Goal: Task Accomplishment & Management: Complete application form

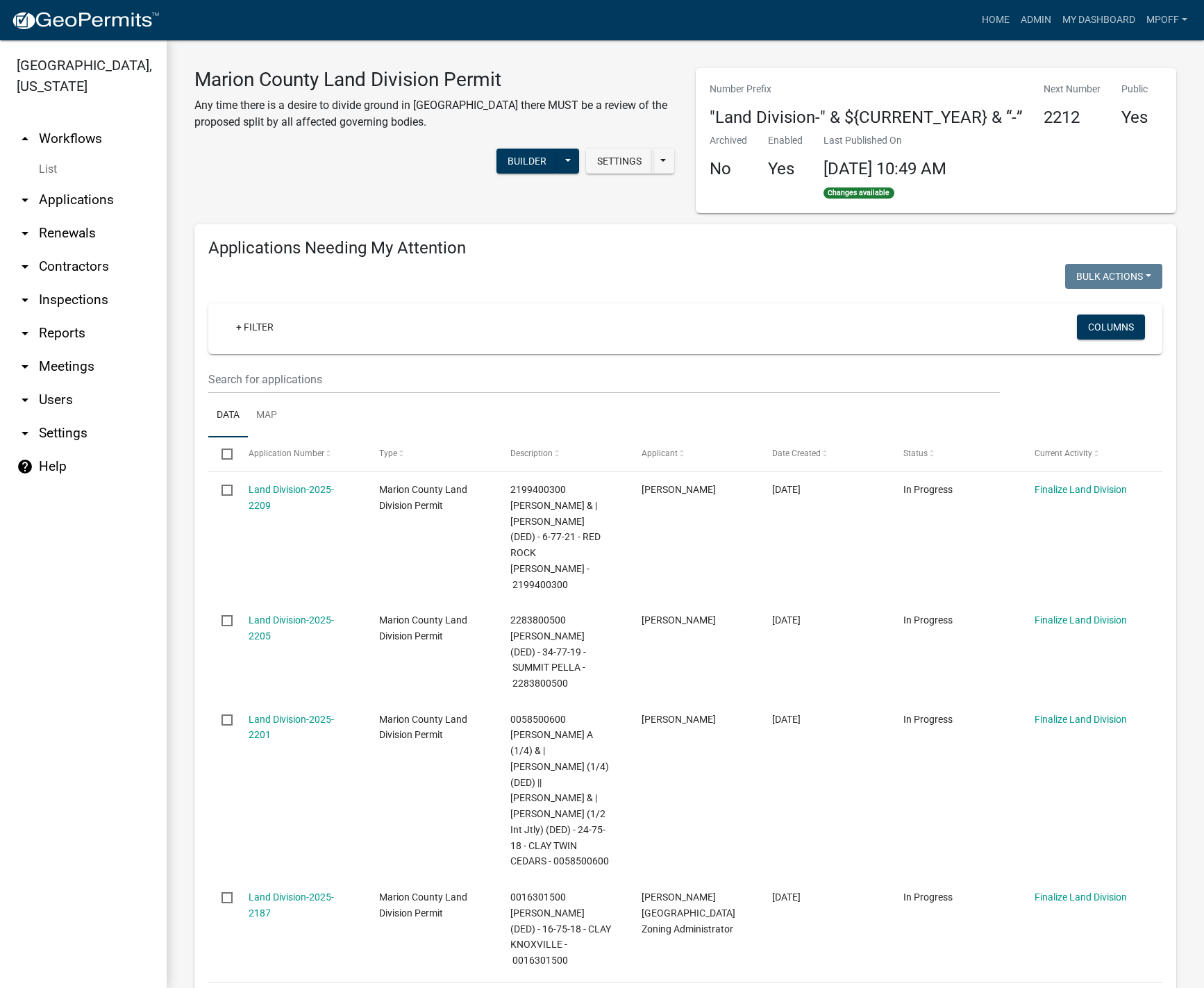
scroll to position [764, 0]
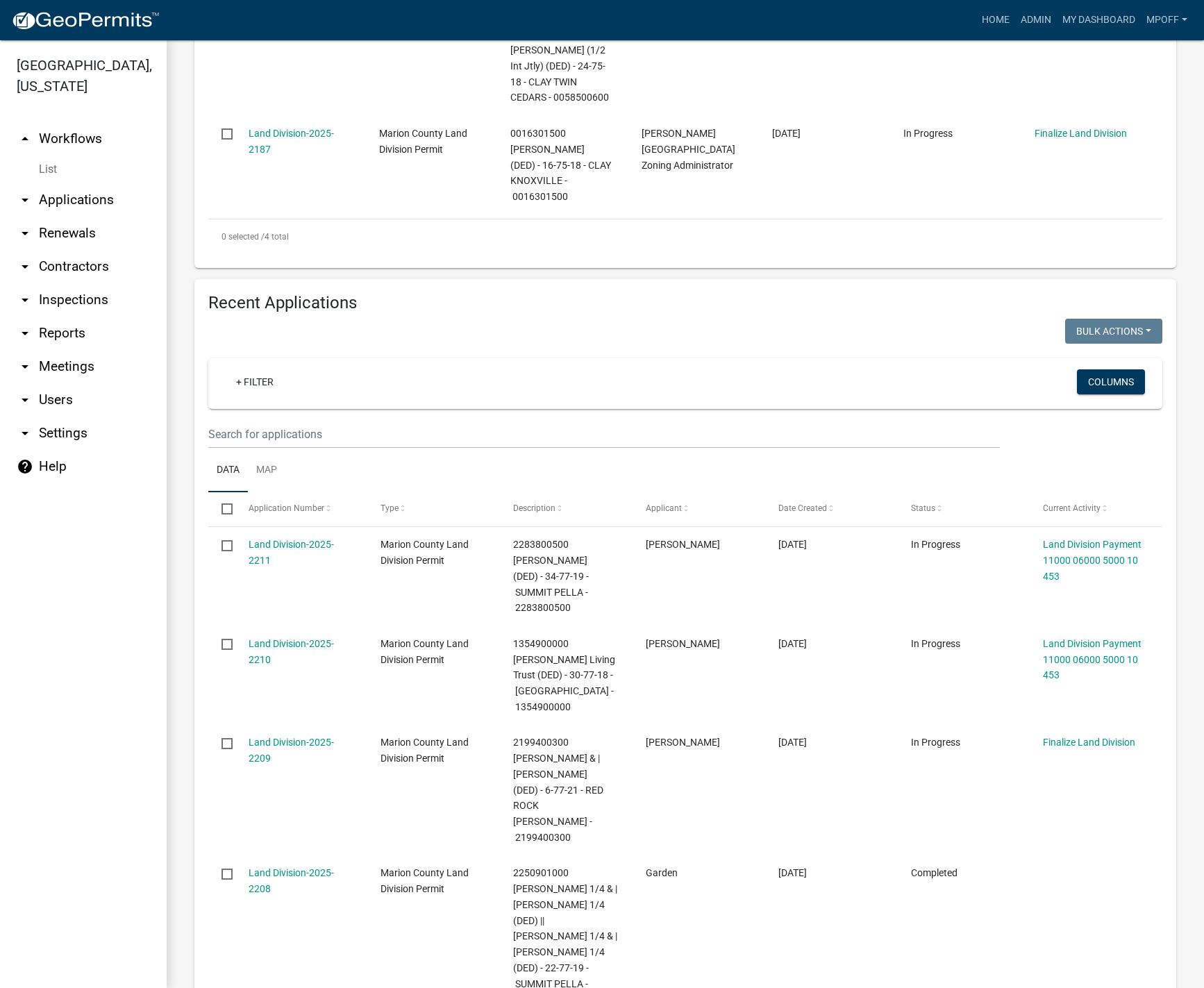
click at [55, 156] on link "List" at bounding box center [83, 170] width 166 height 28
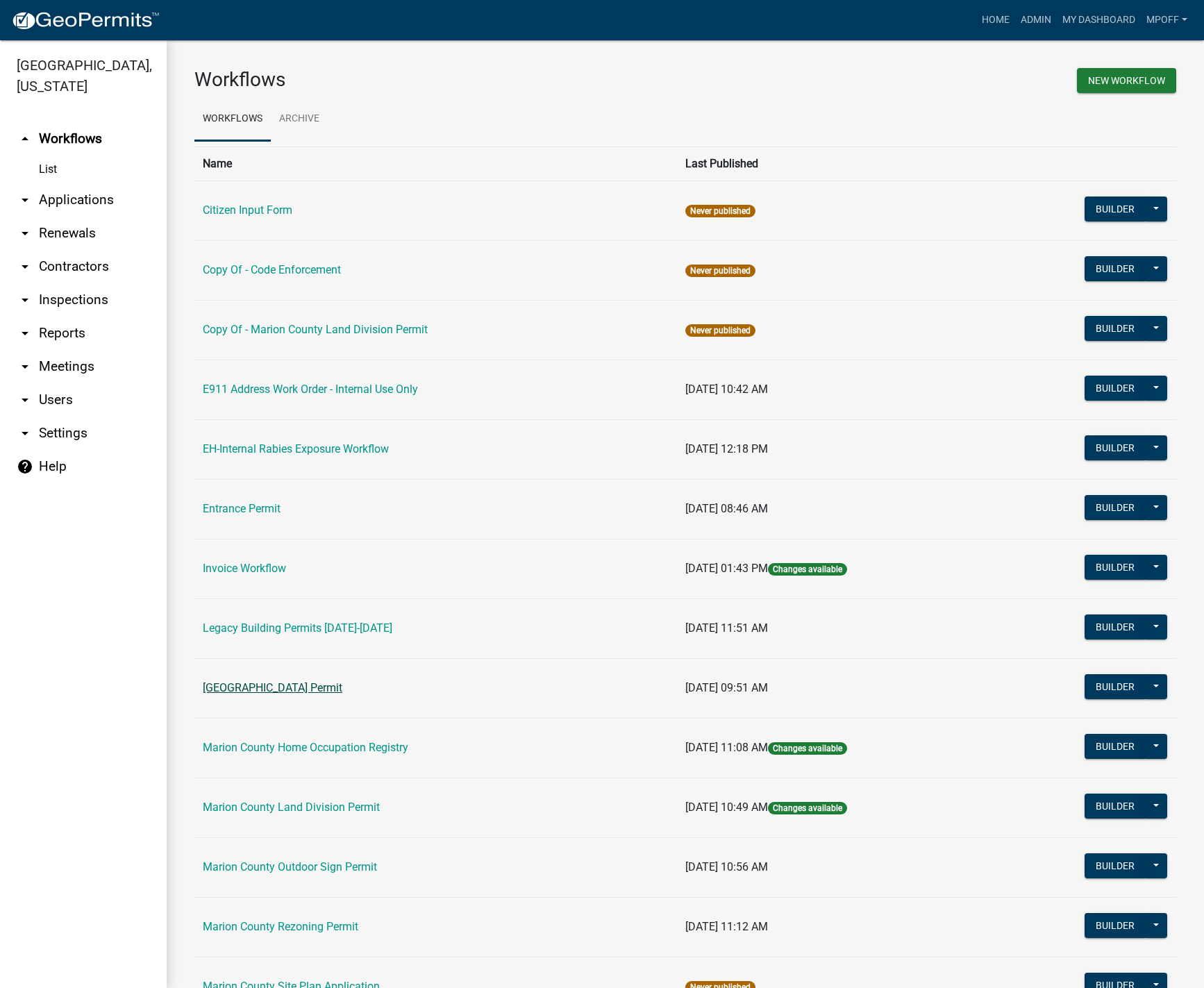
click at [250, 684] on link "[GEOGRAPHIC_DATA] Permit" at bounding box center [272, 688] width 139 height 13
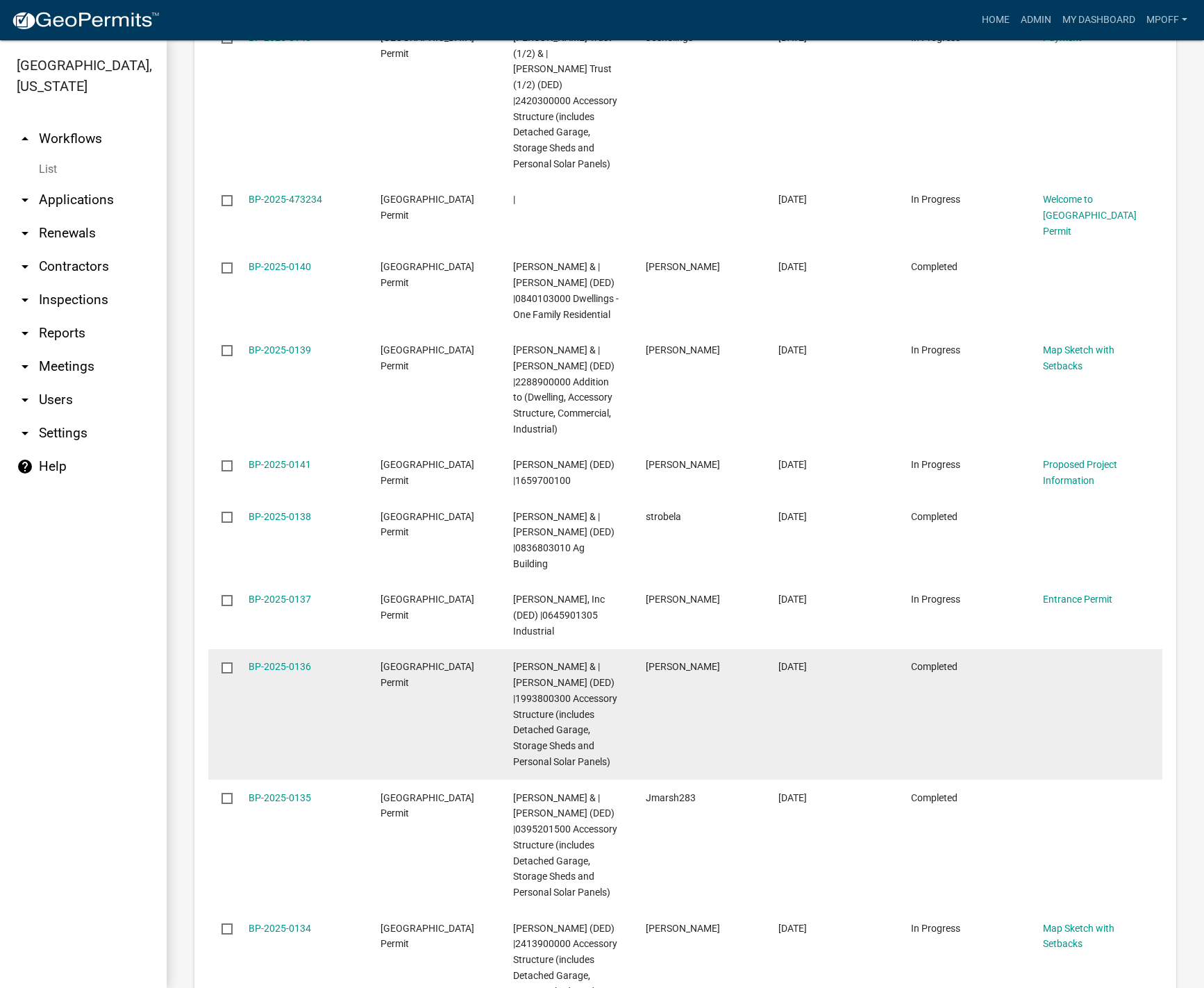
scroll to position [2150, 0]
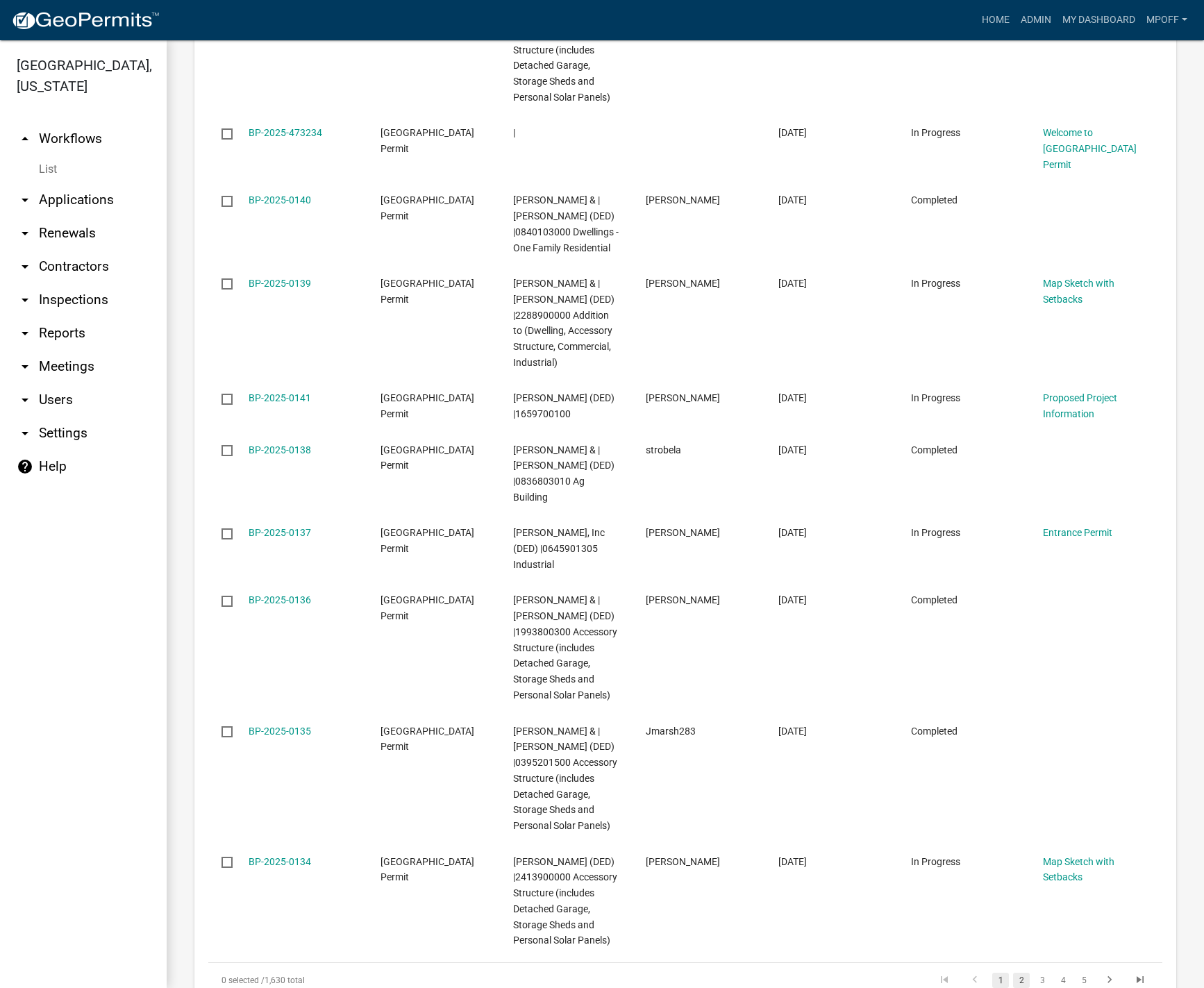
click at [1013, 972] on link "2" at bounding box center [1021, 980] width 16 height 16
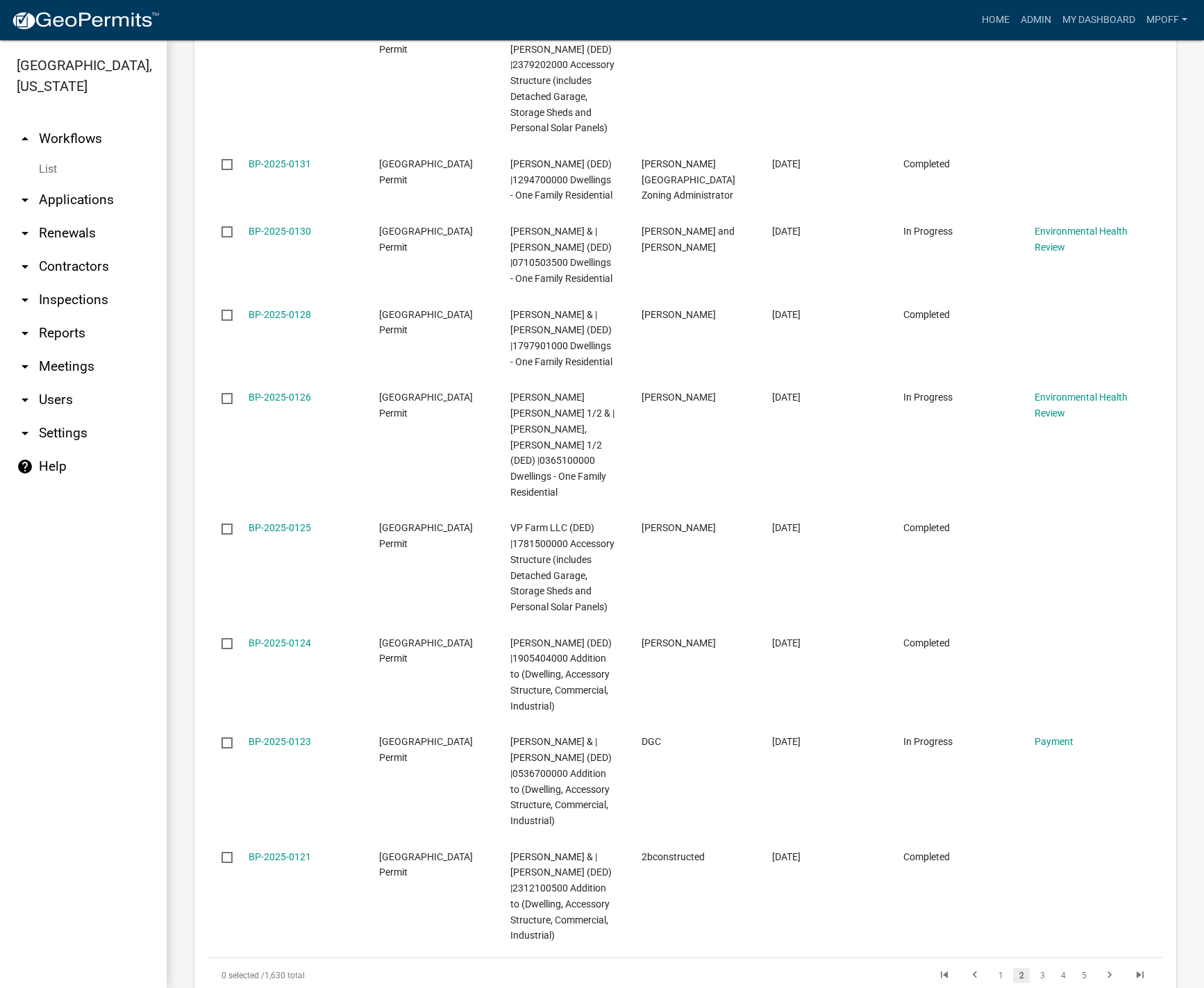
scroll to position [2293, 0]
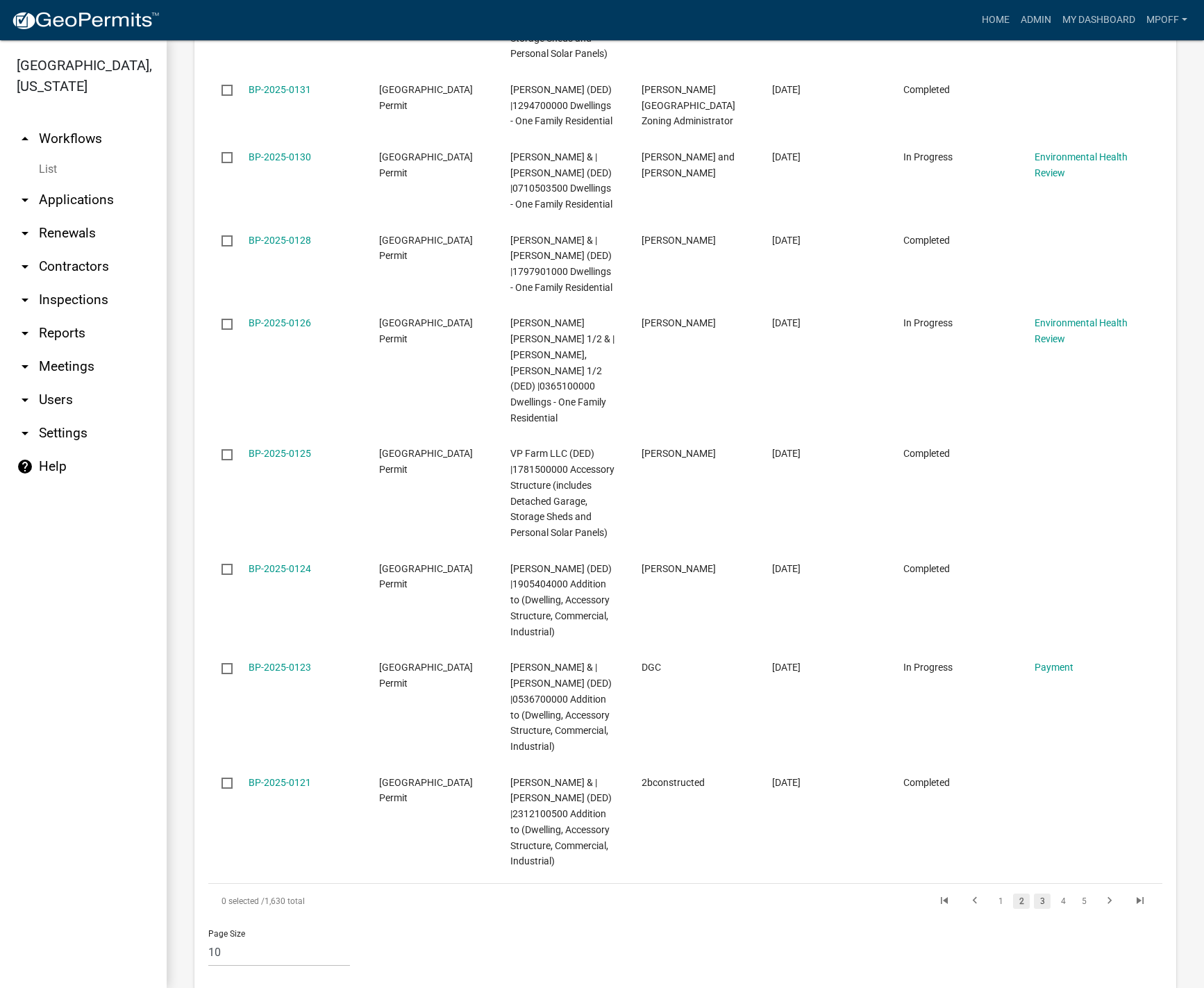
click at [1034, 893] on link "3" at bounding box center [1042, 901] width 16 height 16
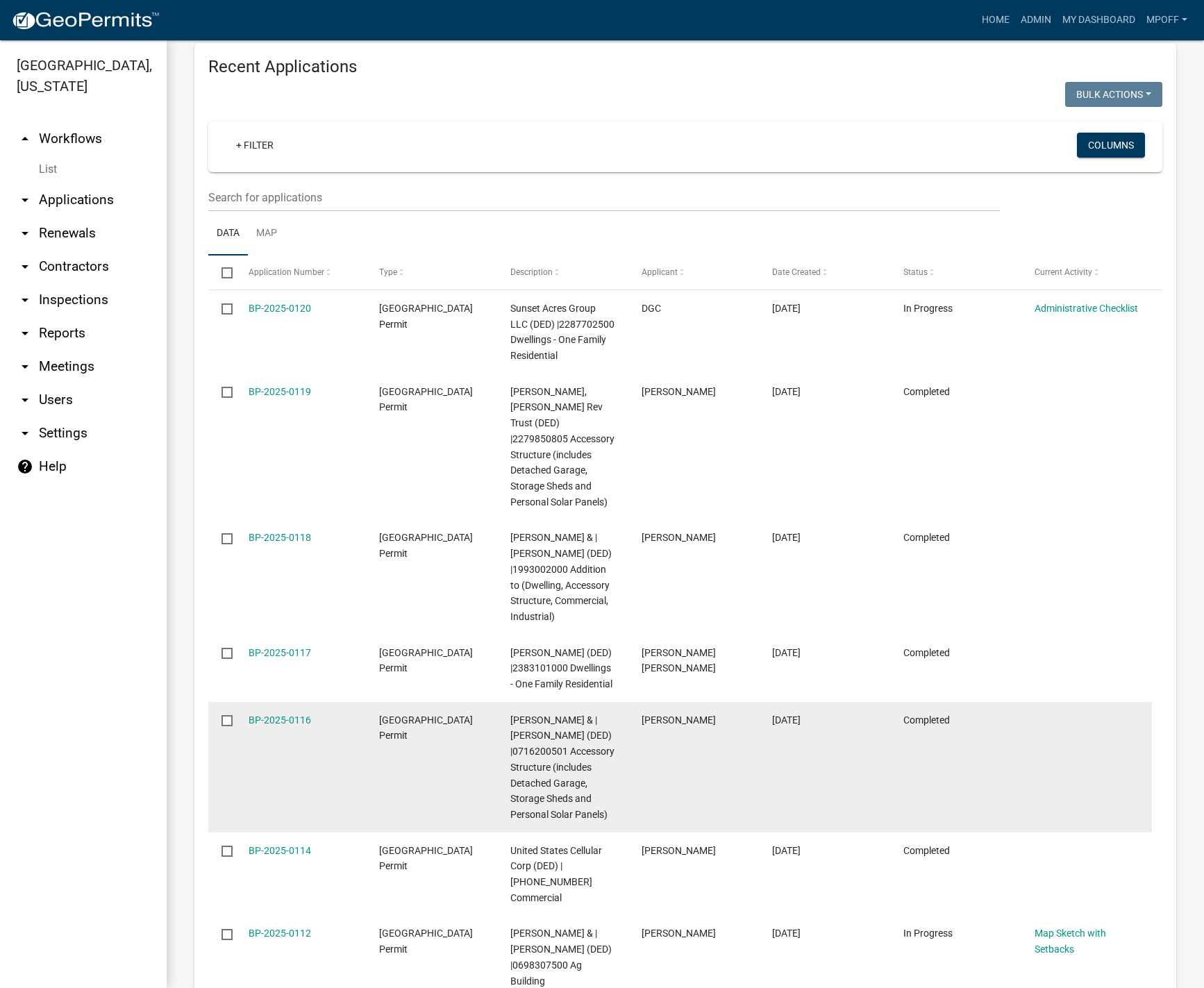
scroll to position [2293, 0]
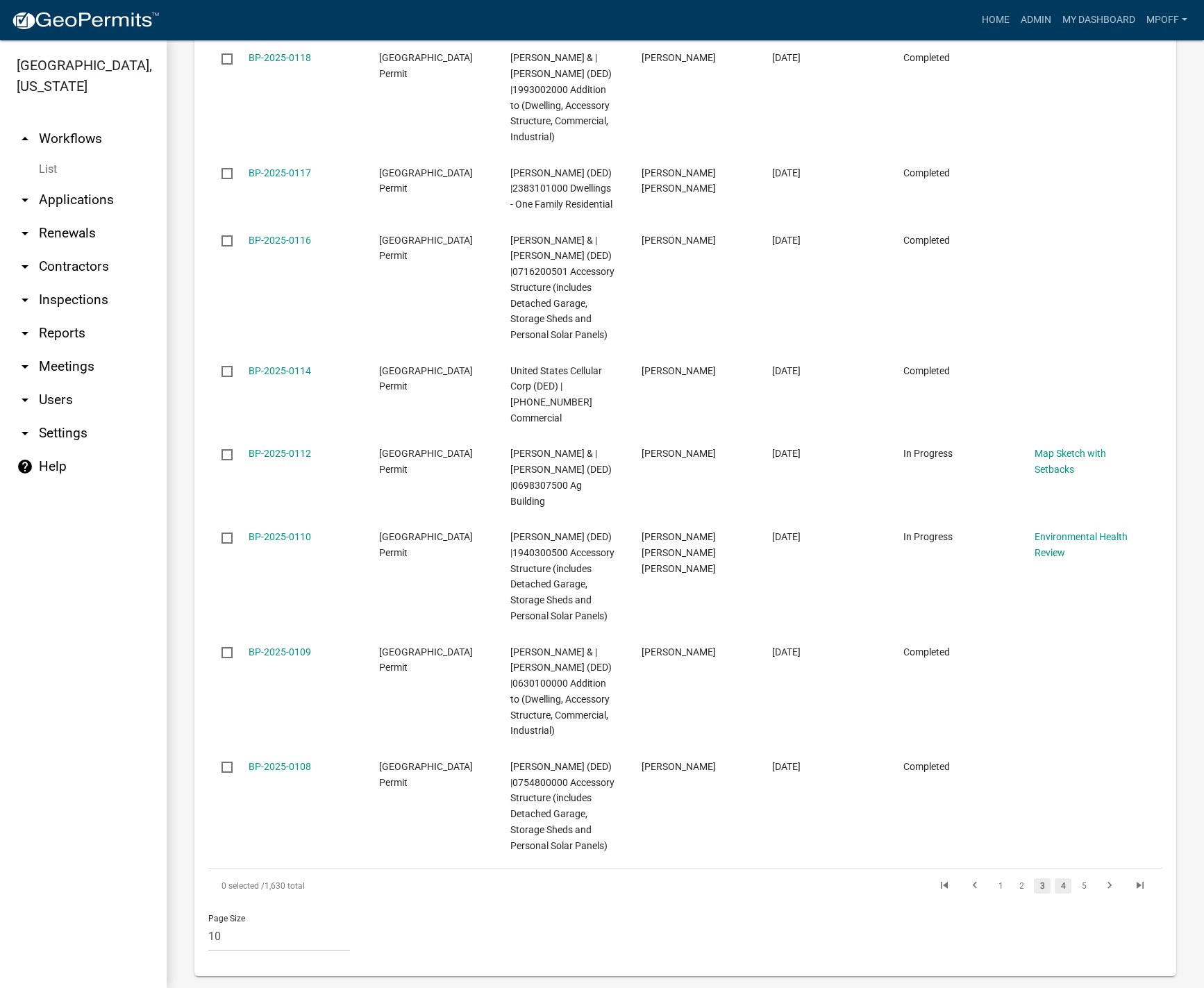
click at [1055, 879] on link "4" at bounding box center [1063, 886] width 16 height 16
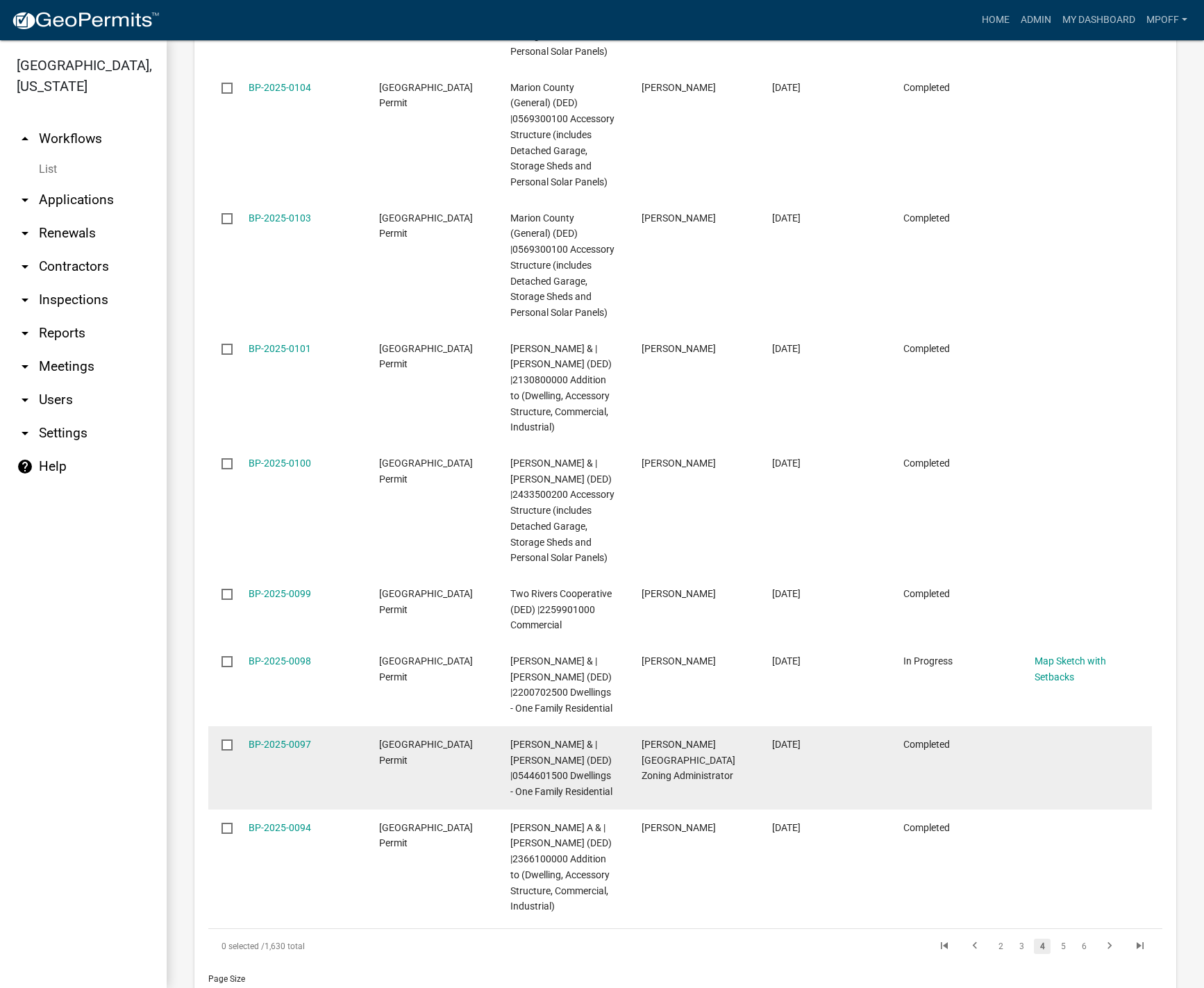
scroll to position [2324, 0]
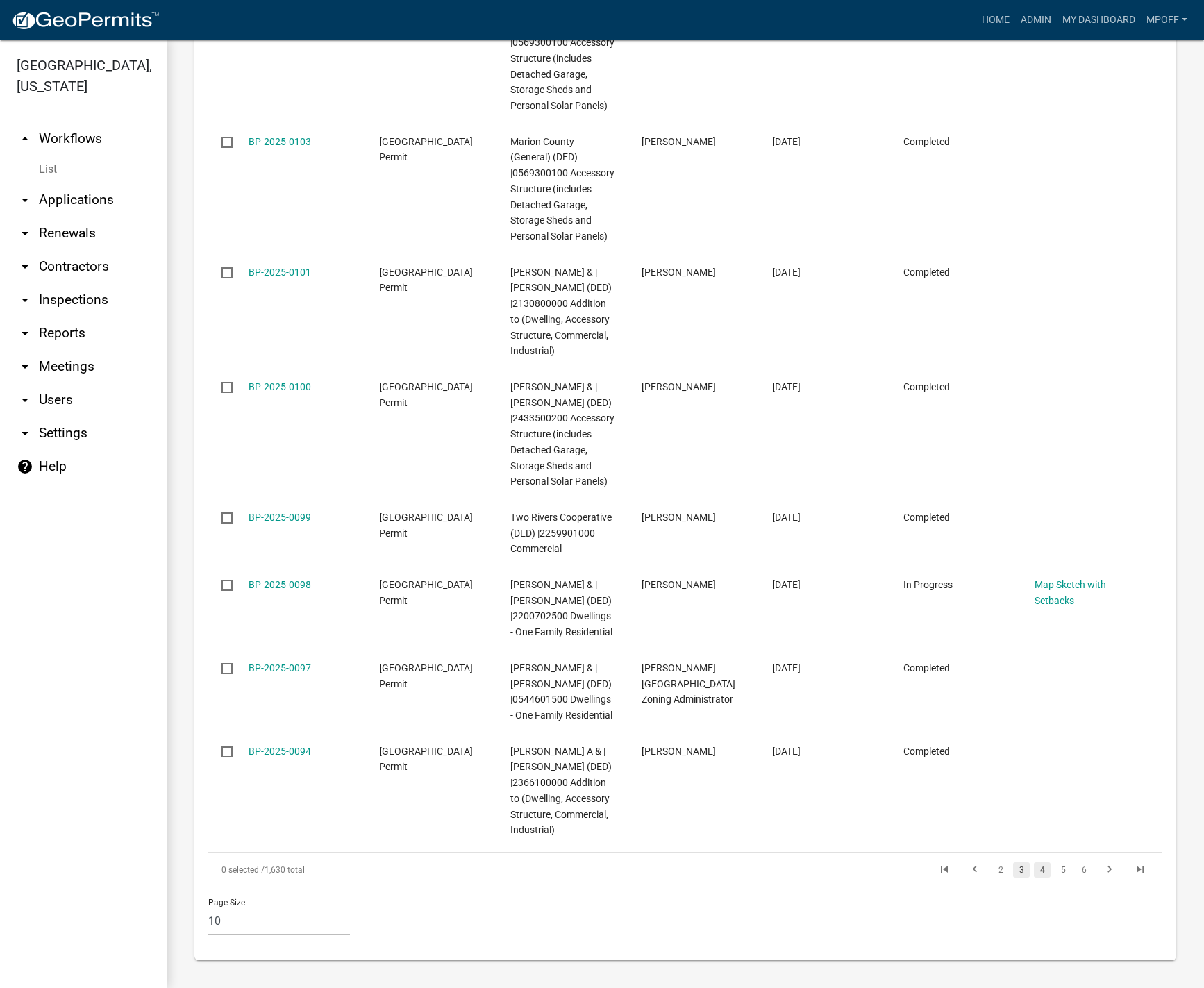
click at [1013, 871] on link "3" at bounding box center [1021, 870] width 16 height 16
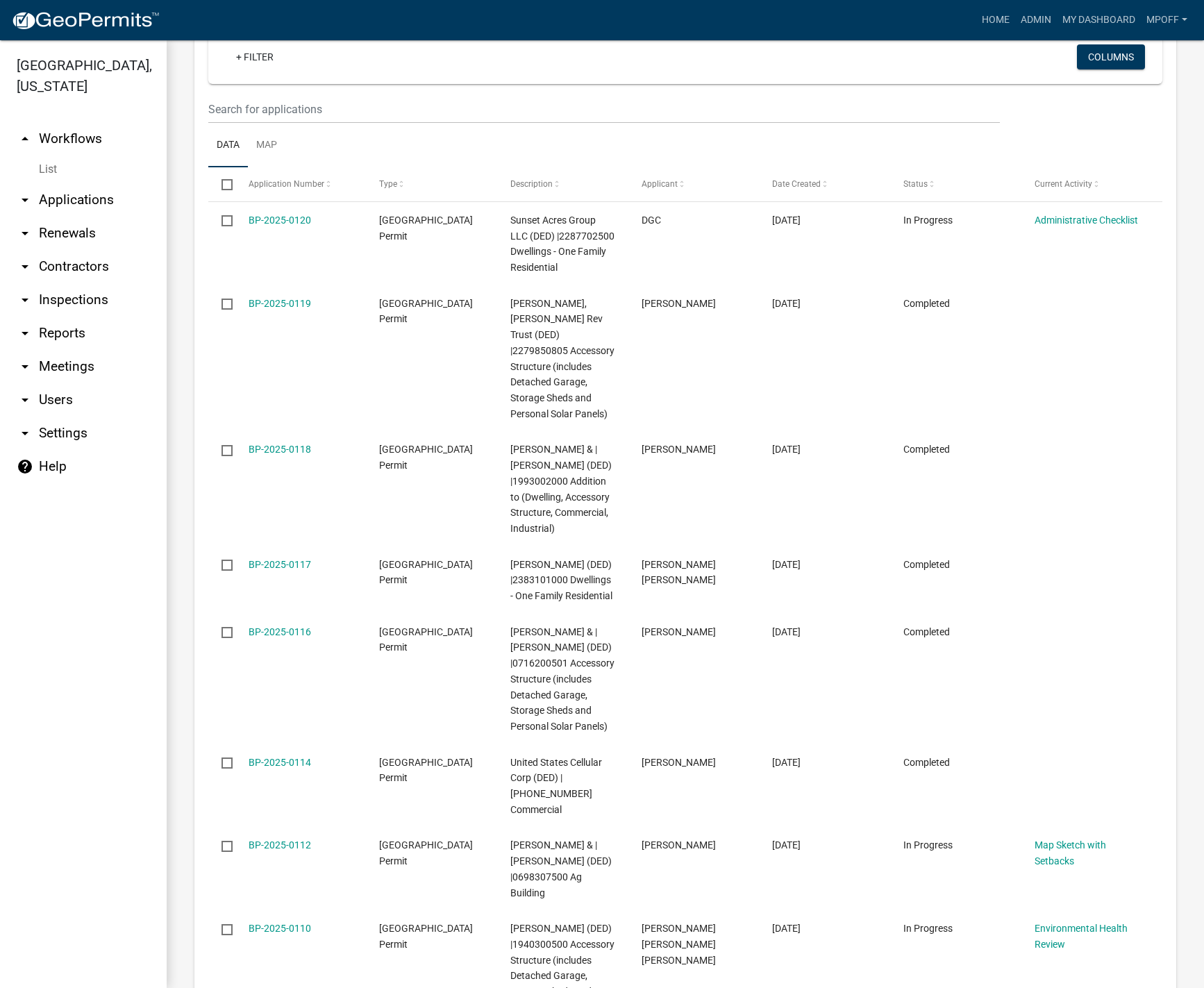
scroll to position [1876, 0]
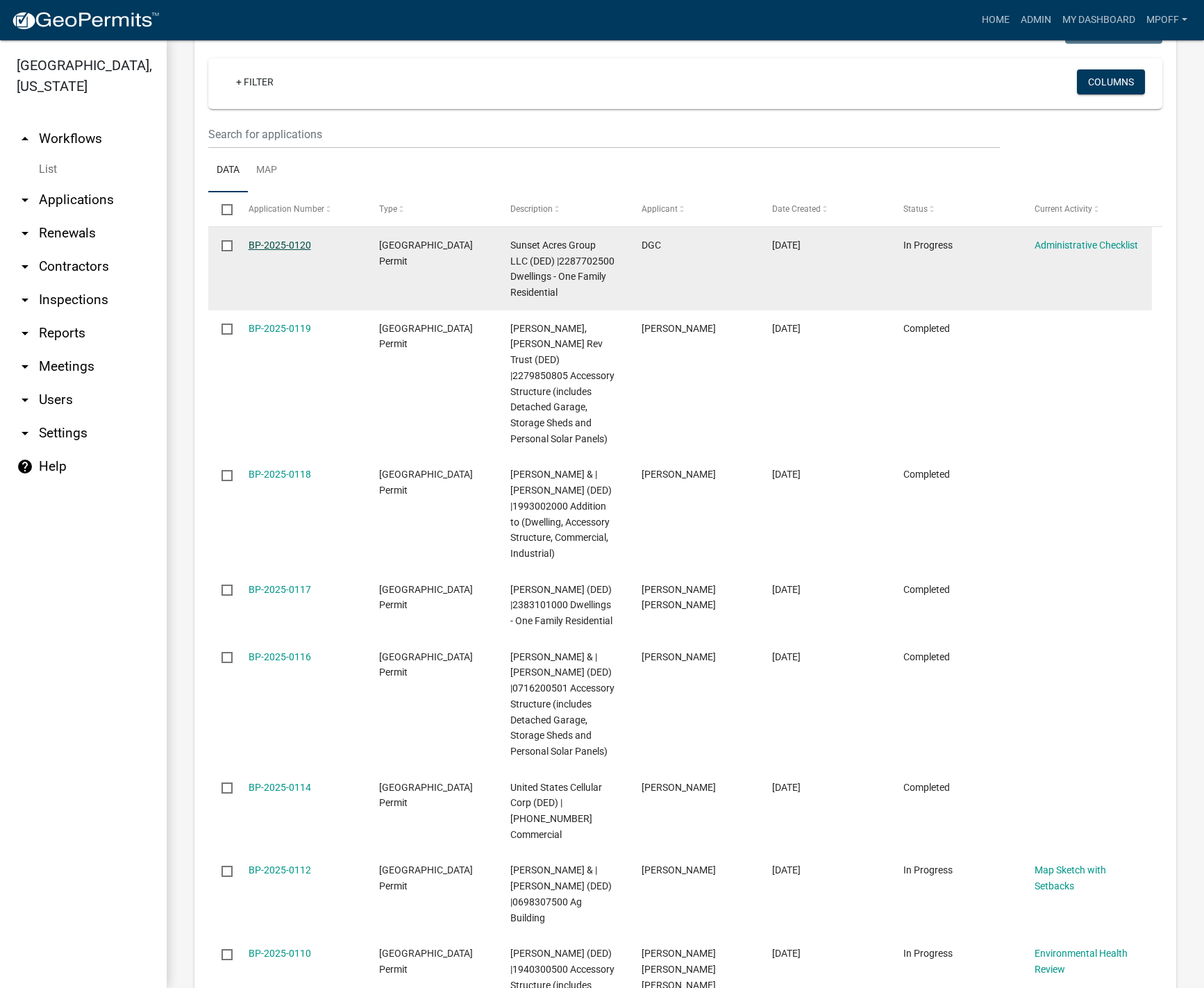
click at [281, 240] on link "BP-2025-0120" at bounding box center [280, 246] width 63 height 11
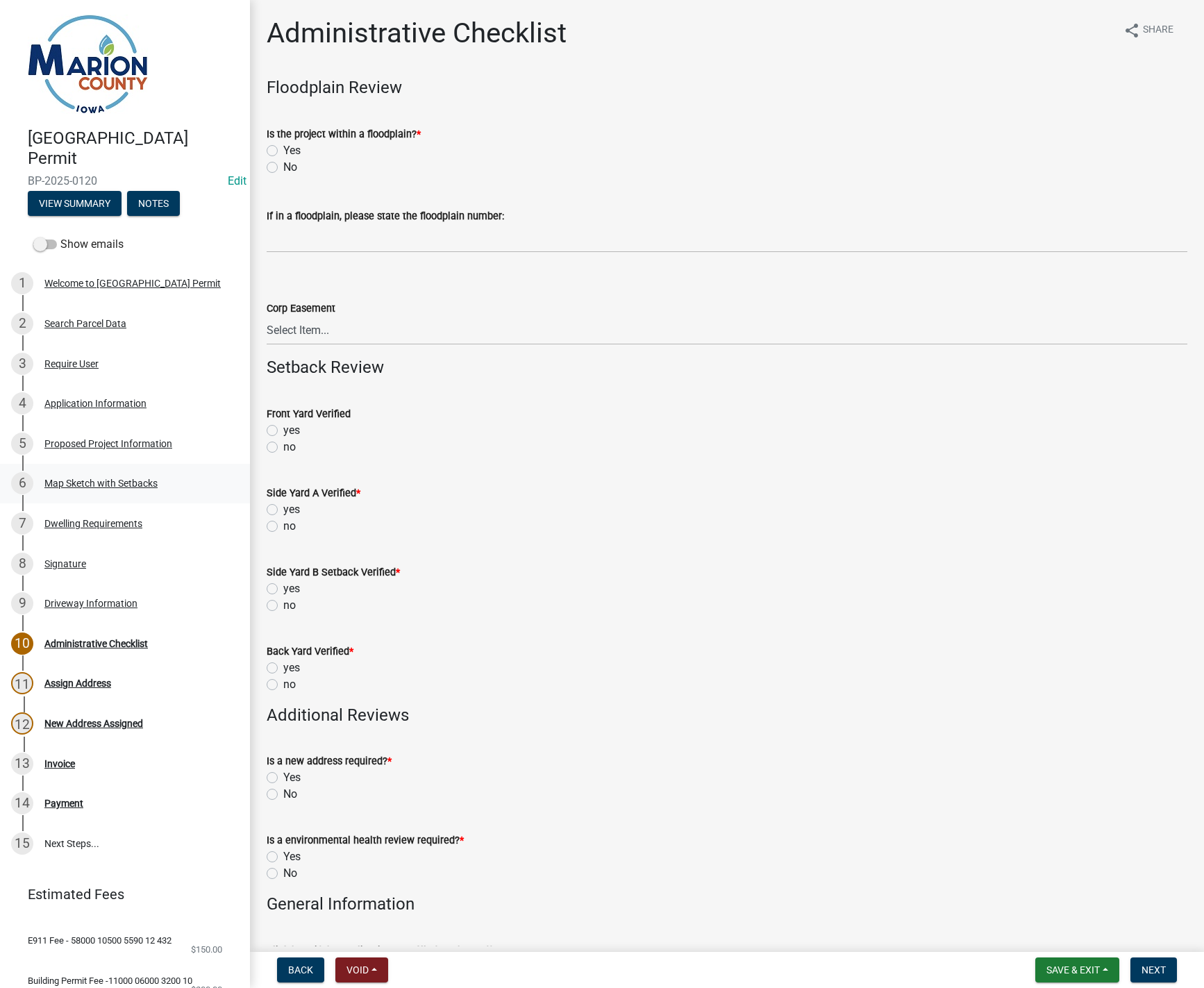
click at [68, 478] on div "Map Sketch with Setbacks" at bounding box center [100, 483] width 113 height 10
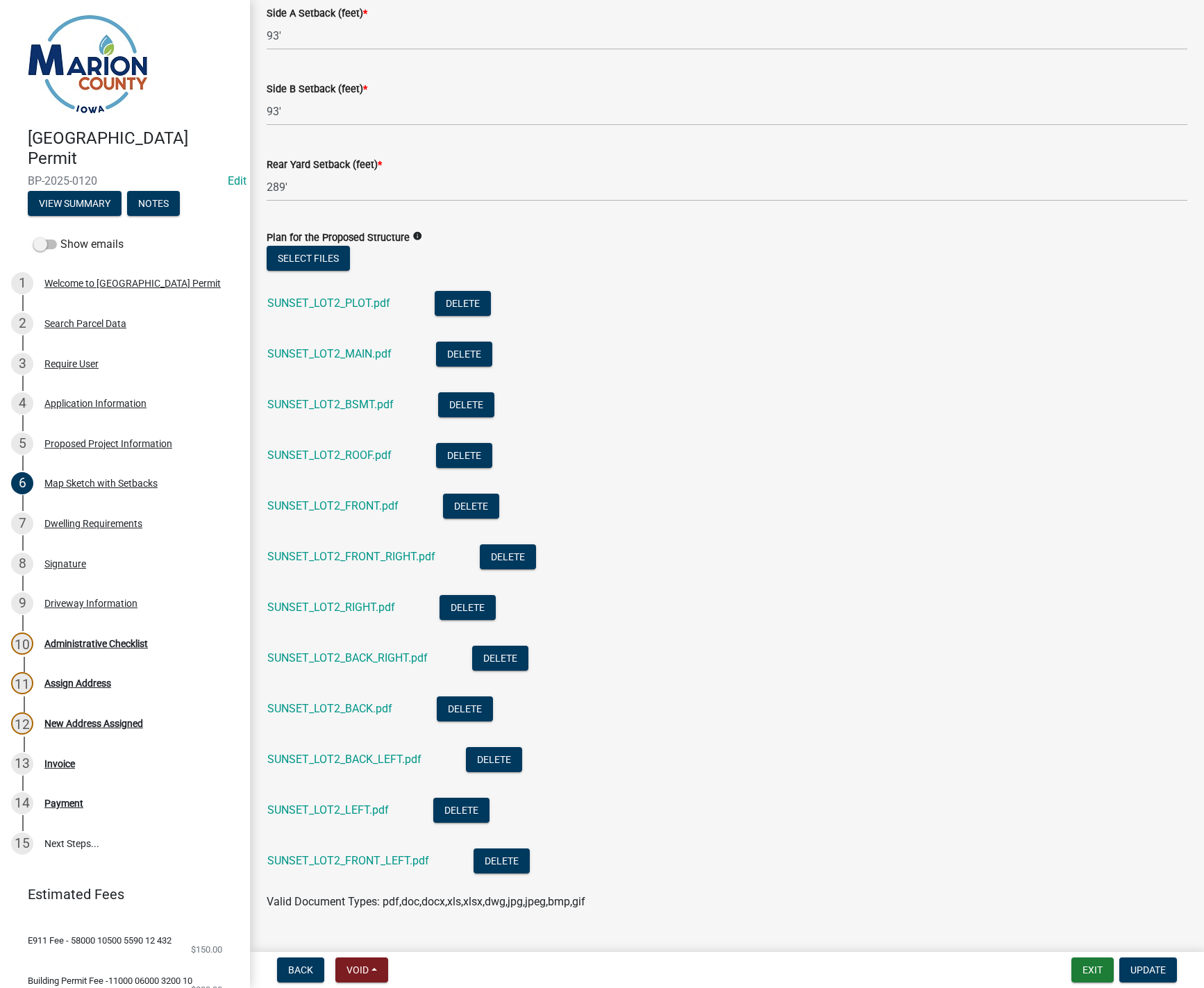
scroll to position [876, 0]
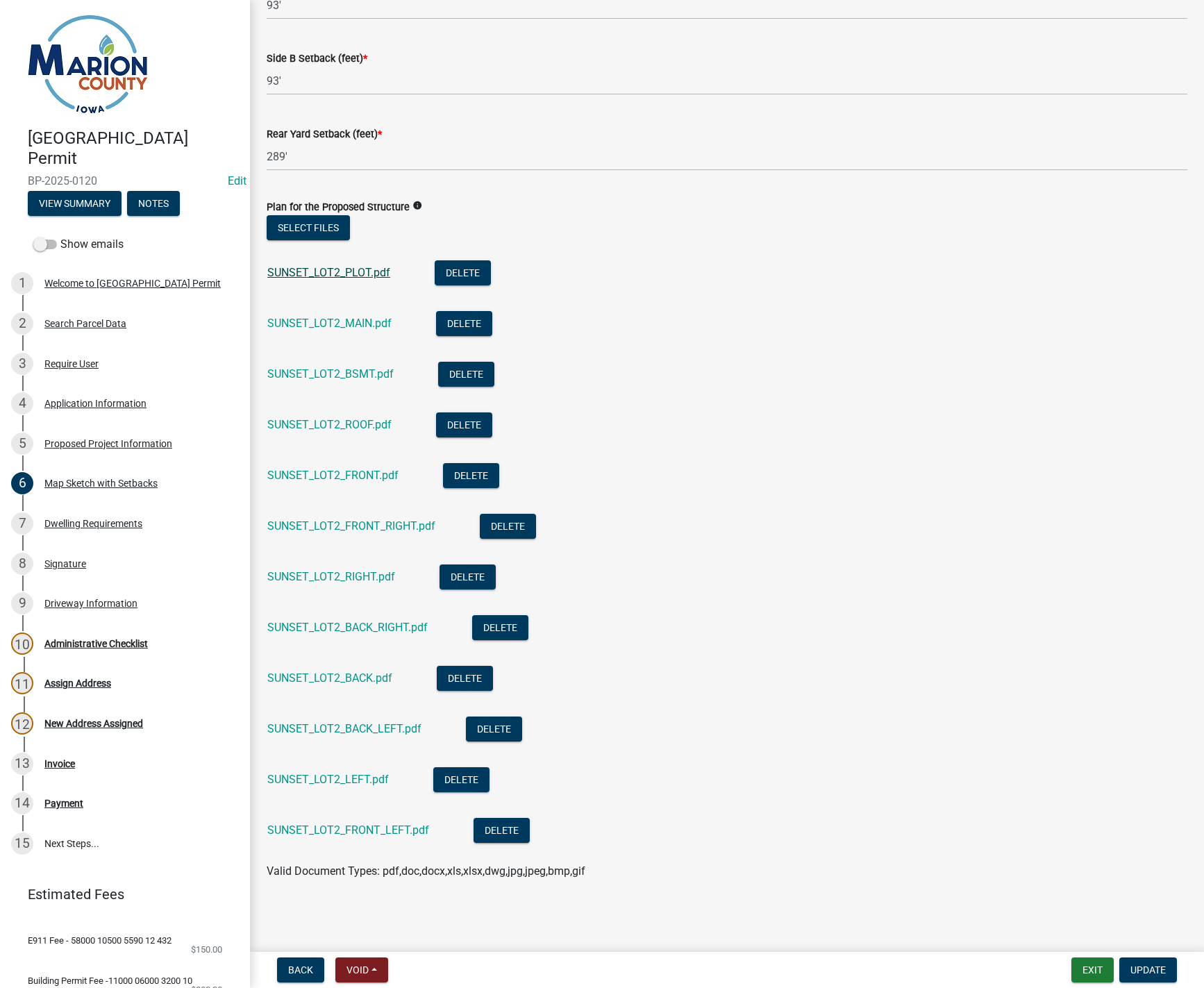
click at [306, 274] on link "SUNSET_LOT2_PLOT.pdf" at bounding box center [329, 272] width 123 height 13
click at [329, 324] on link "SUNSET_LOT2_MAIN.pdf" at bounding box center [330, 323] width 124 height 13
click at [315, 376] on link "SUNSET_LOT2_BSMT.pdf" at bounding box center [330, 374] width 126 height 13
click at [322, 426] on link "SUNSET_LOT2_ROOF.pdf" at bounding box center [330, 424] width 124 height 13
click at [354, 529] on link "SUNSET_LOT2_FRONT_RIGHT.pdf" at bounding box center [352, 526] width 168 height 13
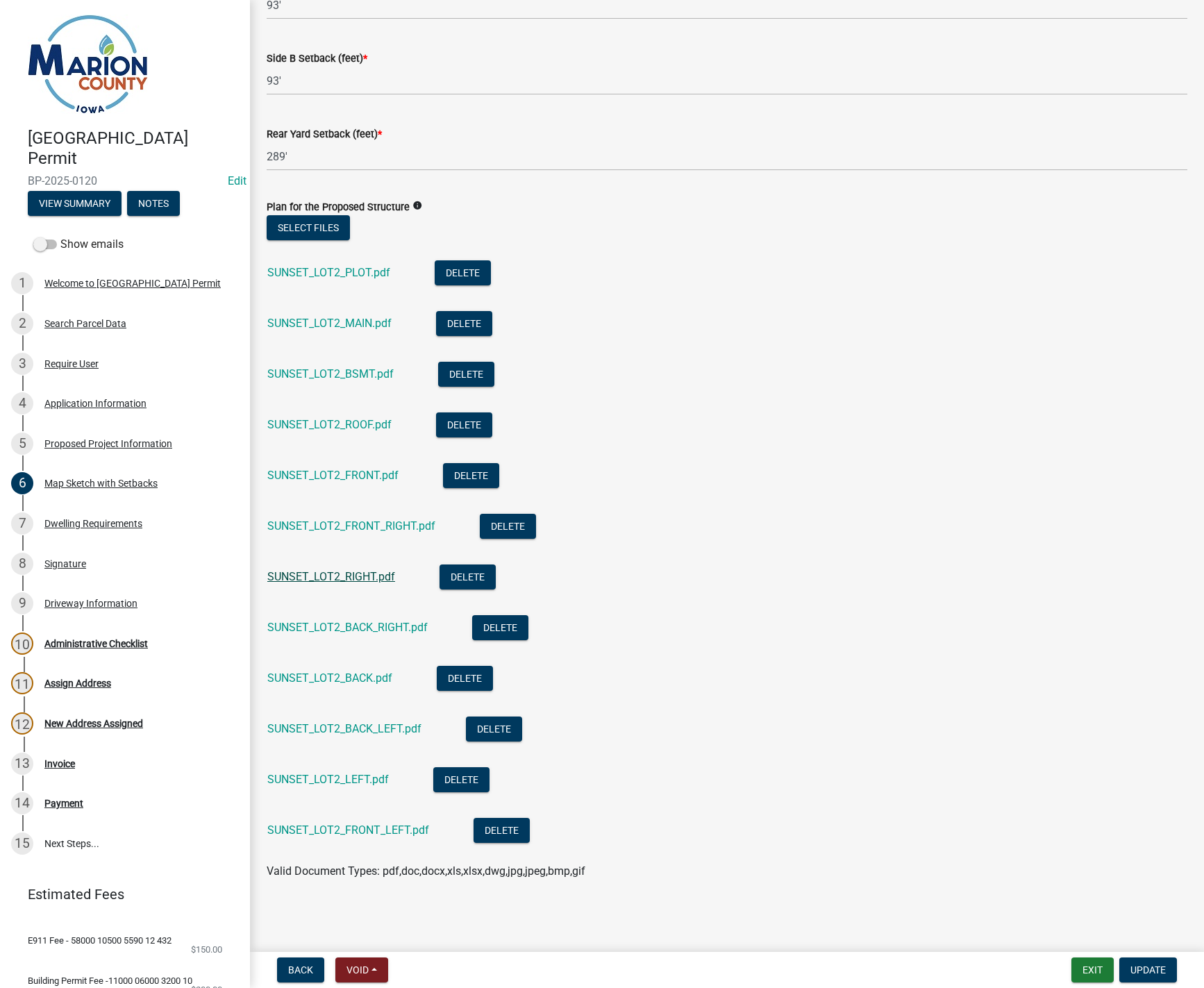
click at [339, 577] on link "SUNSET_LOT2_RIGHT.pdf" at bounding box center [331, 577] width 128 height 13
click at [331, 676] on link "SUNSET_LOT2_BACK.pdf" at bounding box center [330, 678] width 125 height 13
click at [331, 731] on link "SUNSET_LOT2_BACK_LEFT.pdf" at bounding box center [344, 729] width 154 height 13
click at [372, 782] on link "SUNSET_LOT2_LEFT.pdf" at bounding box center [328, 779] width 122 height 13
click at [340, 835] on link "SUNSET_LOT2_FRONT_LEFT.pdf" at bounding box center [348, 830] width 162 height 13
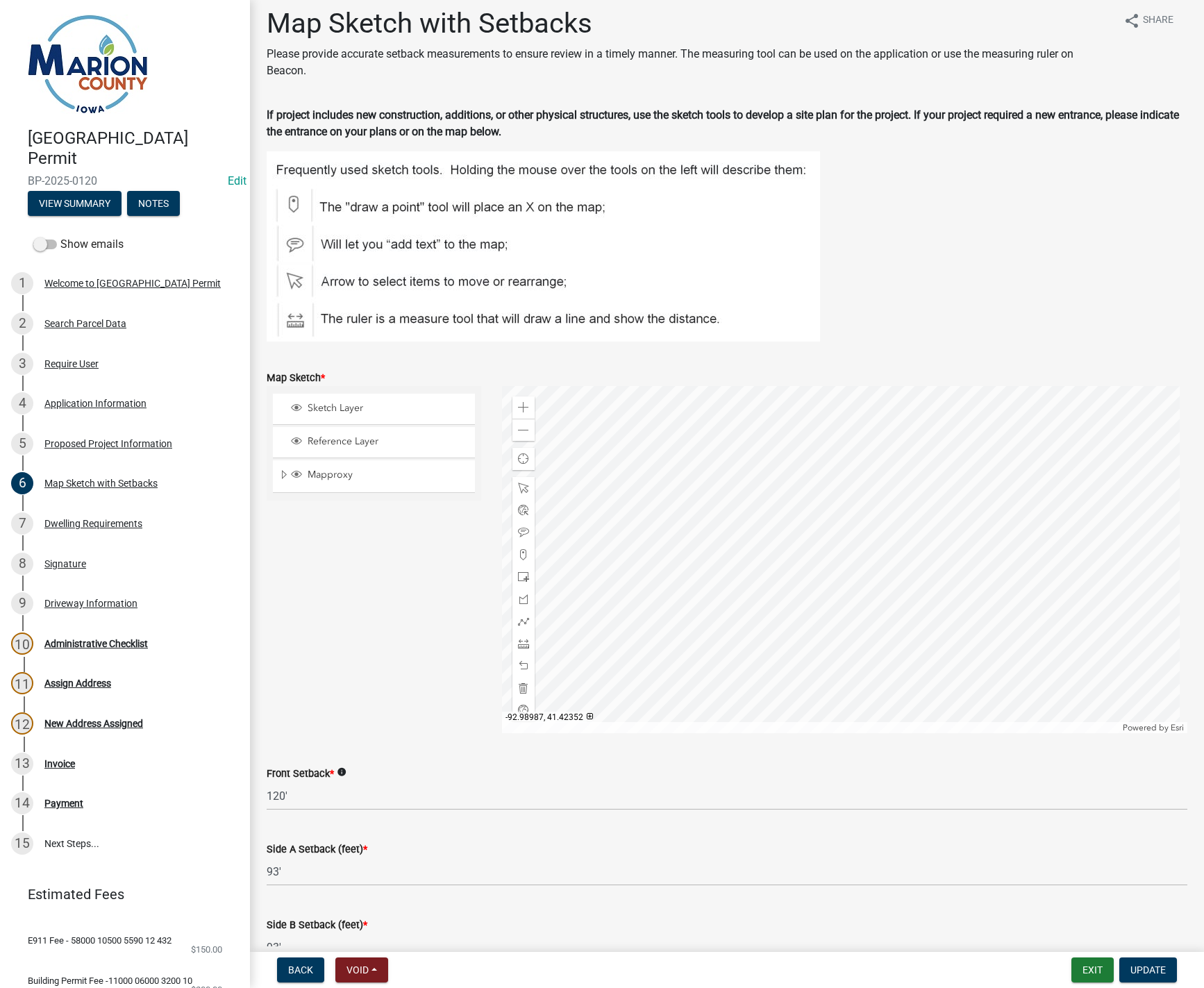
scroll to position [0, 0]
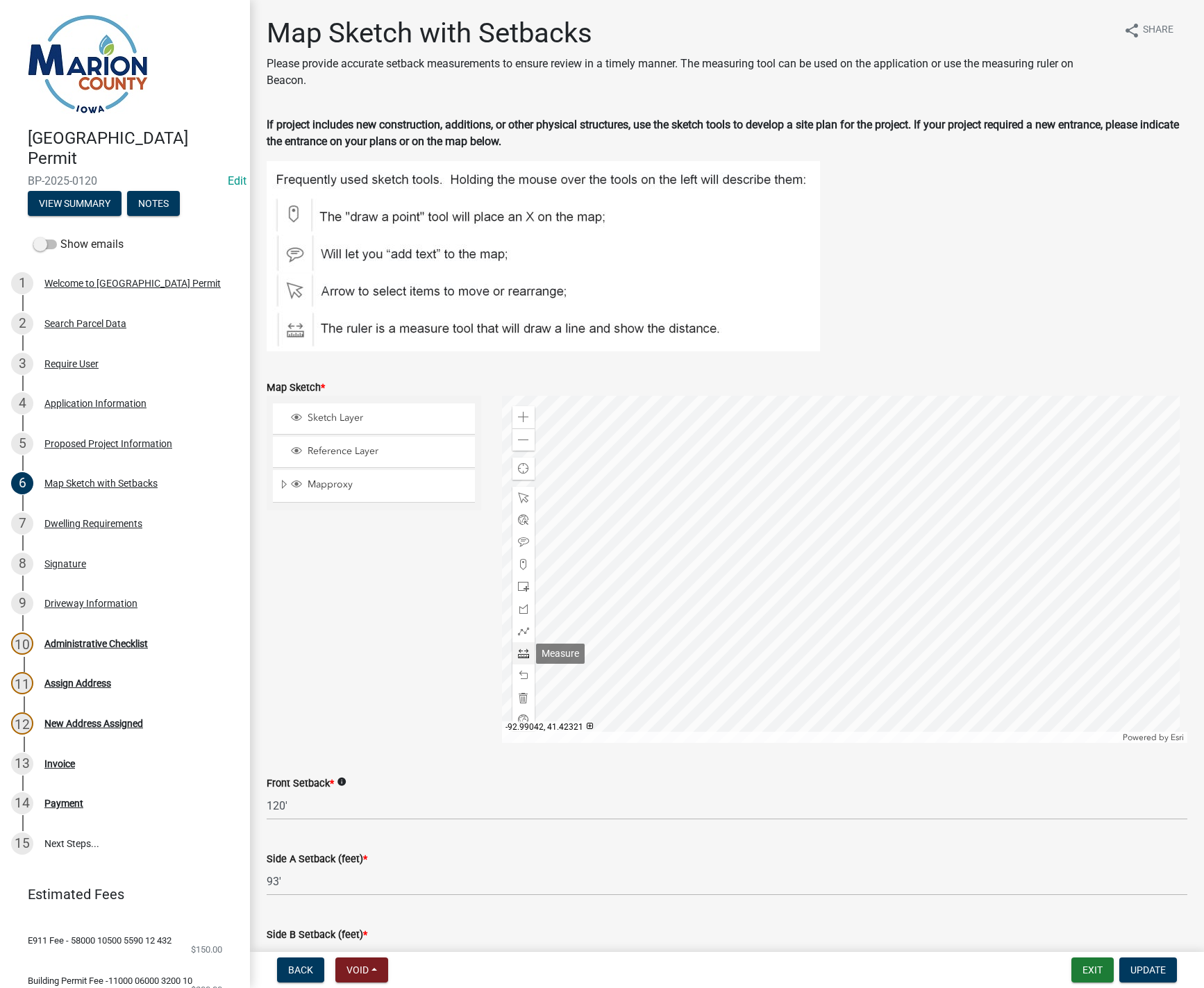
click at [520, 651] on span at bounding box center [524, 653] width 11 height 11
click at [820, 409] on div at bounding box center [844, 569] width 685 height 348
click at [819, 479] on div at bounding box center [844, 569] width 685 height 348
click at [523, 694] on span at bounding box center [524, 698] width 11 height 11
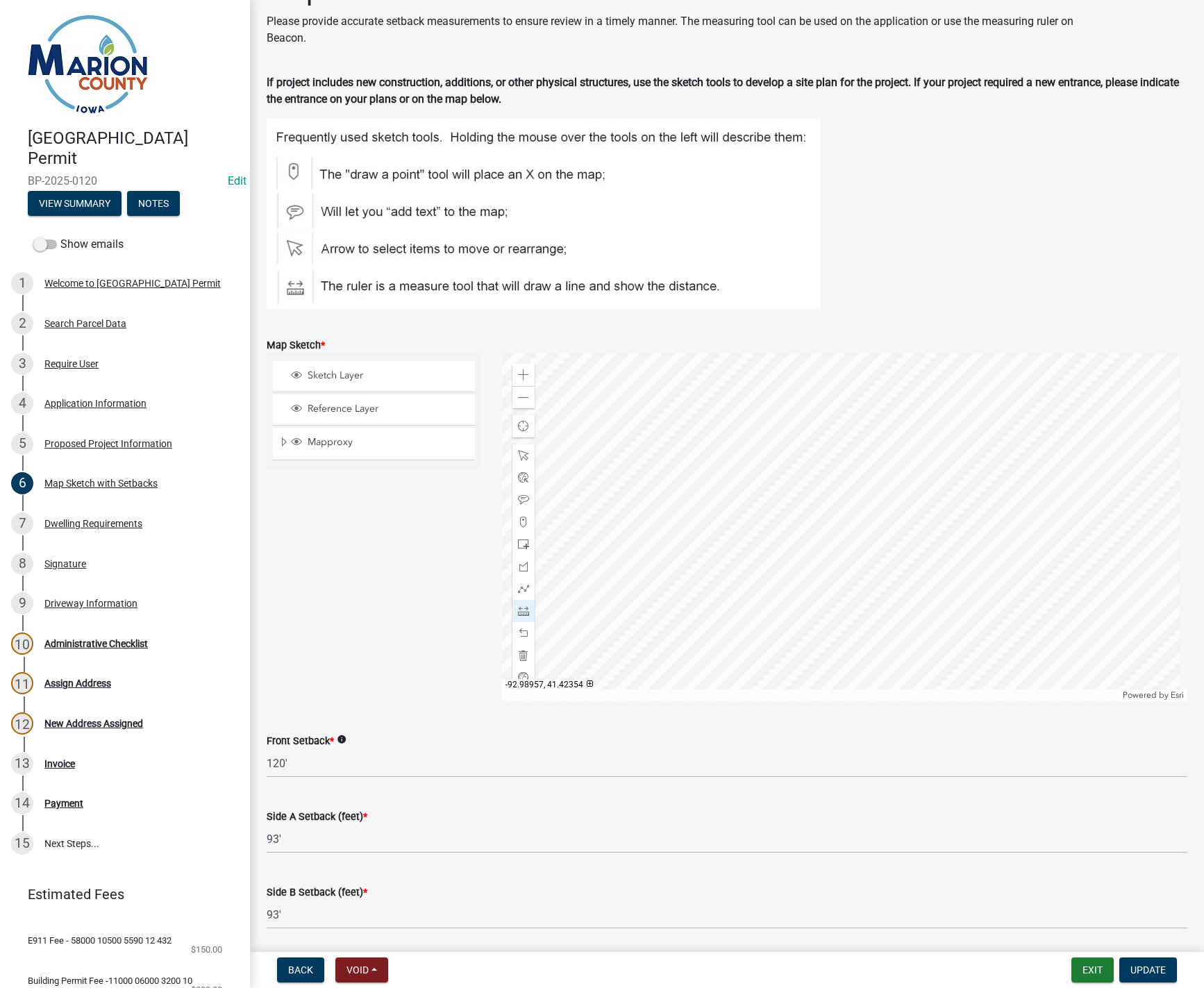
scroll to position [69, 0]
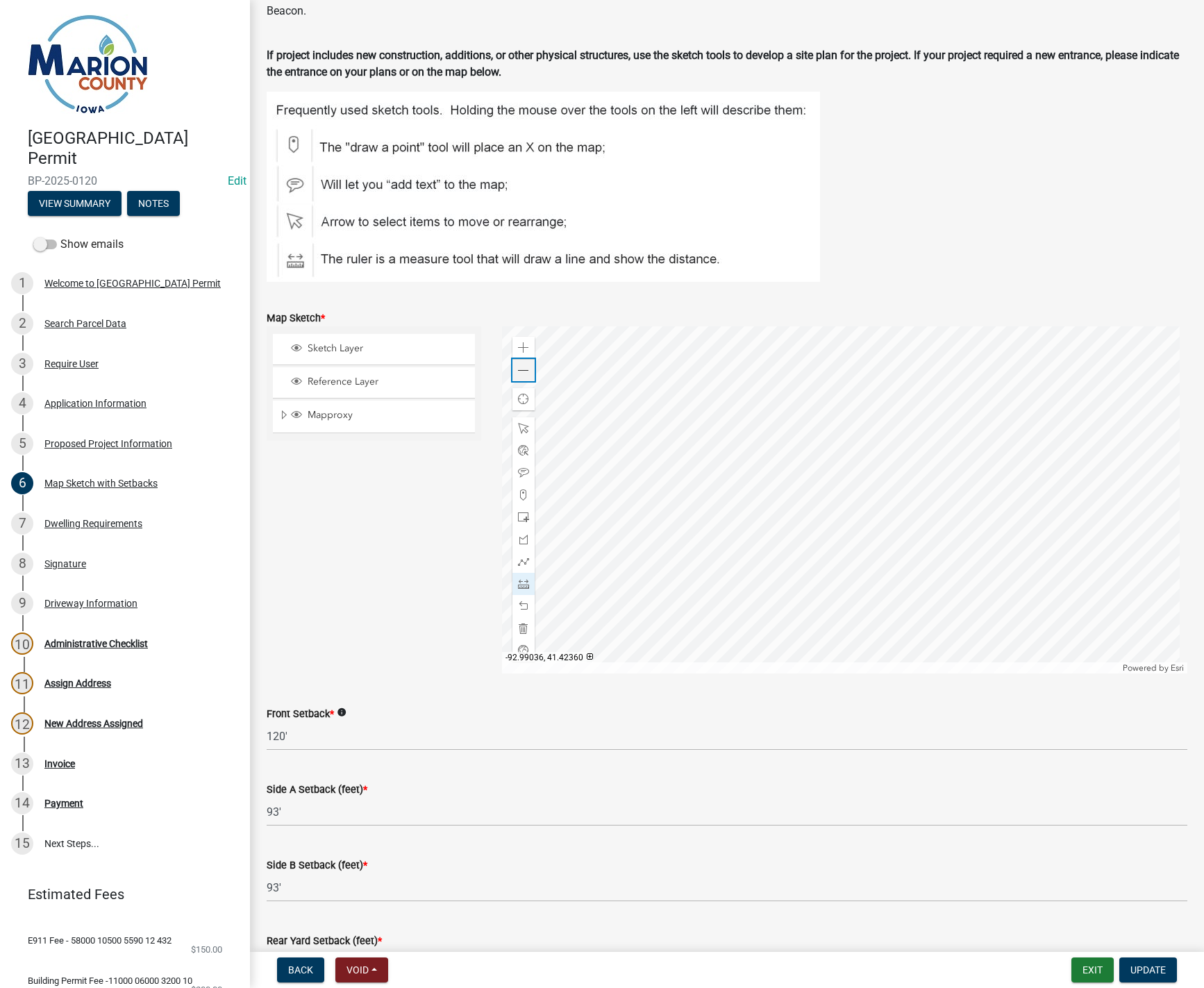
click at [523, 373] on span at bounding box center [524, 371] width 11 height 11
click at [518, 429] on span at bounding box center [524, 428] width 11 height 11
click at [905, 472] on div at bounding box center [844, 500] width 685 height 348
click at [518, 374] on span at bounding box center [524, 371] width 11 height 11
click at [761, 436] on div at bounding box center [844, 500] width 685 height 348
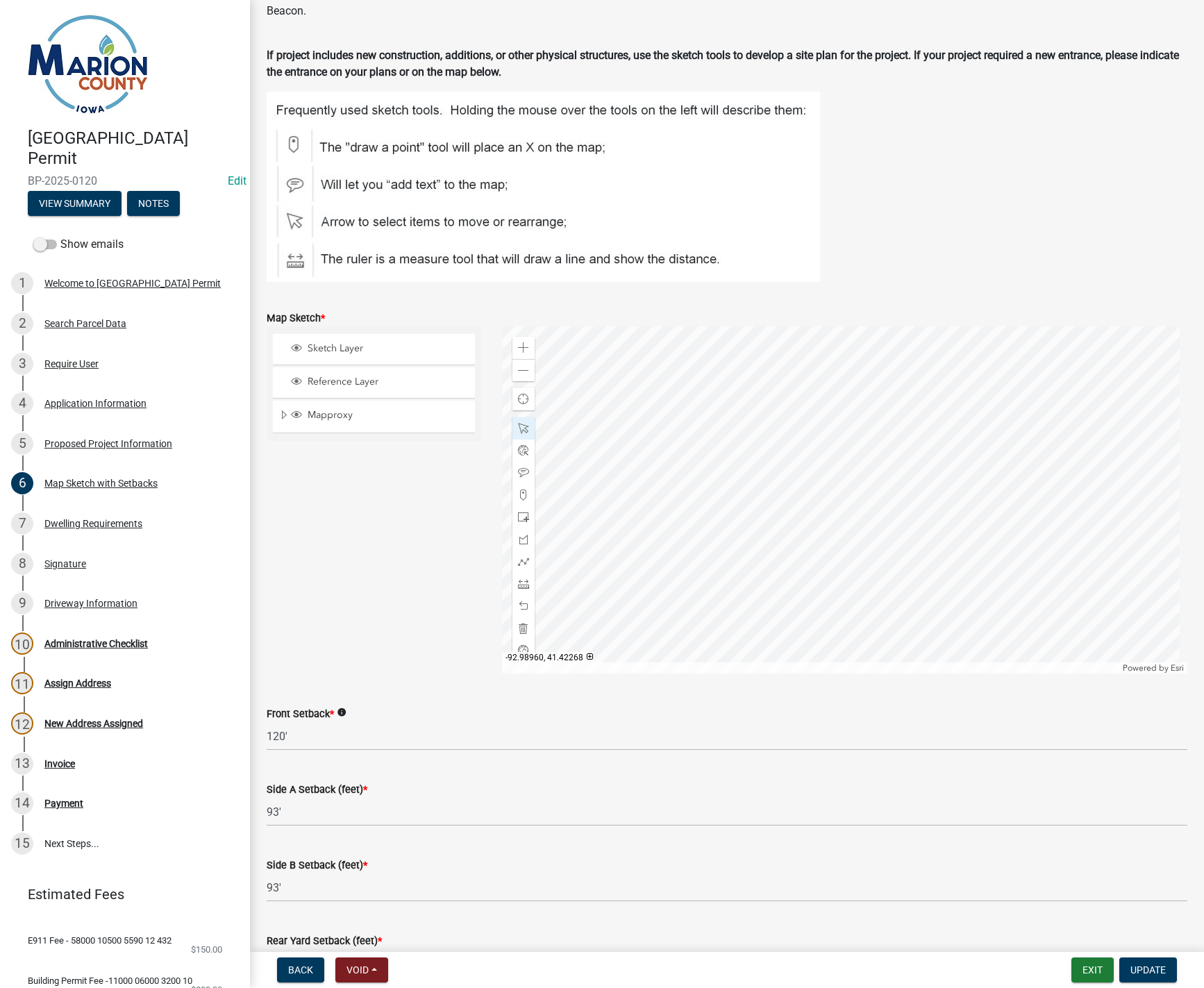
click at [754, 578] on div at bounding box center [844, 500] width 685 height 348
click at [926, 517] on div at bounding box center [844, 500] width 685 height 348
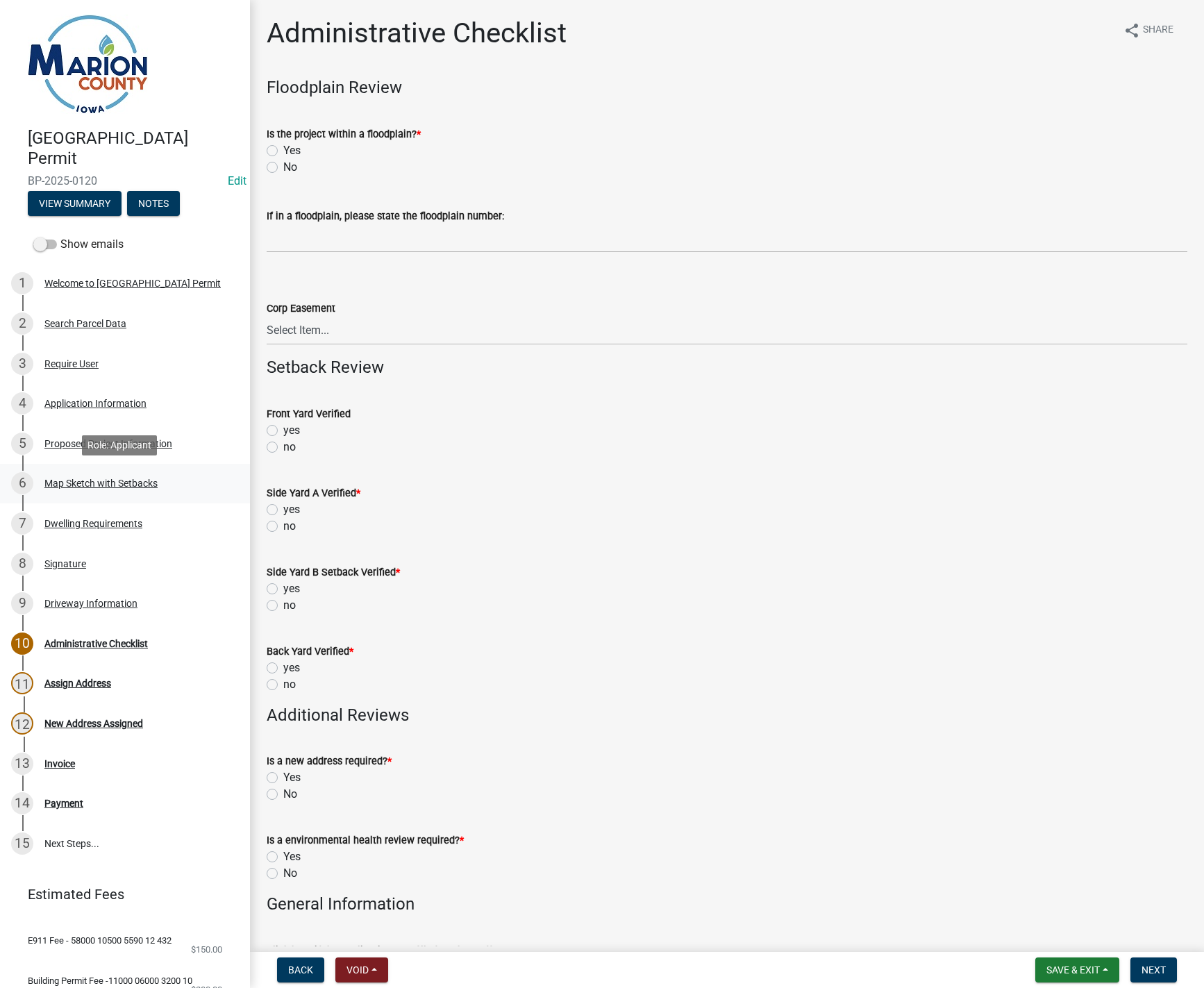
click at [90, 478] on div "Map Sketch with Setbacks" at bounding box center [100, 483] width 113 height 10
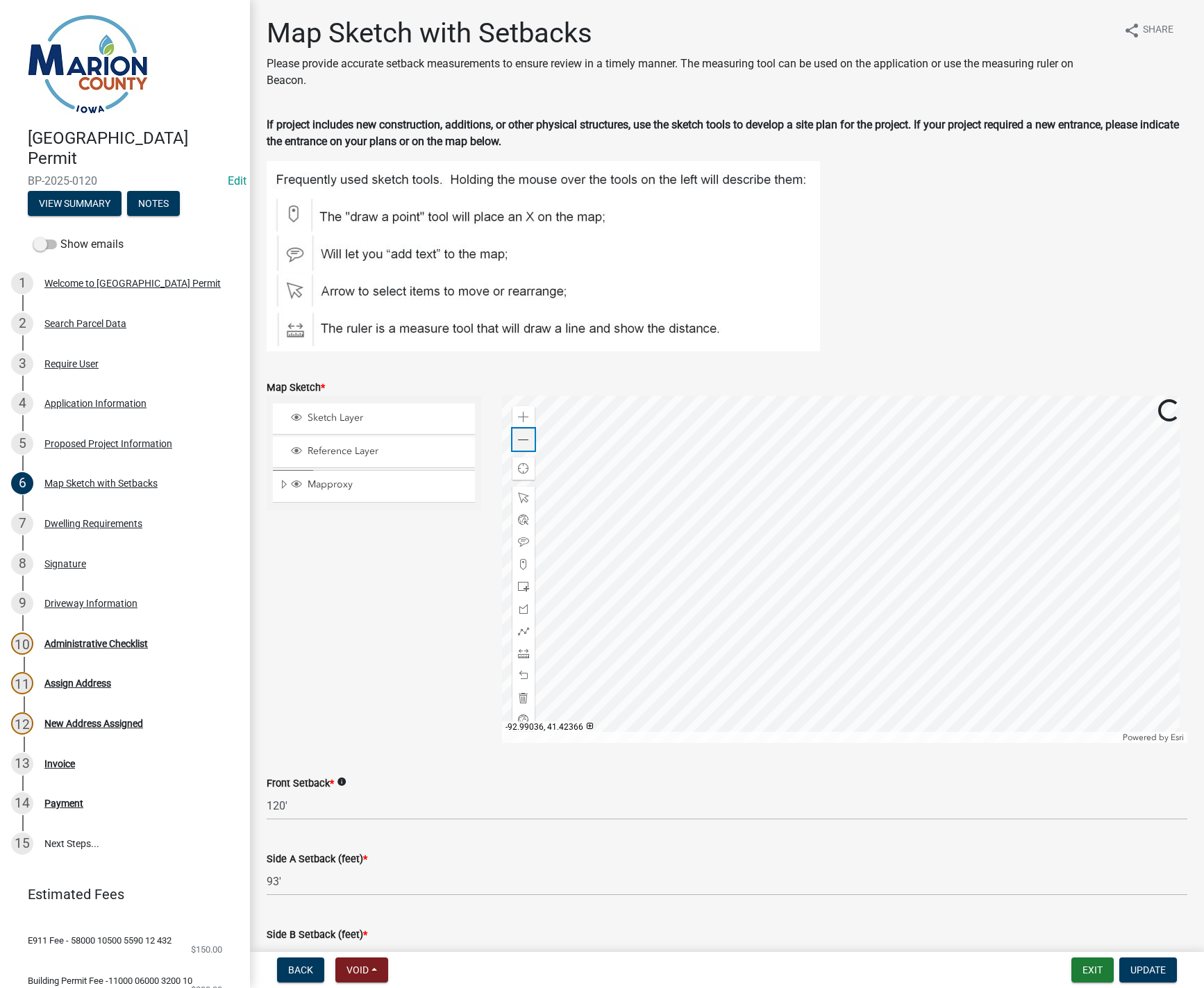
click at [525, 441] on span at bounding box center [524, 441] width 11 height 11
click at [519, 440] on span at bounding box center [524, 441] width 11 height 11
click at [845, 516] on div at bounding box center [844, 569] width 685 height 348
click at [929, 545] on div at bounding box center [844, 569] width 685 height 348
click at [521, 702] on span at bounding box center [524, 698] width 11 height 11
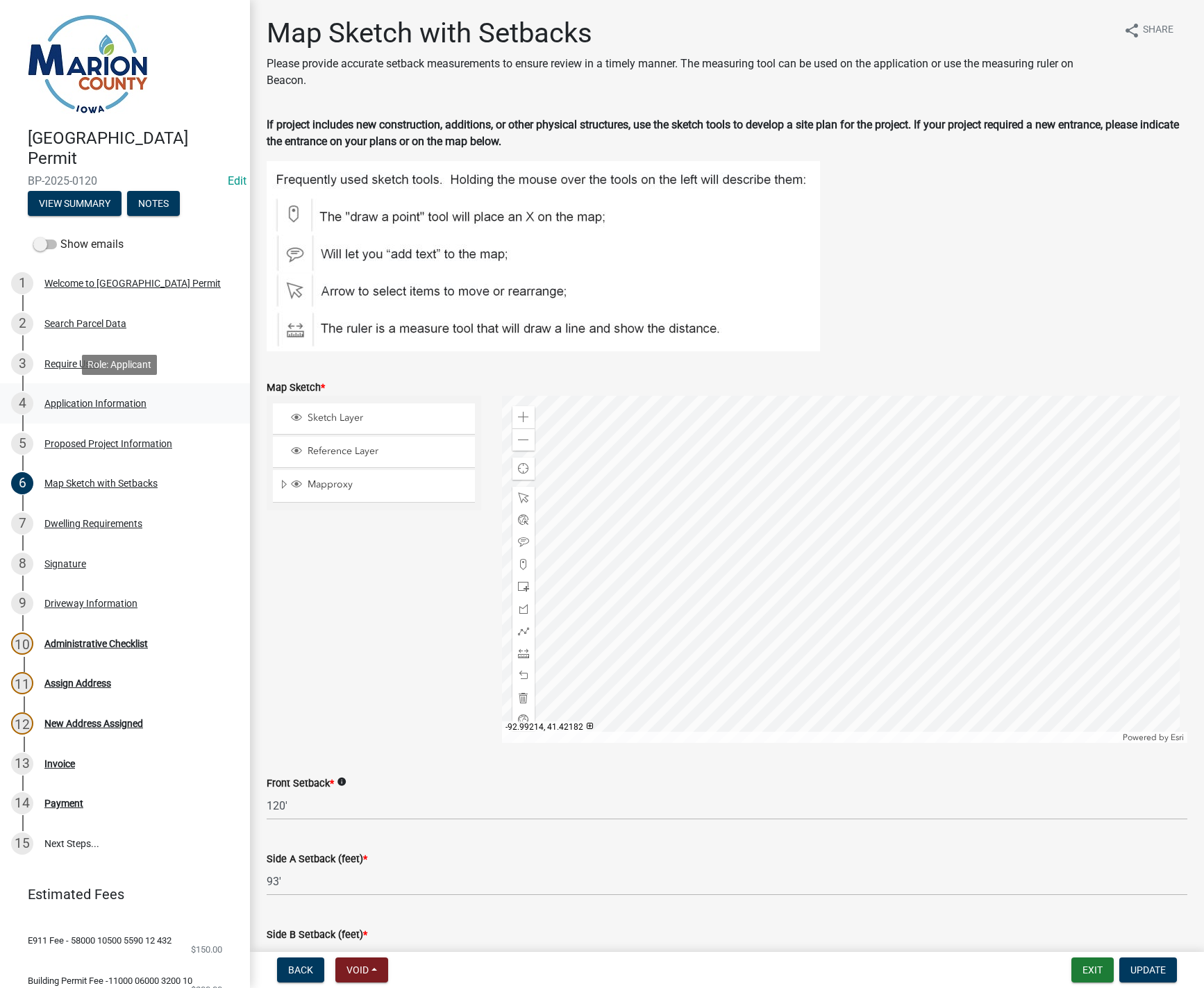
click at [73, 401] on div "Application Information" at bounding box center [95, 404] width 102 height 10
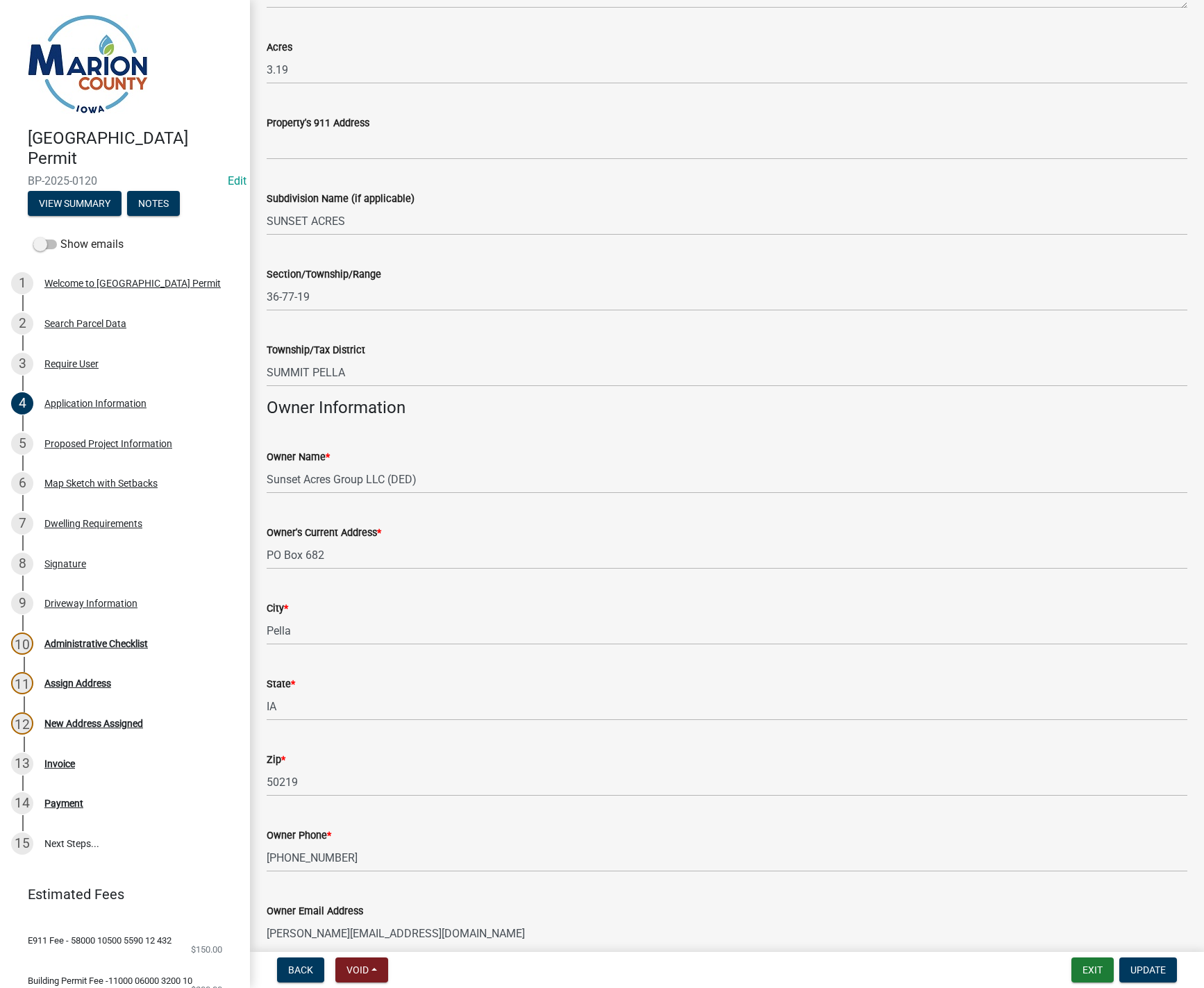
scroll to position [533, 0]
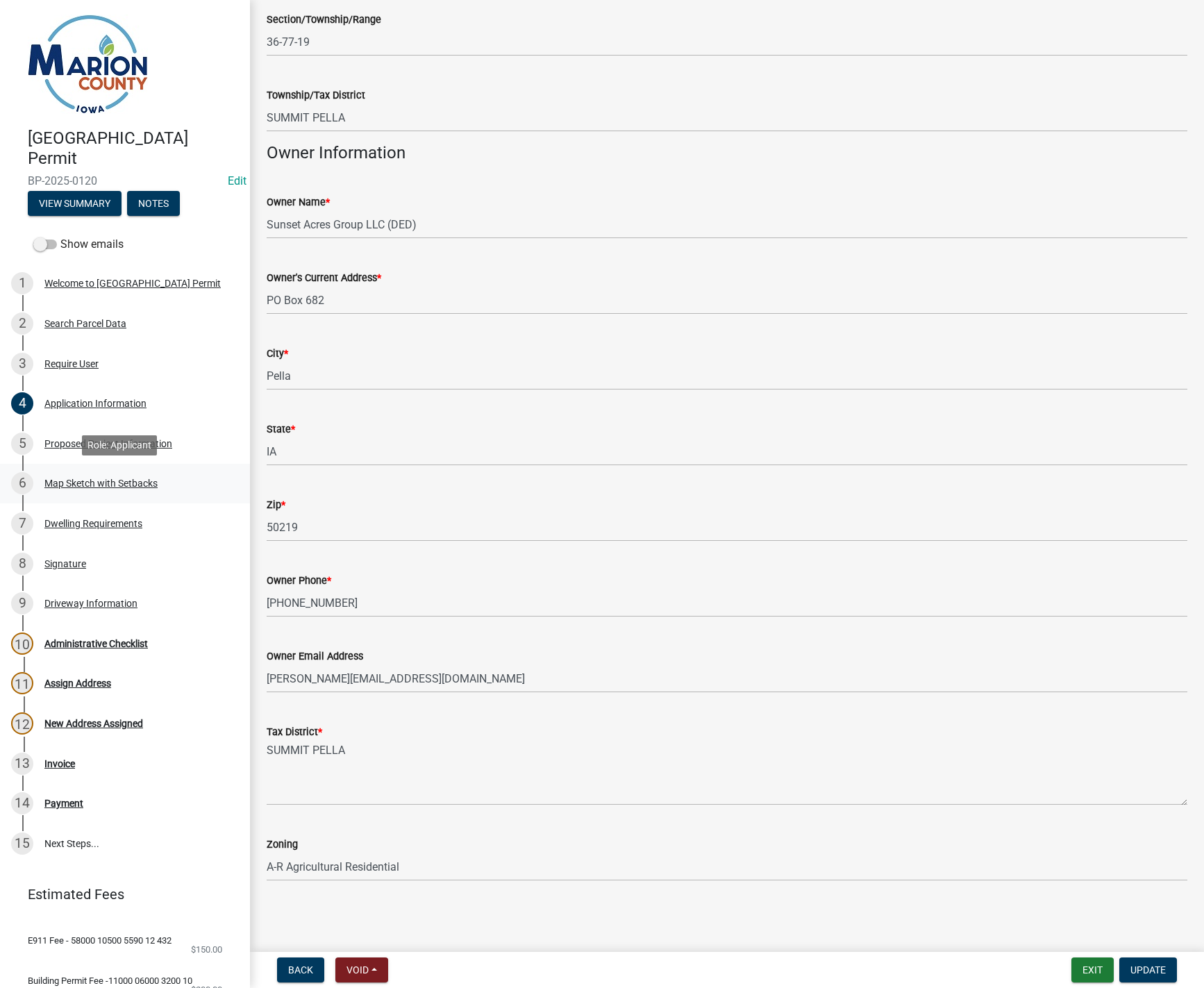
click at [98, 485] on div "Map Sketch with Setbacks" at bounding box center [100, 483] width 113 height 10
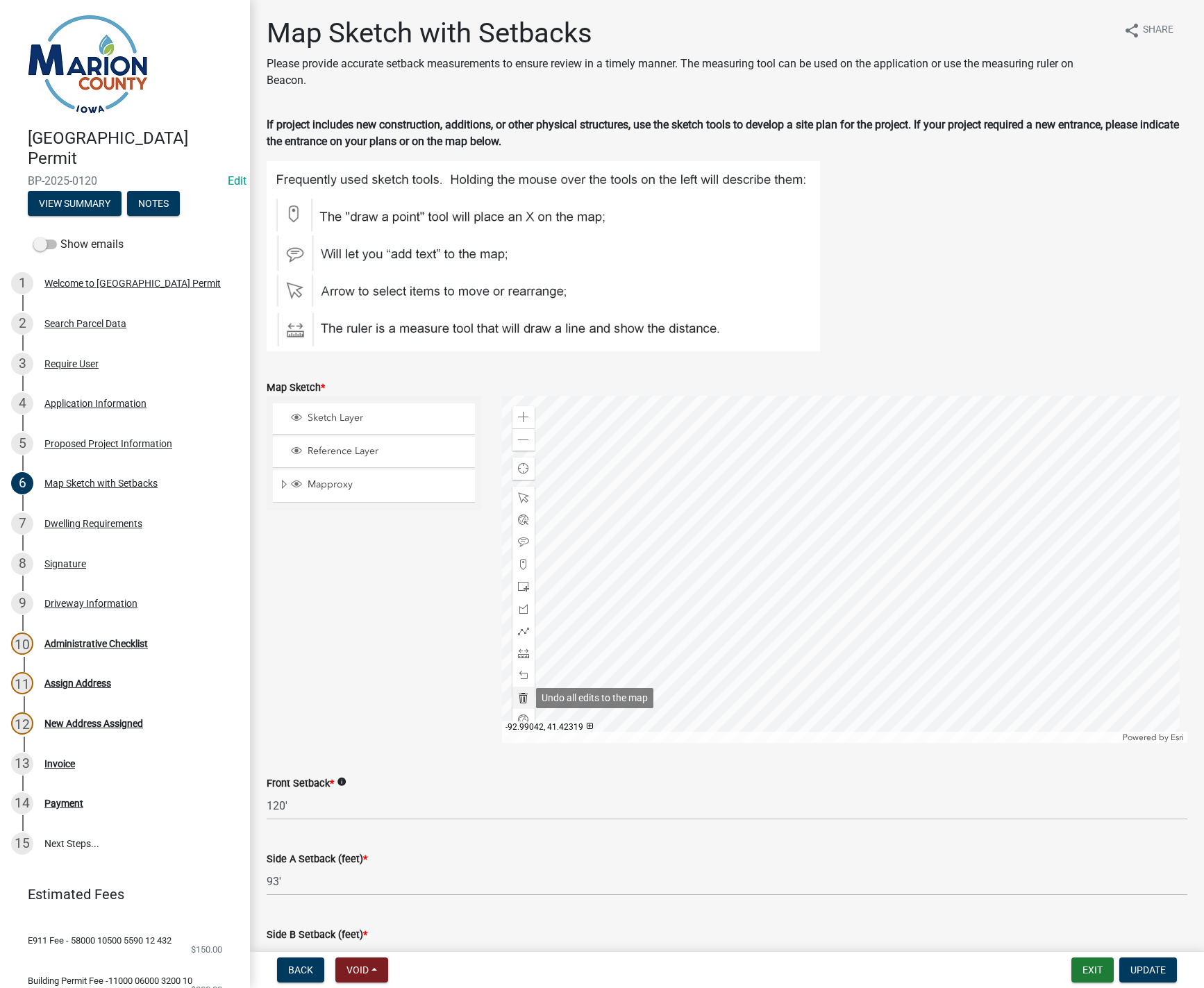
click at [522, 700] on span at bounding box center [524, 698] width 11 height 11
click at [518, 440] on span at bounding box center [524, 441] width 11 height 11
click at [520, 439] on span at bounding box center [524, 441] width 11 height 11
click at [692, 491] on div at bounding box center [844, 569] width 685 height 348
click at [817, 596] on div at bounding box center [844, 569] width 685 height 348
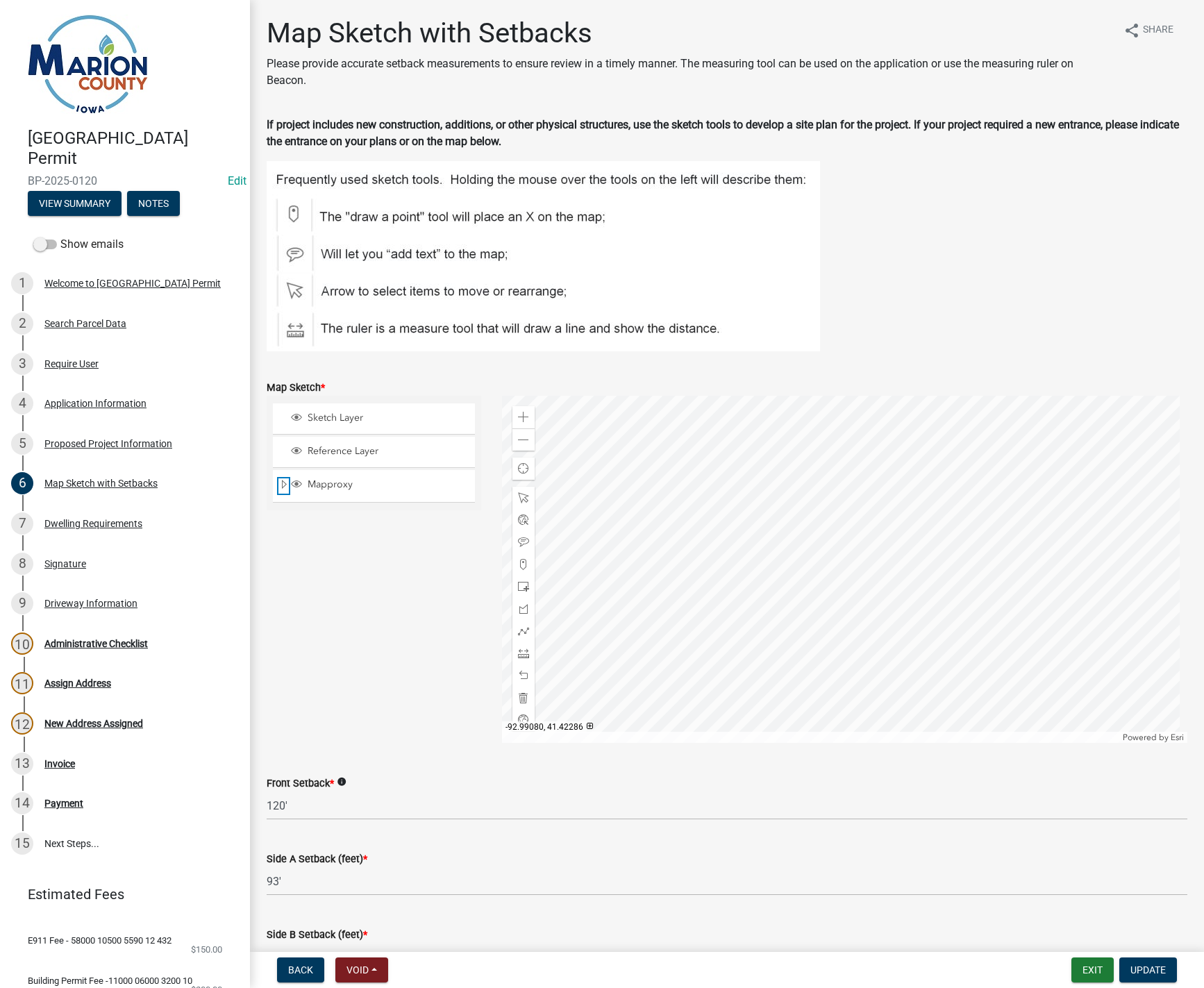
click at [283, 485] on span "Expand" at bounding box center [284, 485] width 11 height 13
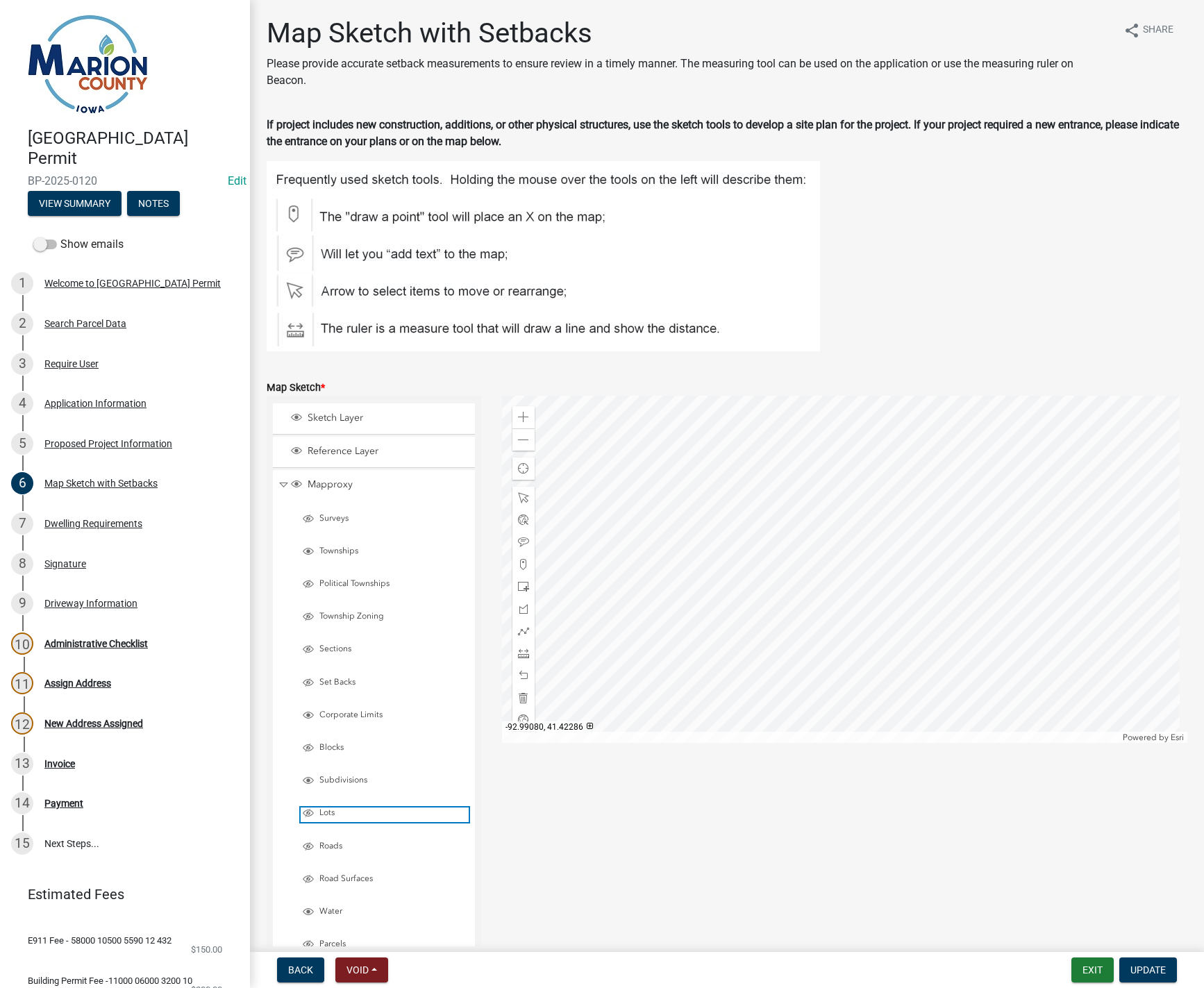
click at [308, 814] on span "Layer List" at bounding box center [308, 813] width 11 height 11
click at [525, 500] on span at bounding box center [524, 498] width 11 height 11
click at [757, 573] on div at bounding box center [844, 569] width 685 height 348
click at [719, 572] on div at bounding box center [844, 569] width 685 height 348
click at [521, 420] on span at bounding box center [524, 418] width 11 height 11
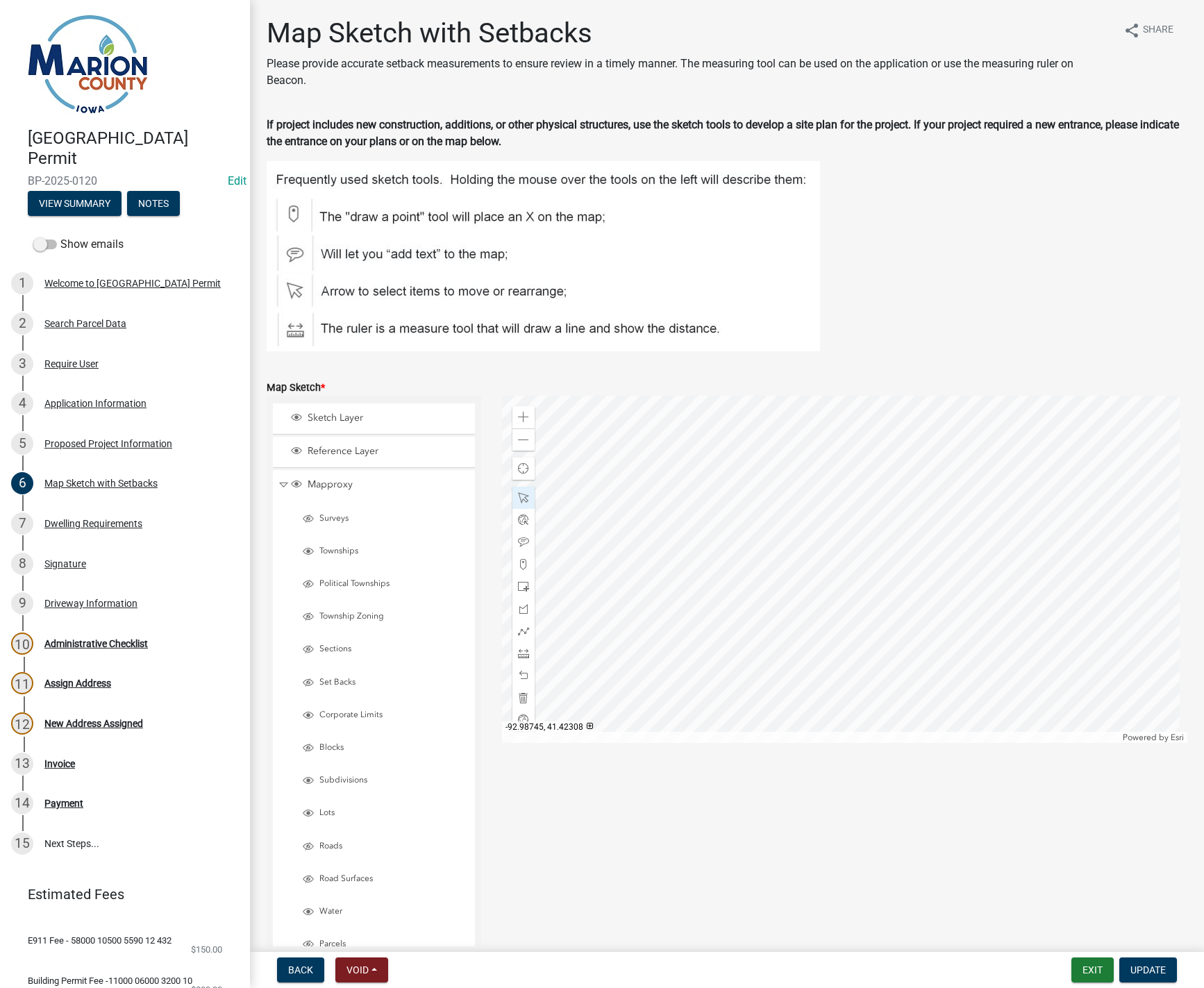
click at [802, 592] on div at bounding box center [844, 569] width 685 height 348
click at [801, 606] on div at bounding box center [844, 569] width 685 height 348
click at [523, 653] on span at bounding box center [524, 653] width 11 height 11
click at [738, 419] on div at bounding box center [844, 569] width 685 height 348
click at [738, 508] on div at bounding box center [844, 569] width 685 height 348
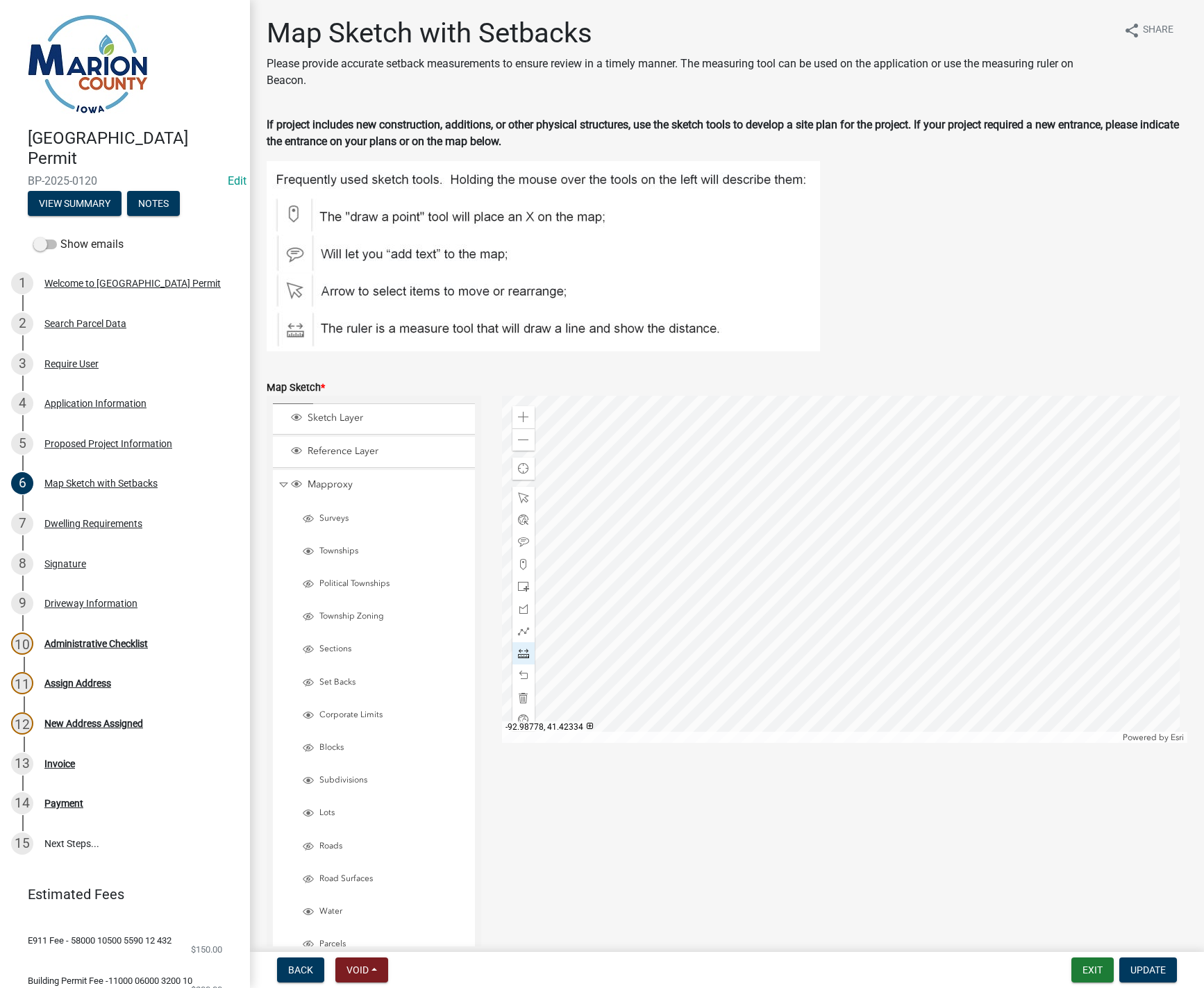
click at [738, 508] on div at bounding box center [844, 569] width 685 height 348
click at [838, 507] on div at bounding box center [844, 569] width 685 height 348
click at [768, 508] on div at bounding box center [844, 569] width 685 height 348
click at [656, 511] on div at bounding box center [844, 569] width 685 height 348
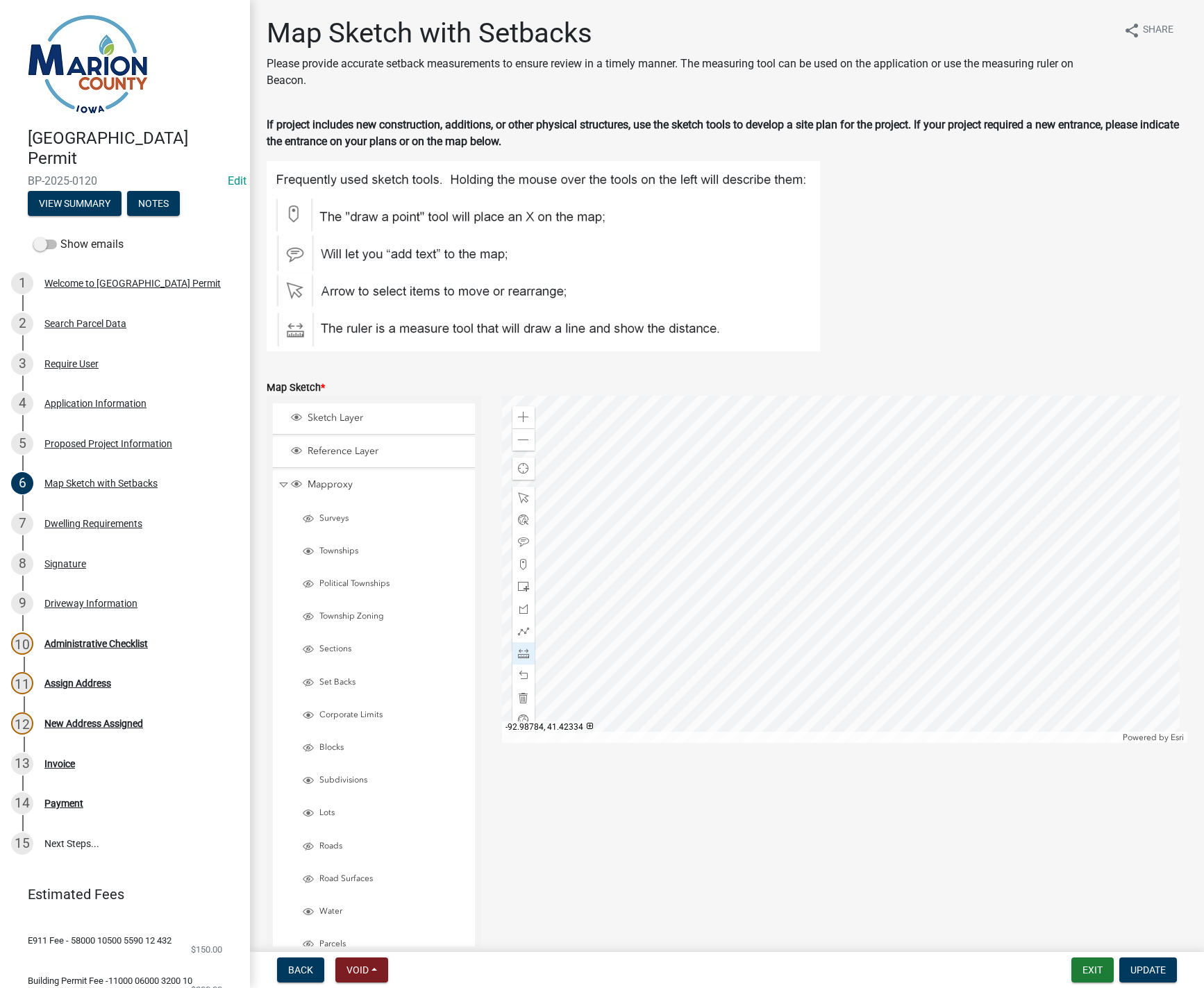
click at [725, 510] on div at bounding box center [844, 569] width 685 height 348
click at [520, 589] on span at bounding box center [524, 587] width 11 height 11
click at [773, 594] on div at bounding box center [844, 569] width 685 height 348
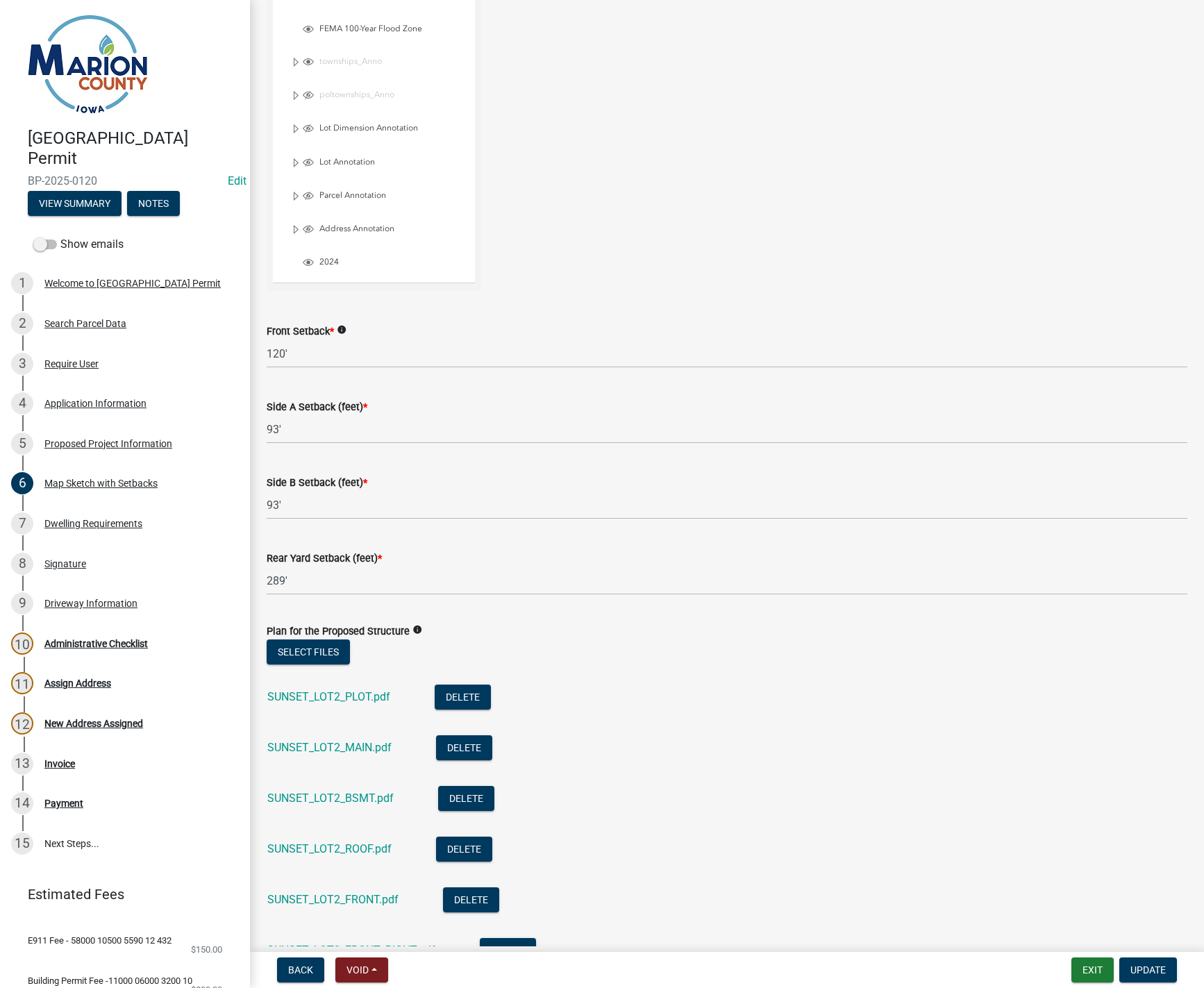
scroll to position [1042, 0]
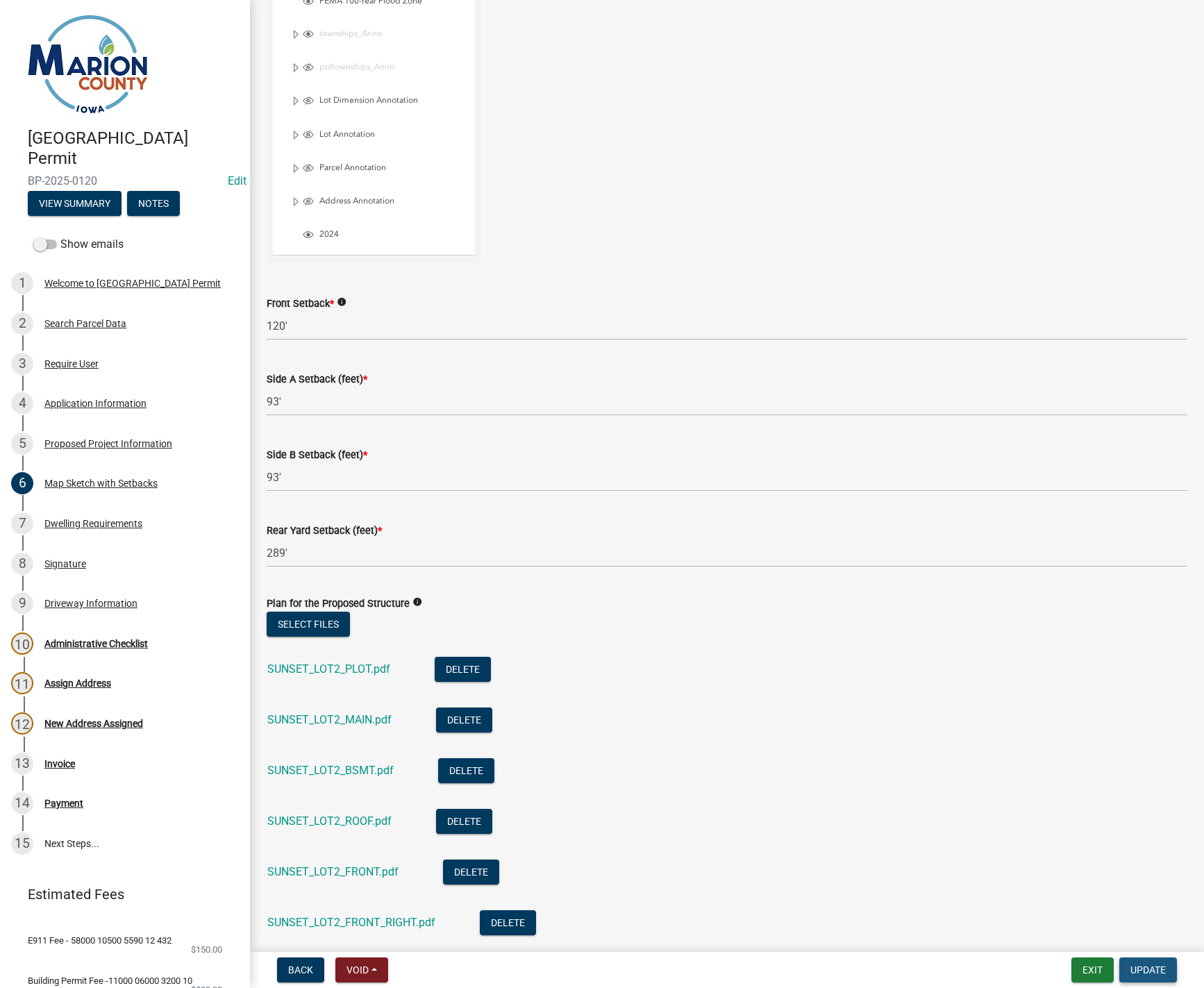
click at [1158, 971] on span "Update" at bounding box center [1148, 970] width 35 height 11
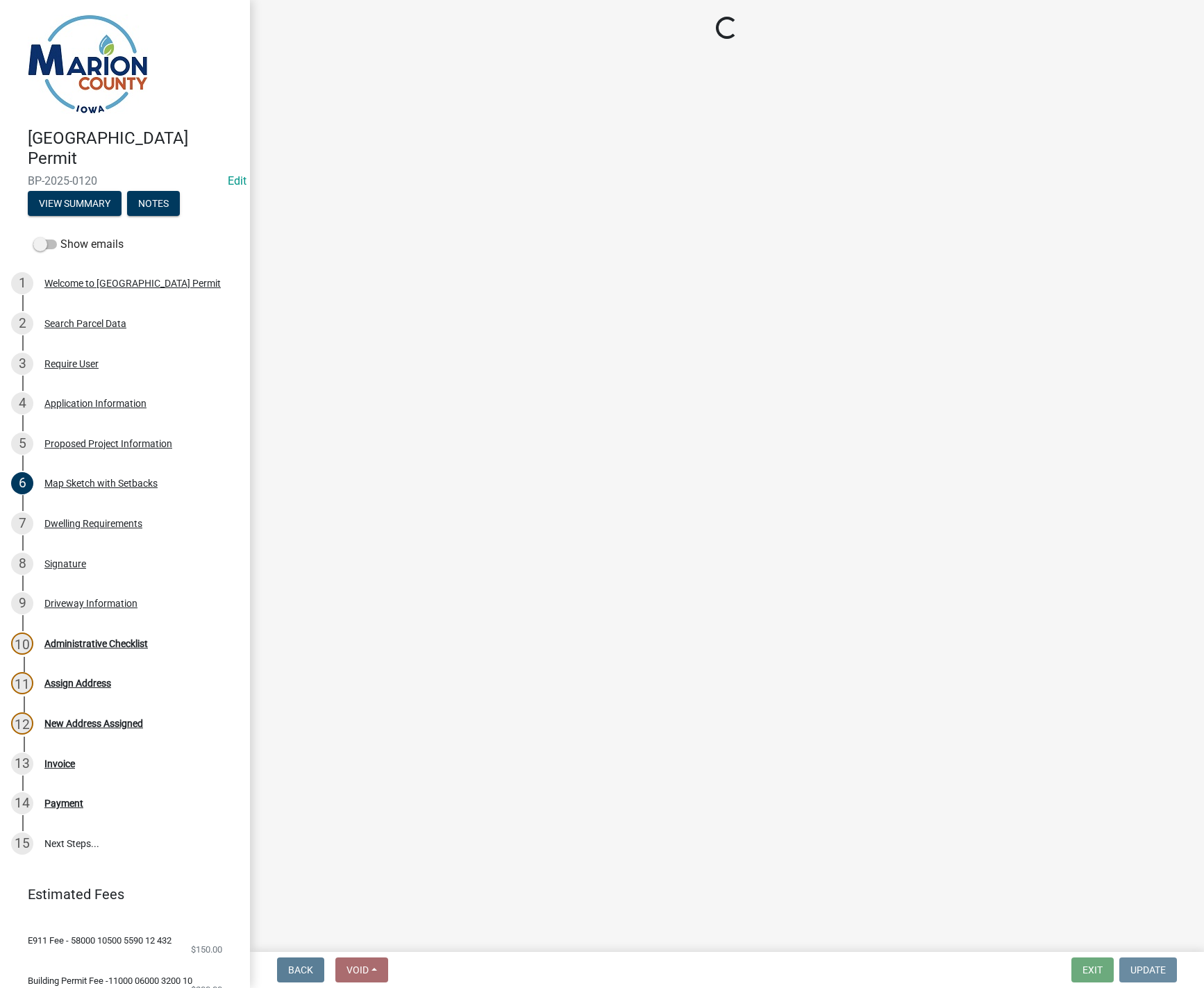
scroll to position [0, 0]
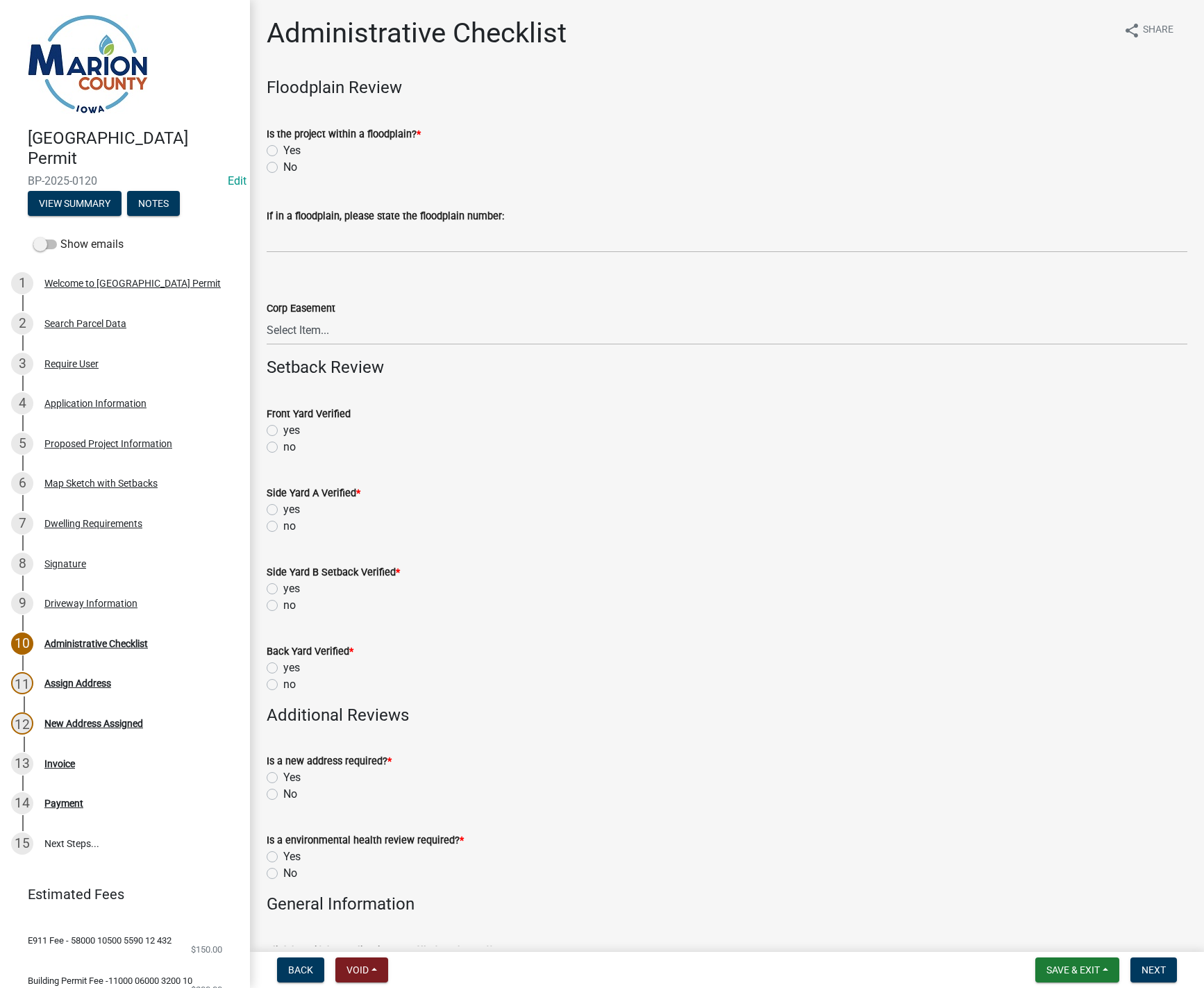
click at [283, 169] on label "No" at bounding box center [290, 167] width 14 height 16
click at [283, 168] on input "No" at bounding box center [287, 163] width 9 height 9
radio input "true"
click at [283, 445] on label "no" at bounding box center [289, 447] width 12 height 16
click at [283, 445] on input "no" at bounding box center [287, 443] width 9 height 9
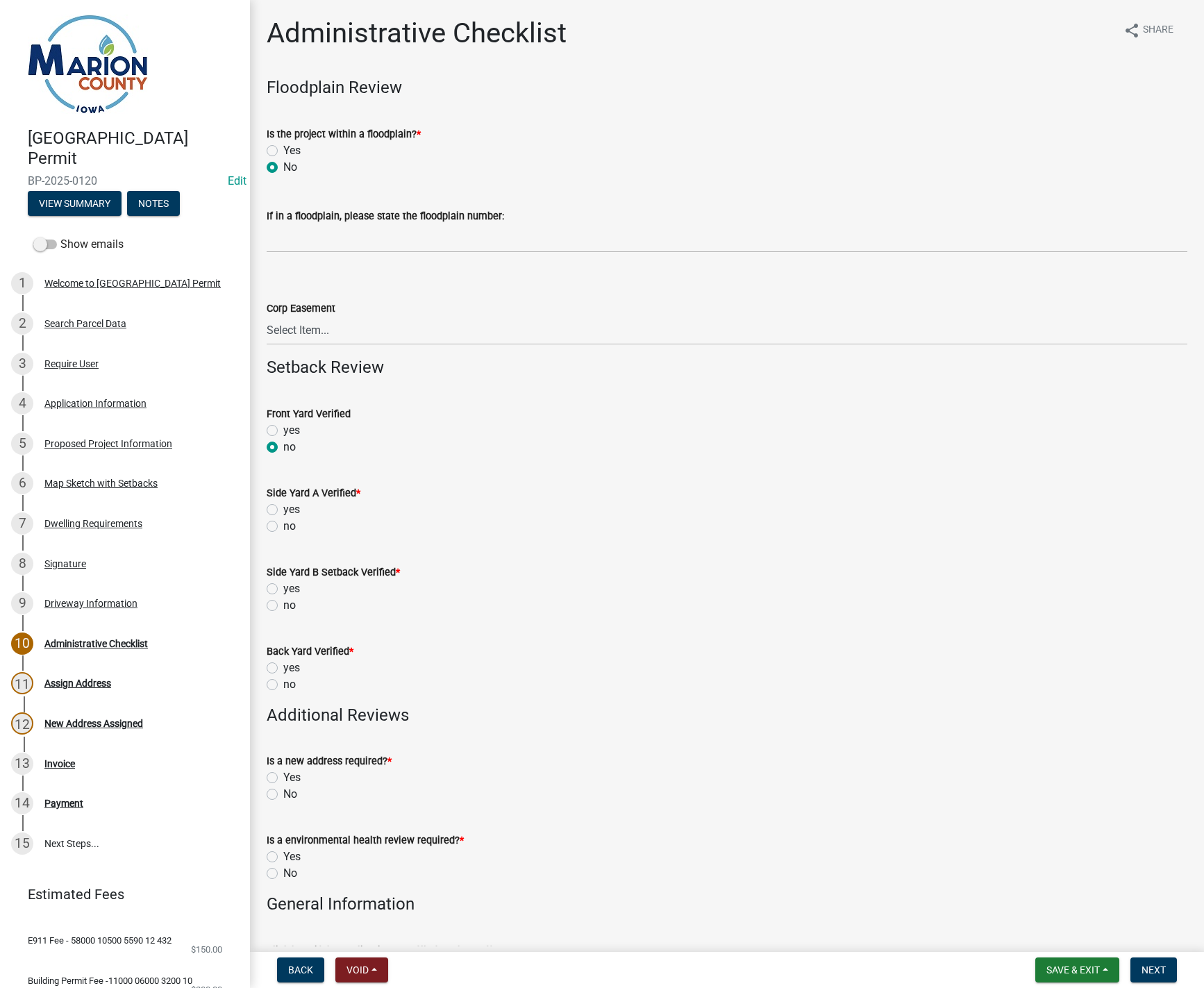
radio input "true"
click at [283, 527] on label "no" at bounding box center [289, 526] width 12 height 16
click at [283, 527] on input "no" at bounding box center [287, 522] width 9 height 9
radio input "true"
click at [283, 609] on label "no" at bounding box center [289, 605] width 12 height 16
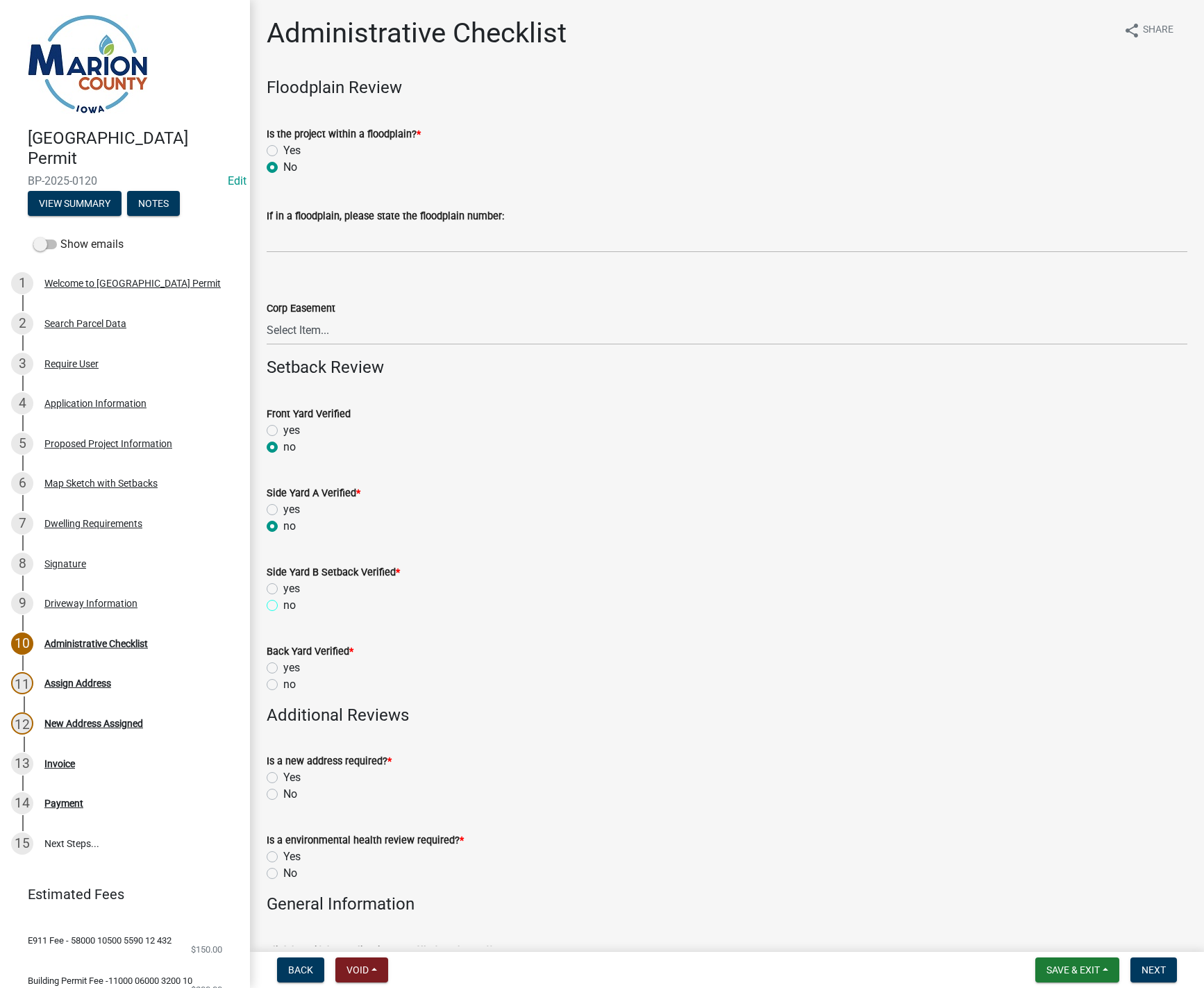
click at [283, 606] on input "no" at bounding box center [287, 601] width 9 height 9
radio input "true"
click at [283, 688] on label "no" at bounding box center [289, 685] width 12 height 16
click at [283, 685] on input "no" at bounding box center [287, 680] width 9 height 9
radio input "true"
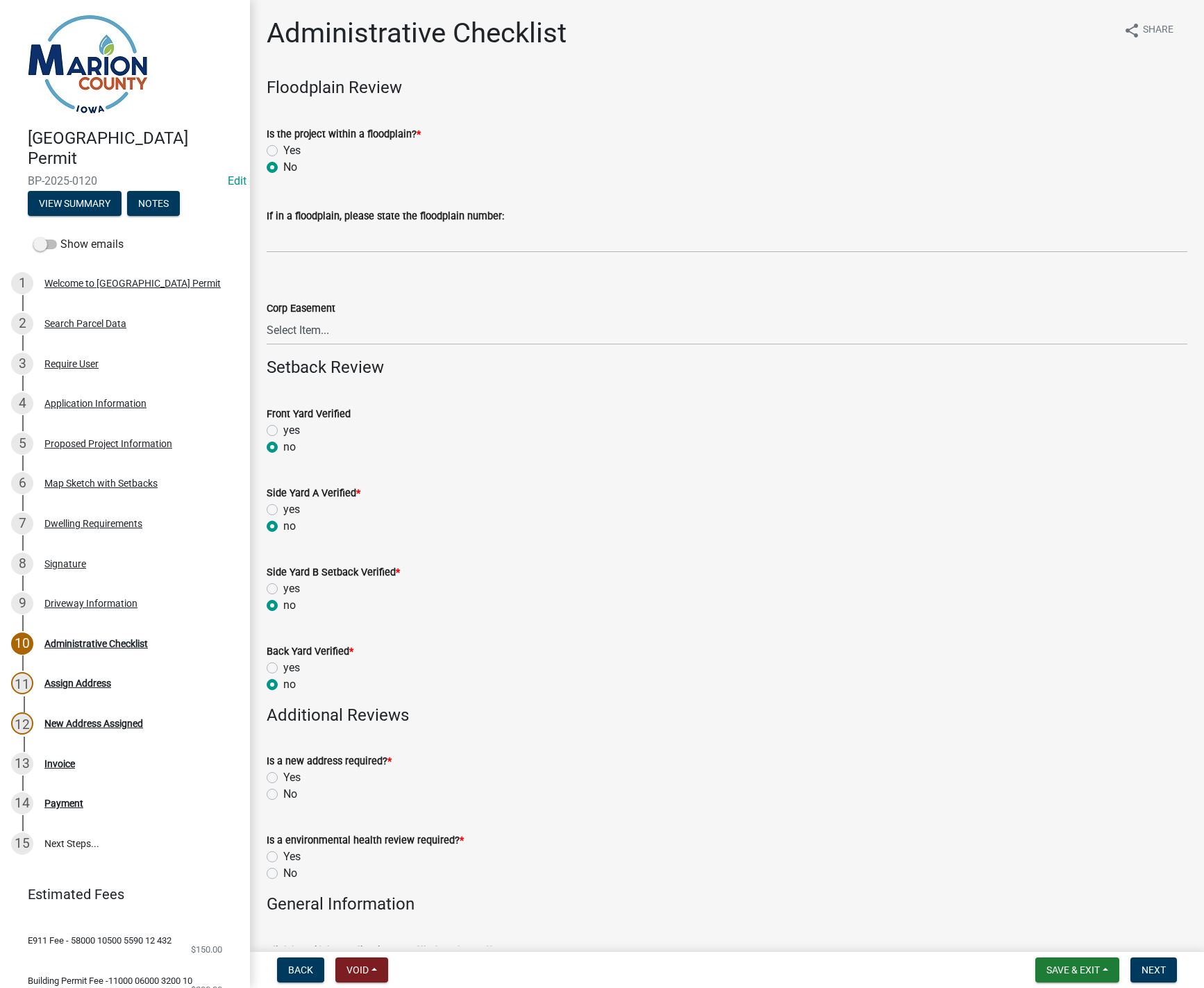
click at [283, 777] on label "Yes" at bounding box center [291, 778] width 17 height 16
click at [283, 777] on input "Yes" at bounding box center [287, 773] width 9 height 9
radio input "true"
click at [283, 856] on label "Yes" at bounding box center [291, 857] width 17 height 16
click at [283, 856] on input "Yes" at bounding box center [287, 853] width 9 height 9
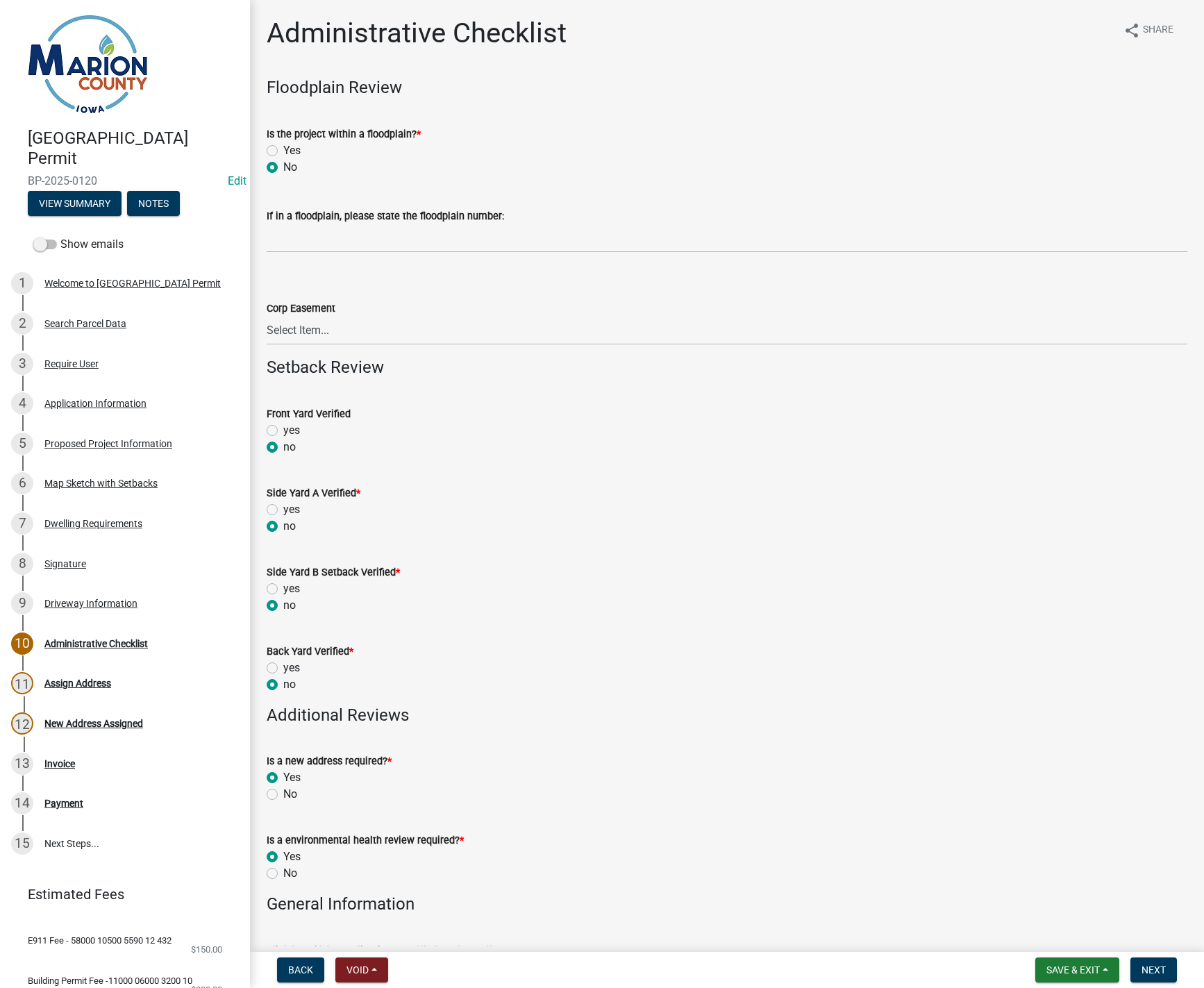
radio input "true"
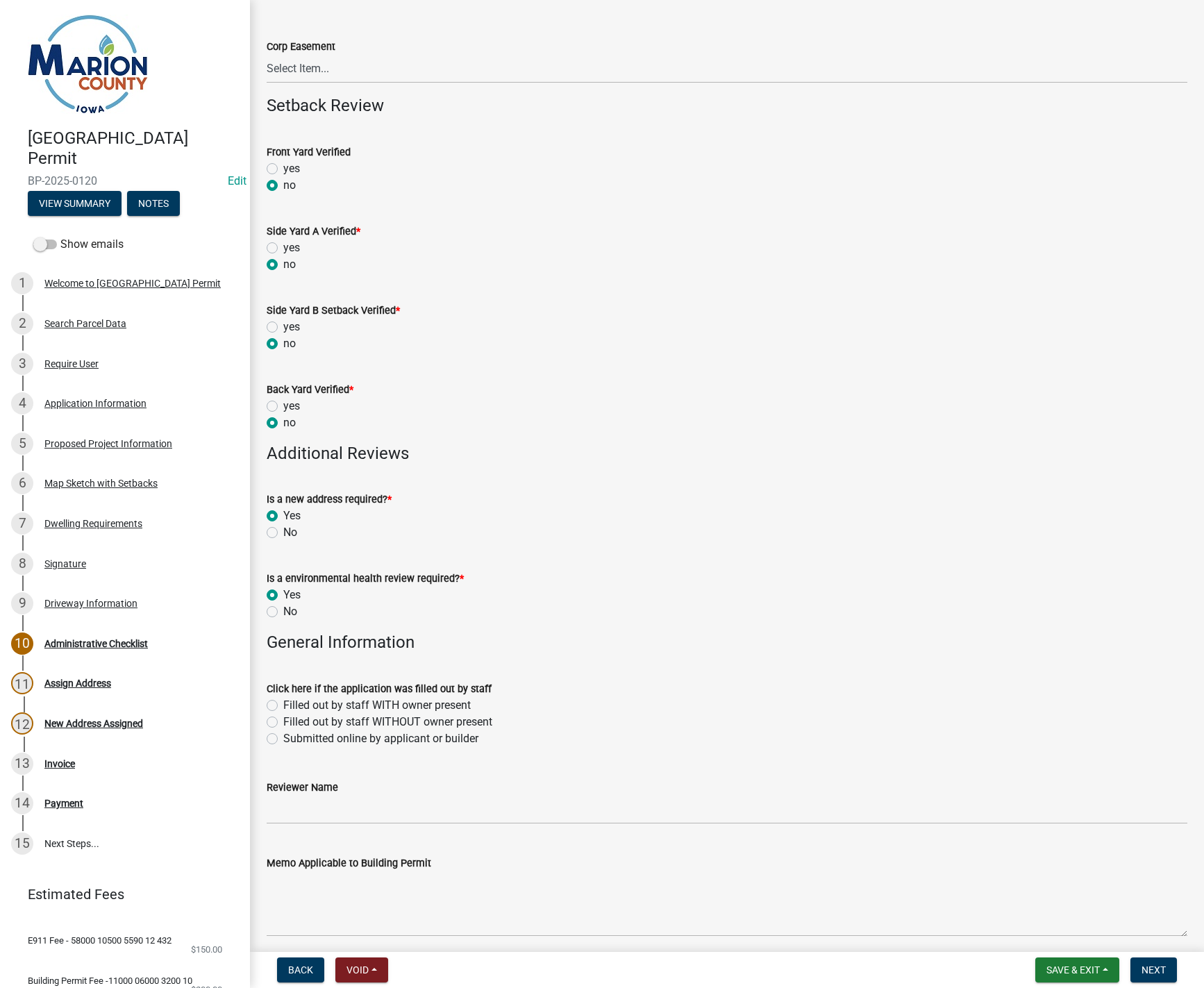
scroll to position [277, 0]
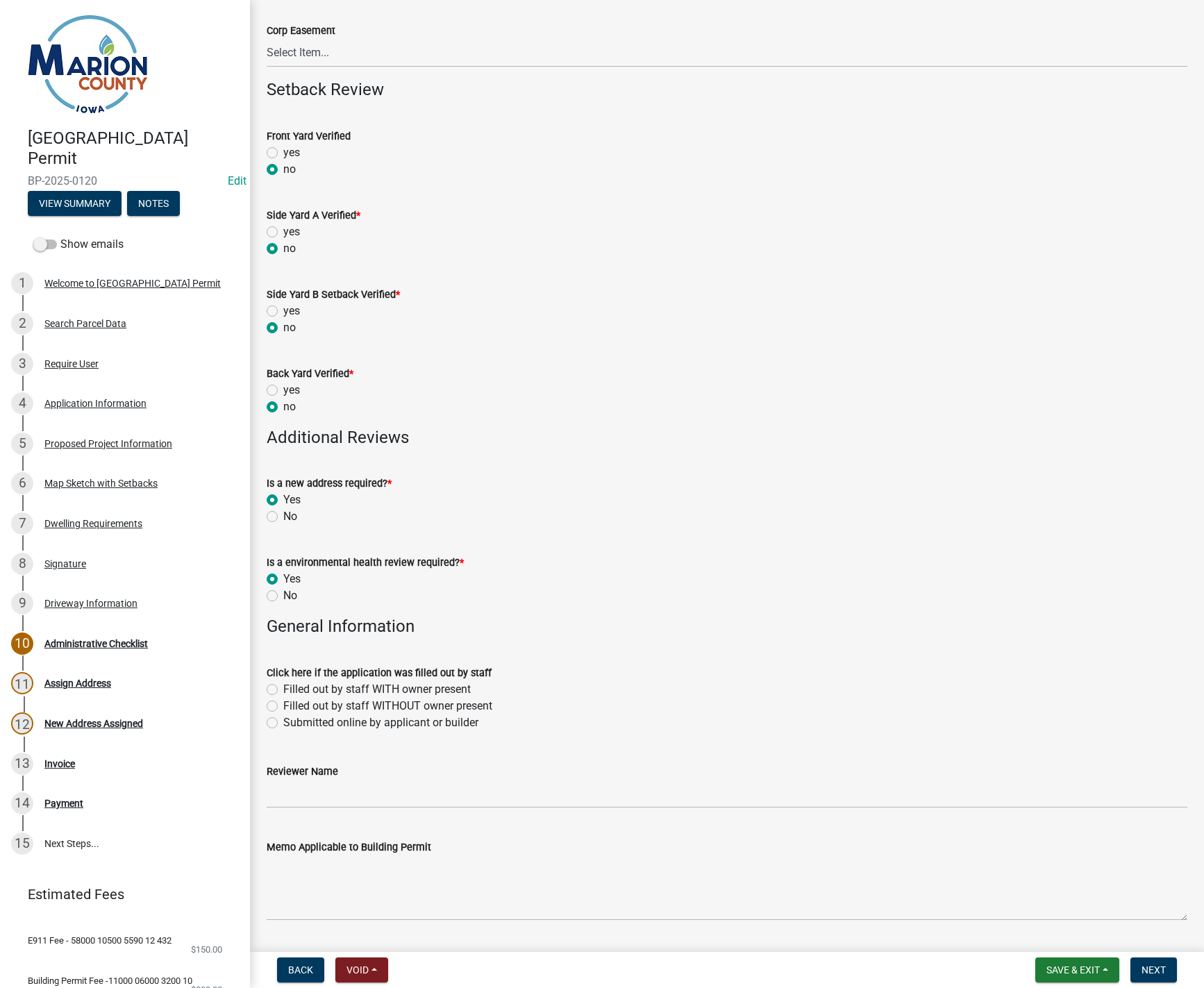
click at [283, 721] on label "Submitted online by applicant or builder" at bounding box center [380, 723] width 195 height 16
click at [283, 721] on input "Submitted online by applicant or builder" at bounding box center [287, 719] width 9 height 9
radio input "true"
click at [289, 800] on input "Reviewer Name" at bounding box center [727, 794] width 921 height 29
type input "MPoffenbarger"
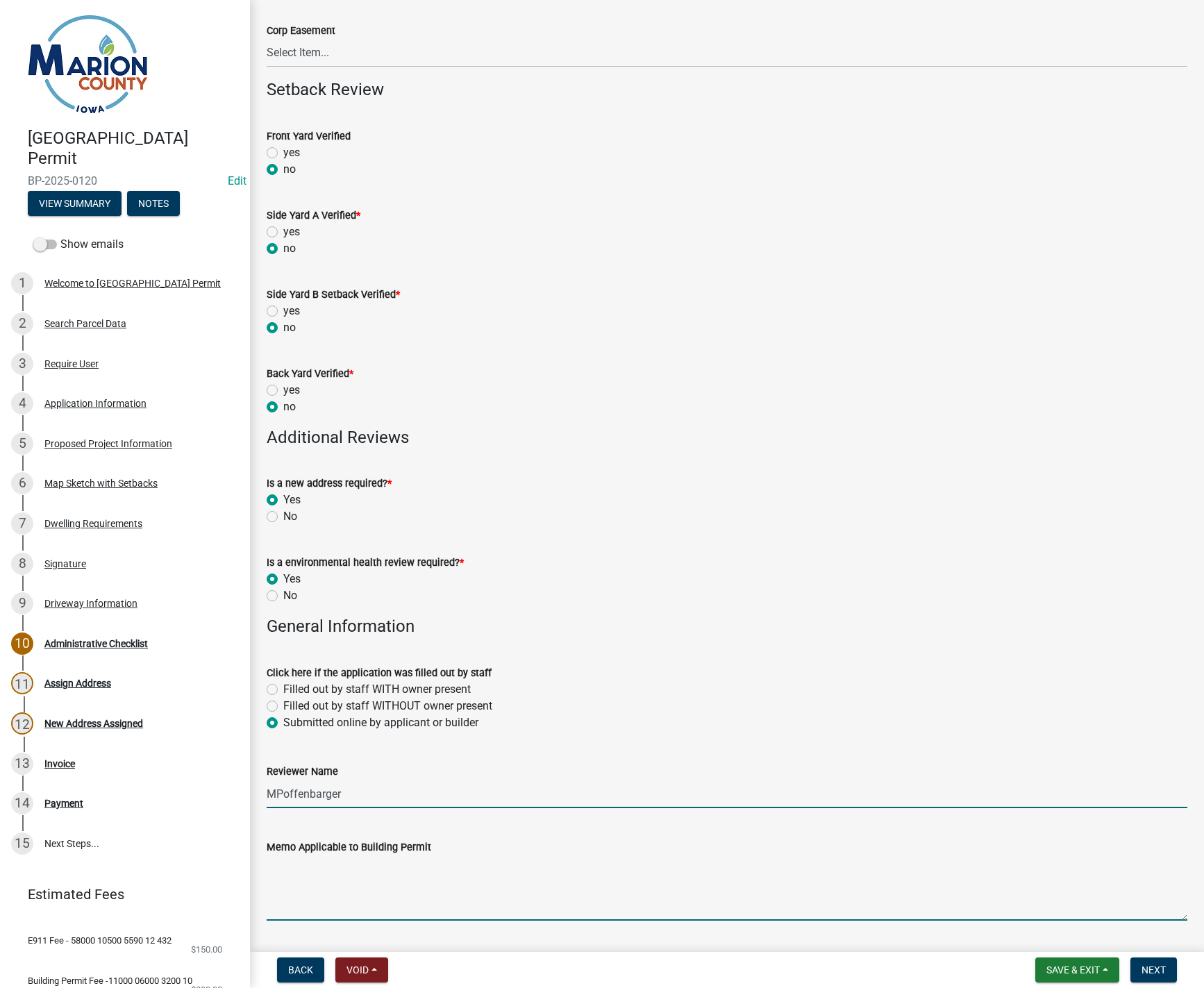
click at [288, 872] on textarea "Memo Applicable to Building Permit" at bounding box center [727, 888] width 921 height 65
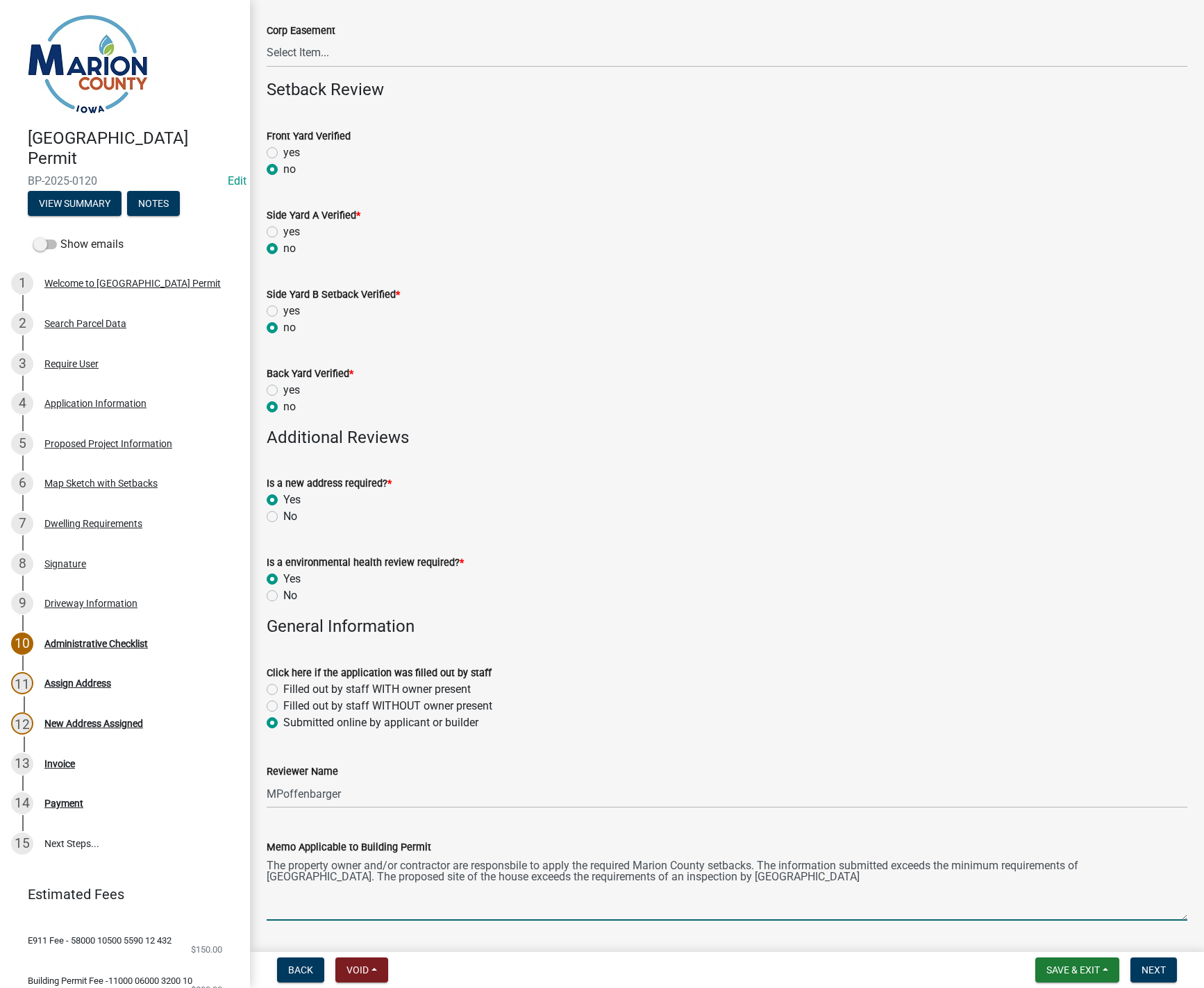
click at [579, 875] on textarea "The property owner and/or contractor are responsbile to apply the required Mari…" at bounding box center [727, 888] width 921 height 65
click at [775, 879] on textarea "The property owner and/or contractor are responsbile to apply the required Mari…" at bounding box center [727, 888] width 921 height 65
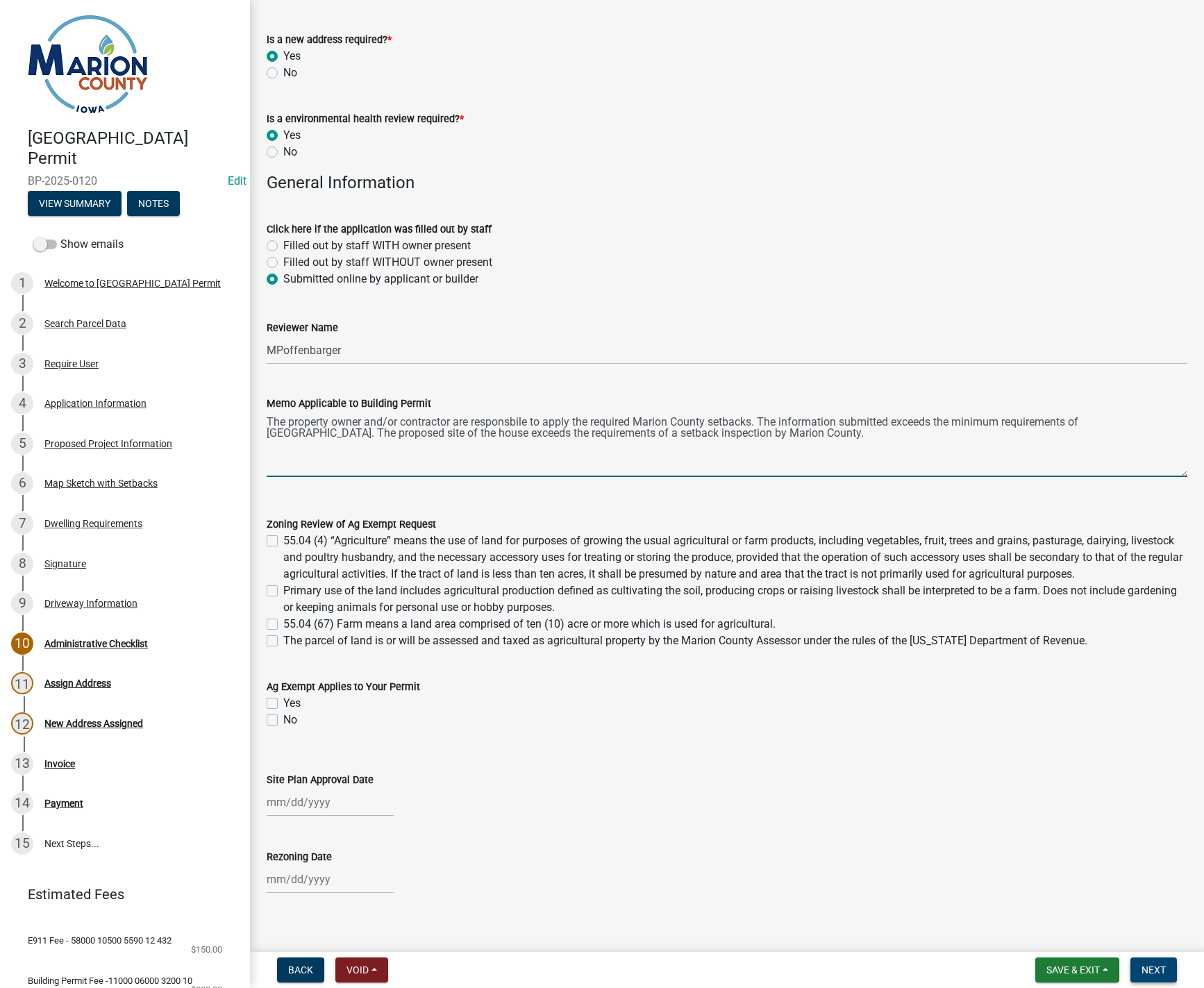
scroll to position [735, 0]
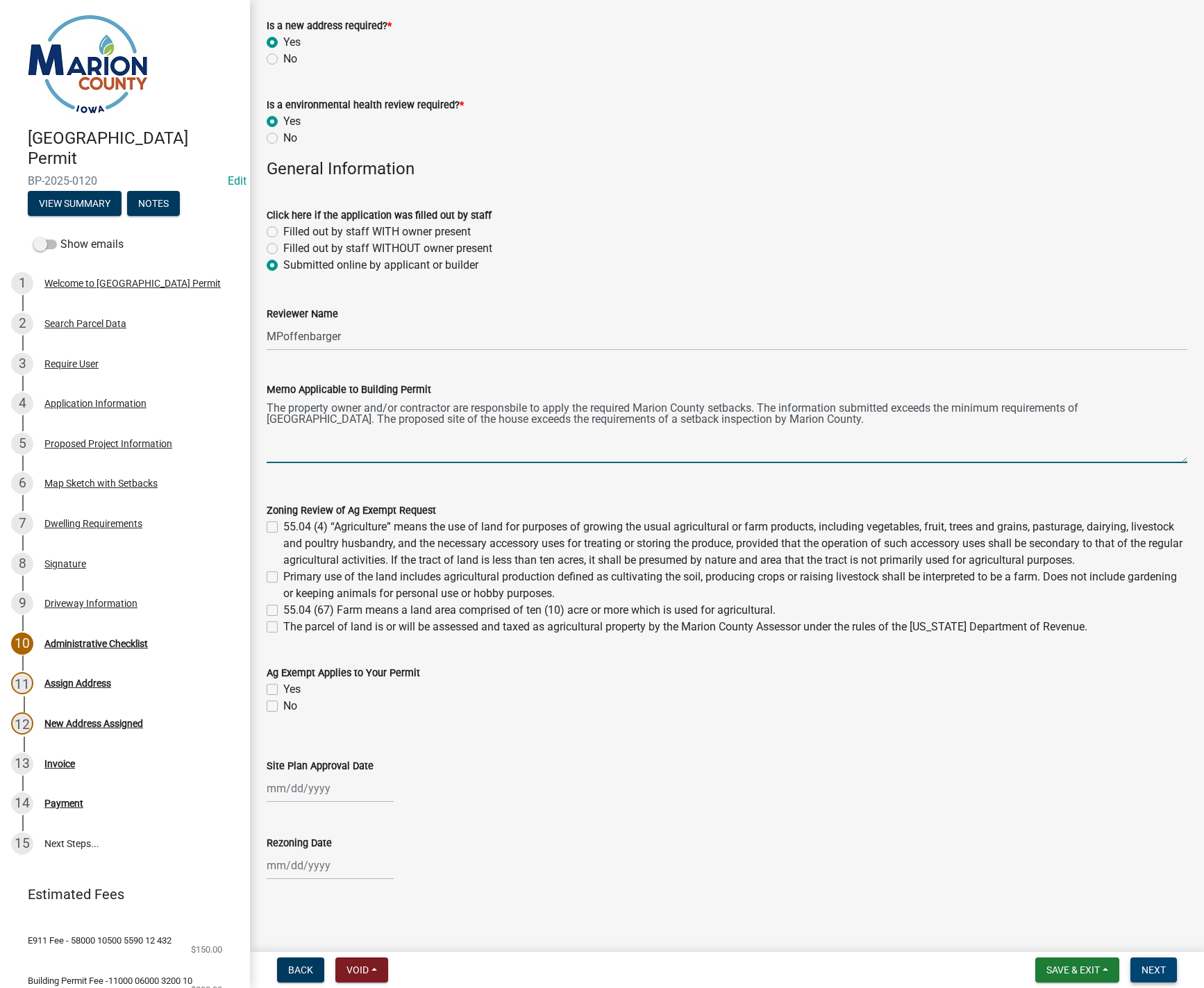
type textarea "The property owner and/or contractor are responsbile to apply the required Mari…"
click at [1150, 972] on span "Next" at bounding box center [1153, 970] width 24 height 11
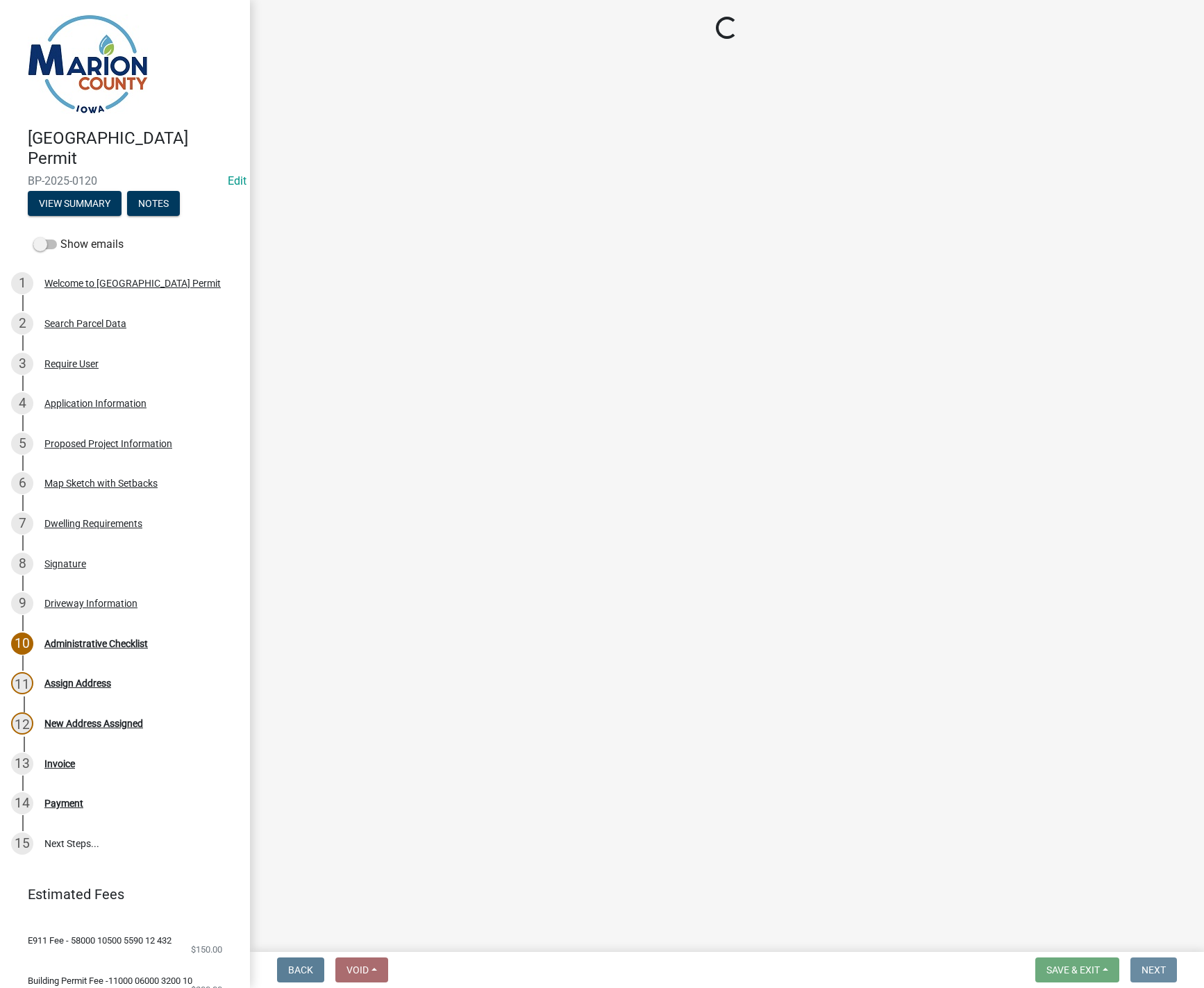
scroll to position [0, 0]
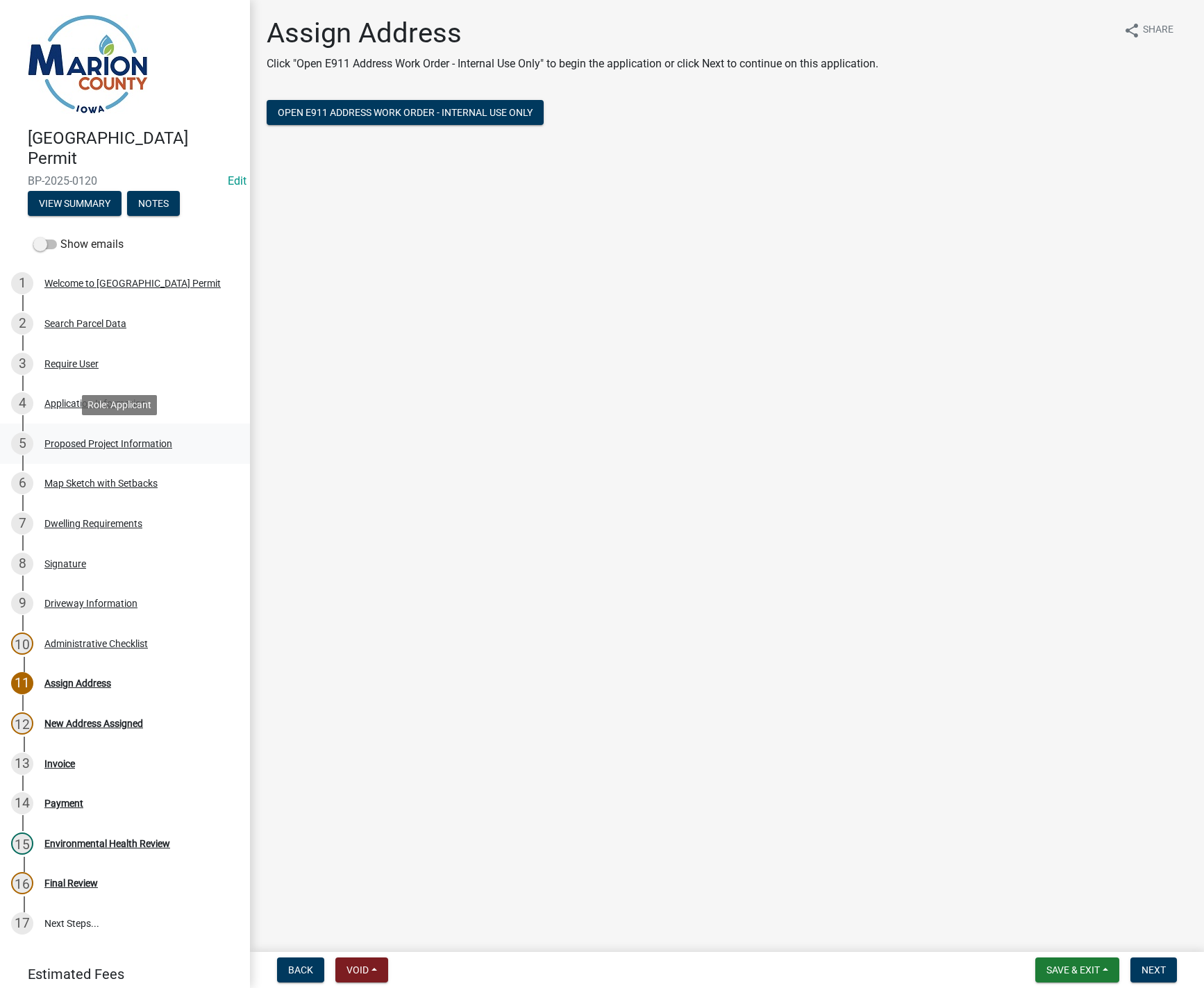
click at [86, 445] on div "Proposed Project Information" at bounding box center [108, 444] width 128 height 10
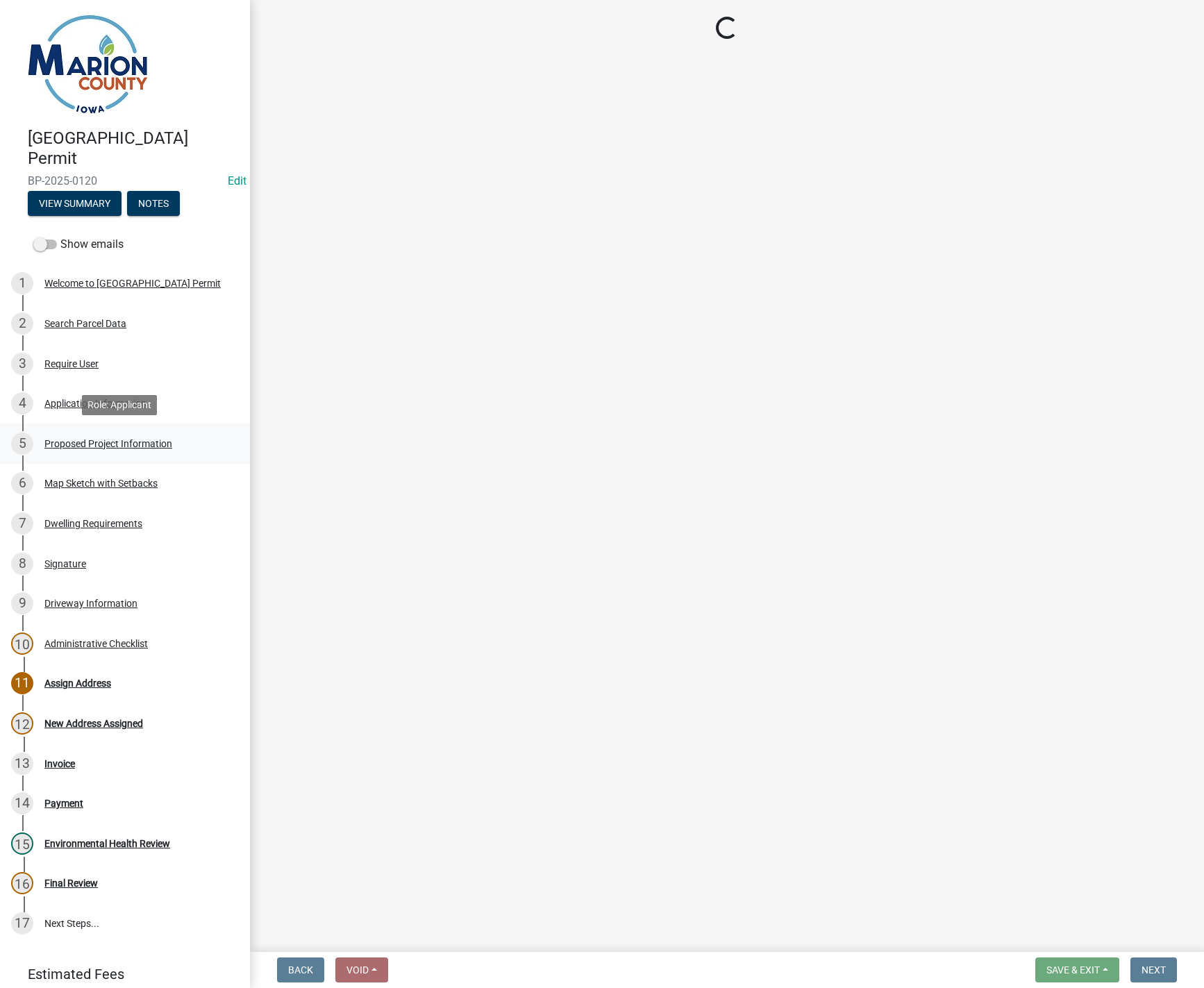
select select "ad82ad94-9bd8-43b2-a066-f5ac38fcadf5"
select select "f37e860c-a887-41e0-a466-b738e3b0a2db"
select select "065d24aa-3ada-417f-a972-92ea53cc0ddb"
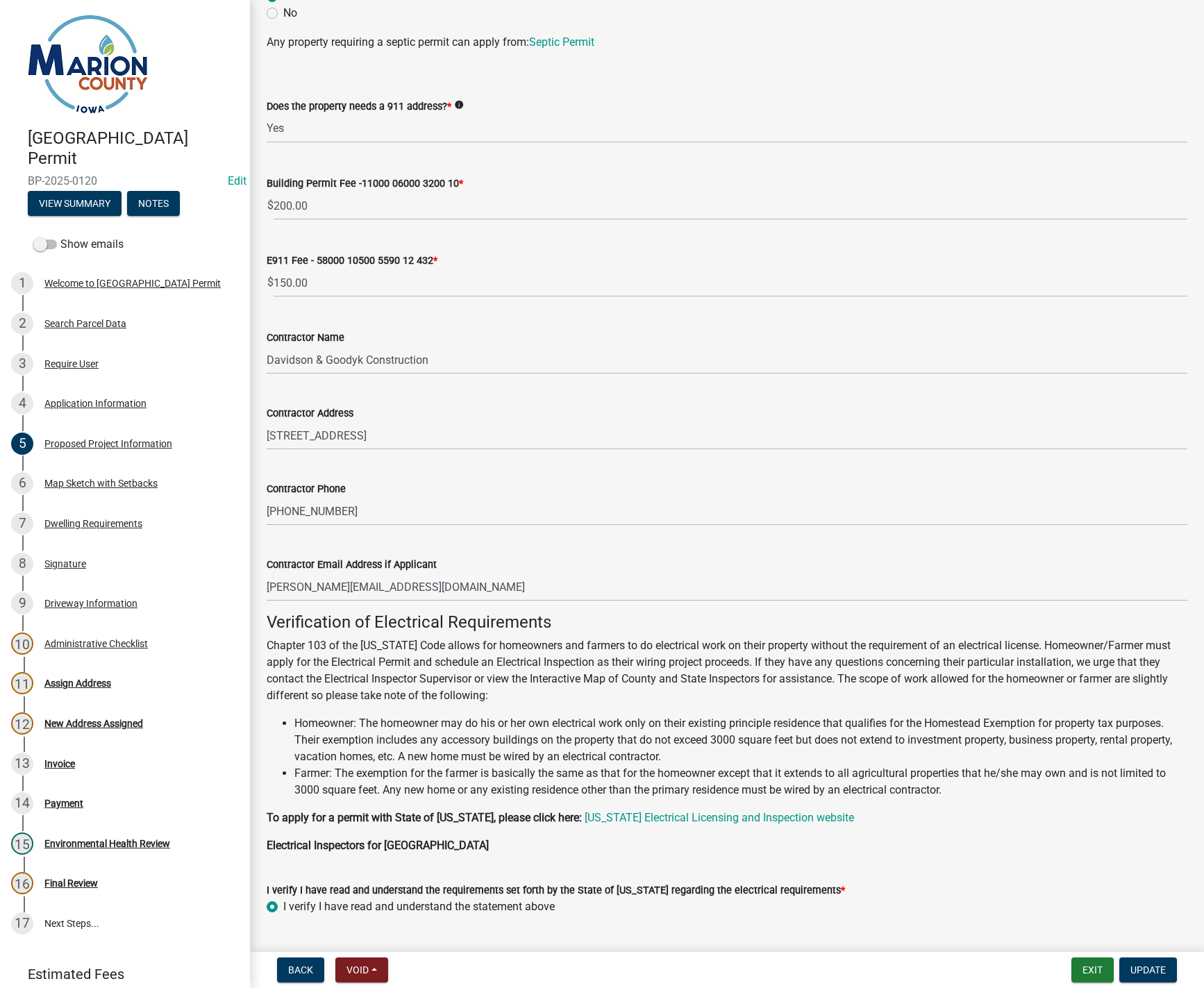
scroll to position [826, 0]
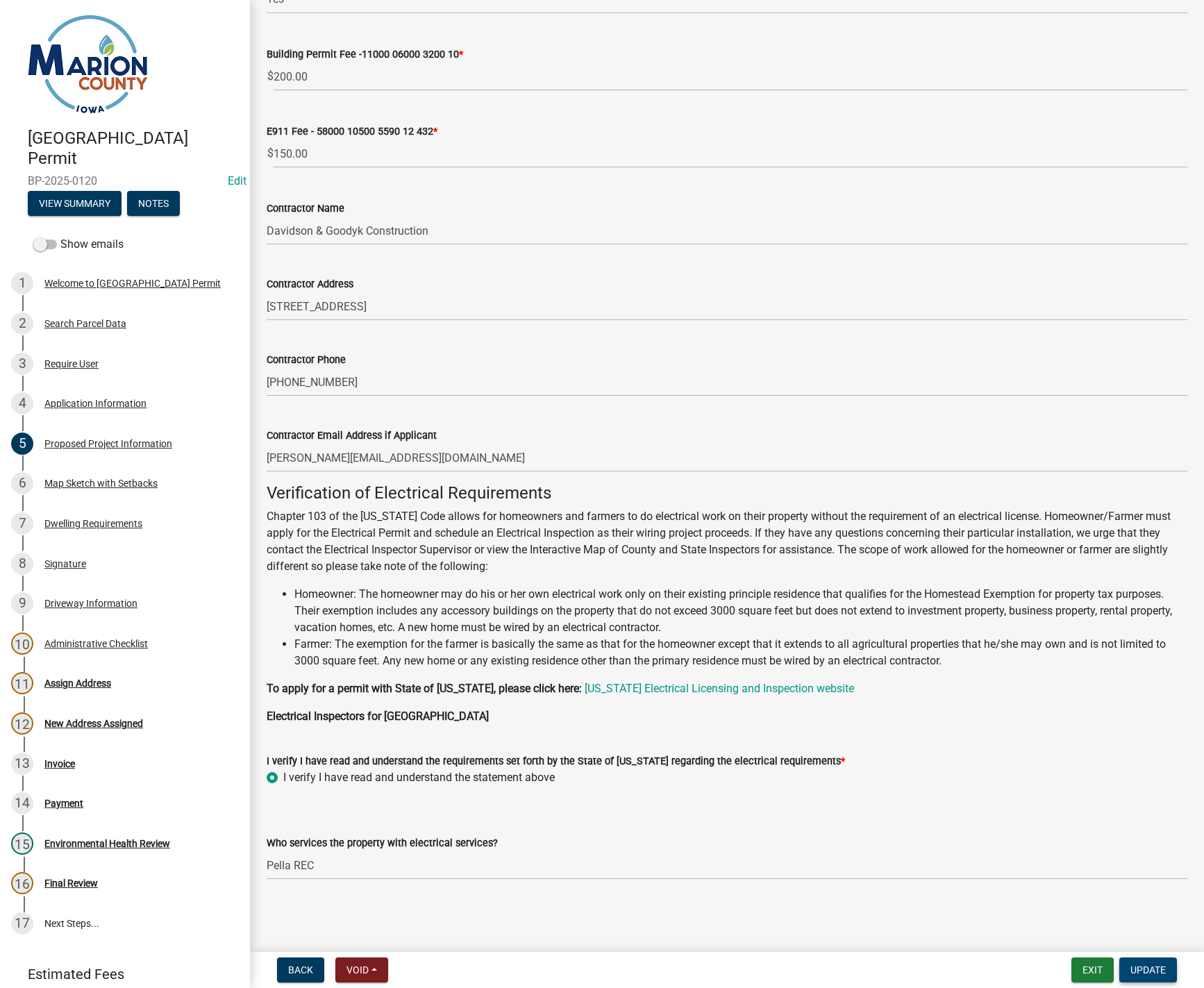
click at [1145, 972] on span "Update" at bounding box center [1148, 970] width 35 height 11
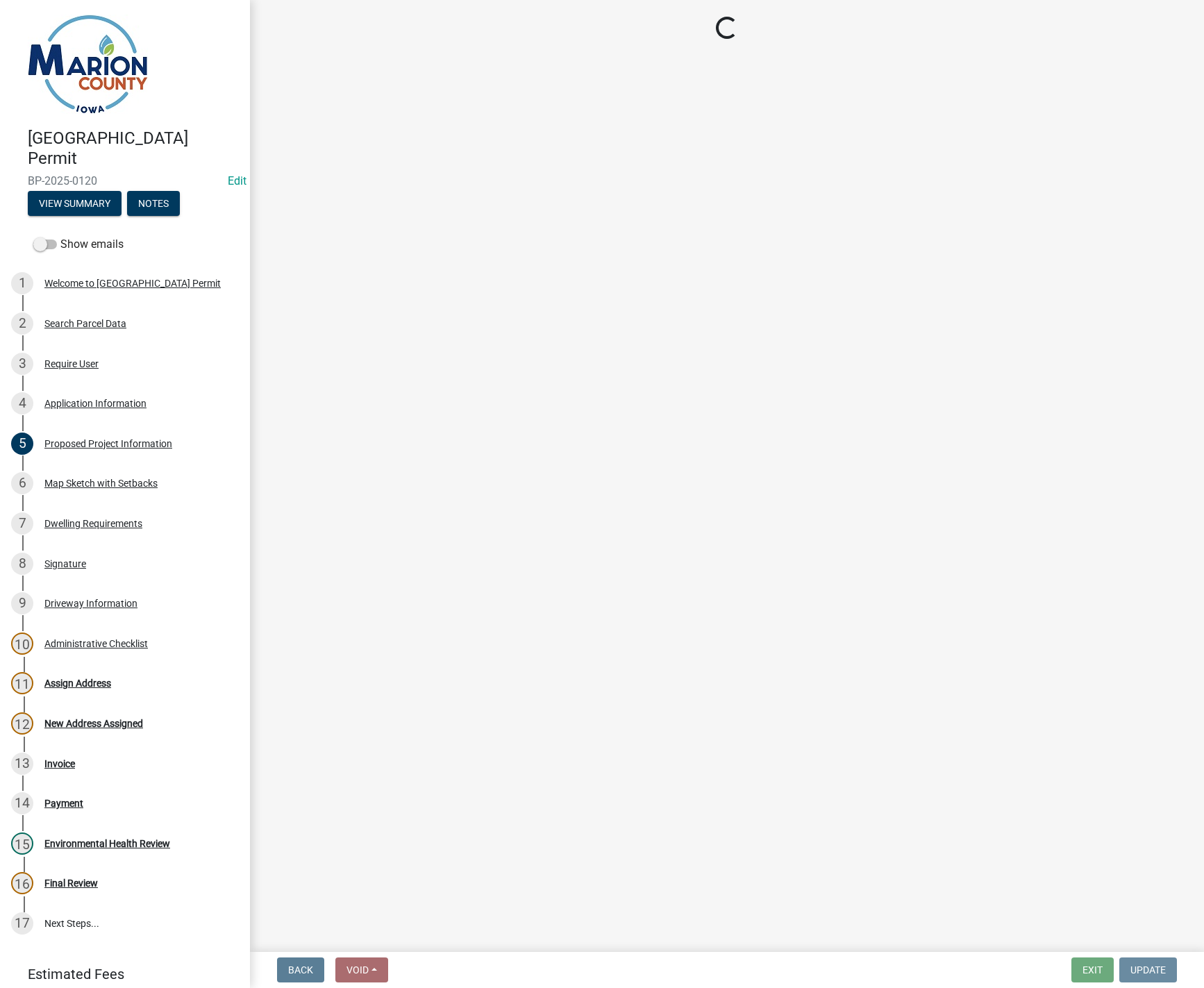
scroll to position [0, 0]
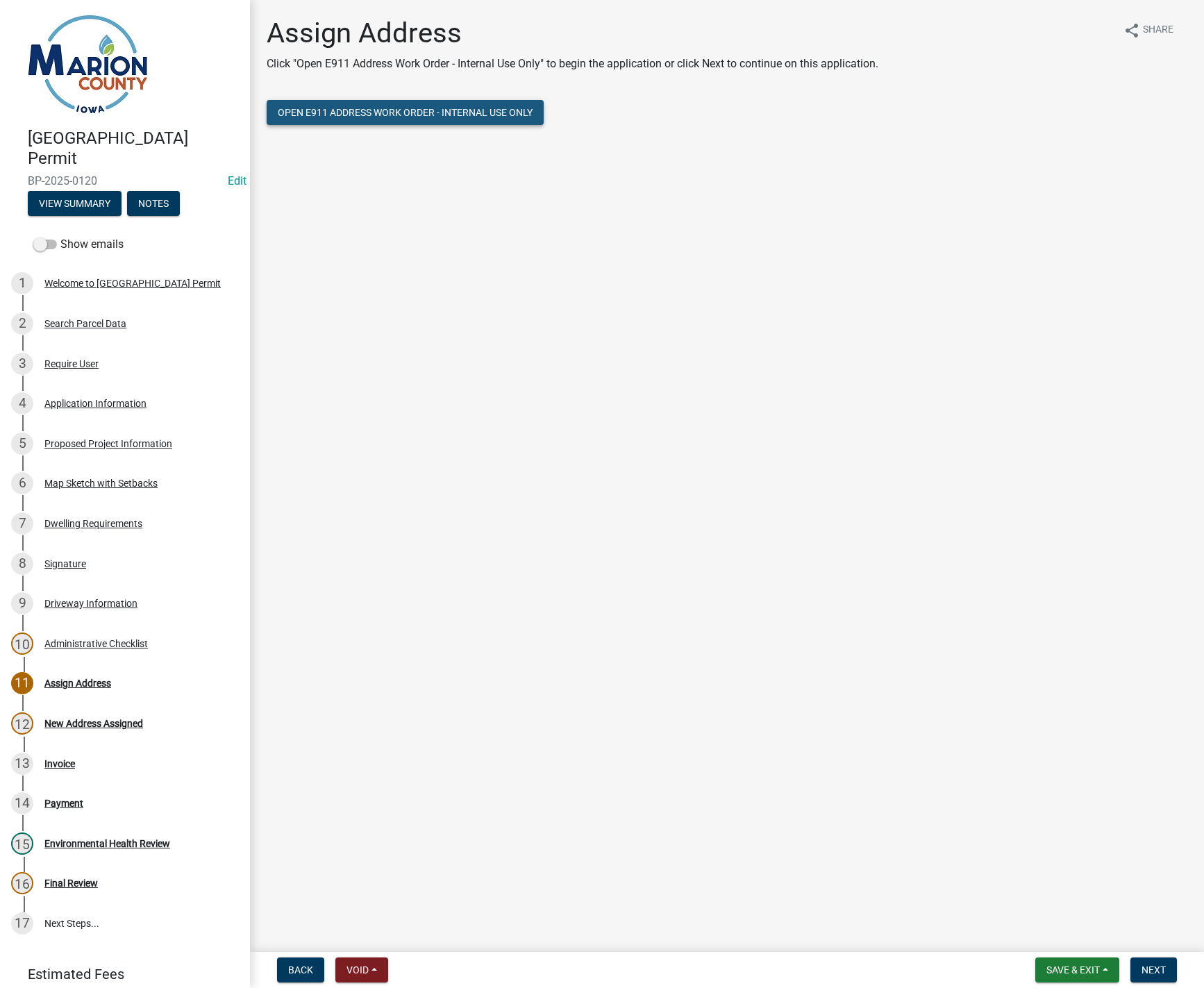
click at [485, 109] on span "Open E911 Address Work Order - Internal Use Only" at bounding box center [405, 113] width 255 height 11
click at [78, 402] on div "Application Information" at bounding box center [95, 404] width 102 height 10
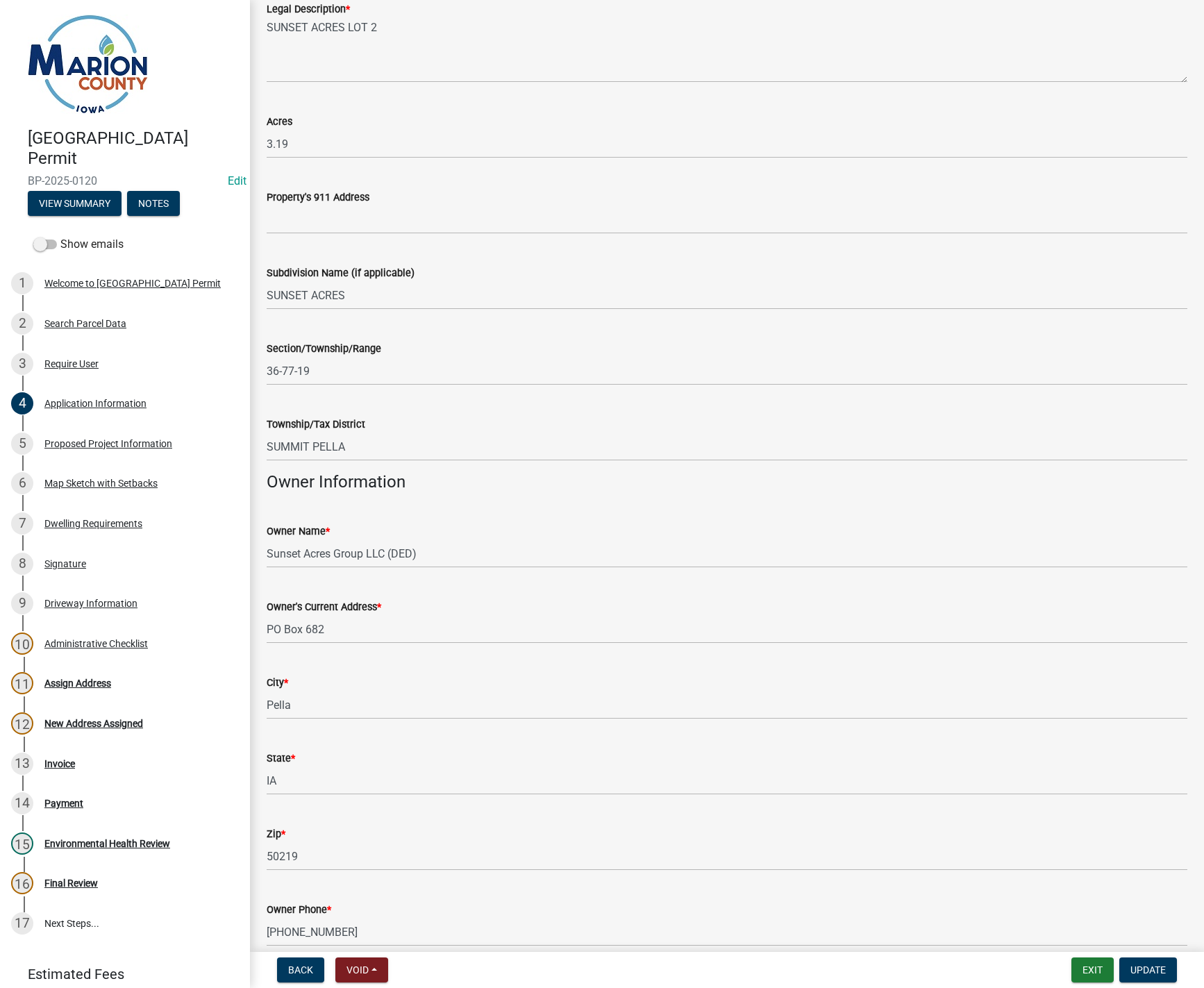
scroll to position [277, 0]
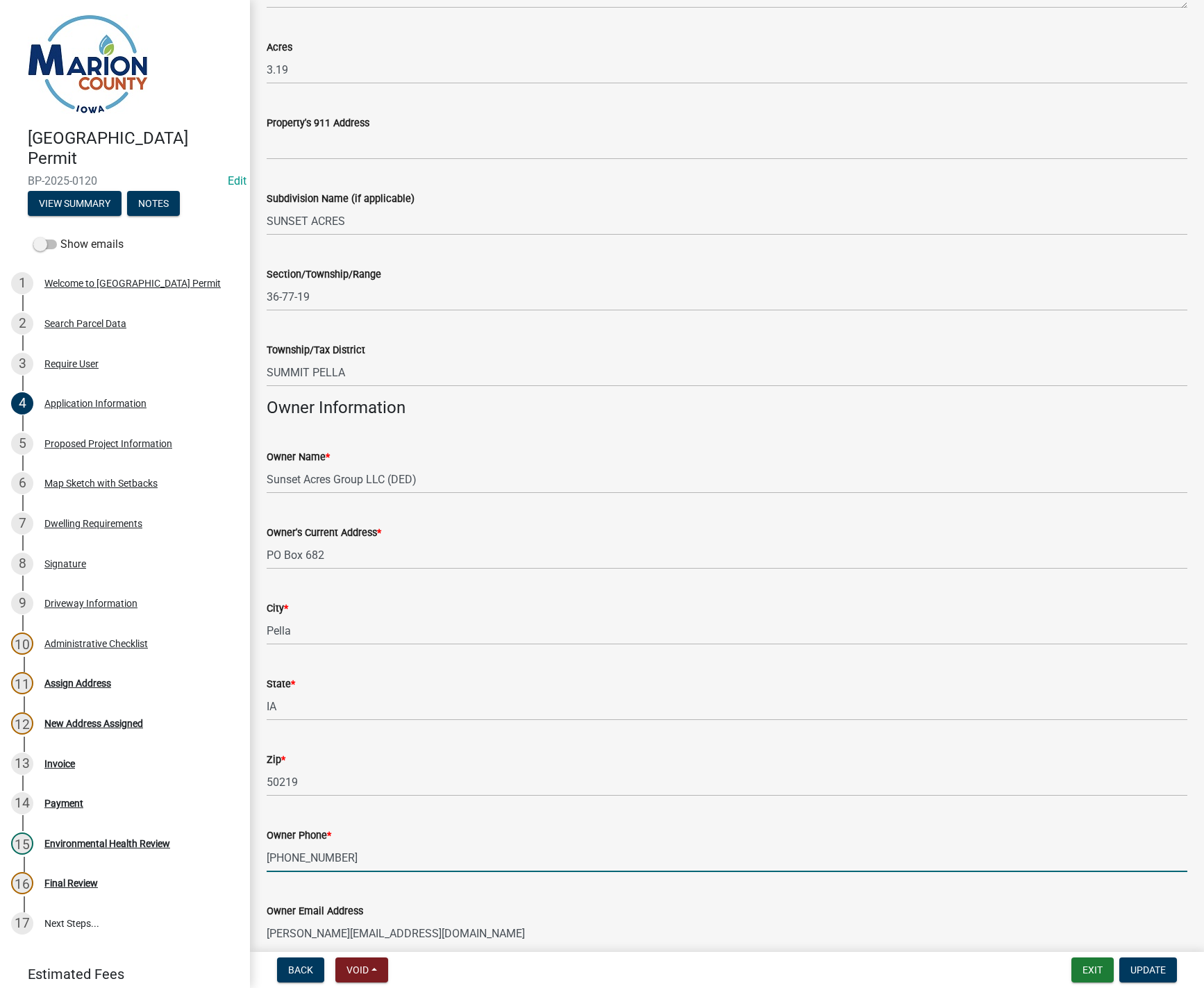
drag, startPoint x: 345, startPoint y: 857, endPoint x: 247, endPoint y: 856, distance: 98.0
click at [247, 856] on div "Marion County Building Permit BP-2025-0120 Edit View Summary Notes Show emails …" at bounding box center [602, 494] width 1204 height 988
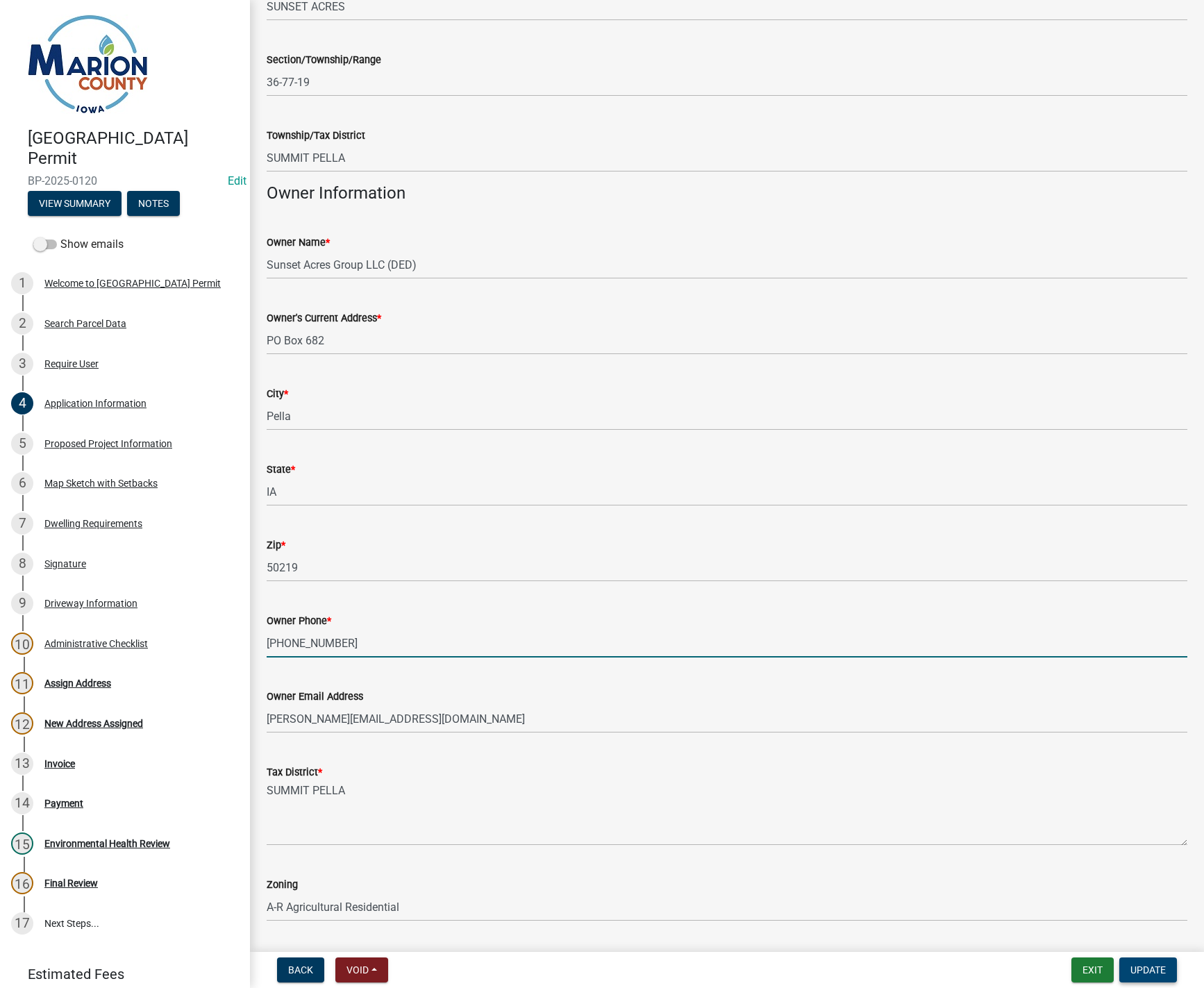
scroll to position [533, 0]
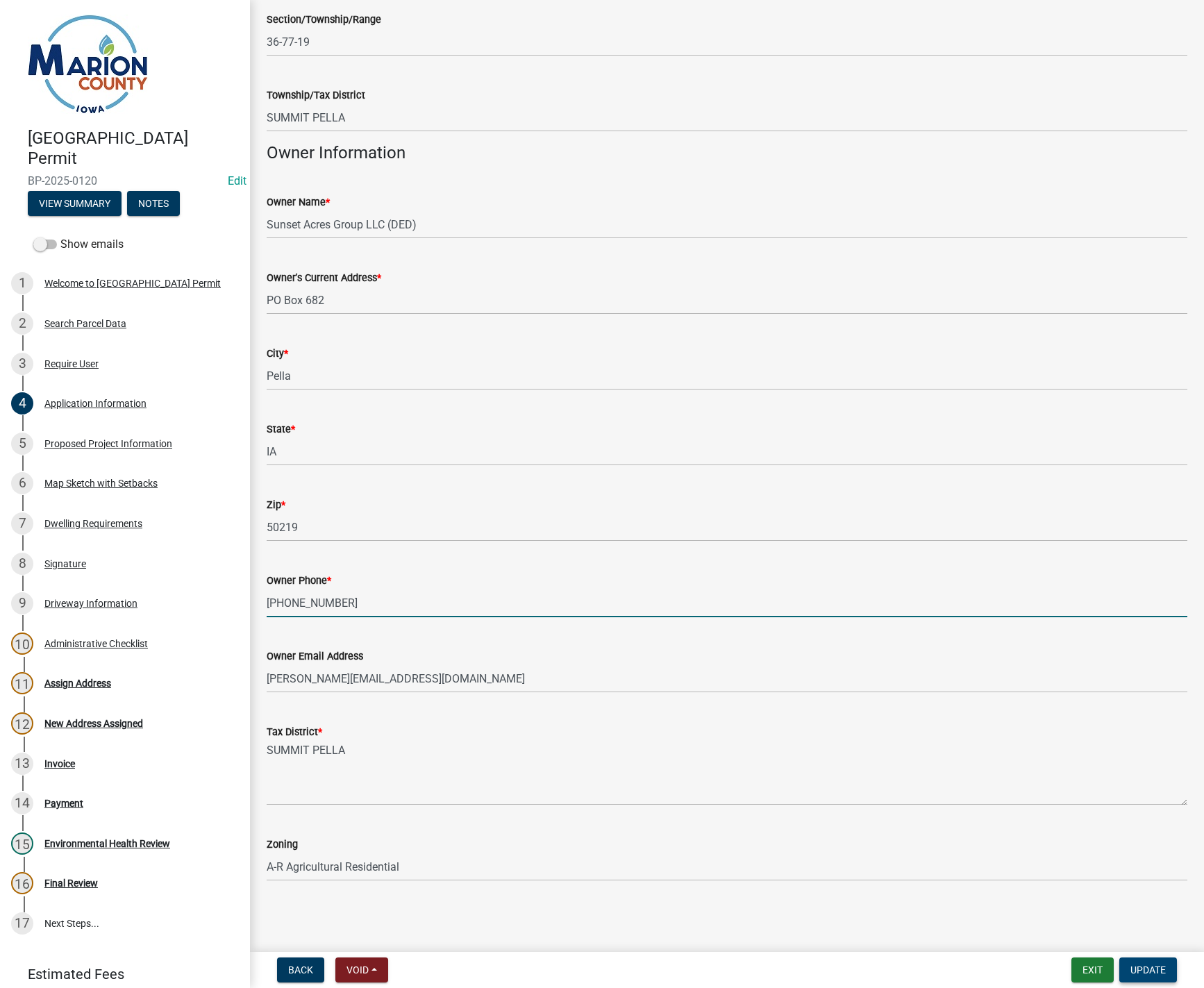
click at [1150, 971] on span "Update" at bounding box center [1148, 970] width 35 height 11
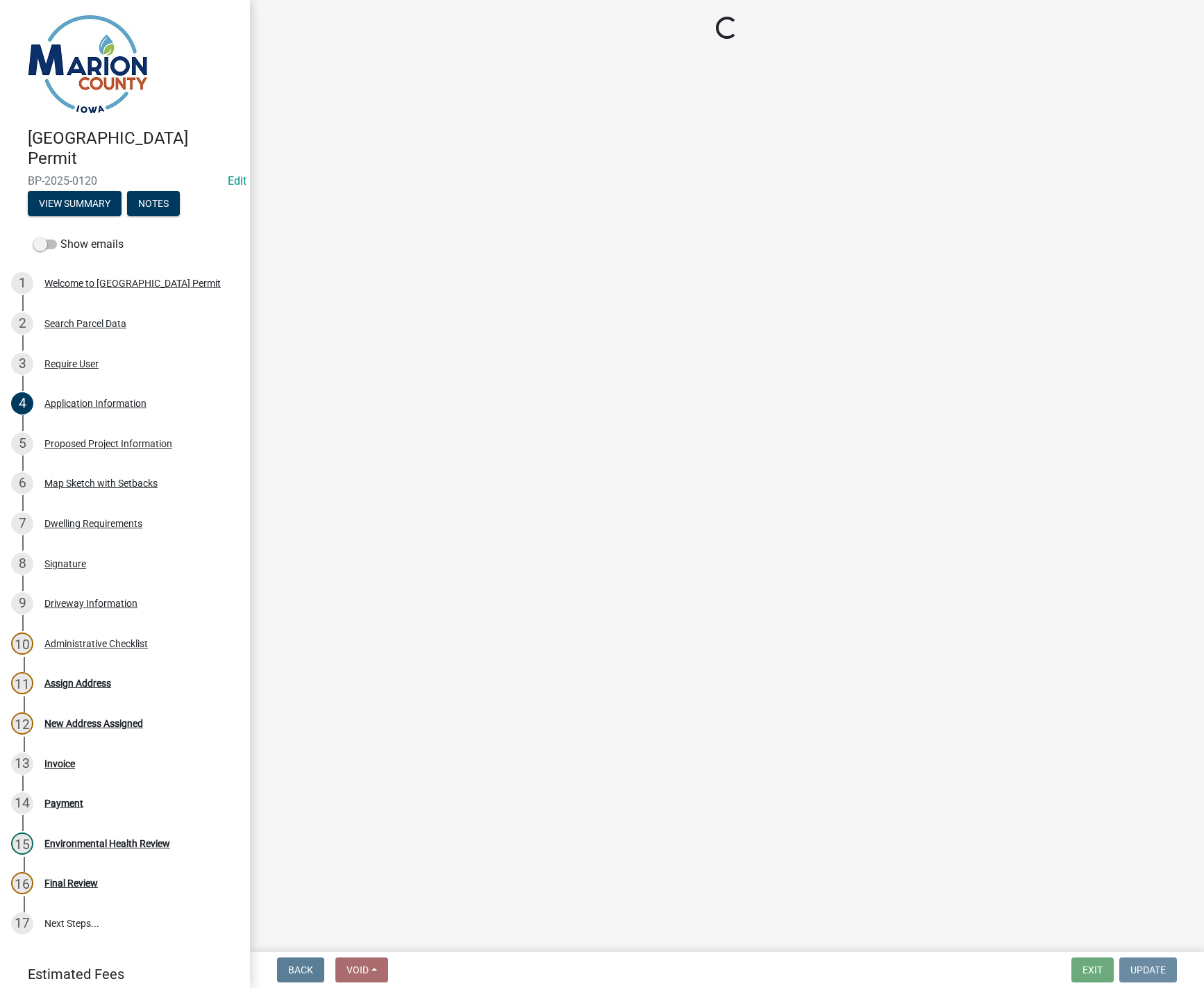
scroll to position [0, 0]
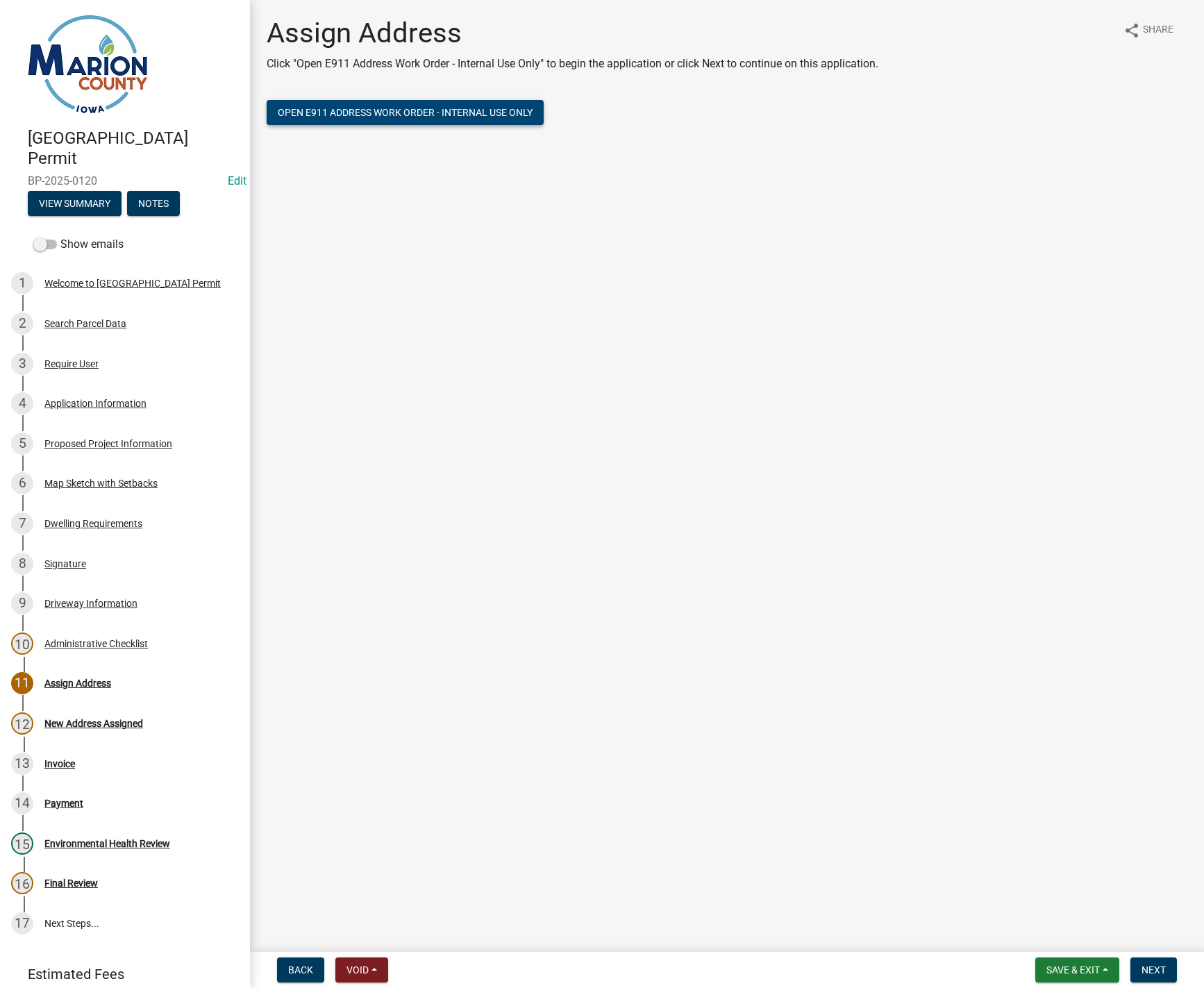
click at [356, 111] on span "Open E911 Address Work Order - Internal Use Only" at bounding box center [405, 113] width 255 height 11
click at [1165, 968] on span "Next" at bounding box center [1153, 970] width 24 height 11
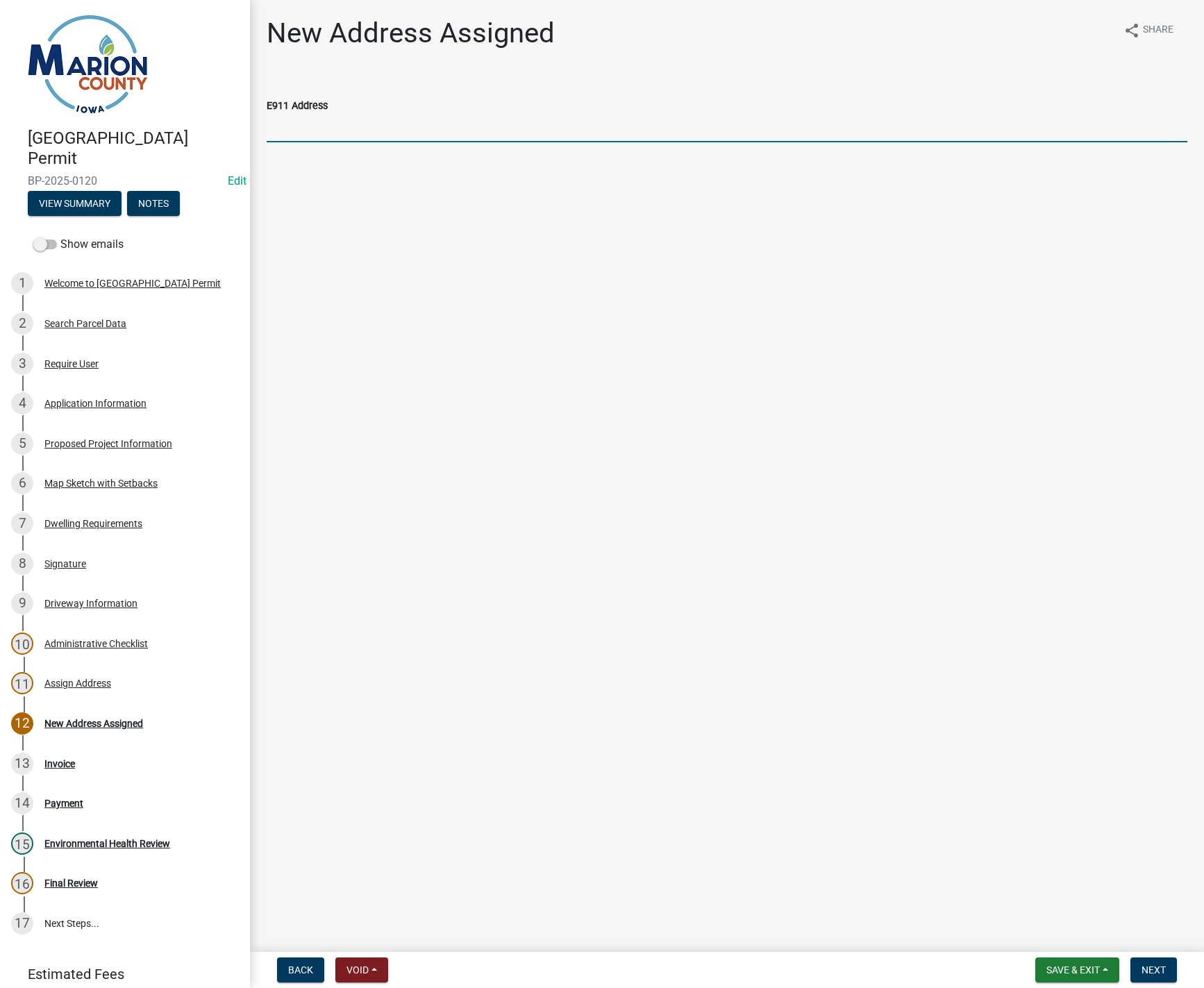
click at [361, 137] on input "E911 Address" at bounding box center [727, 128] width 921 height 29
type input "1886 Freesia Ln., Pella"
click at [1163, 971] on span "Next" at bounding box center [1153, 970] width 24 height 11
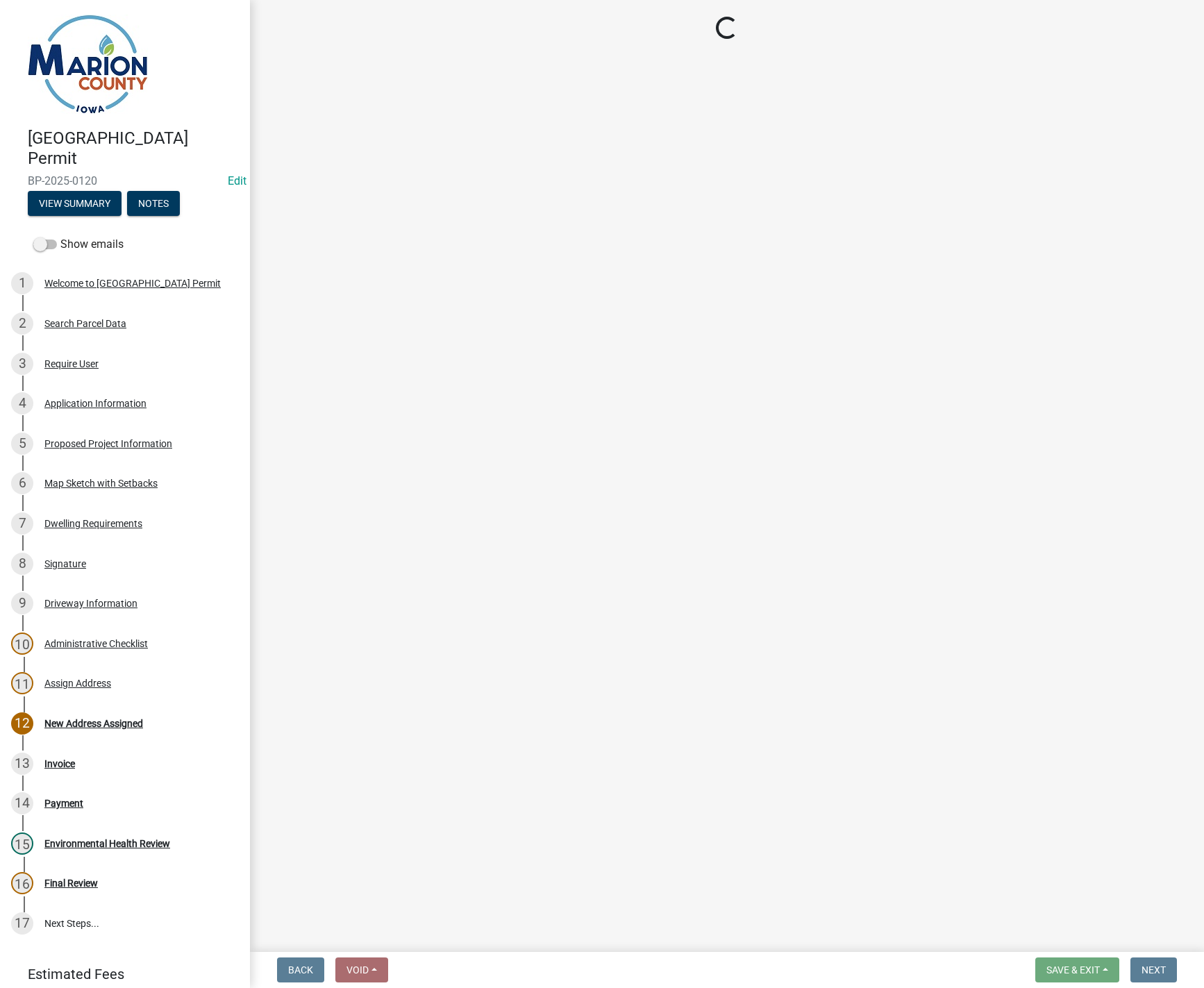
select select "3: 3"
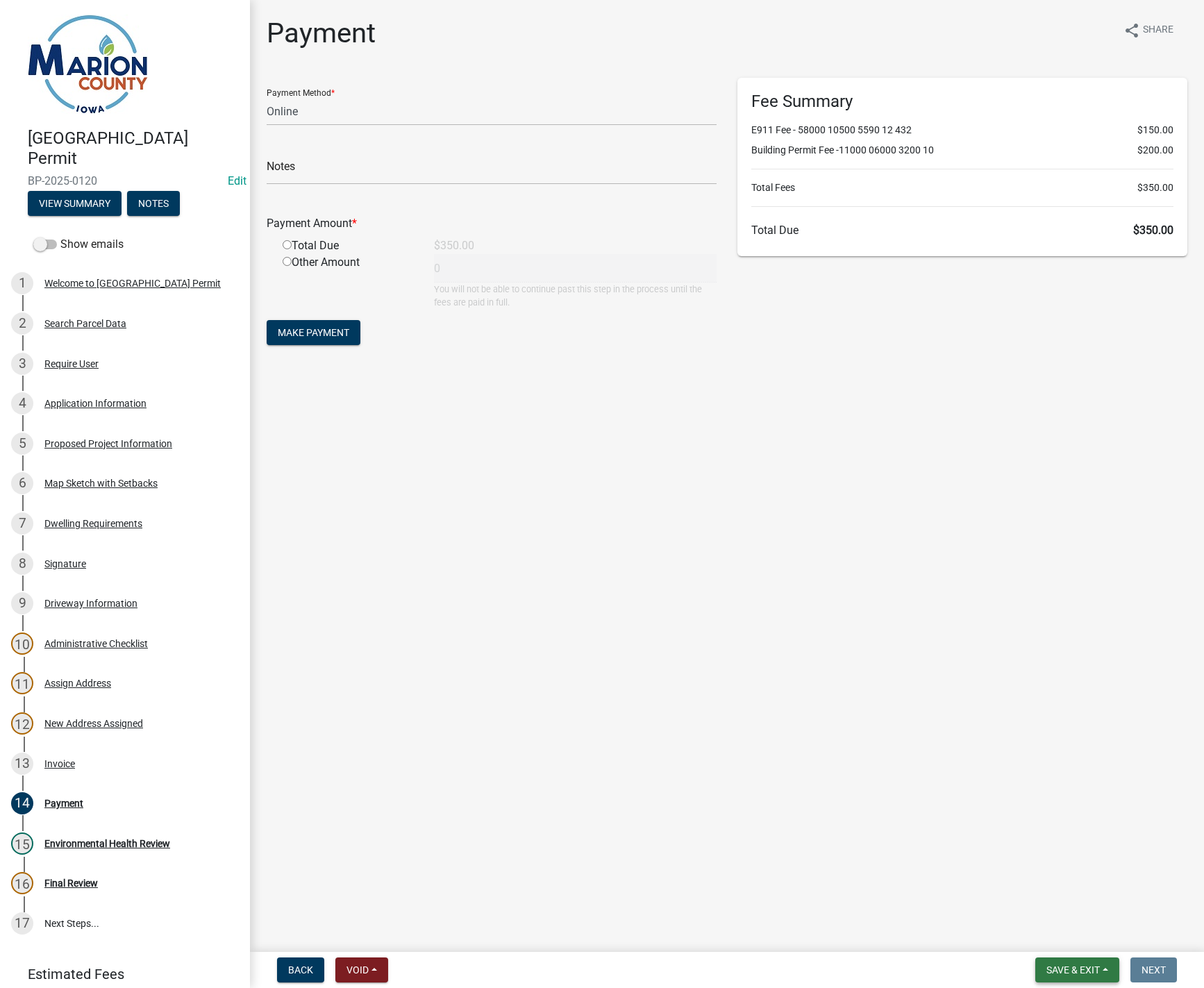
click at [1088, 968] on span "Save & Exit" at bounding box center [1073, 970] width 54 height 11
click at [1075, 938] on button "Save & Exit" at bounding box center [1064, 933] width 111 height 33
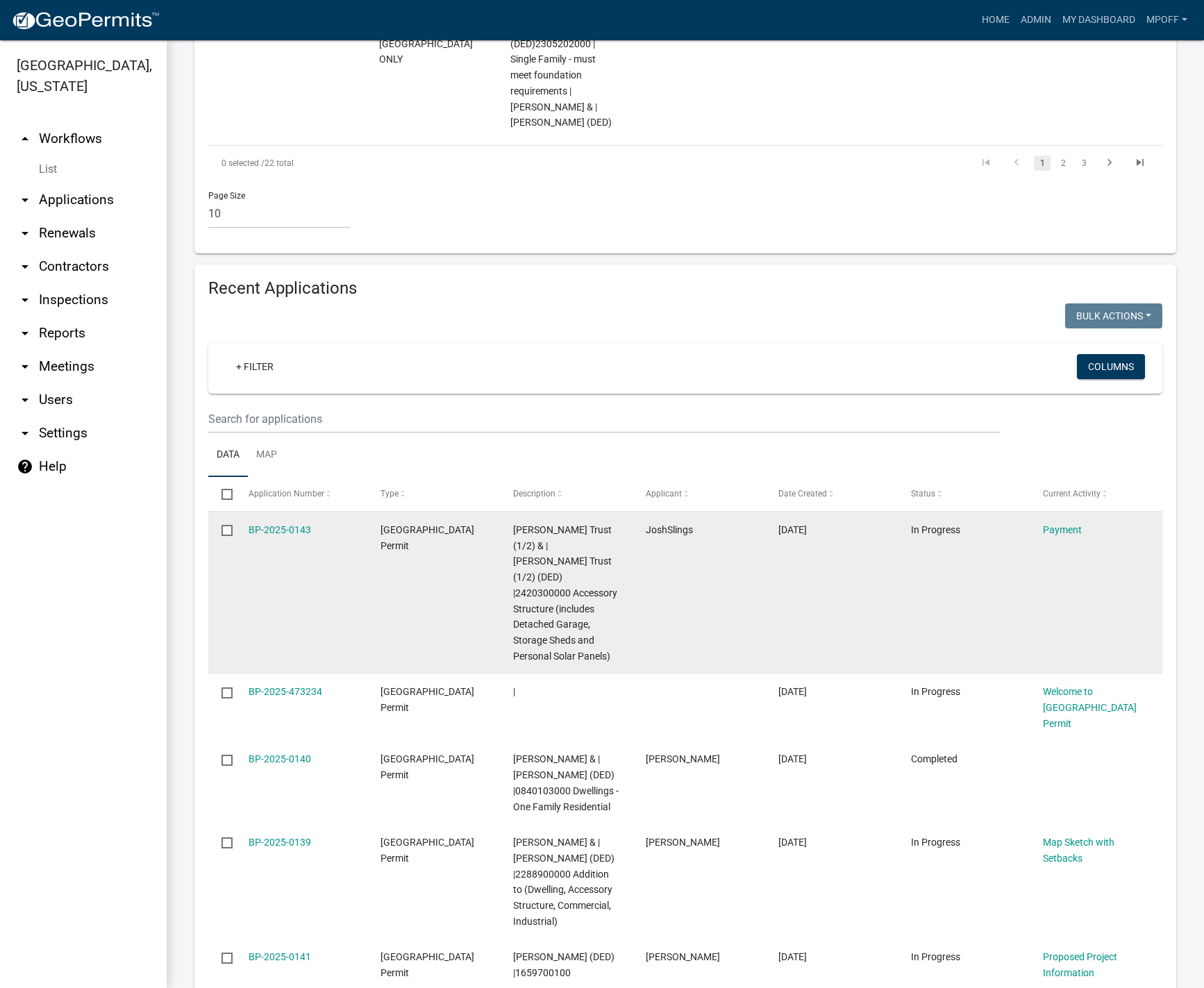
scroll to position [1667, 0]
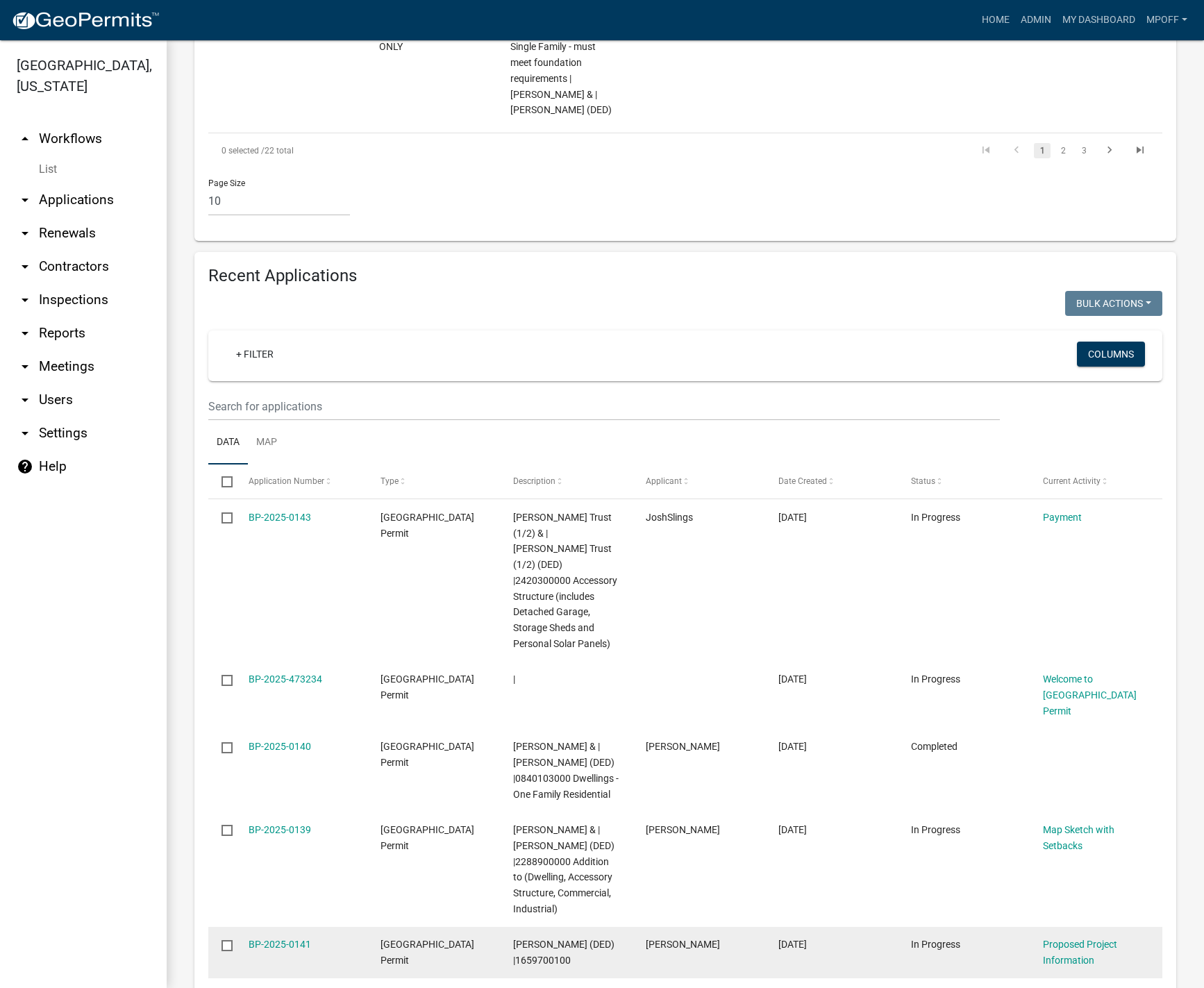
drag, startPoint x: 544, startPoint y: 881, endPoint x: 604, endPoint y: 884, distance: 60.1
click at [604, 937] on div "Schad, David Michael (DED) |1659700100" at bounding box center [565, 952] width 105 height 32
copy span "1659700100"
click at [231, 940] on input "checkbox" at bounding box center [226, 944] width 9 height 9
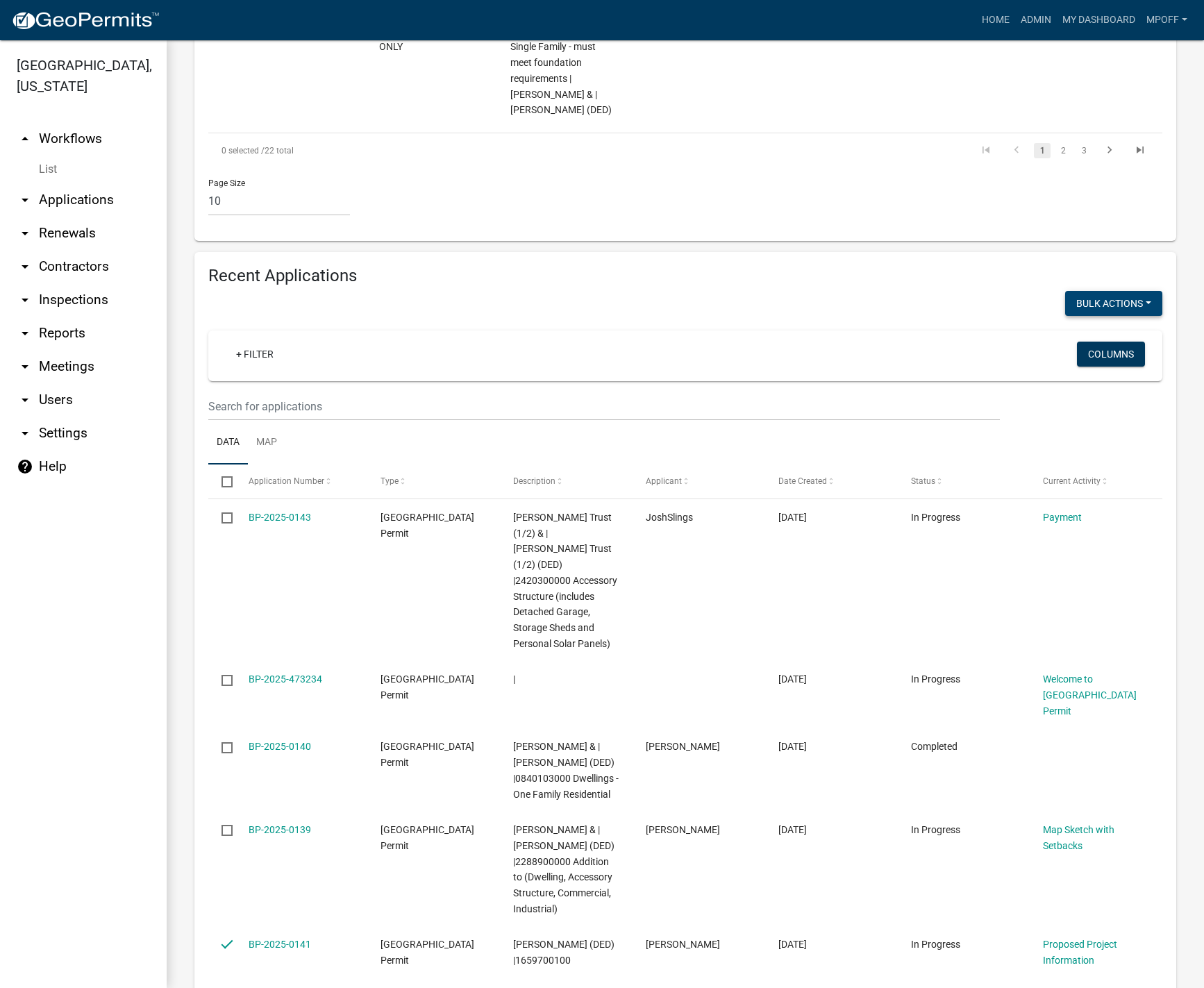
click at [1096, 291] on button "Bulk Actions" at bounding box center [1113, 303] width 97 height 25
click at [1070, 323] on button "Void" at bounding box center [1107, 339] width 111 height 33
checkbox input "false"
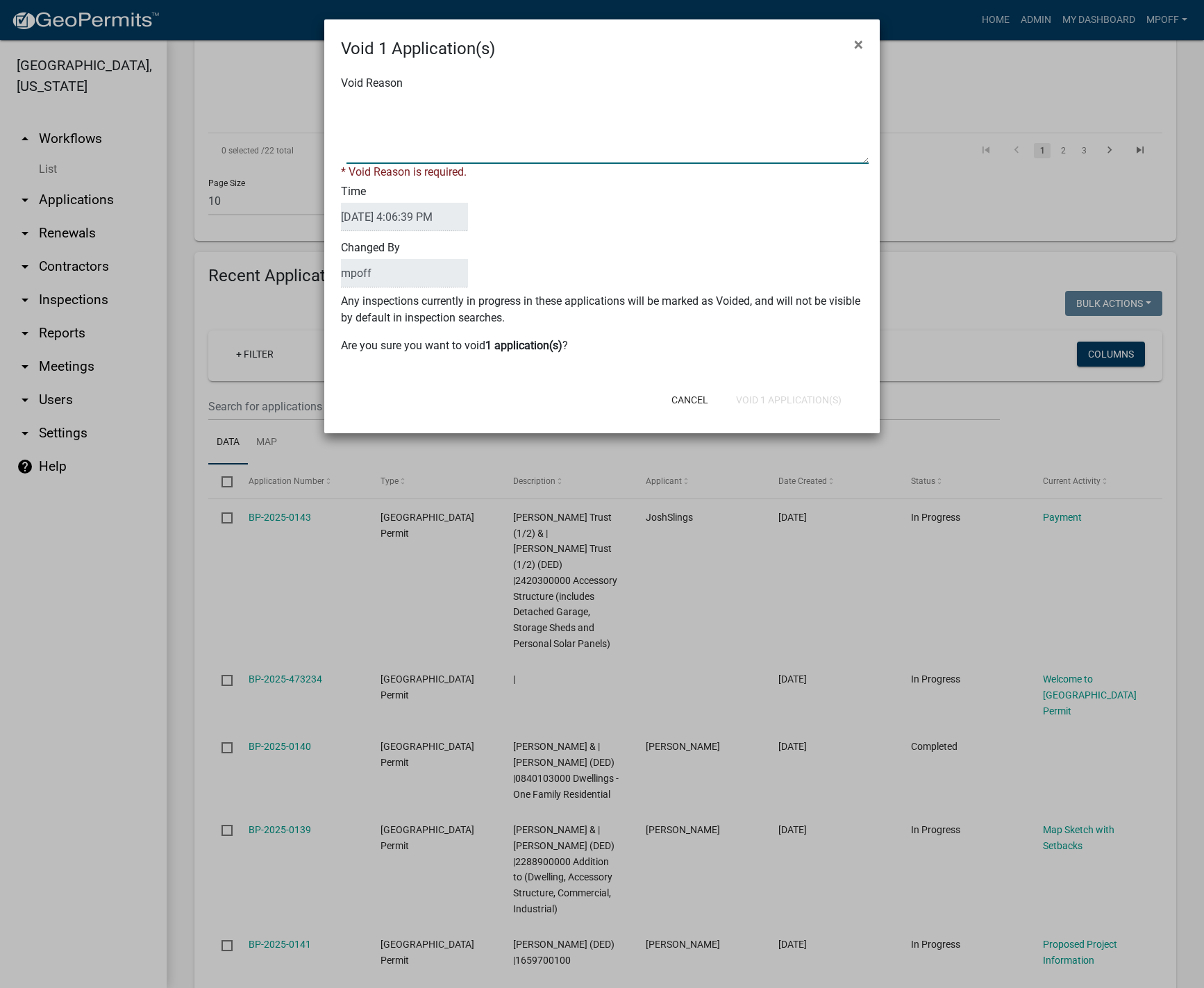
click at [416, 108] on textarea "Void Reason" at bounding box center [608, 129] width 522 height 69
type textarea "City of Pella"
click at [771, 394] on button "Void 1 Application(s)" at bounding box center [789, 400] width 128 height 25
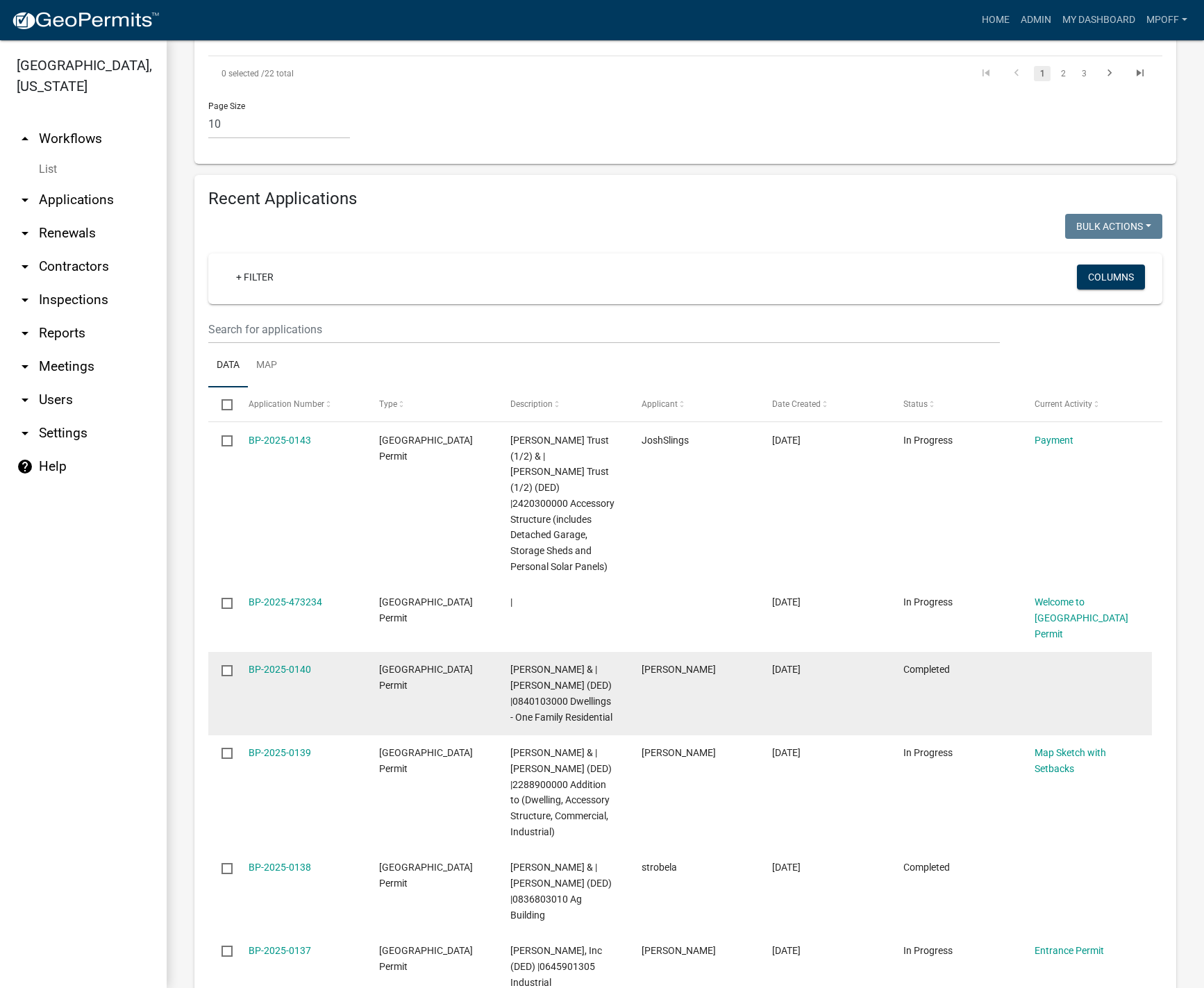
scroll to position [1537, 0]
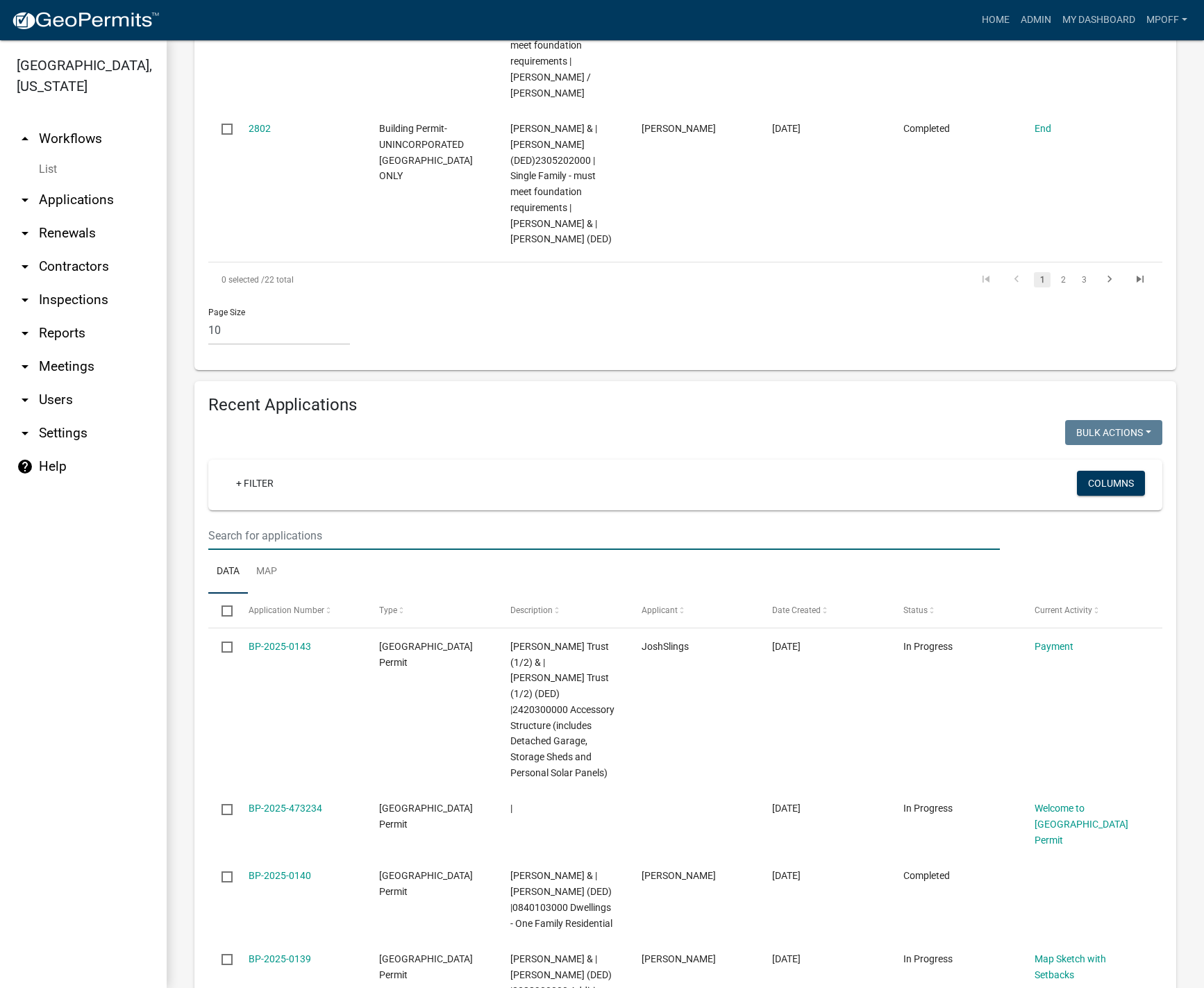
click at [336, 521] on input "text" at bounding box center [604, 535] width 791 height 29
type input "swank"
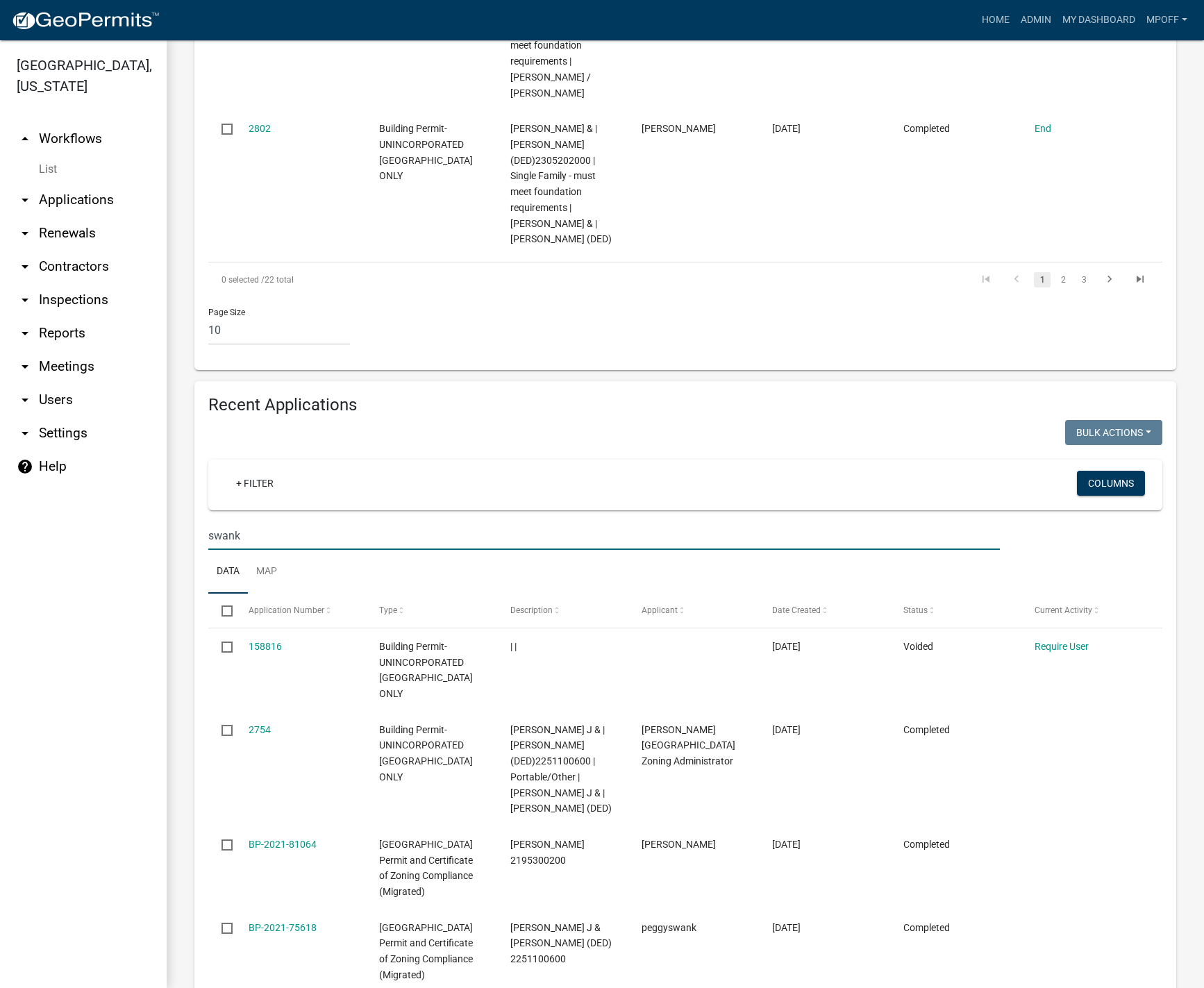
click at [270, 521] on input "swank" at bounding box center [604, 535] width 791 height 29
drag, startPoint x: 262, startPoint y: 472, endPoint x: 162, endPoint y: 467, distance: 100.1
click at [162, 467] on div "Marion County, Iowa arrow_drop_up Workflows List arrow_drop_down Applications S…" at bounding box center [602, 514] width 1204 height 948
type input "1232"
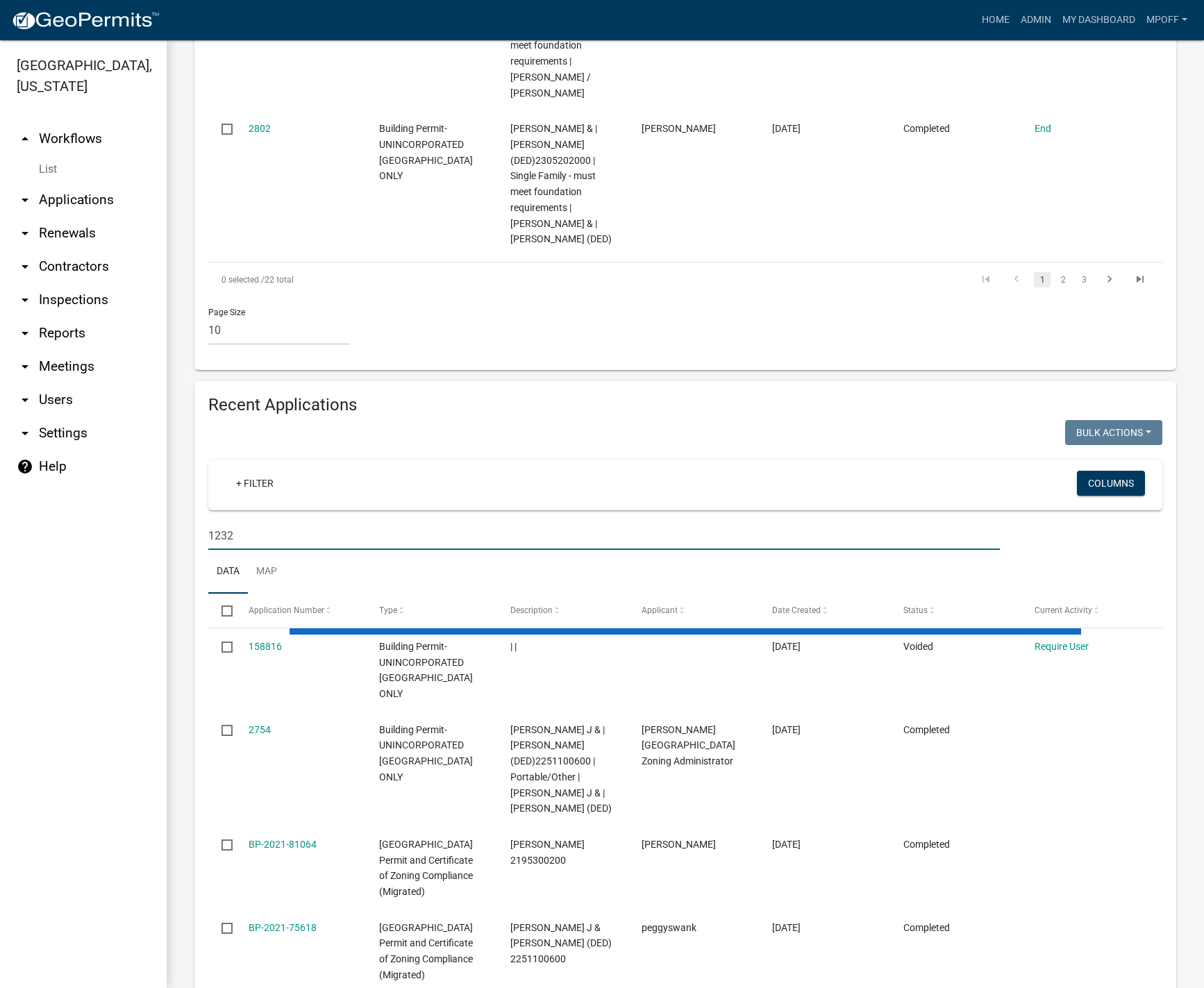
scroll to position [1430, 0]
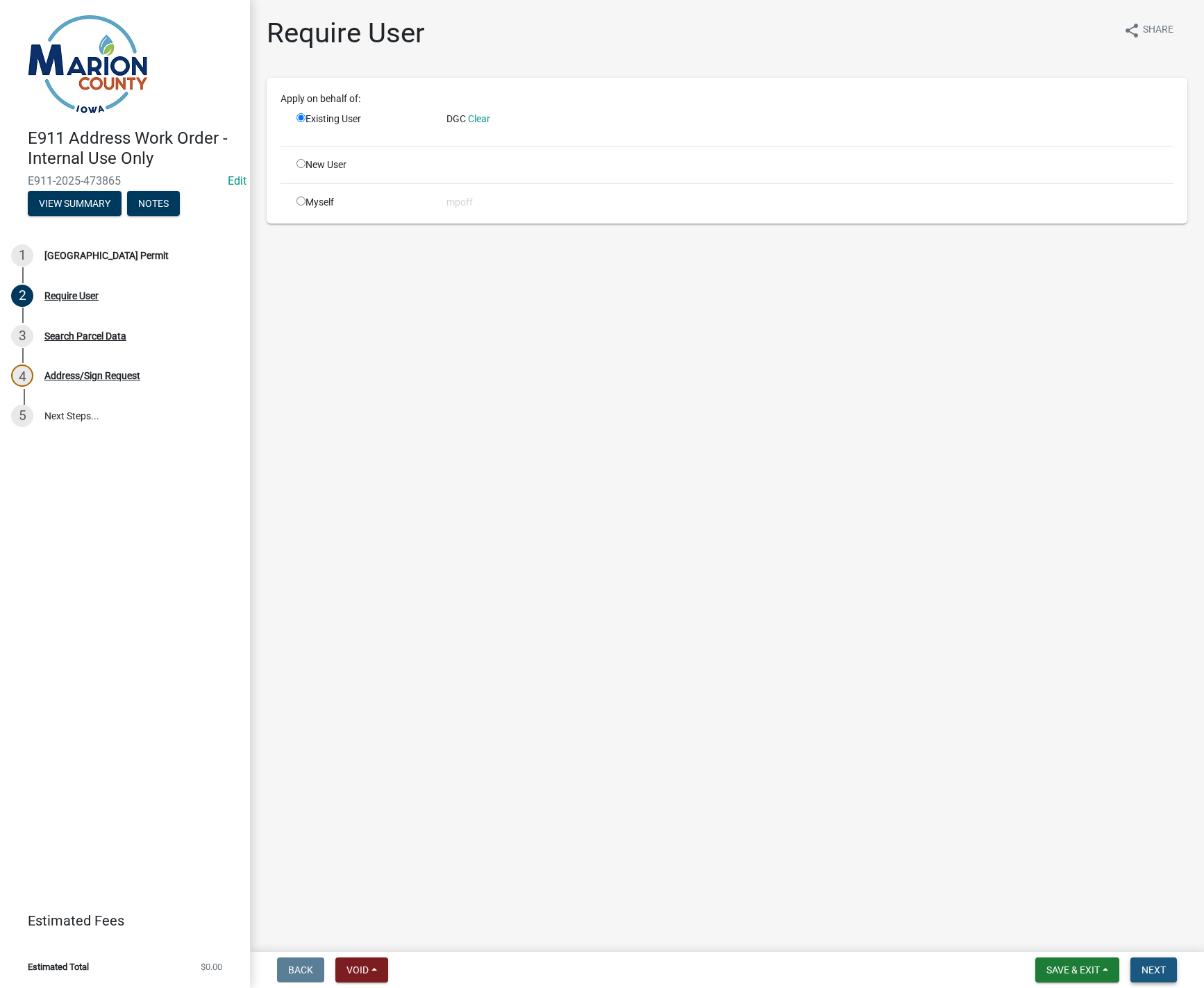
click at [1151, 968] on span "Next" at bounding box center [1153, 970] width 24 height 11
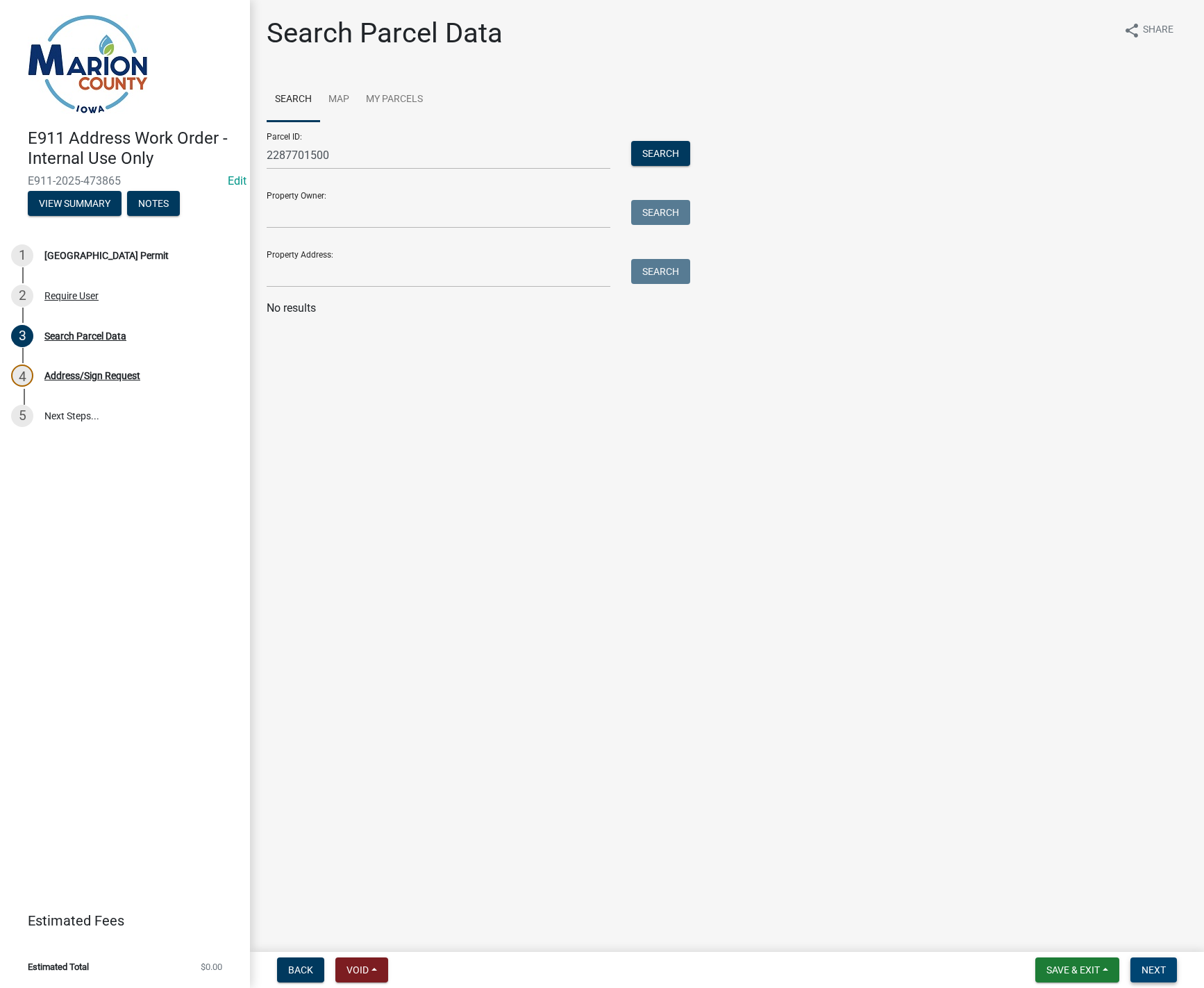
click at [1147, 968] on span "Next" at bounding box center [1153, 970] width 24 height 11
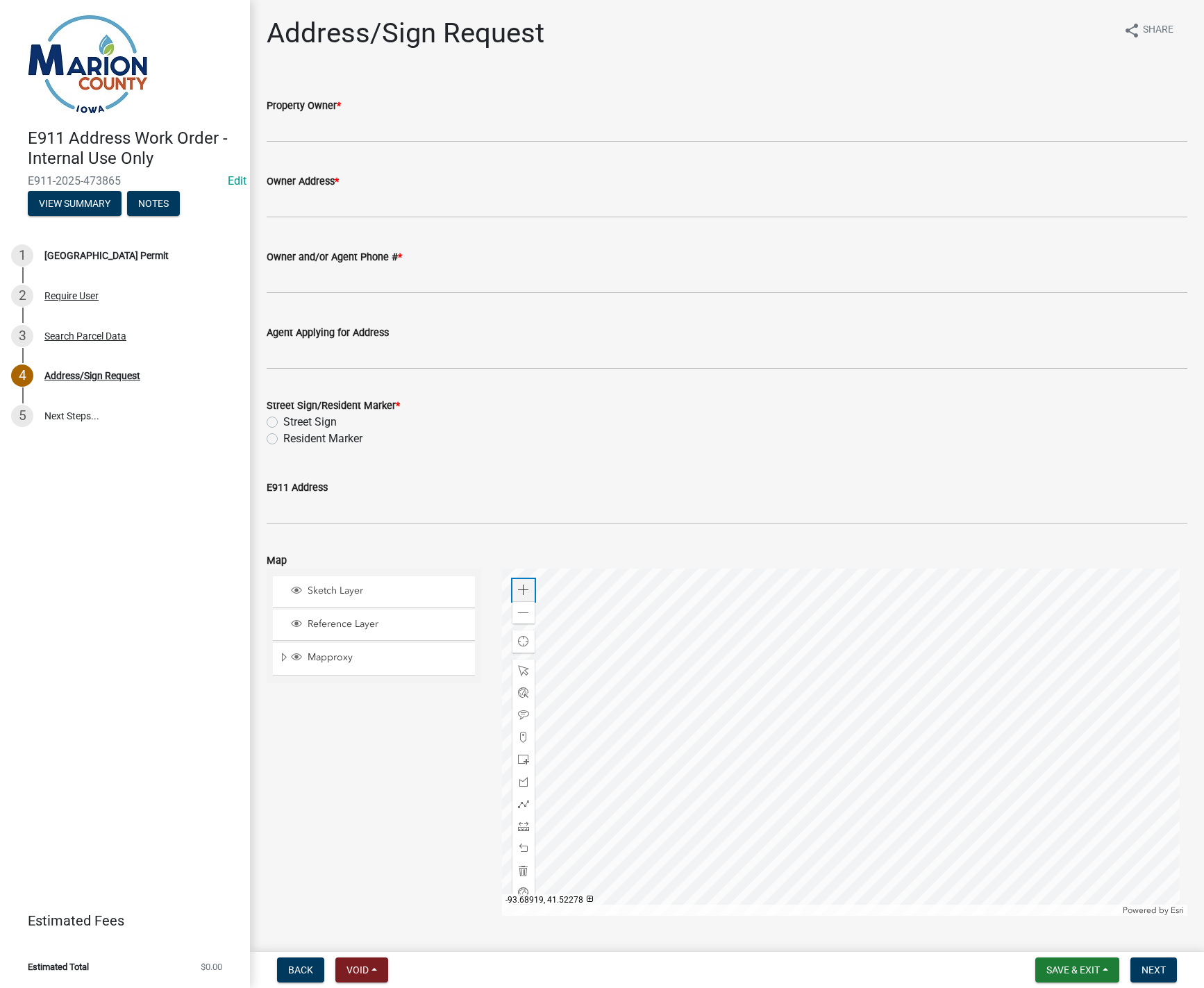
click at [523, 591] on span at bounding box center [524, 591] width 11 height 11
click at [846, 804] on div at bounding box center [844, 742] width 685 height 348
click at [285, 657] on span "Expand" at bounding box center [284, 658] width 11 height 13
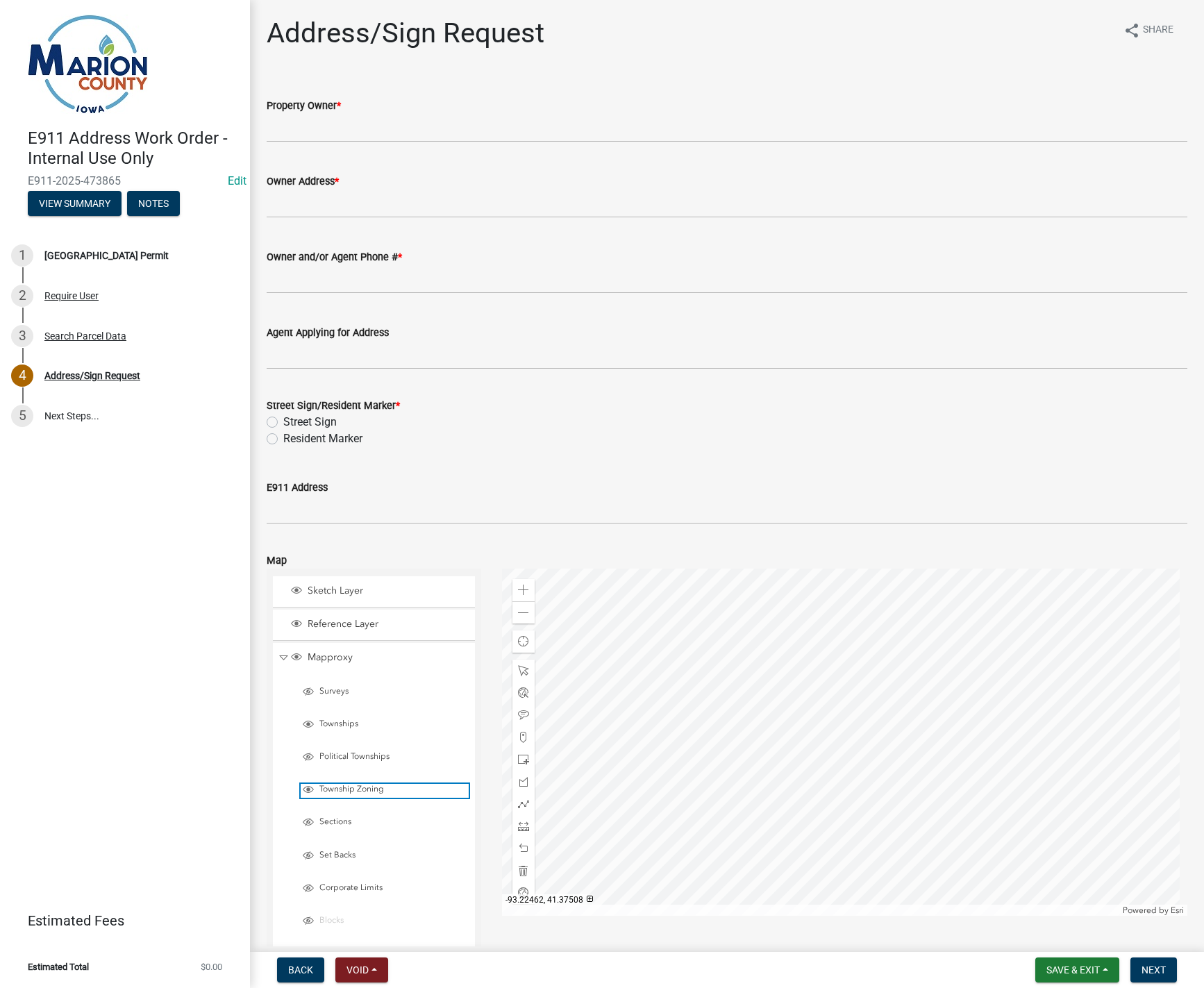
click at [311, 791] on span "Layer List" at bounding box center [308, 790] width 11 height 11
click at [810, 764] on div at bounding box center [844, 742] width 685 height 348
click at [518, 588] on span at bounding box center [524, 591] width 11 height 11
click at [852, 768] on div at bounding box center [844, 742] width 685 height 348
click at [825, 733] on div at bounding box center [844, 742] width 685 height 348
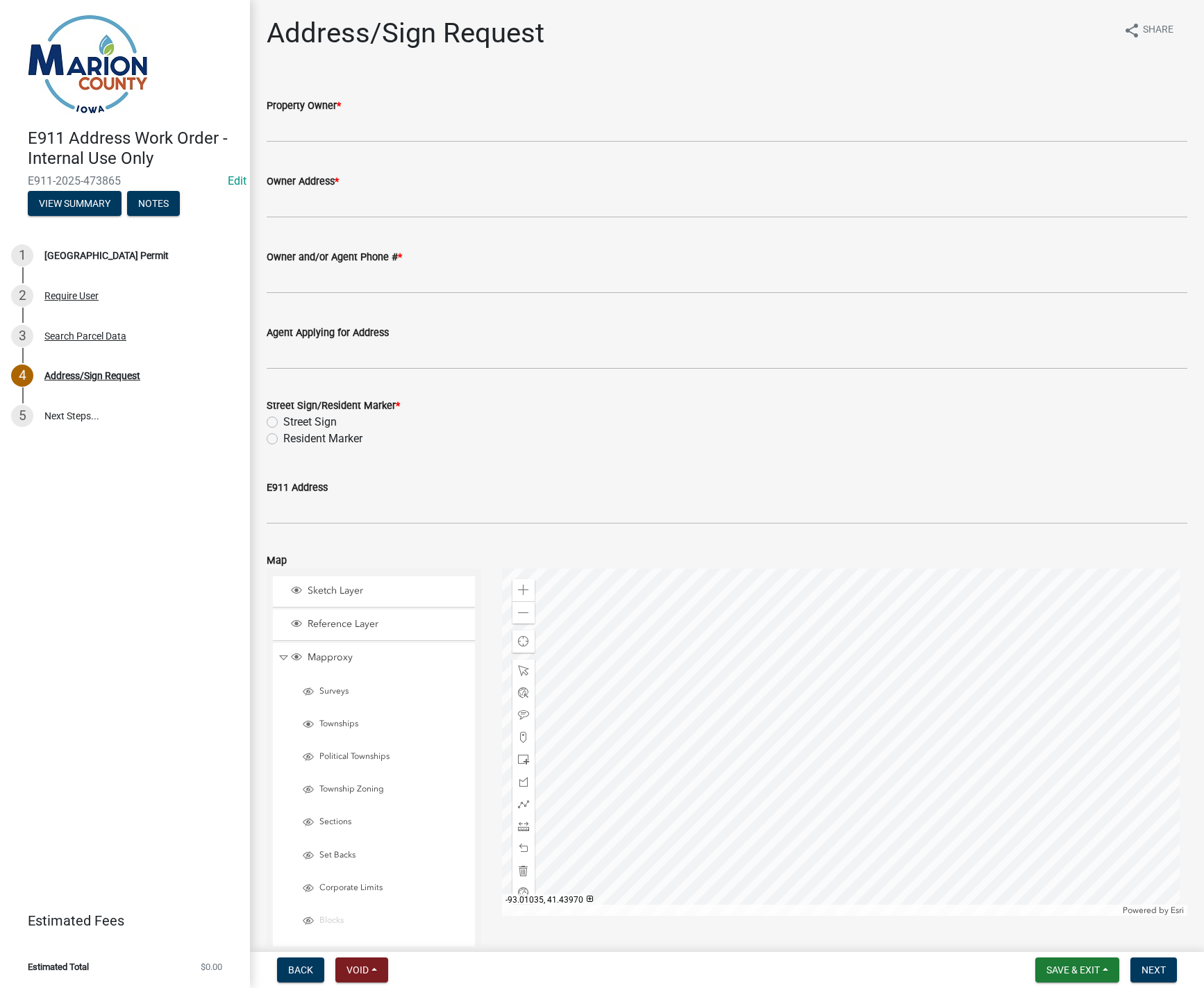
click at [855, 739] on div at bounding box center [844, 742] width 685 height 348
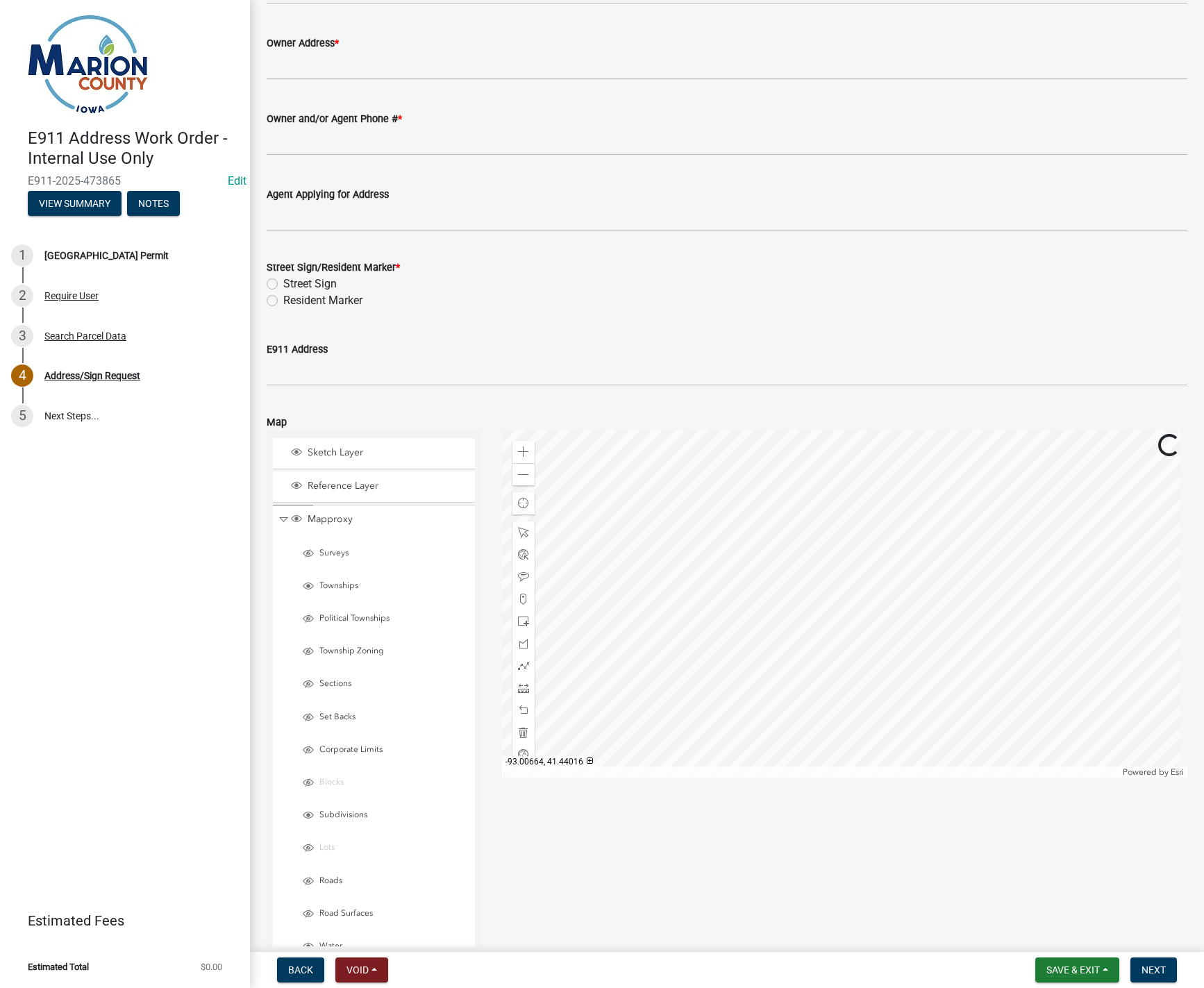
scroll to position [139, 0]
click at [812, 639] on div at bounding box center [844, 604] width 685 height 348
click at [524, 474] on span at bounding box center [524, 475] width 11 height 11
click at [749, 627] on div at bounding box center [844, 604] width 685 height 348
click at [732, 559] on div at bounding box center [844, 604] width 685 height 348
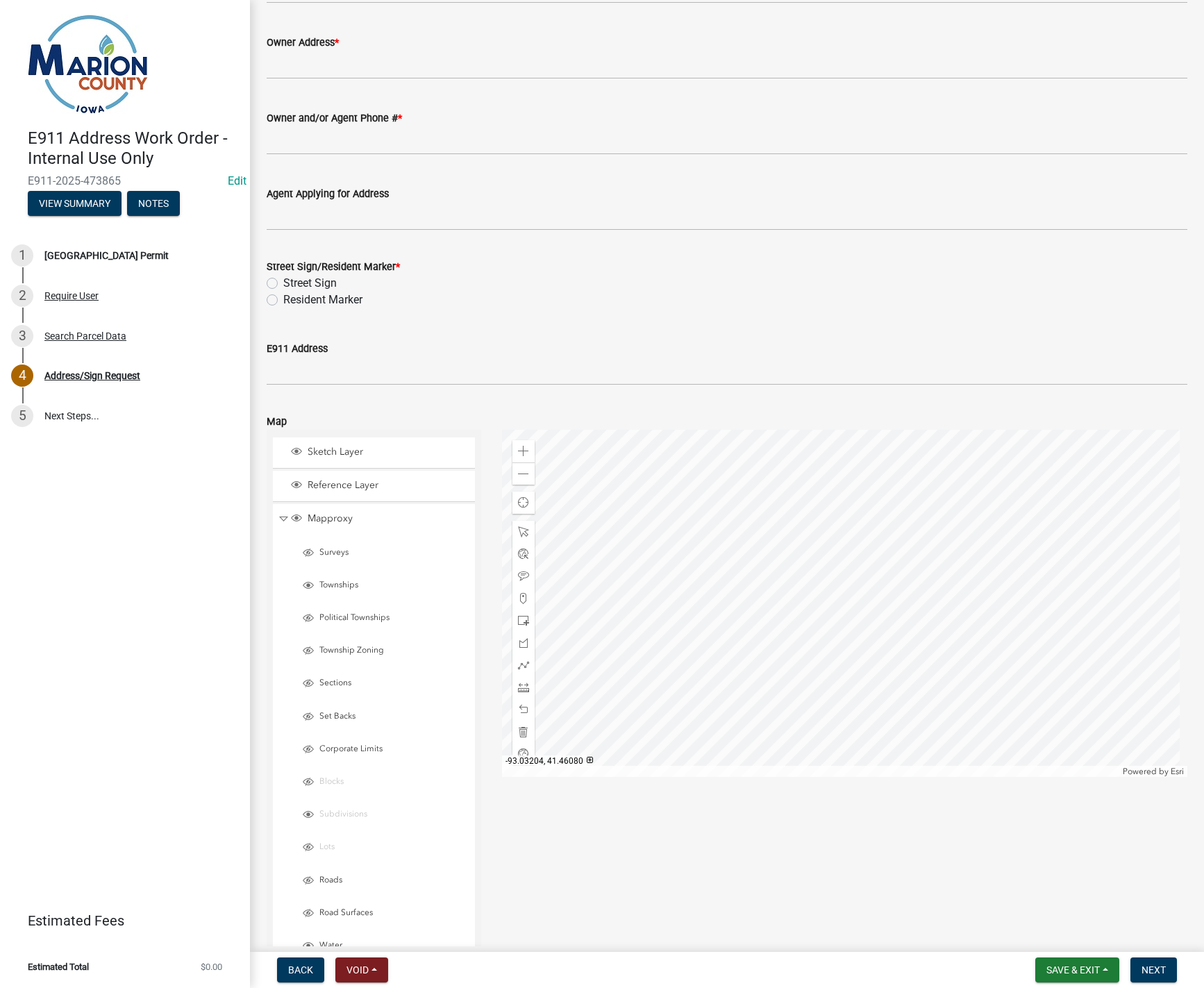
click at [735, 572] on div at bounding box center [844, 604] width 685 height 348
click at [519, 455] on span at bounding box center [524, 451] width 11 height 11
click at [782, 547] on div at bounding box center [844, 604] width 685 height 348
click at [527, 451] on div "Zoom in" at bounding box center [523, 451] width 22 height 22
click at [788, 658] on div at bounding box center [844, 604] width 685 height 348
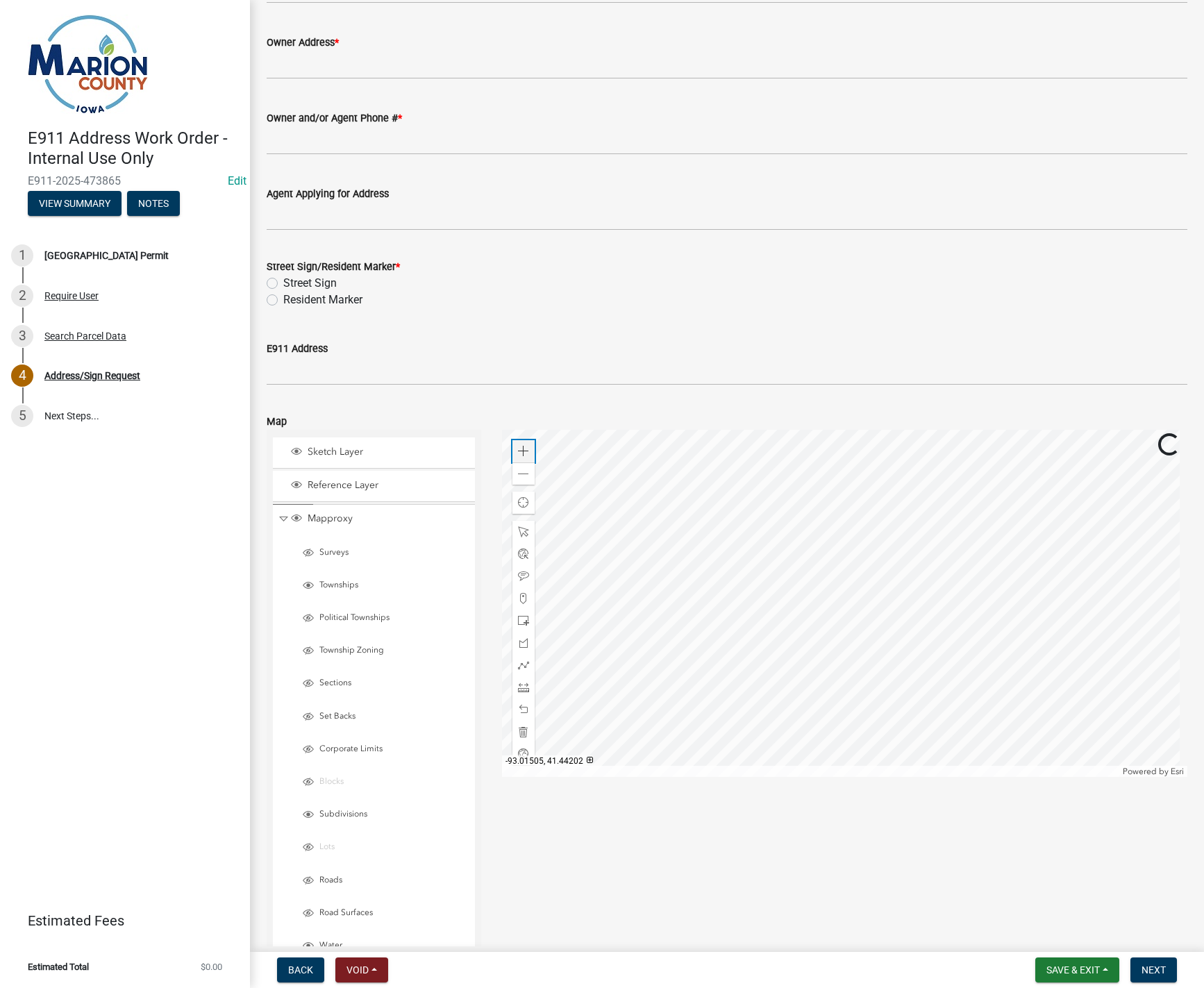
click at [518, 450] on span at bounding box center [524, 451] width 11 height 11
click at [734, 528] on div at bounding box center [844, 604] width 685 height 348
click at [310, 847] on span "Layer List" at bounding box center [308, 848] width 11 height 11
click at [518, 453] on span at bounding box center [524, 451] width 11 height 11
click at [758, 619] on div at bounding box center [844, 604] width 685 height 348
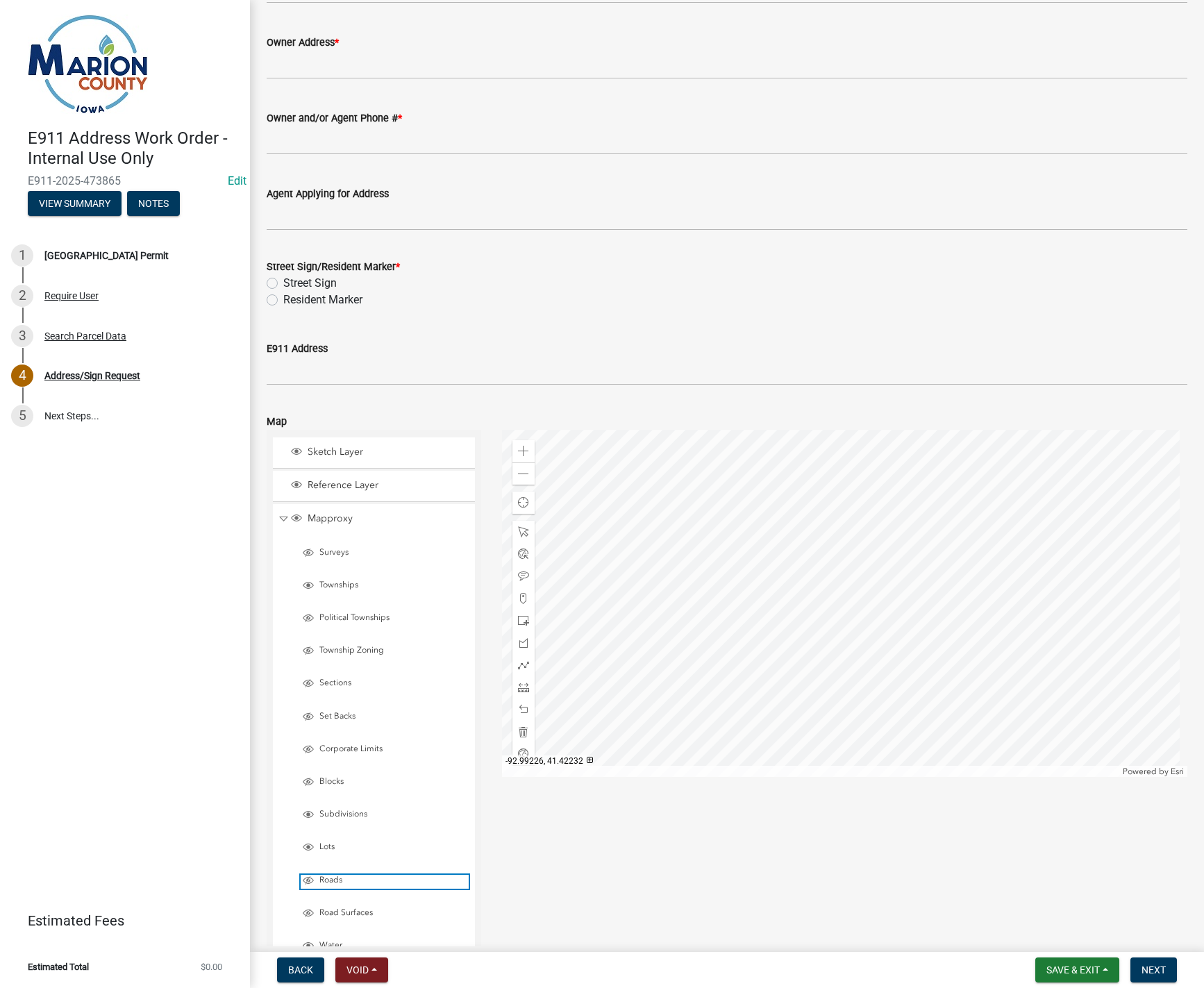
click at [308, 880] on span "Layer List" at bounding box center [308, 880] width 11 height 11
click at [520, 556] on span at bounding box center [524, 554] width 11 height 11
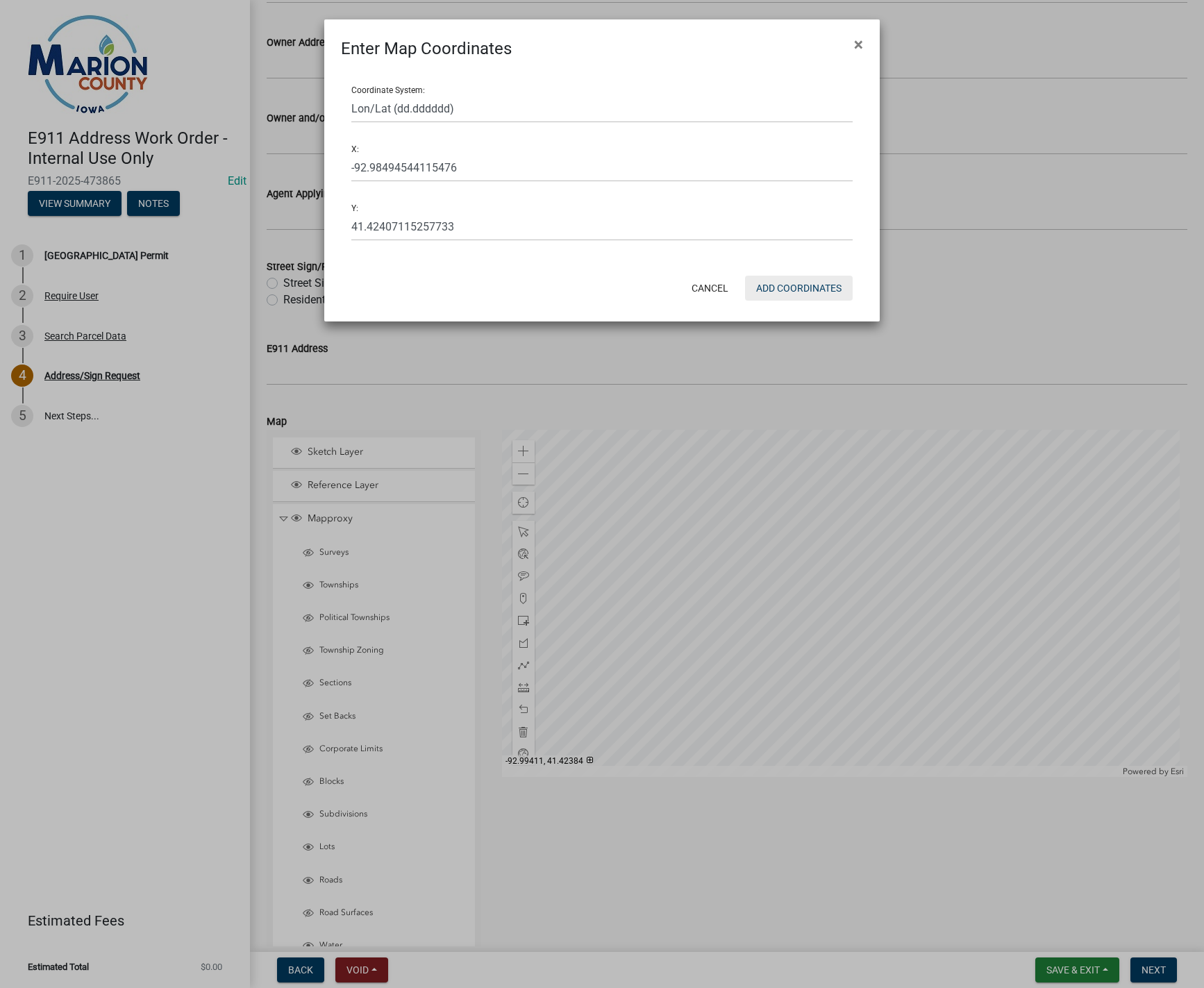
click at [787, 286] on button "Add Coordinates" at bounding box center [799, 288] width 108 height 25
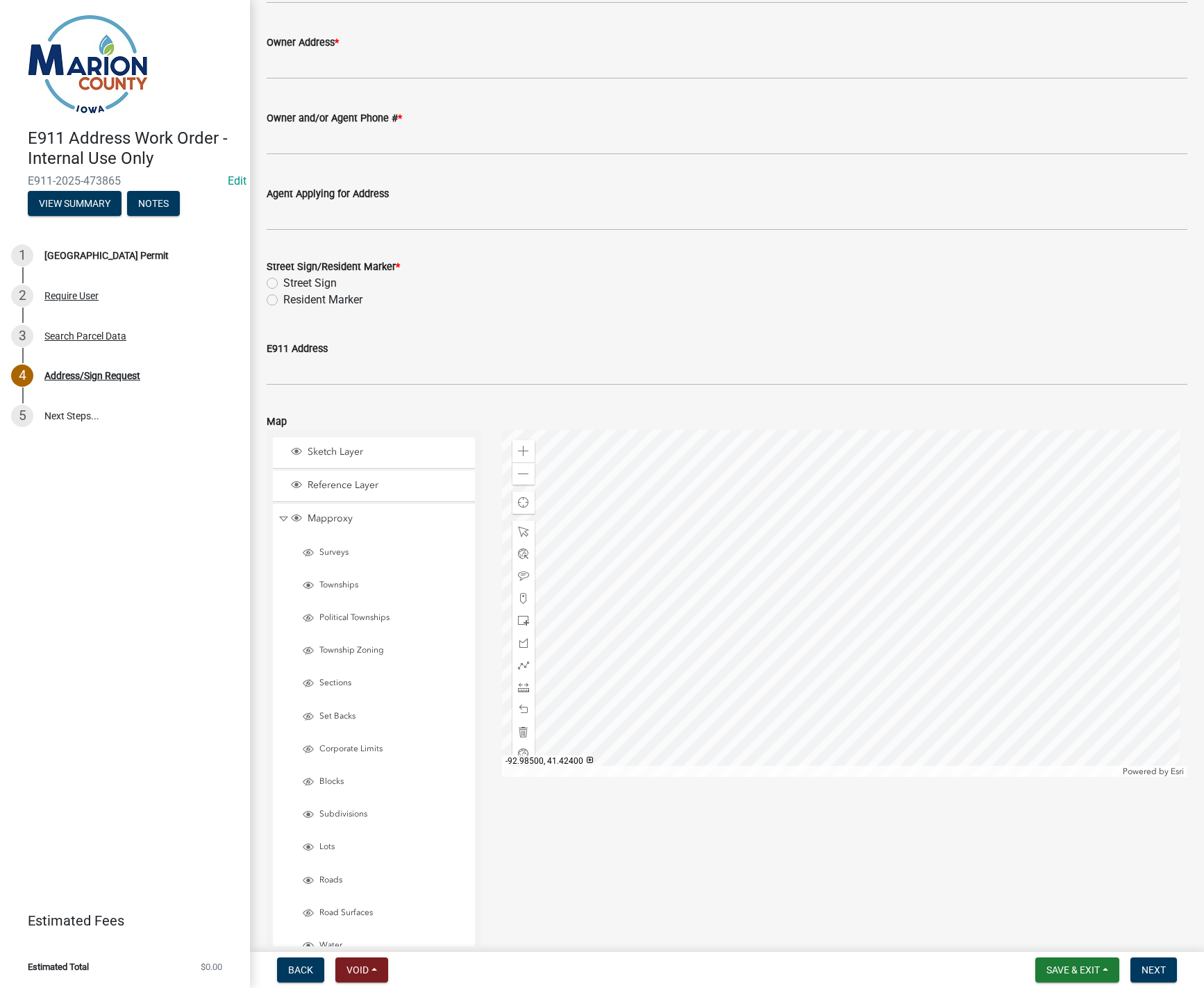
click at [826, 617] on div at bounding box center [844, 604] width 685 height 348
click at [828, 615] on div at bounding box center [844, 604] width 685 height 348
click at [739, 661] on div at bounding box center [844, 604] width 685 height 348
click at [929, 554] on span "Close" at bounding box center [933, 554] width 11 height 11
click at [744, 643] on div at bounding box center [844, 604] width 685 height 348
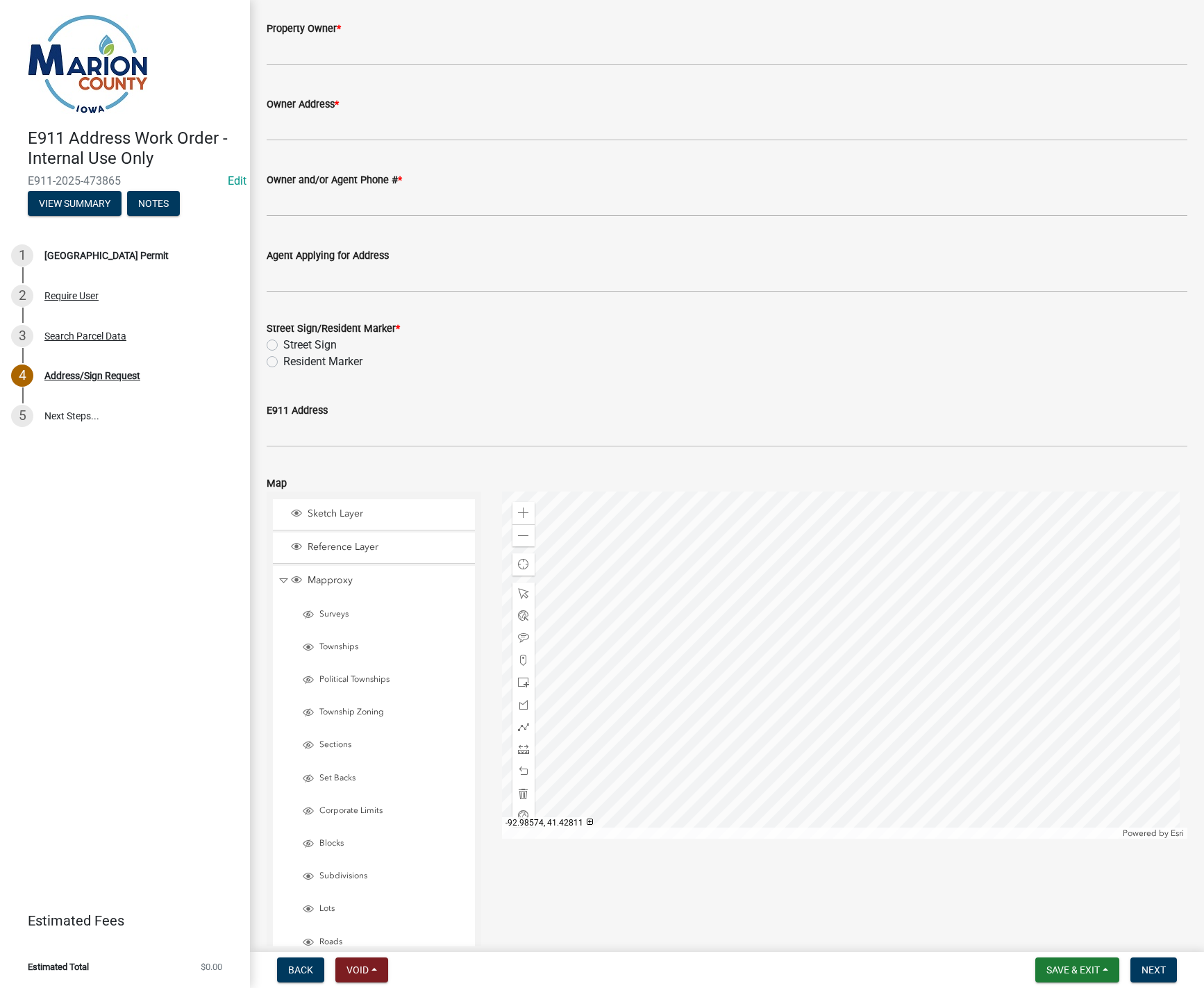
scroll to position [0, 0]
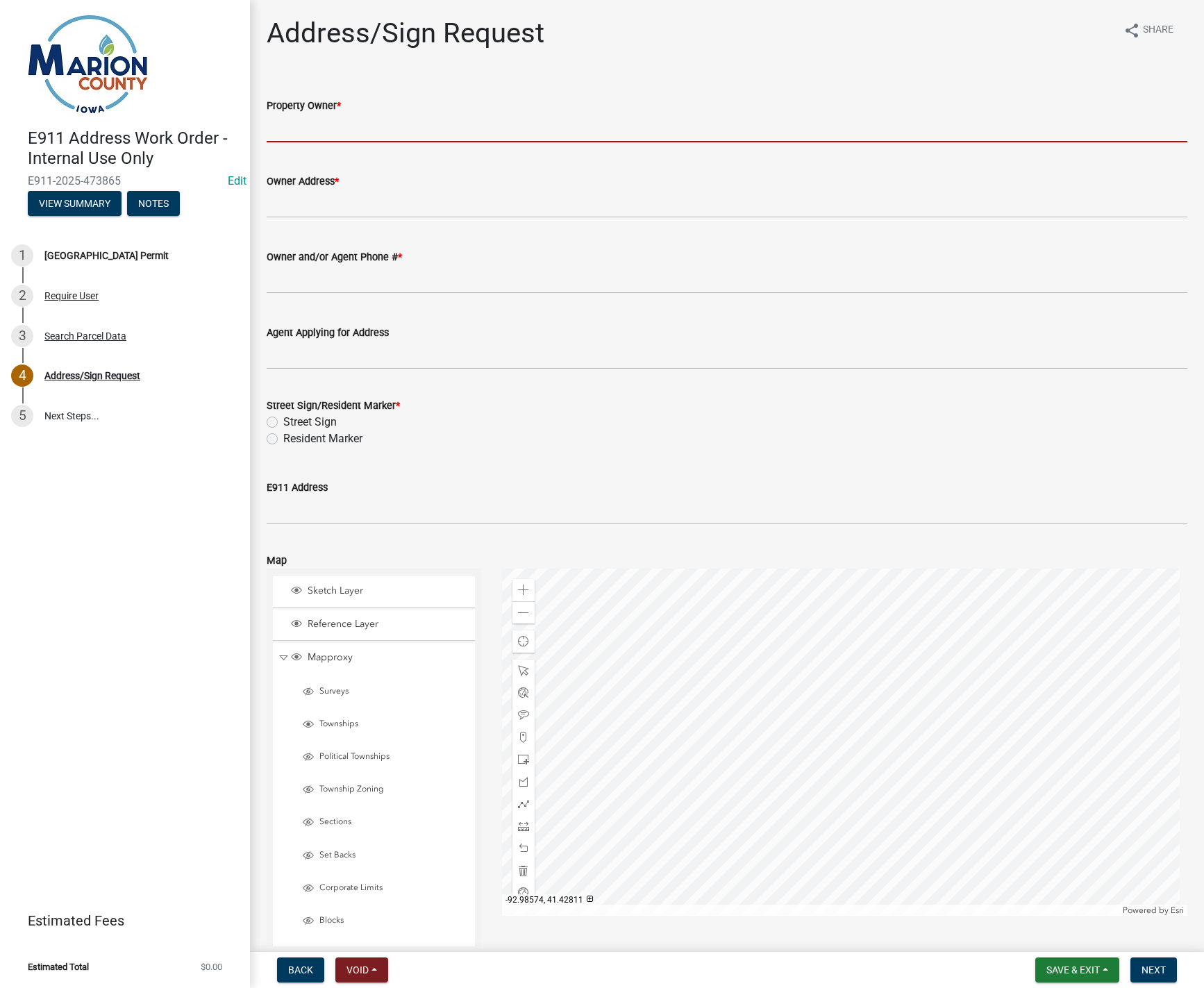
click at [378, 126] on input "Property Owner *" at bounding box center [727, 128] width 921 height 29
type input "Sunset Acres Group"
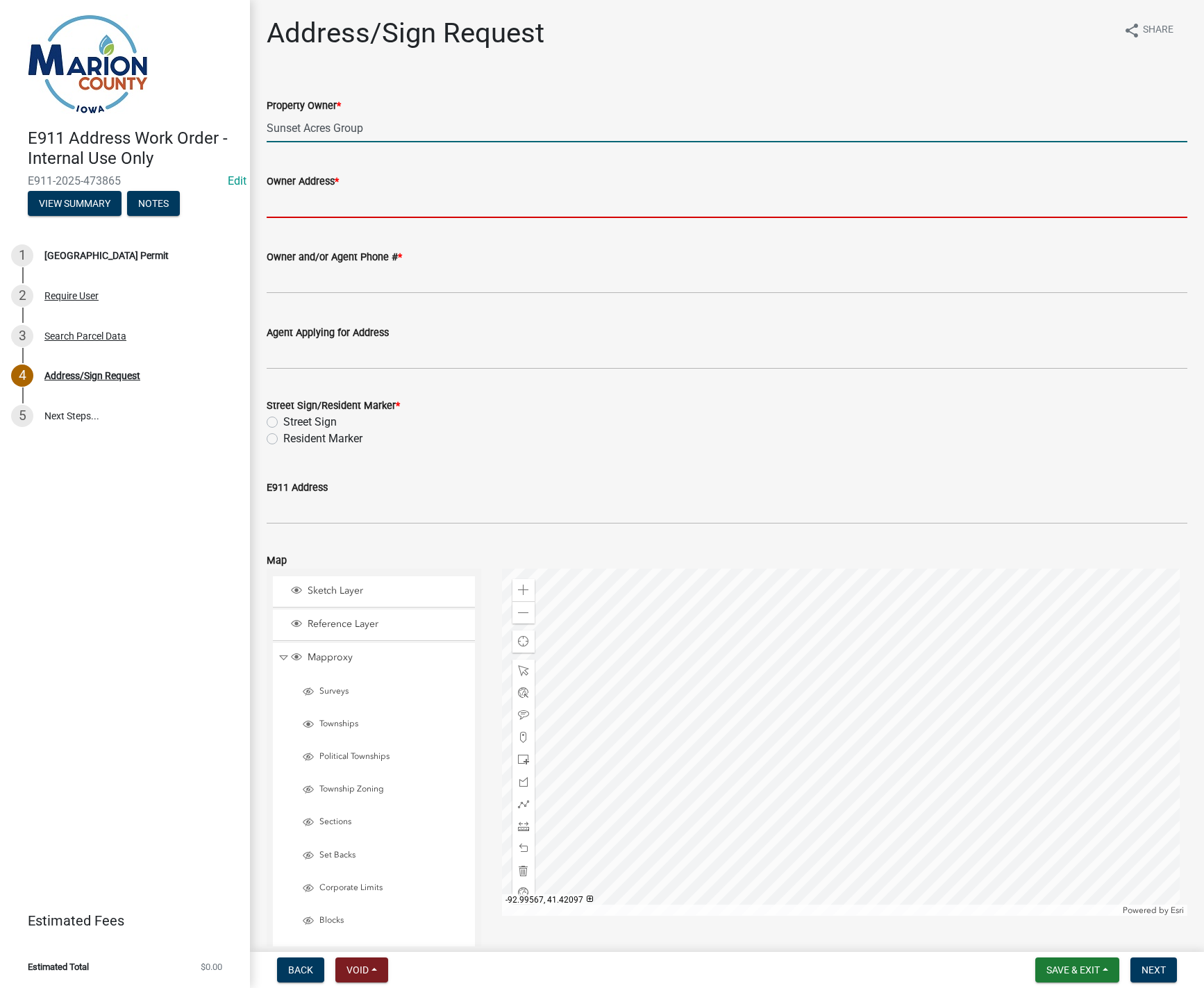
click at [340, 206] on input "Owner Address *" at bounding box center [727, 203] width 921 height 29
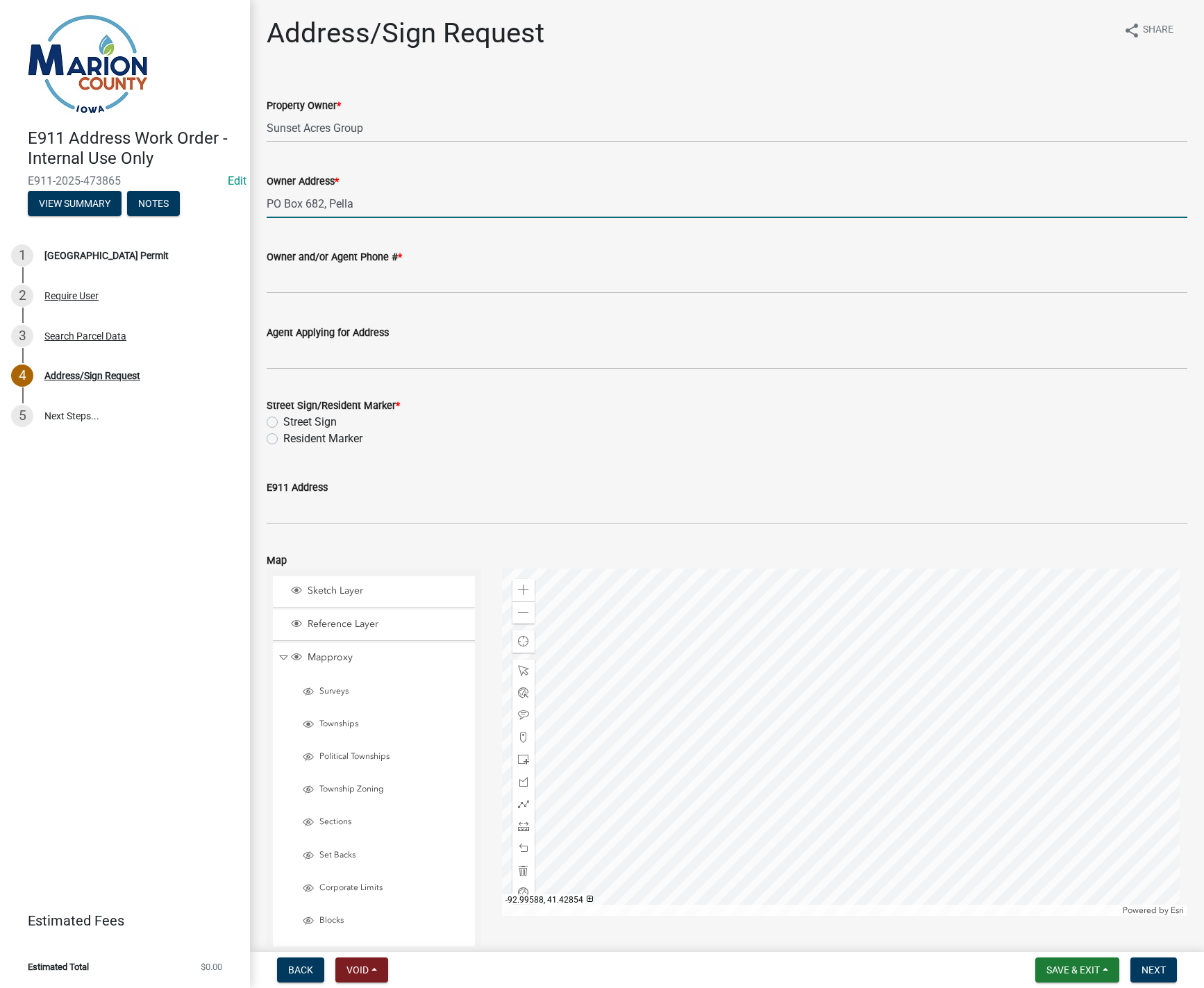
type input "PO Box 682, Pella"
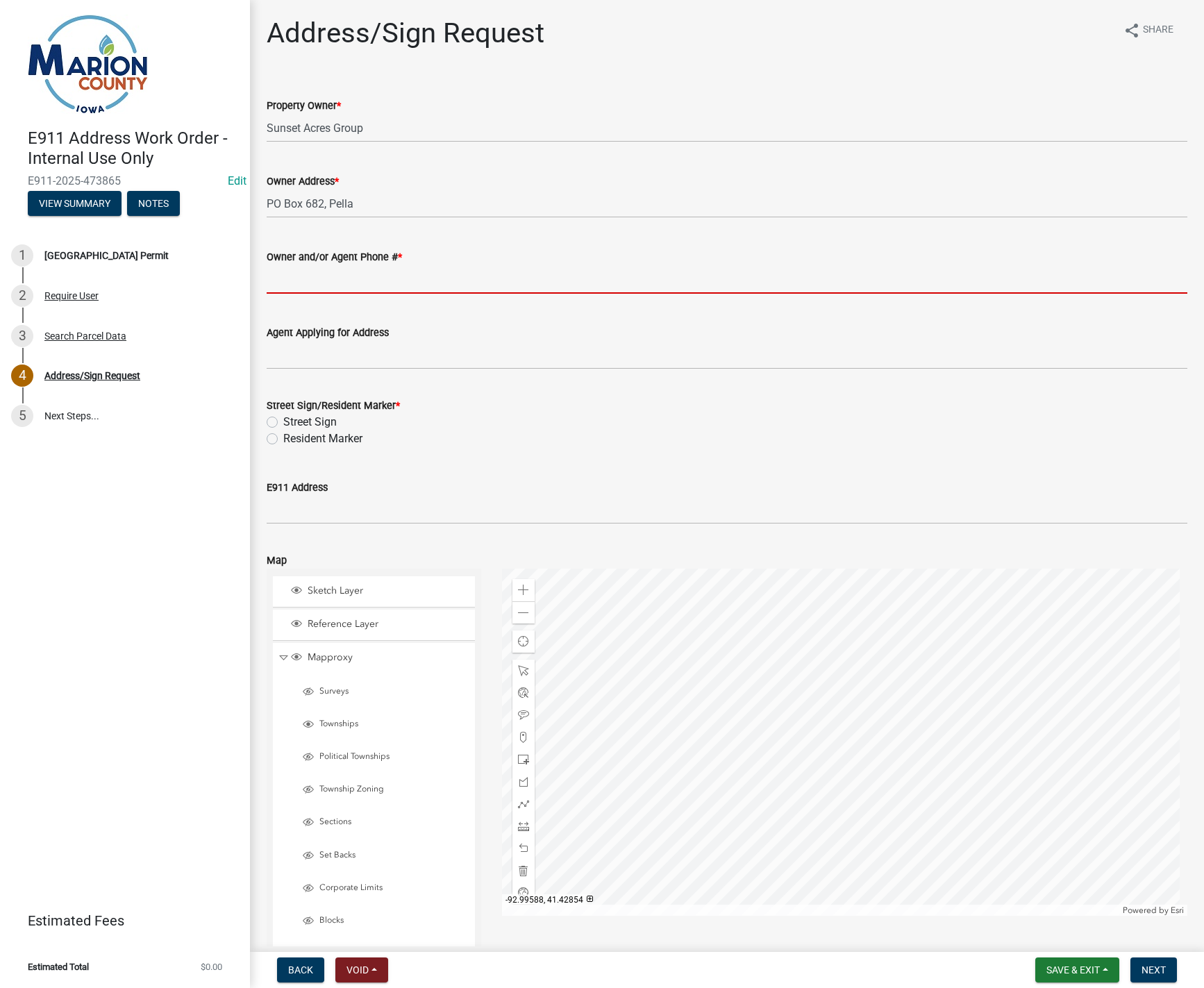
click at [346, 283] on input "Owner and/or Agent Phone # *" at bounding box center [727, 279] width 921 height 29
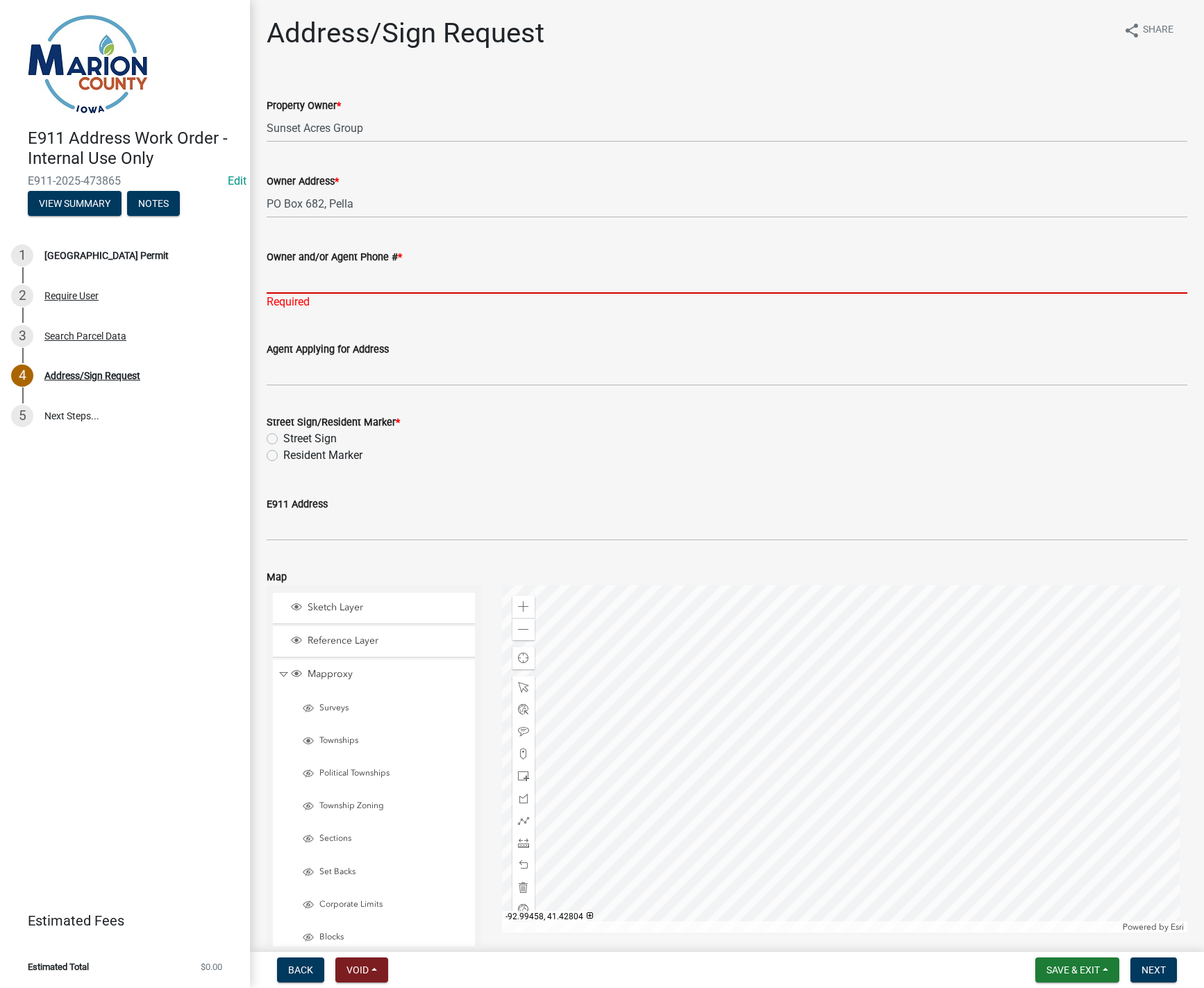
paste input "641-628-3211"
type input "641-628-3211"
click at [269, 455] on wm-data-entity-input "Street Sign/Resident Marker * Street Sign Resident Marker" at bounding box center [727, 436] width 921 height 79
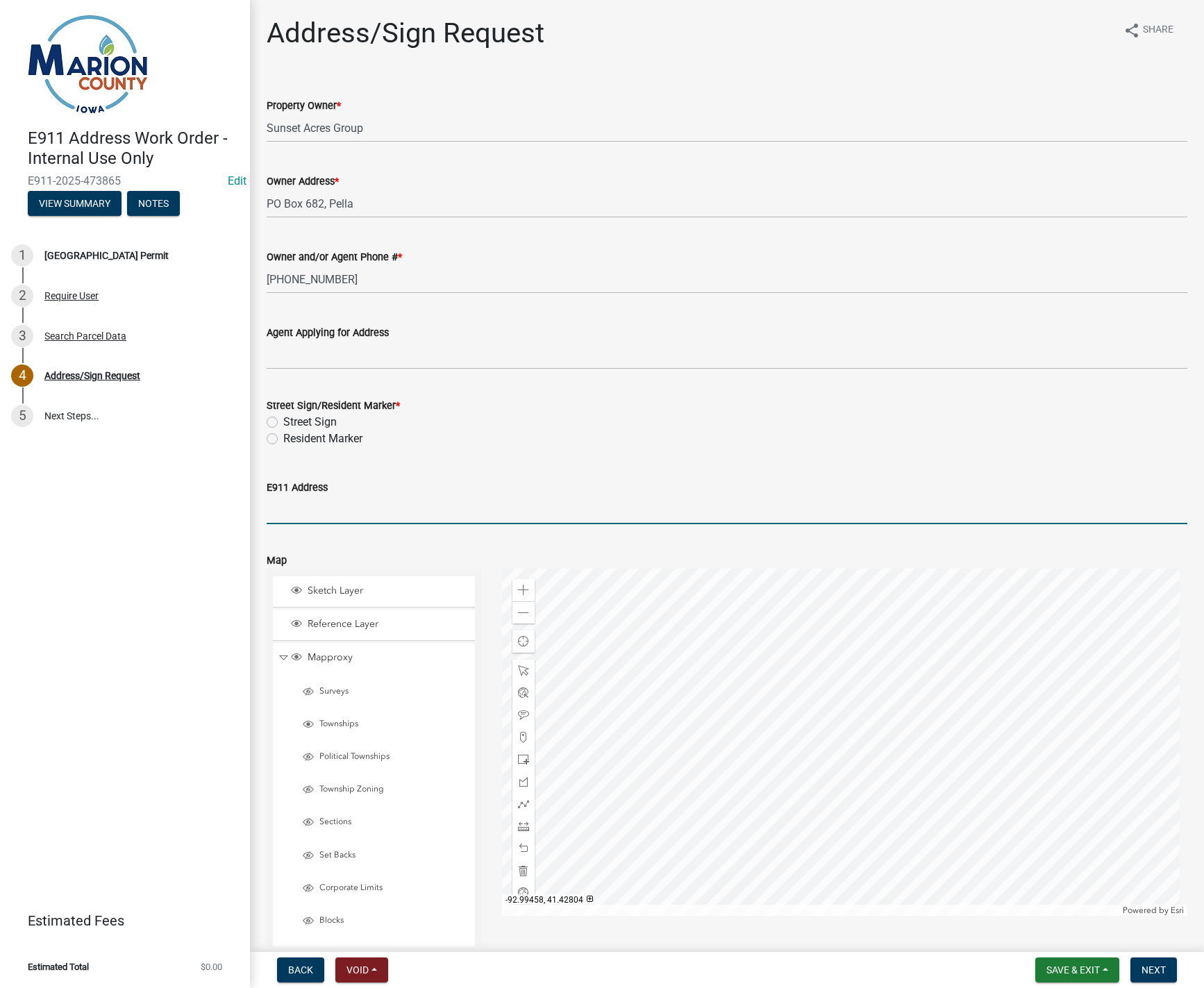
click at [300, 513] on input "E911 Address" at bounding box center [727, 510] width 921 height 29
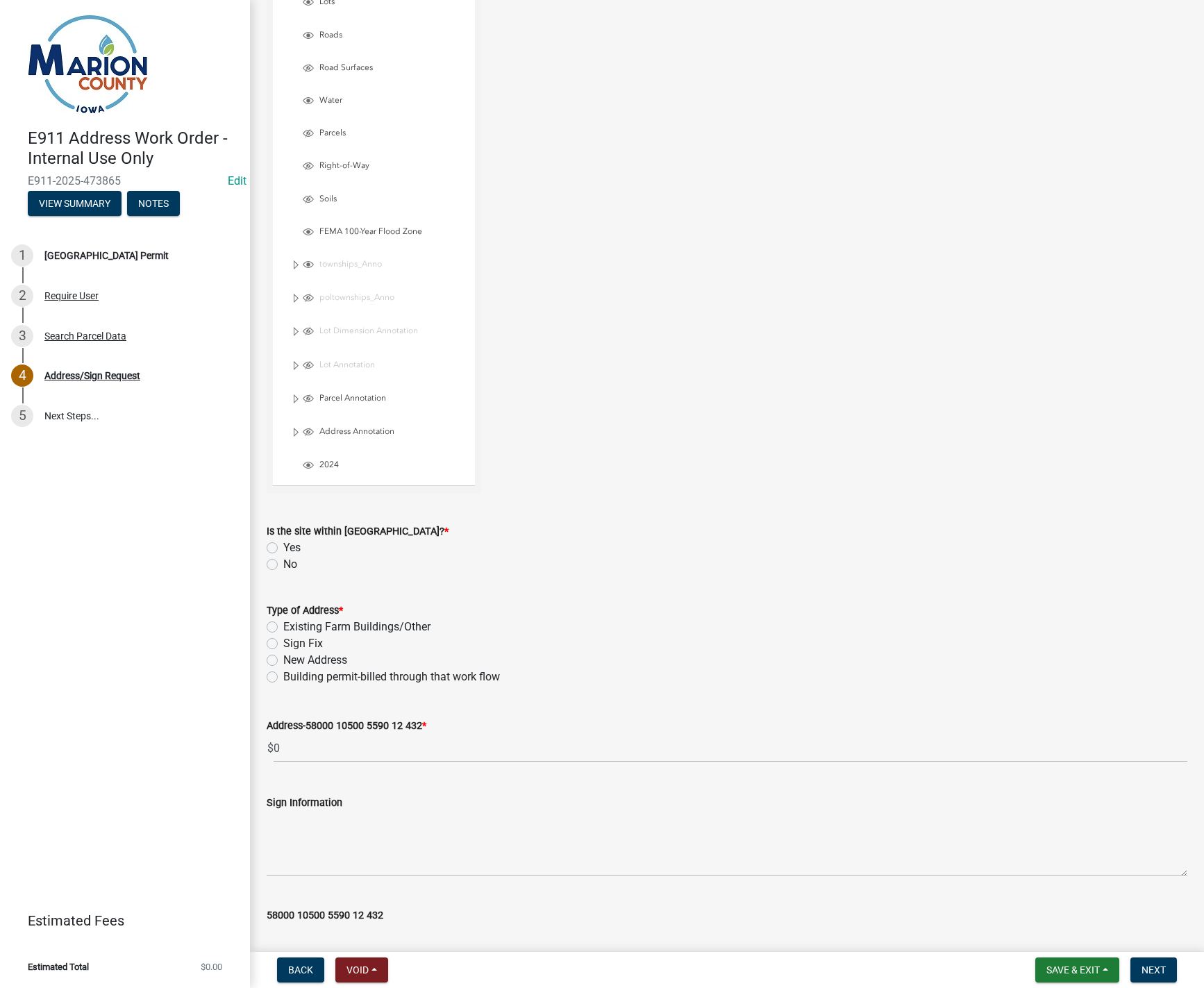
scroll to position [1055, 0]
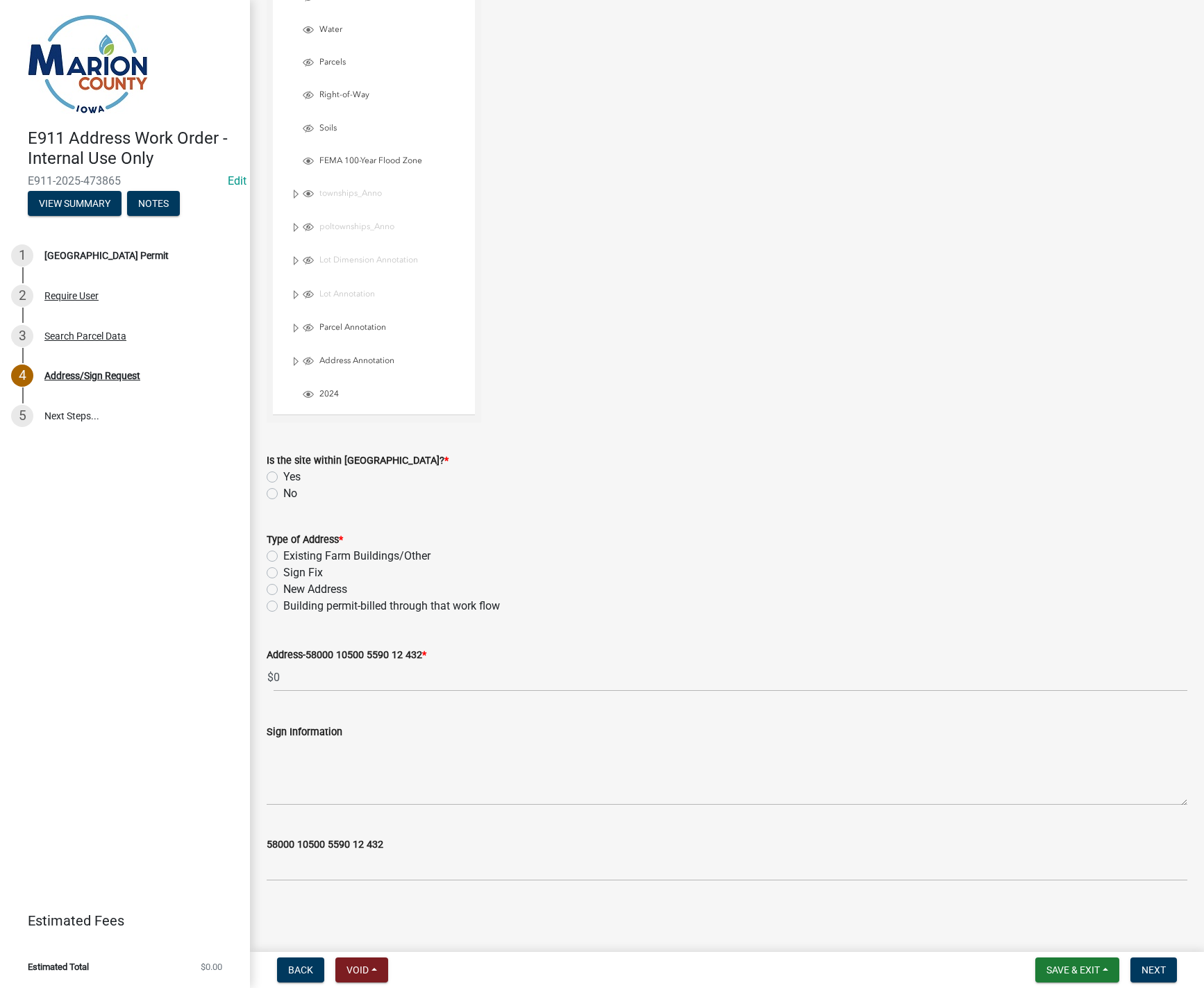
type input "1886 Freesia Ln., Pella"
click at [283, 606] on label "Building permit-billed through that work flow" at bounding box center [392, 606] width 217 height 16
click at [283, 606] on input "Building permit-billed through that work flow" at bounding box center [287, 602] width 9 height 9
radio input "true"
click at [274, 548] on div "Existing Farm Buildings/Other" at bounding box center [727, 556] width 921 height 16
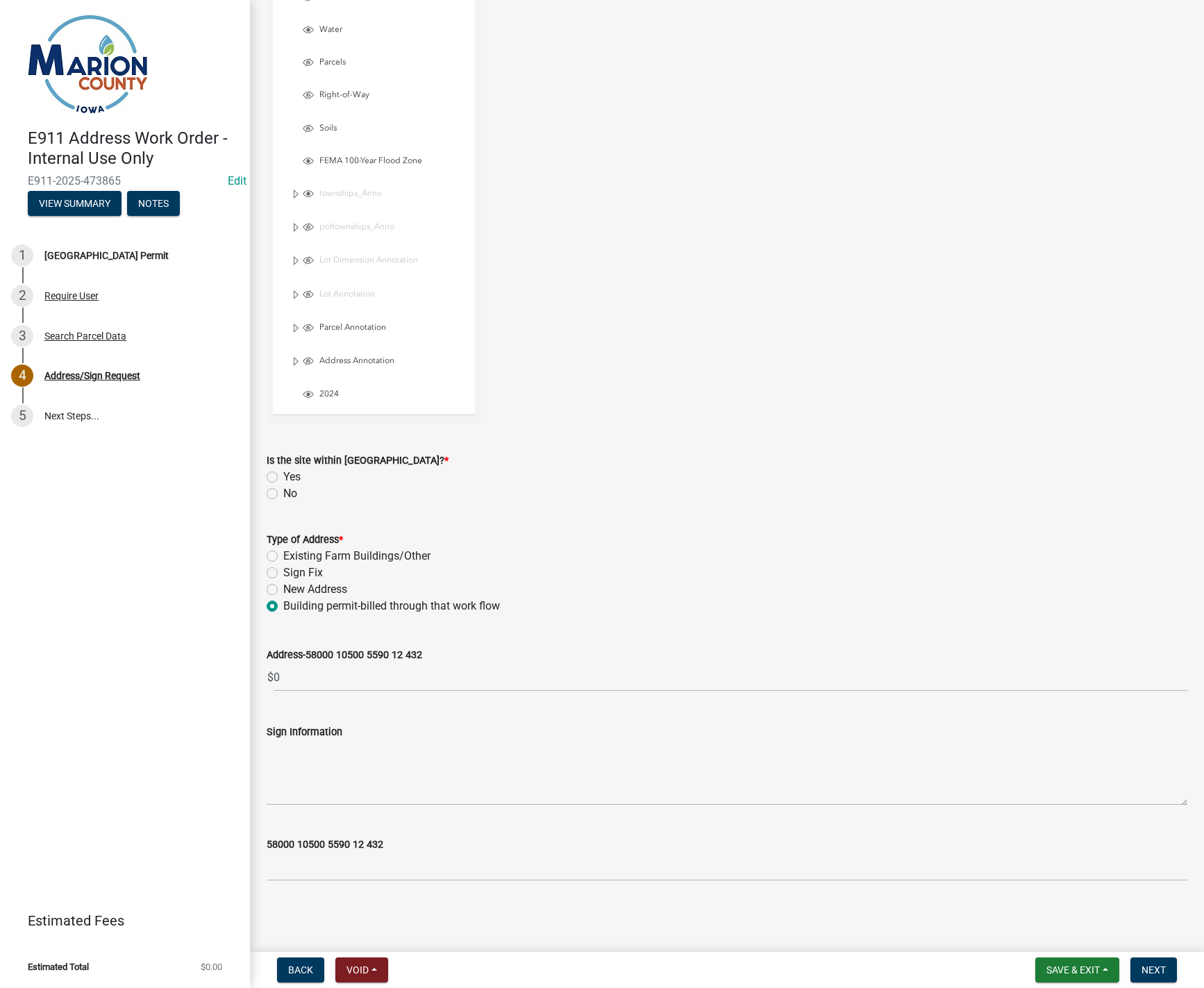
click at [283, 492] on label "No" at bounding box center [290, 494] width 14 height 16
click at [283, 492] on input "No" at bounding box center [287, 490] width 9 height 9
radio input "true"
click at [1149, 966] on span "Next" at bounding box center [1153, 970] width 24 height 11
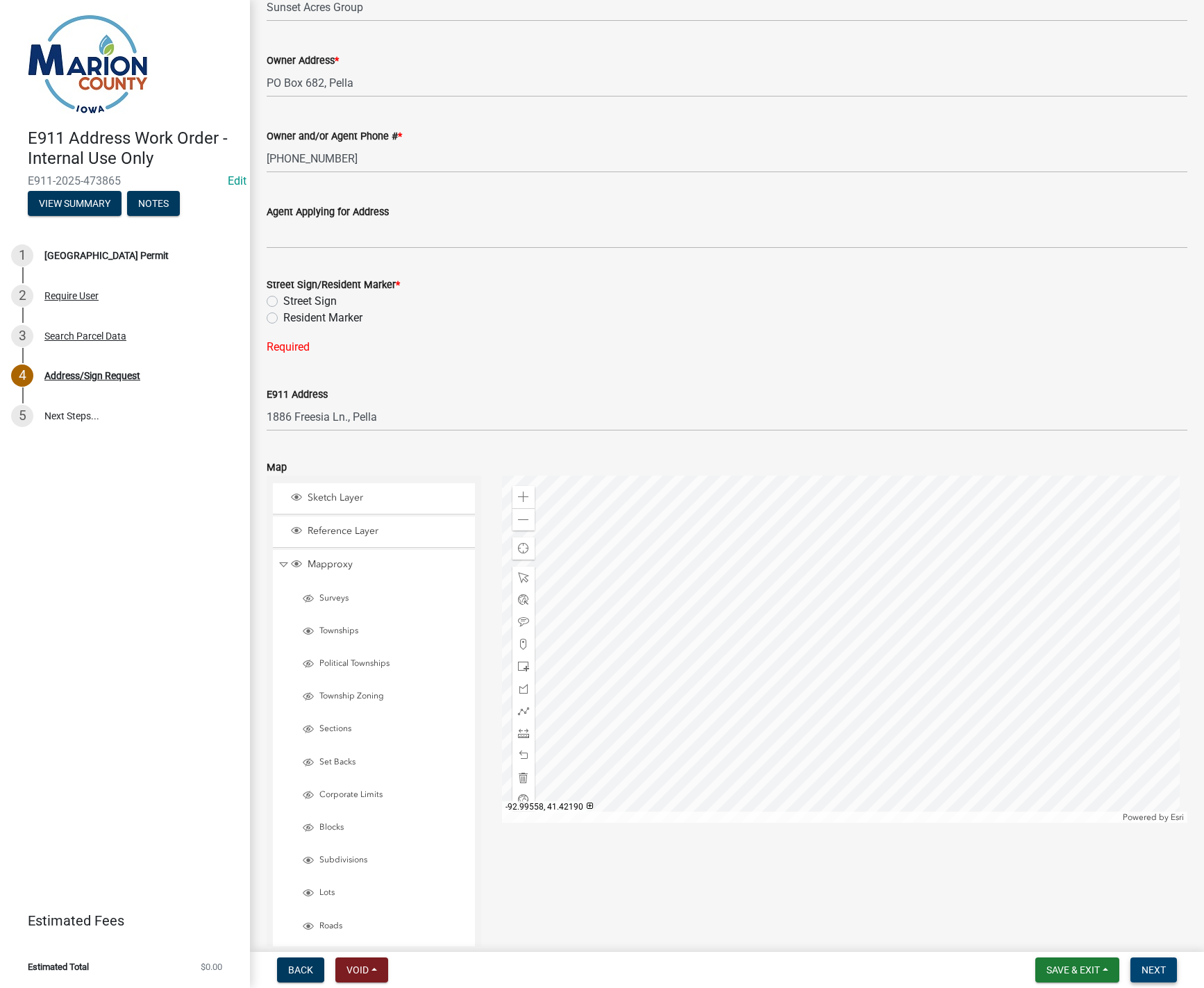
scroll to position [0, 0]
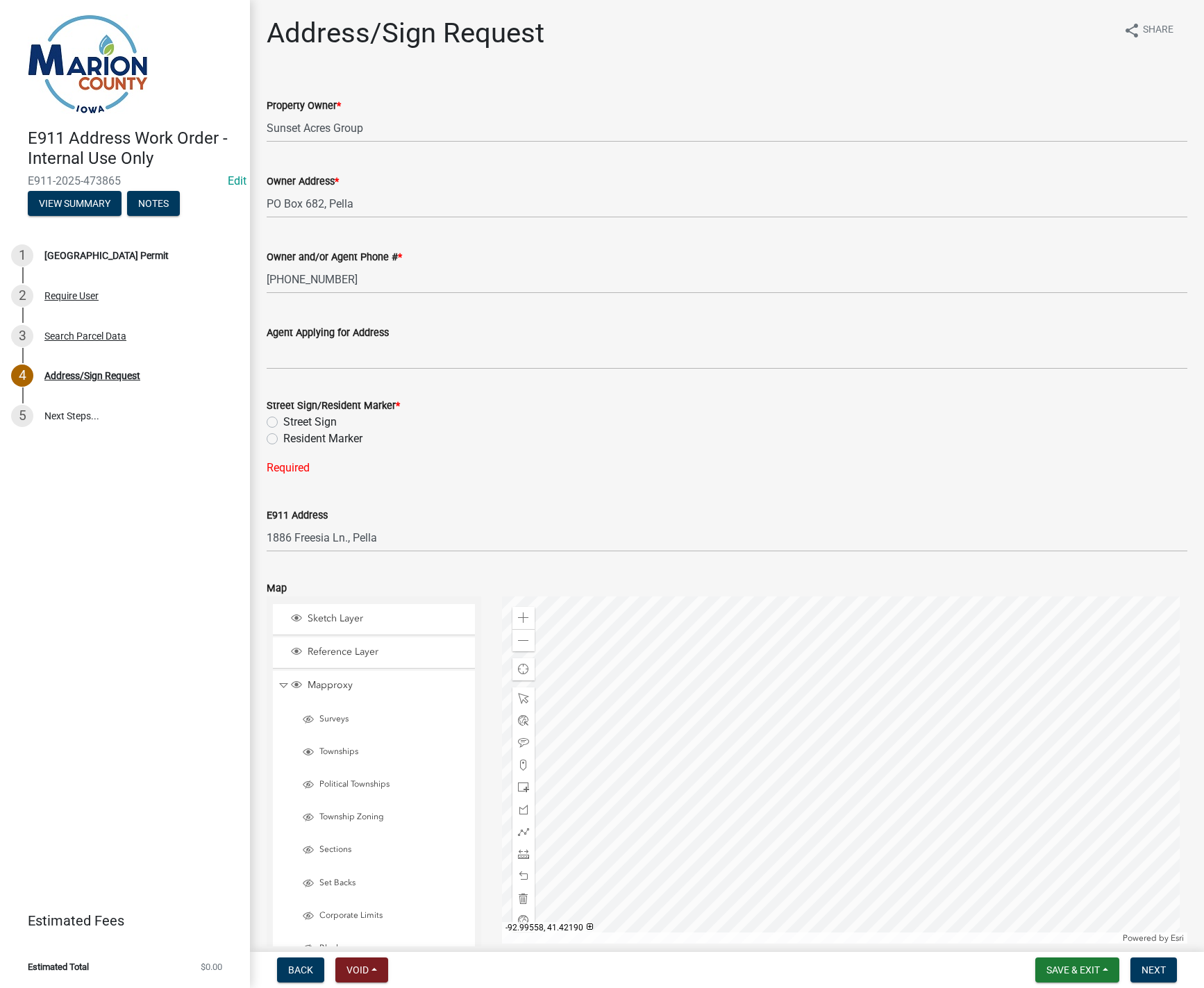
click at [283, 439] on label "Resident Marker" at bounding box center [322, 439] width 79 height 16
click at [283, 439] on input "Resident Marker" at bounding box center [287, 435] width 9 height 9
radio input "true"
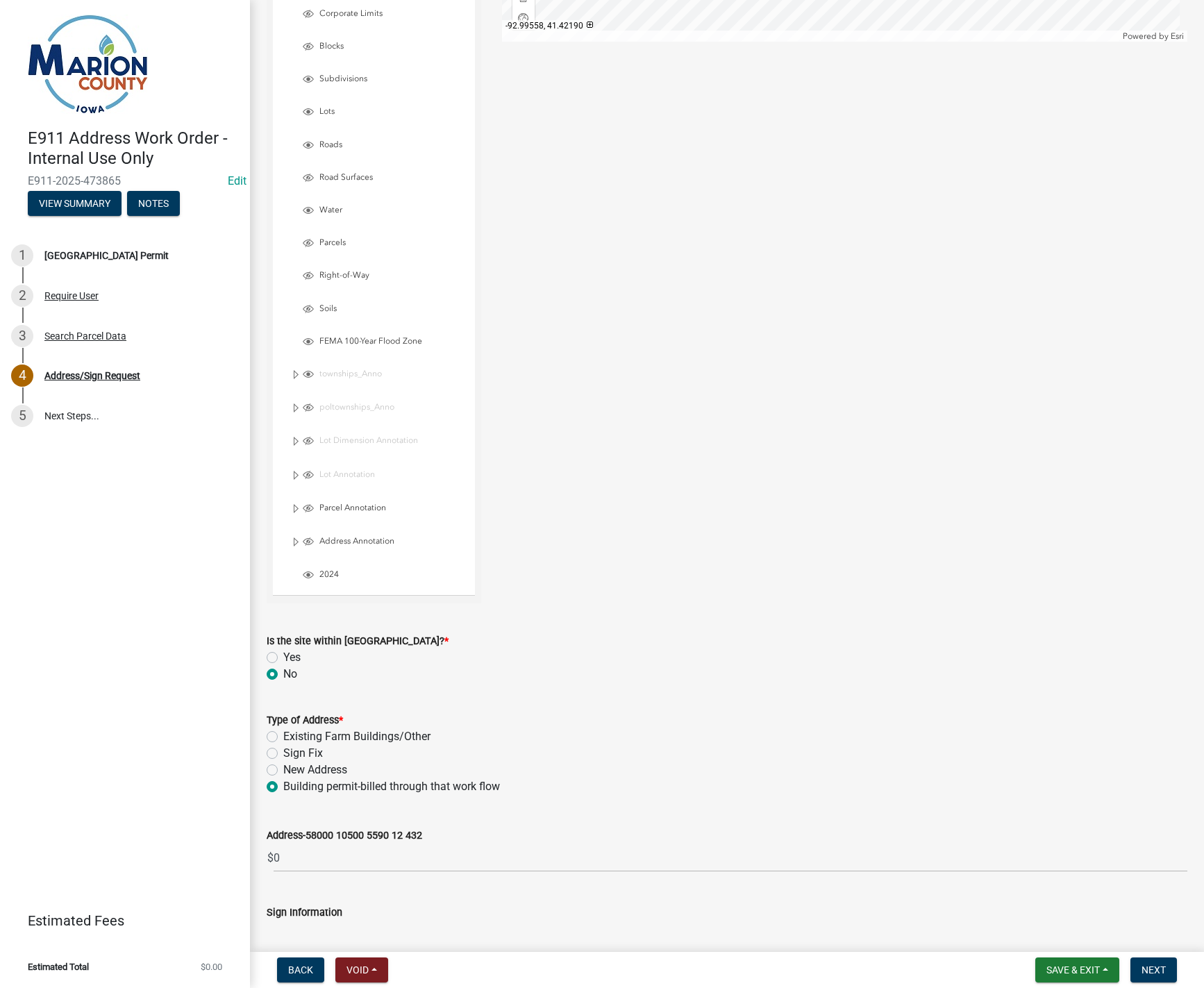
scroll to position [1055, 0]
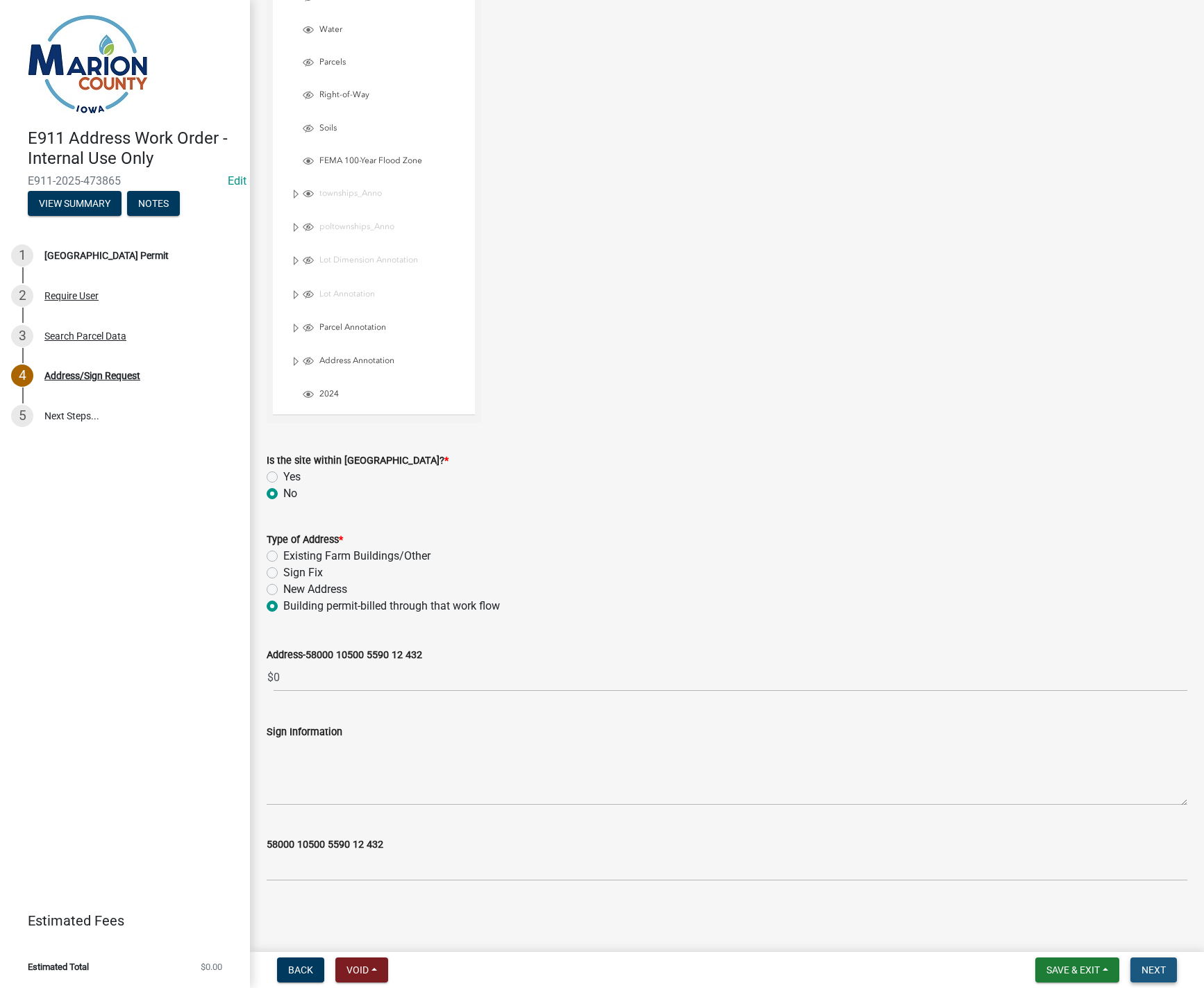
click at [1158, 967] on span "Next" at bounding box center [1153, 970] width 24 height 11
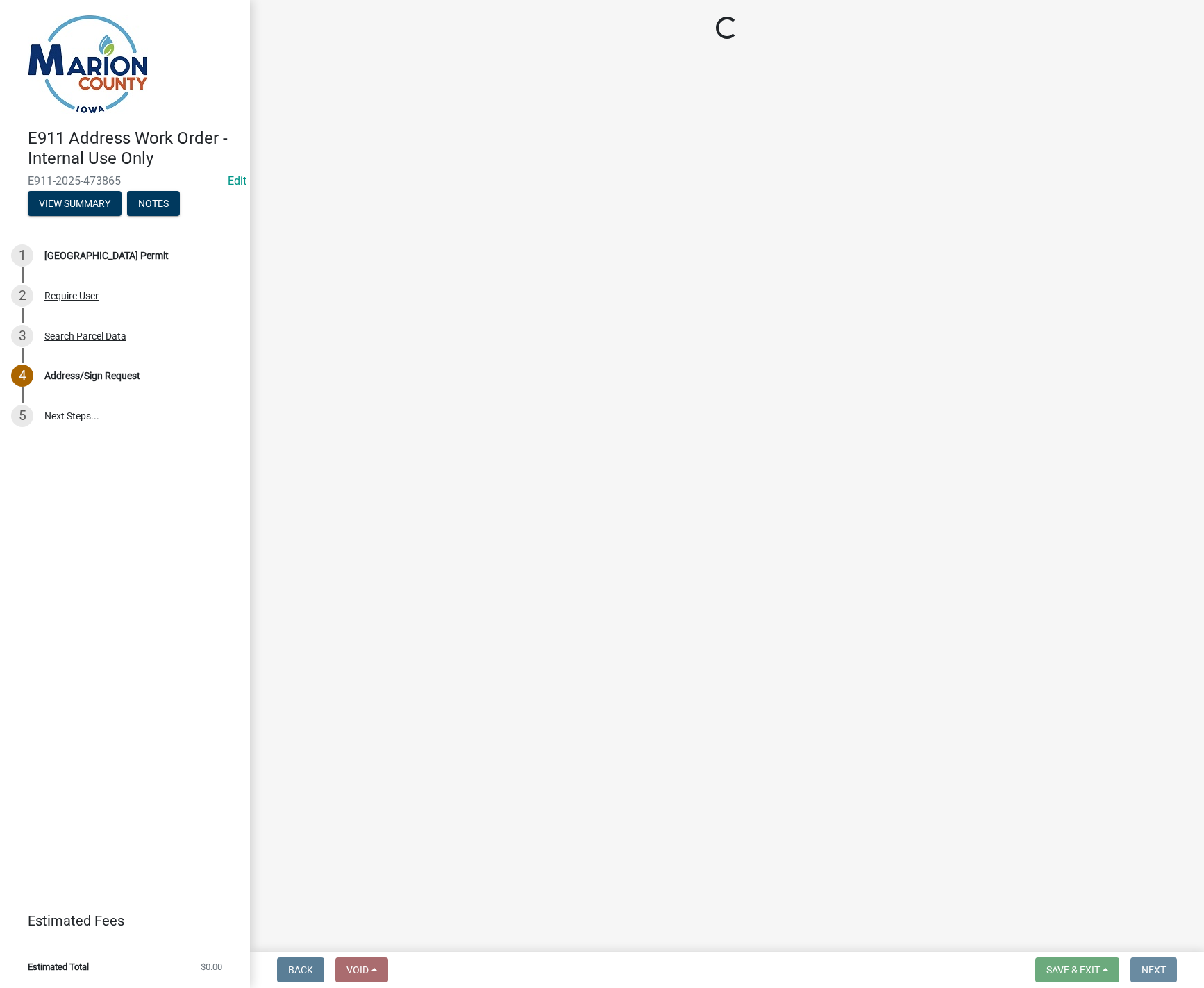
scroll to position [0, 0]
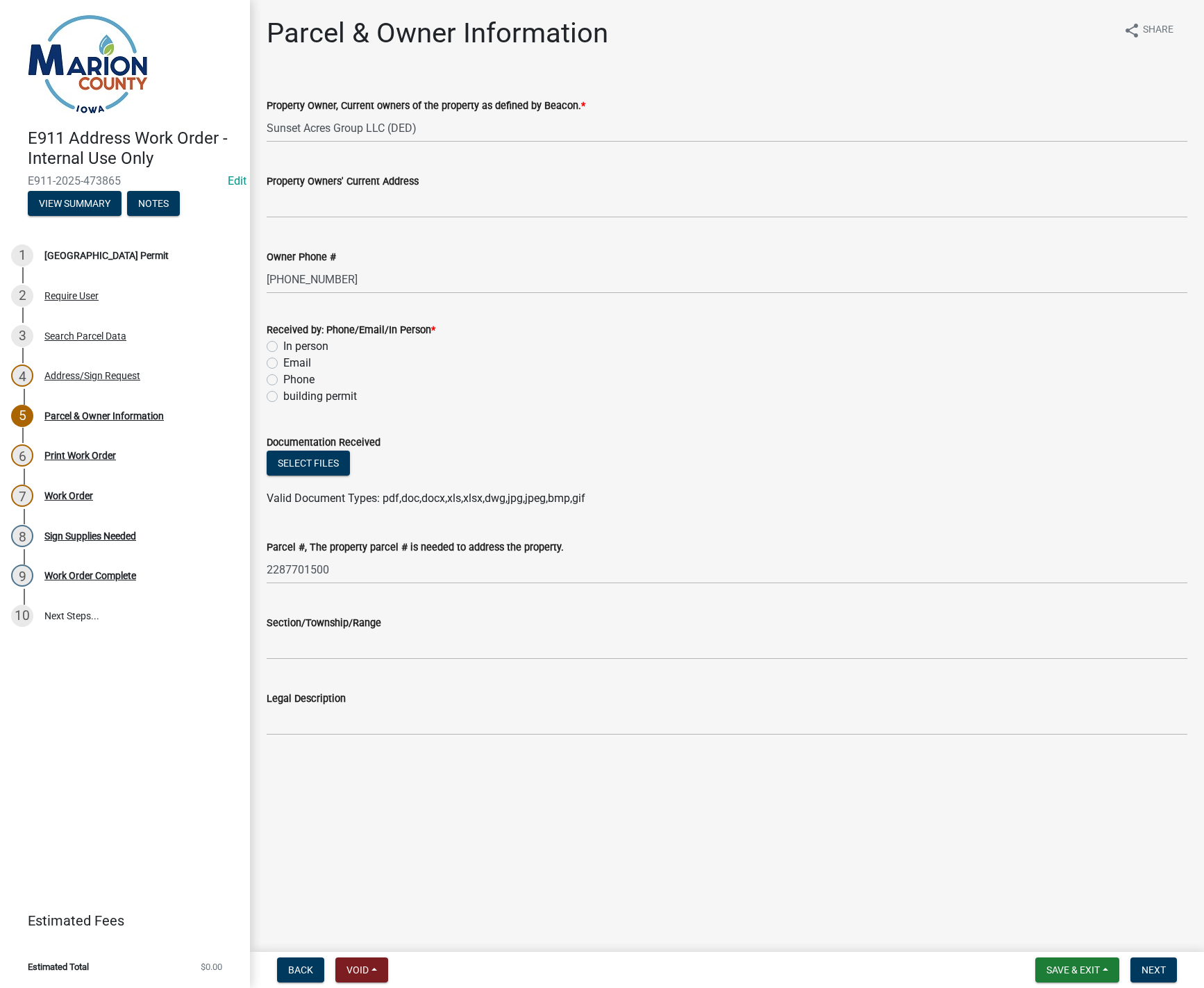
click at [283, 397] on label "building permit" at bounding box center [320, 397] width 73 height 16
click at [283, 397] on input "building permit" at bounding box center [287, 392] width 9 height 9
radio input "true"
click at [289, 640] on input "Section/Township/Range" at bounding box center [727, 645] width 921 height 29
type input "36-77-19"
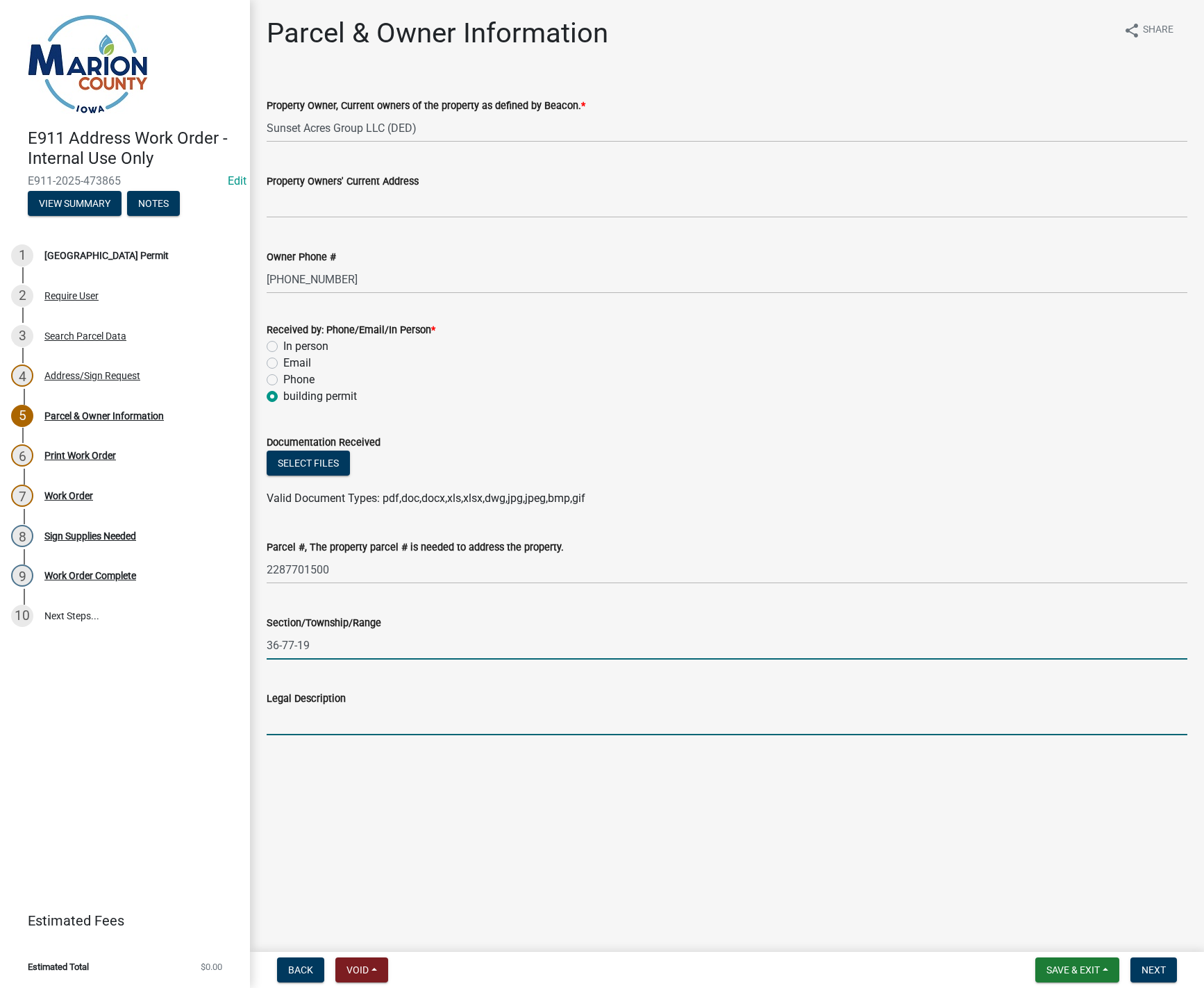
click at [303, 716] on input "Legal Description" at bounding box center [727, 720] width 921 height 29
type input "Lot 2 of Sunset Acres"
click at [1154, 970] on span "Next" at bounding box center [1153, 970] width 24 height 11
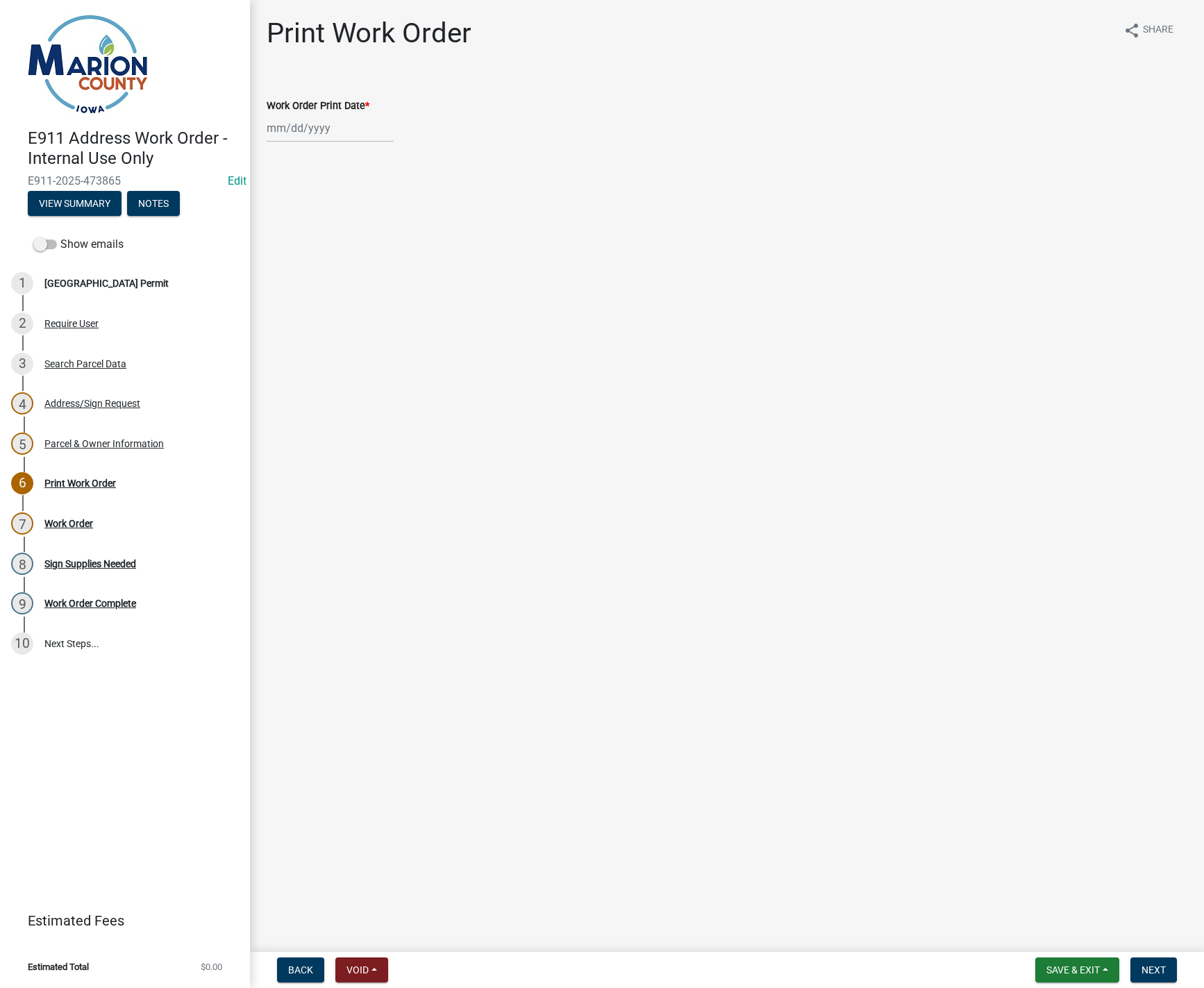
select select "9"
select select "2025"
click at [289, 130] on div "Jan Feb Mar Apr May Jun Jul Aug Sep Oct Nov Dec 1525 1526 1527 1528 1529 1530 1…" at bounding box center [330, 128] width 127 height 29
click at [351, 202] on div "4" at bounding box center [347, 202] width 22 height 22
type input "[DATE]"
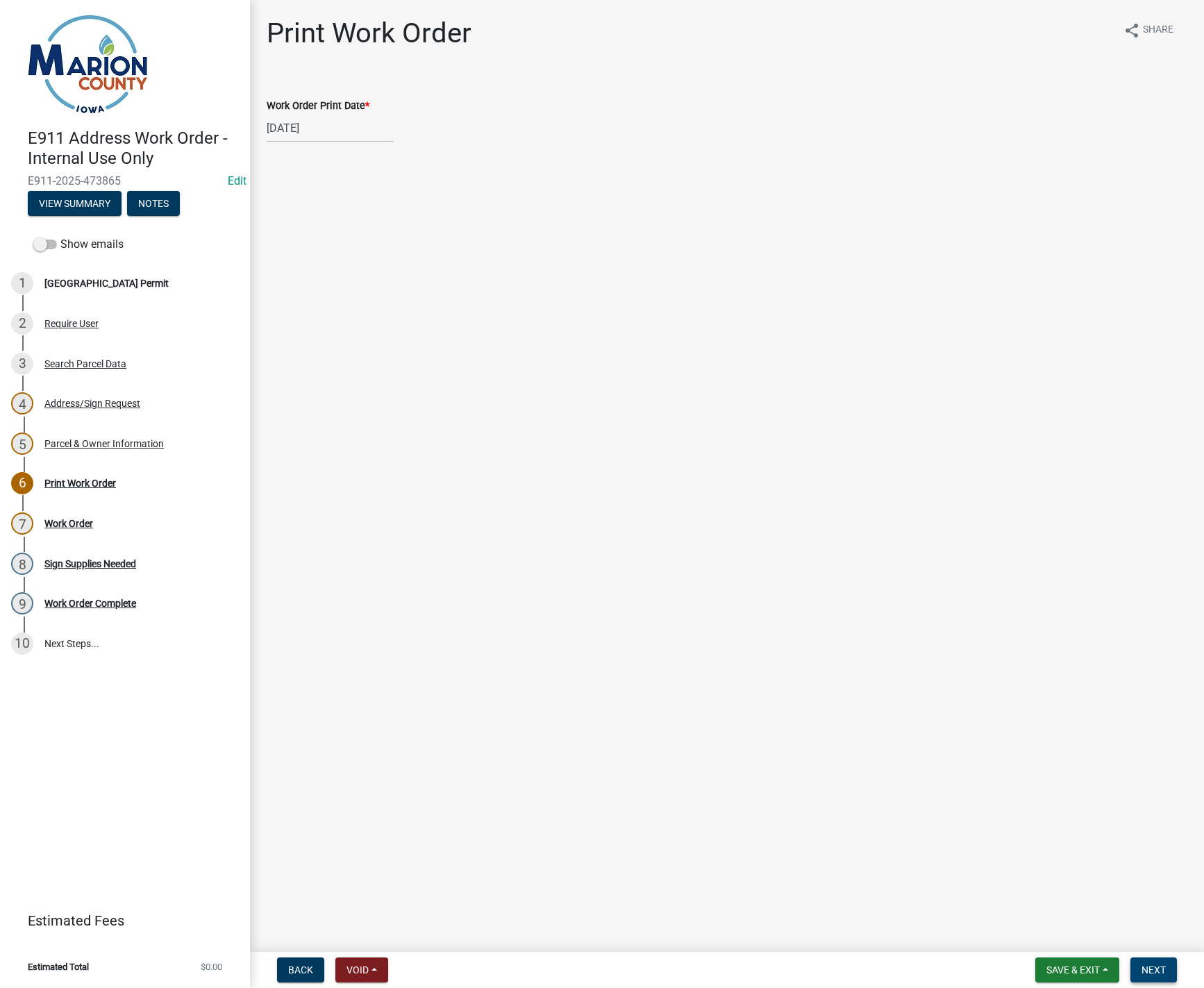
click at [1164, 969] on span "Next" at bounding box center [1153, 970] width 24 height 11
click at [286, 84] on link "Work Order" at bounding box center [294, 86] width 54 height 13
click at [1093, 972] on span "Save & Exit" at bounding box center [1073, 970] width 54 height 11
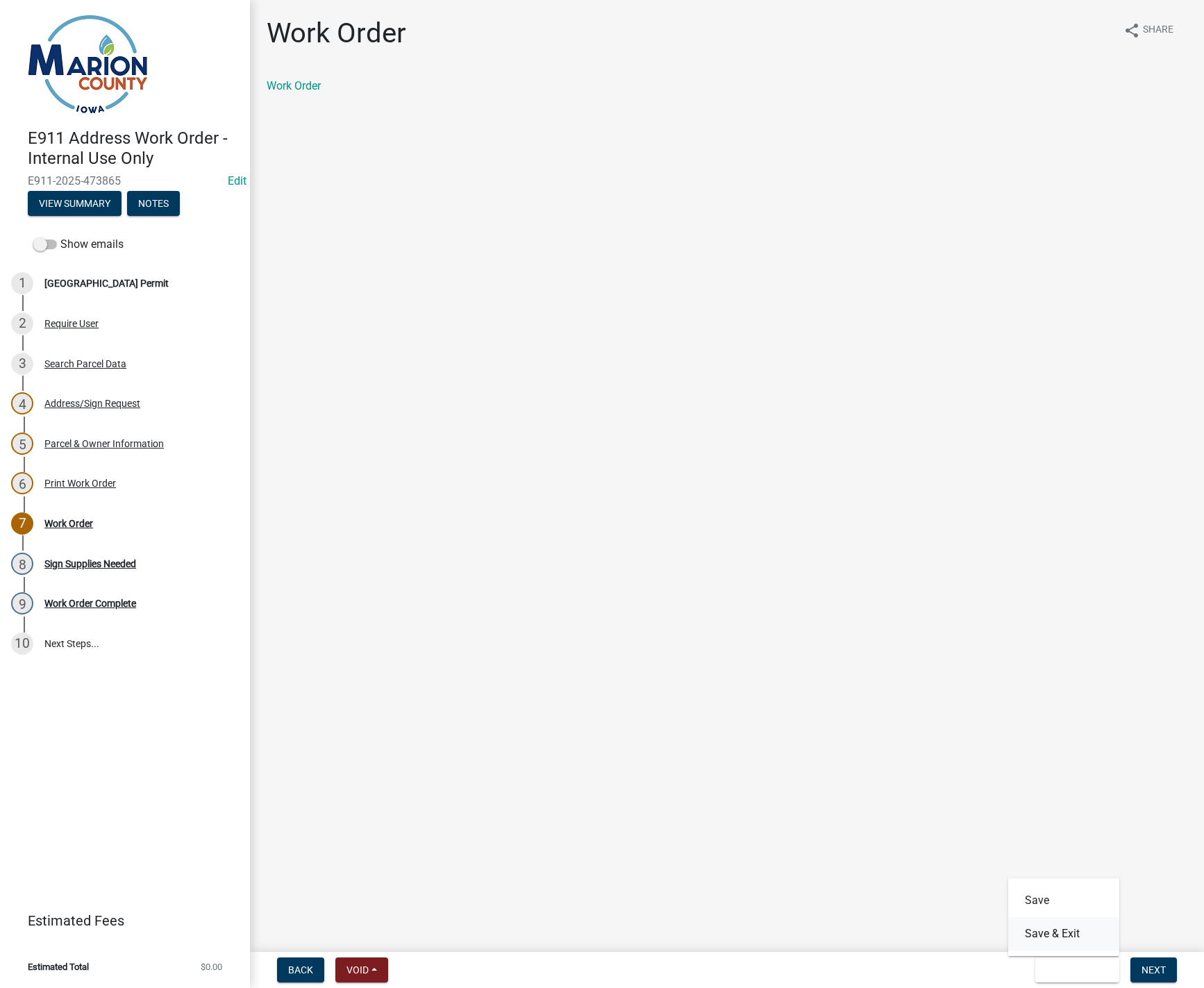
click at [1066, 930] on button "Save & Exit" at bounding box center [1064, 933] width 111 height 33
click at [1093, 970] on span "Save & Exit" at bounding box center [1073, 970] width 54 height 11
click at [1069, 945] on button "Save & Exit" at bounding box center [1064, 933] width 111 height 33
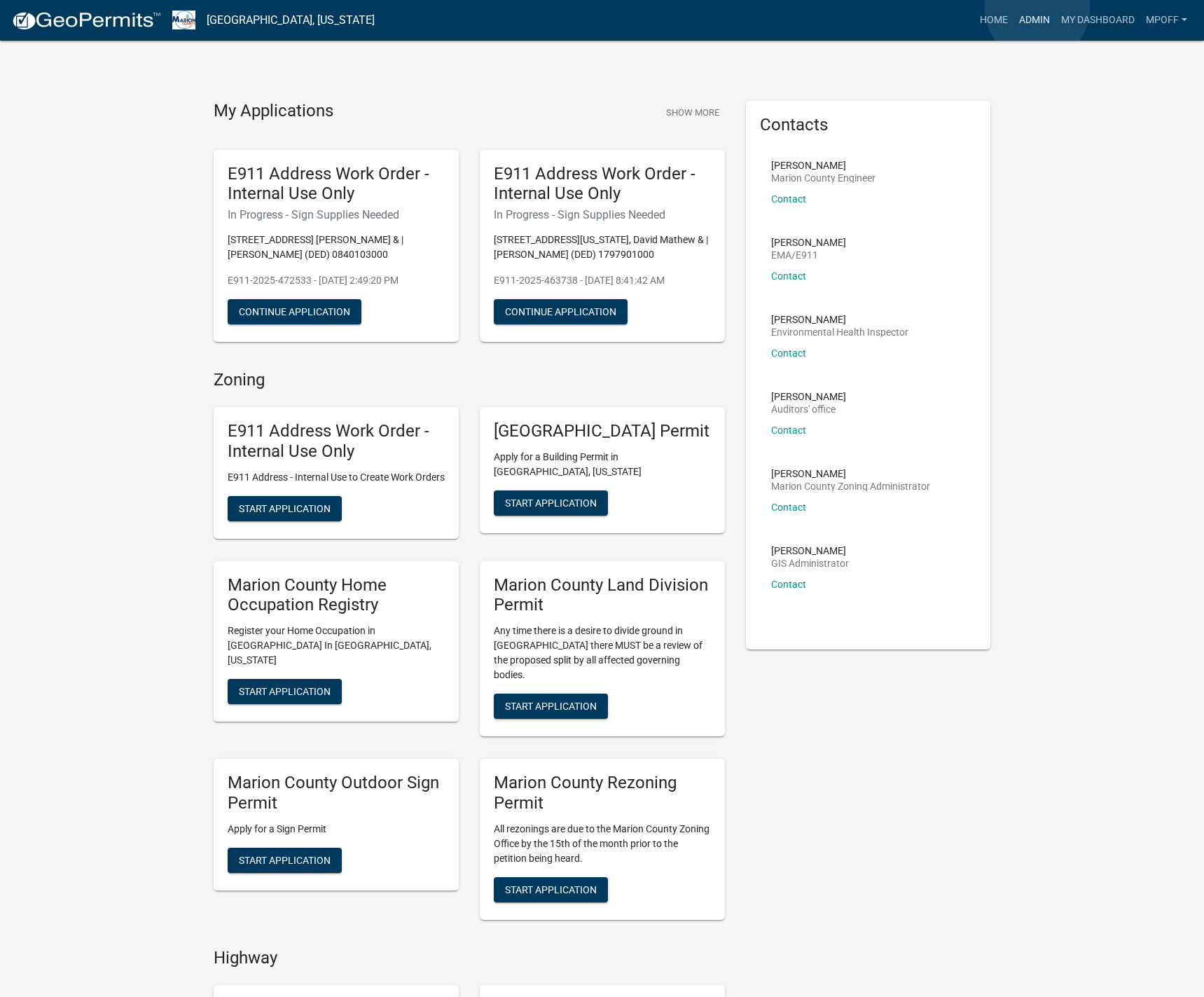
click at [1038, 8] on link "Admin" at bounding box center [1034, 21] width 42 height 26
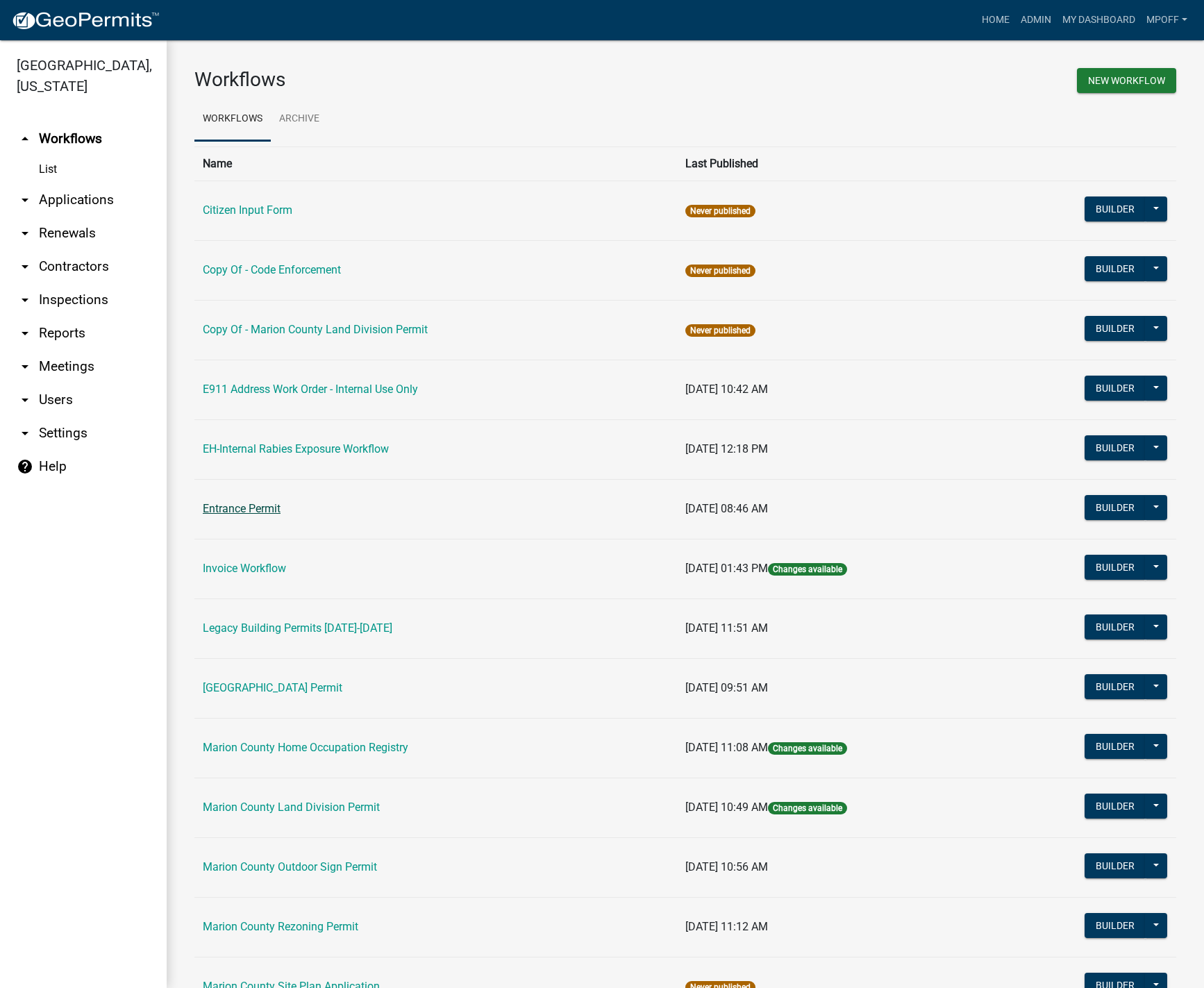
click at [244, 512] on link "Entrance Permit" at bounding box center [241, 508] width 77 height 13
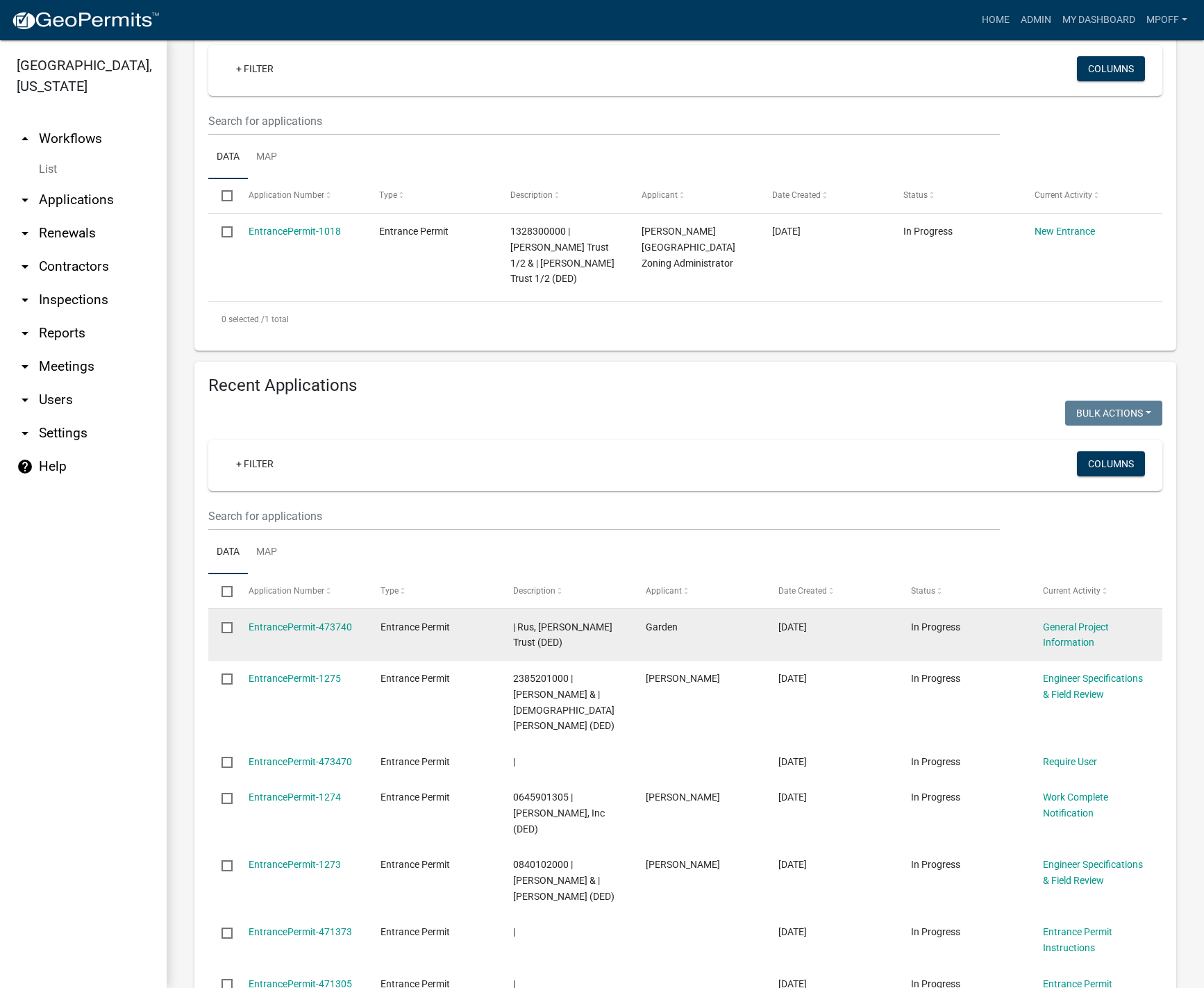
scroll to position [277, 0]
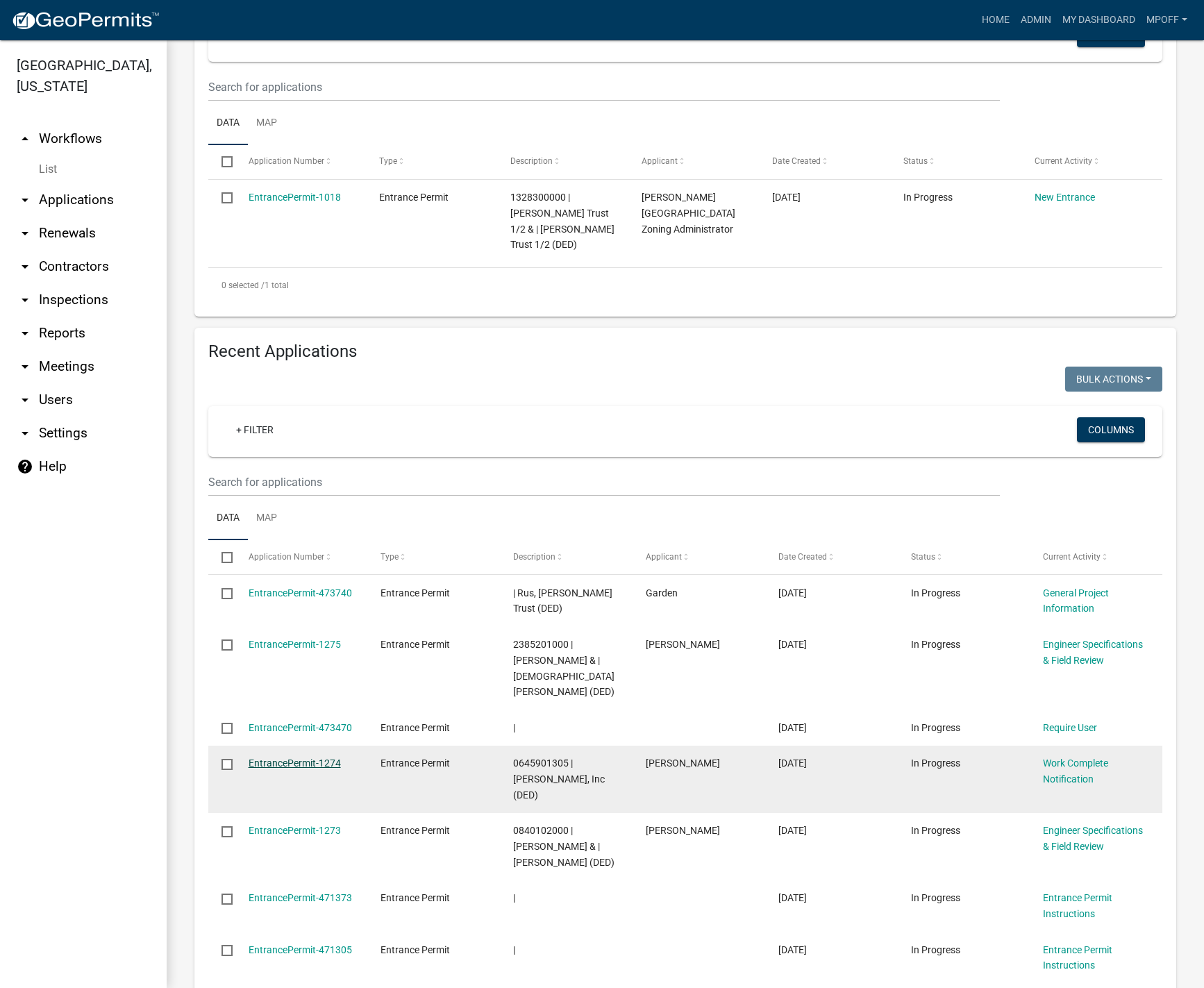
click at [291, 763] on link "EntrancePermit-1274" at bounding box center [294, 764] width 92 height 11
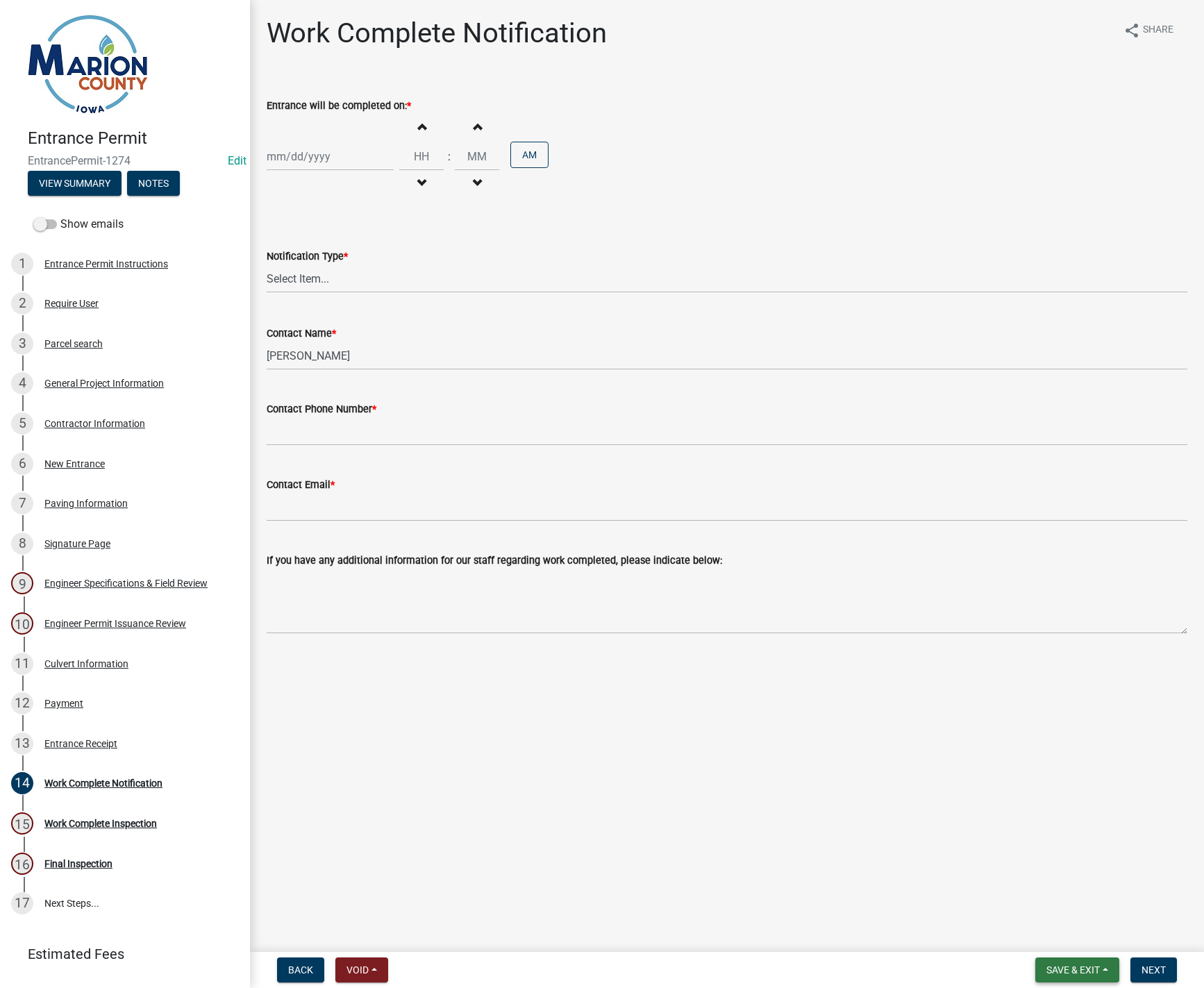
click at [1098, 966] on span "Save & Exit" at bounding box center [1073, 970] width 54 height 11
click at [1075, 930] on button "Save & Exit" at bounding box center [1064, 933] width 111 height 33
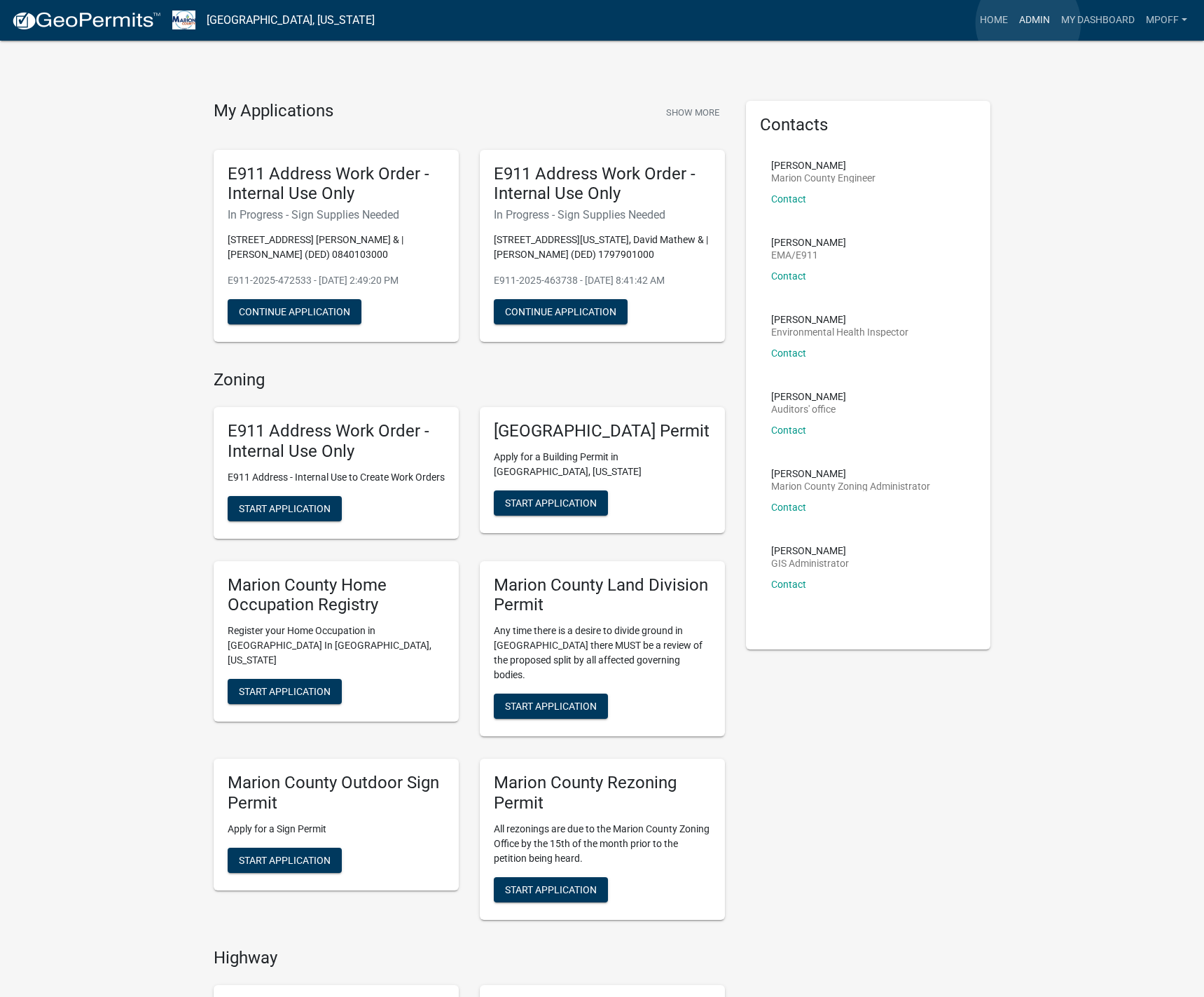
click at [1029, 23] on link "Admin" at bounding box center [1034, 21] width 42 height 26
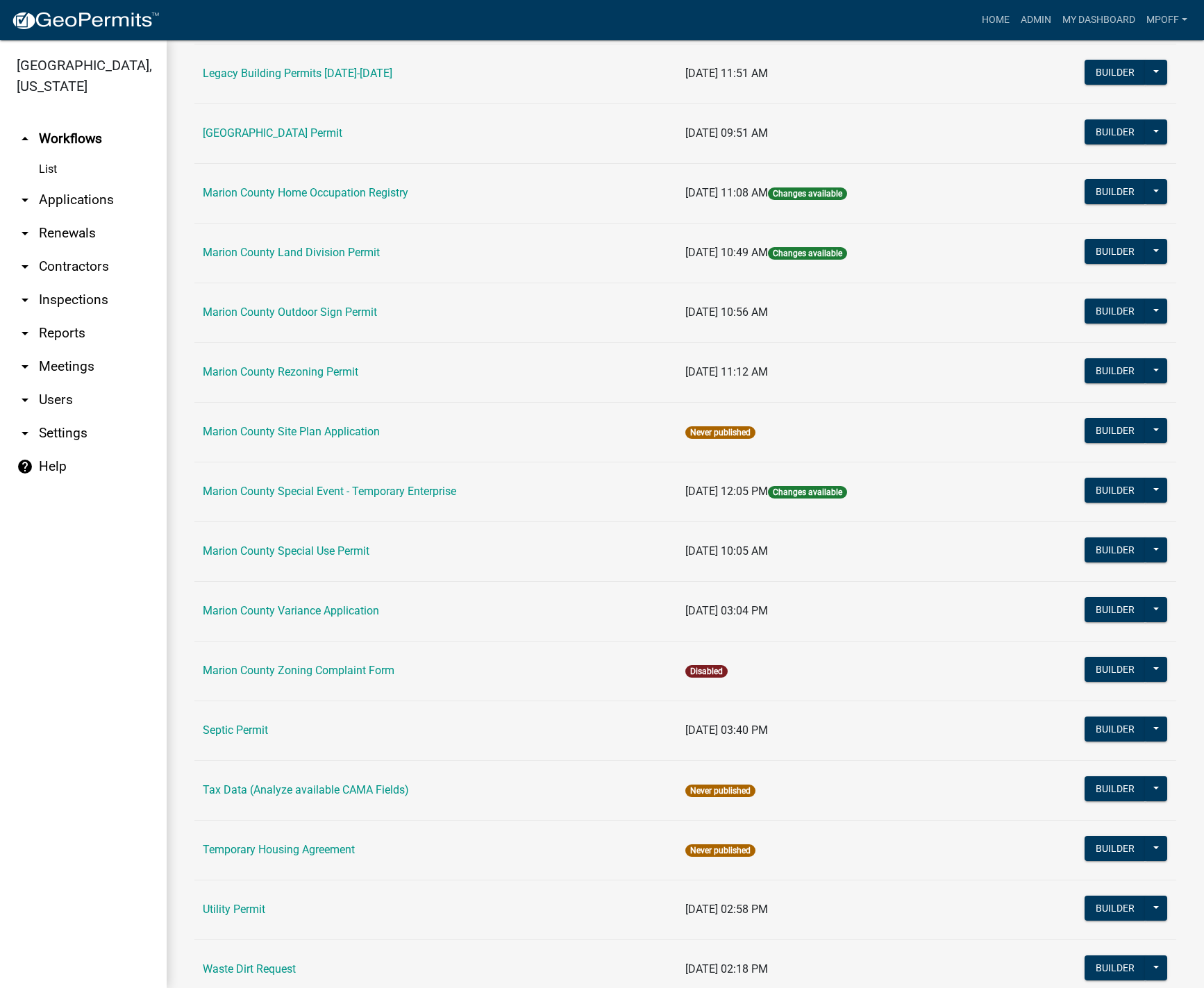
scroll to position [556, 0]
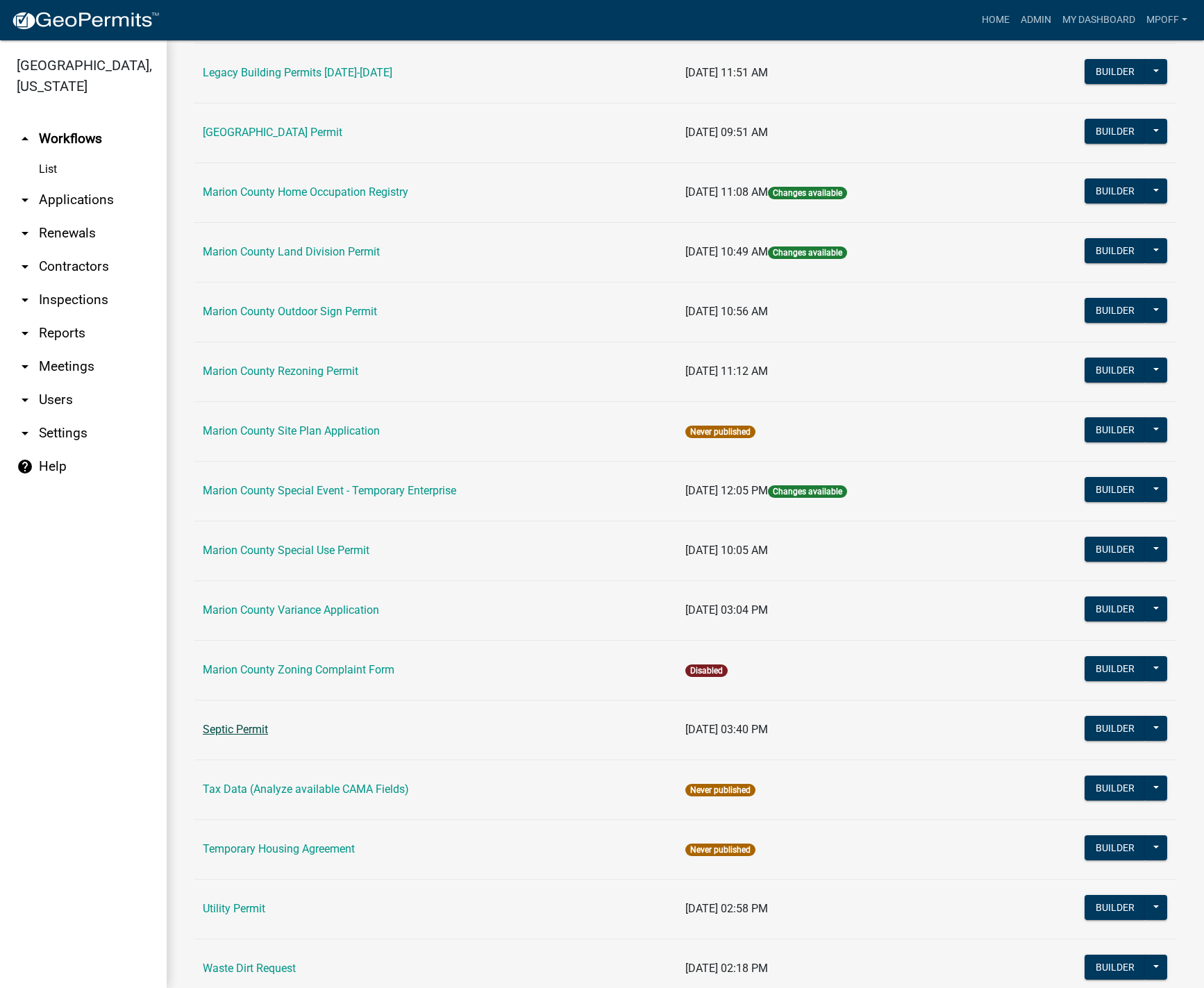
click at [243, 724] on link "Septic Permit" at bounding box center [236, 729] width 65 height 13
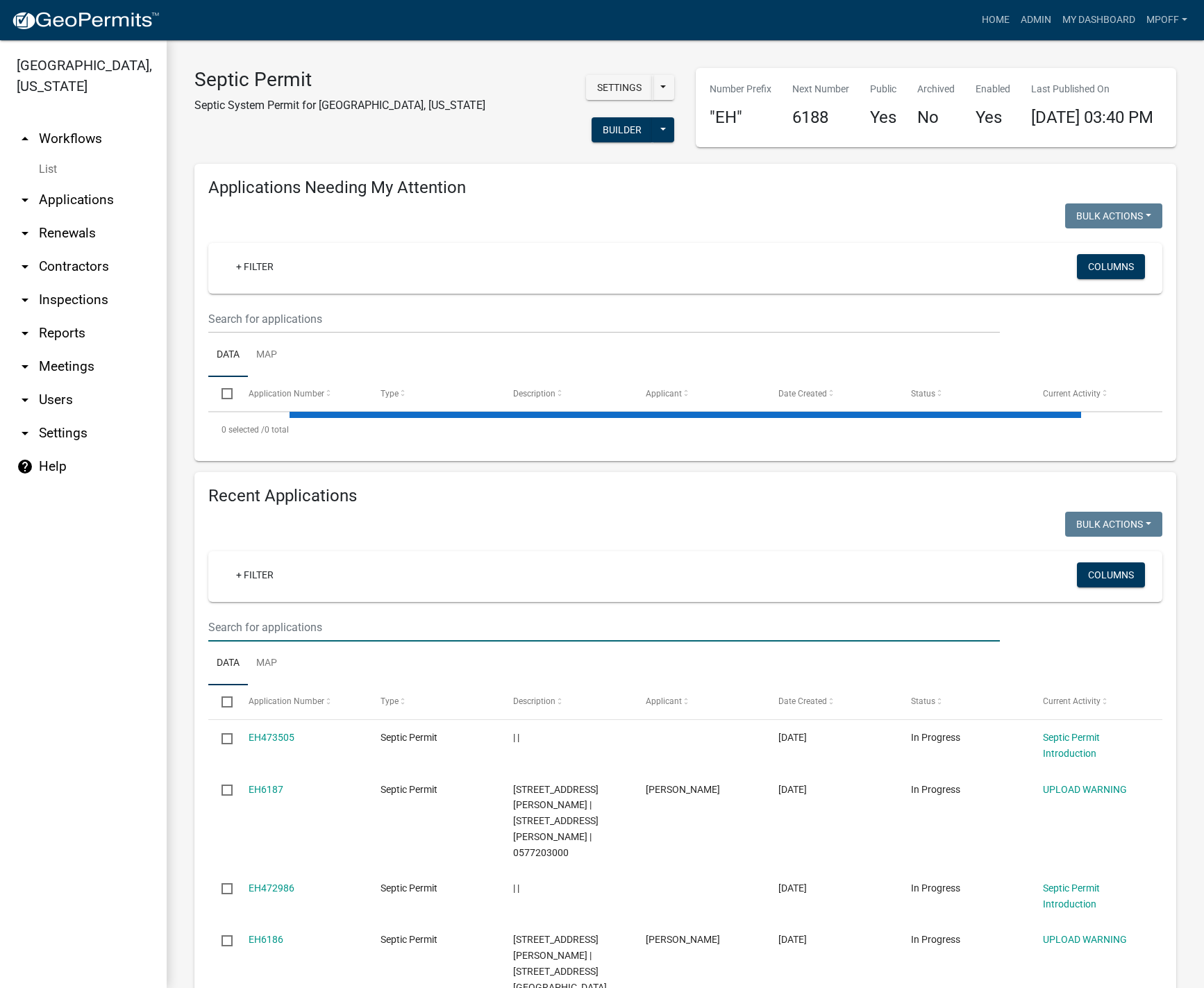
click at [309, 641] on input "text" at bounding box center [604, 627] width 791 height 29
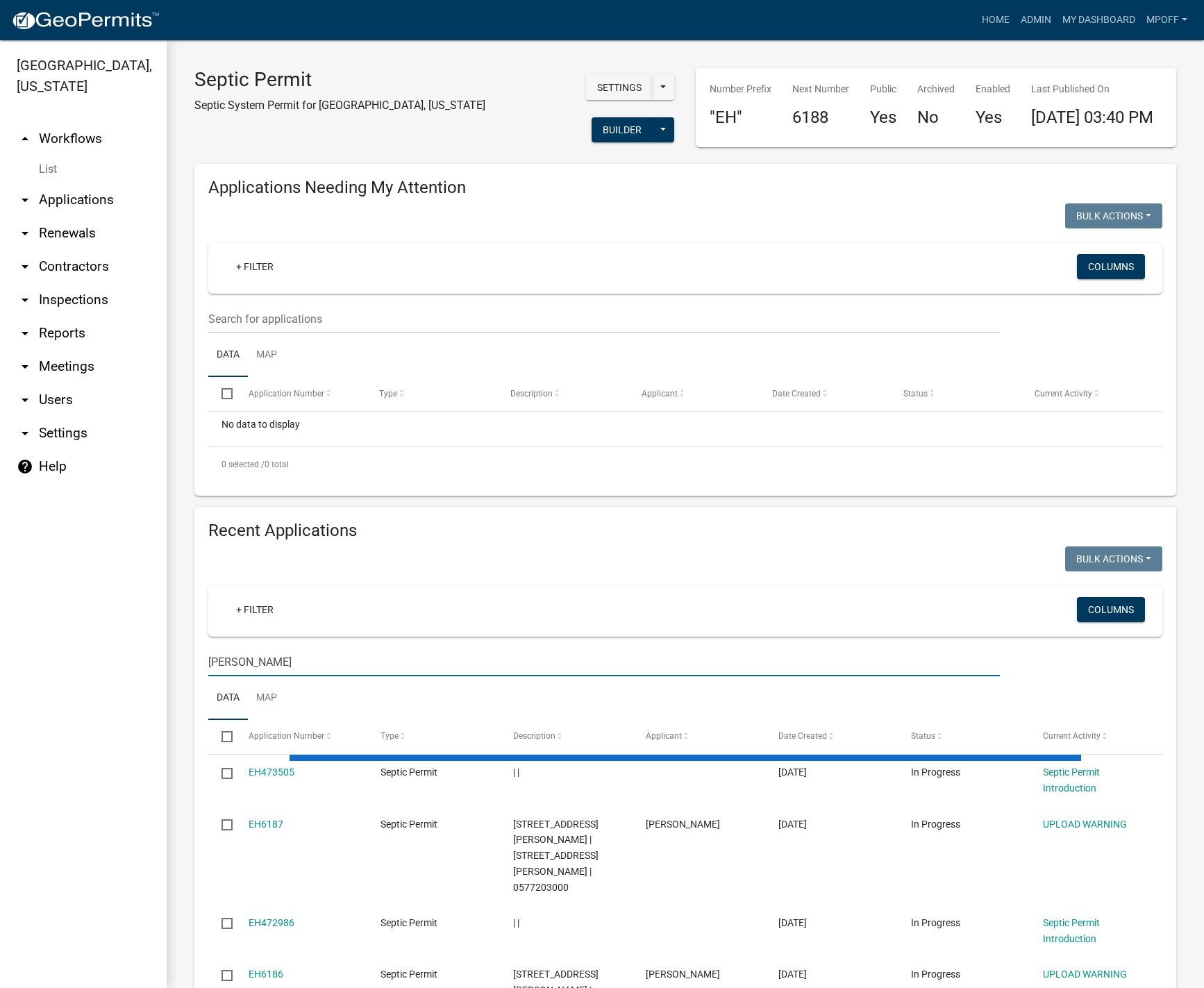
type input "[PERSON_NAME]"
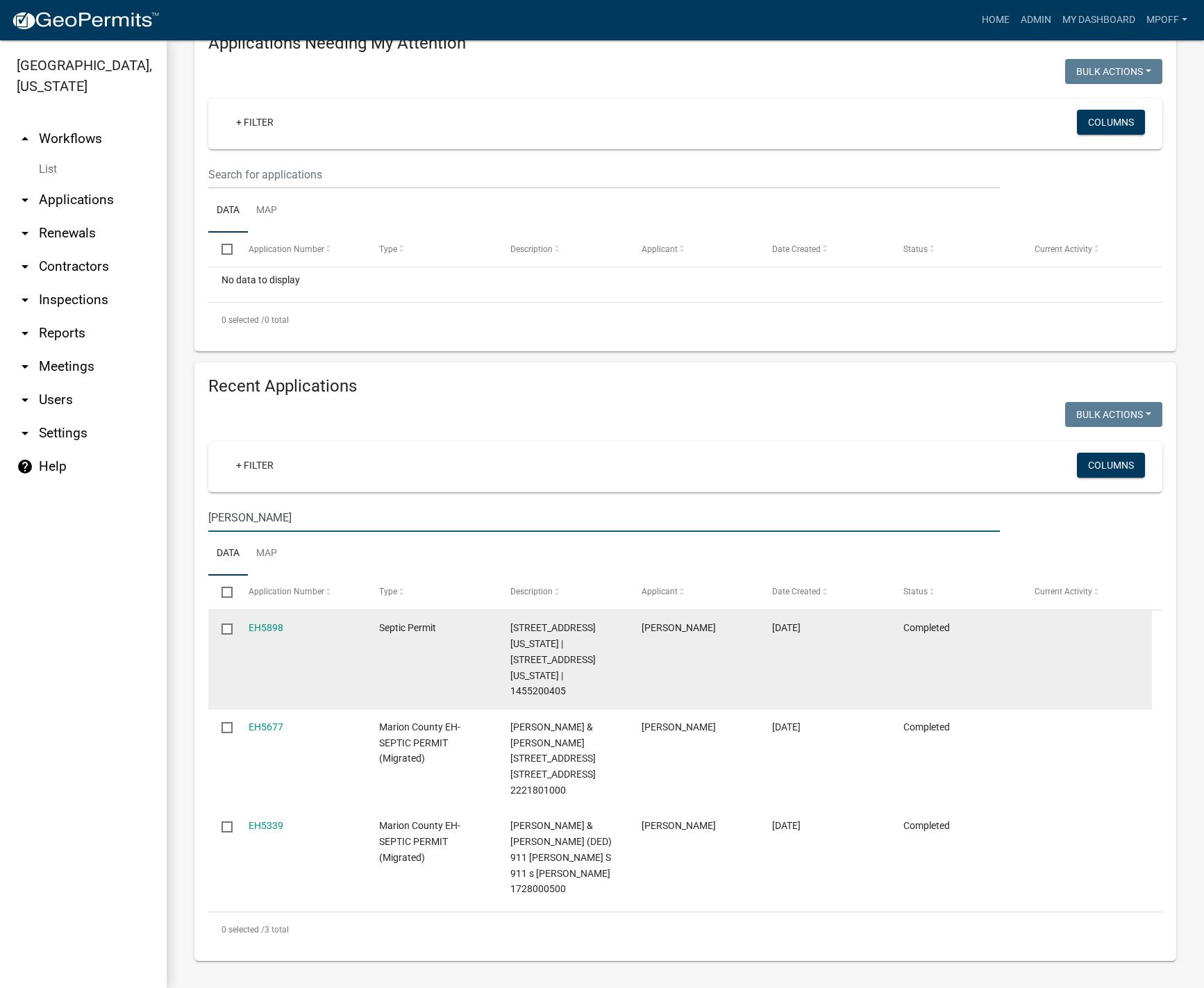
scroll to position [175, 0]
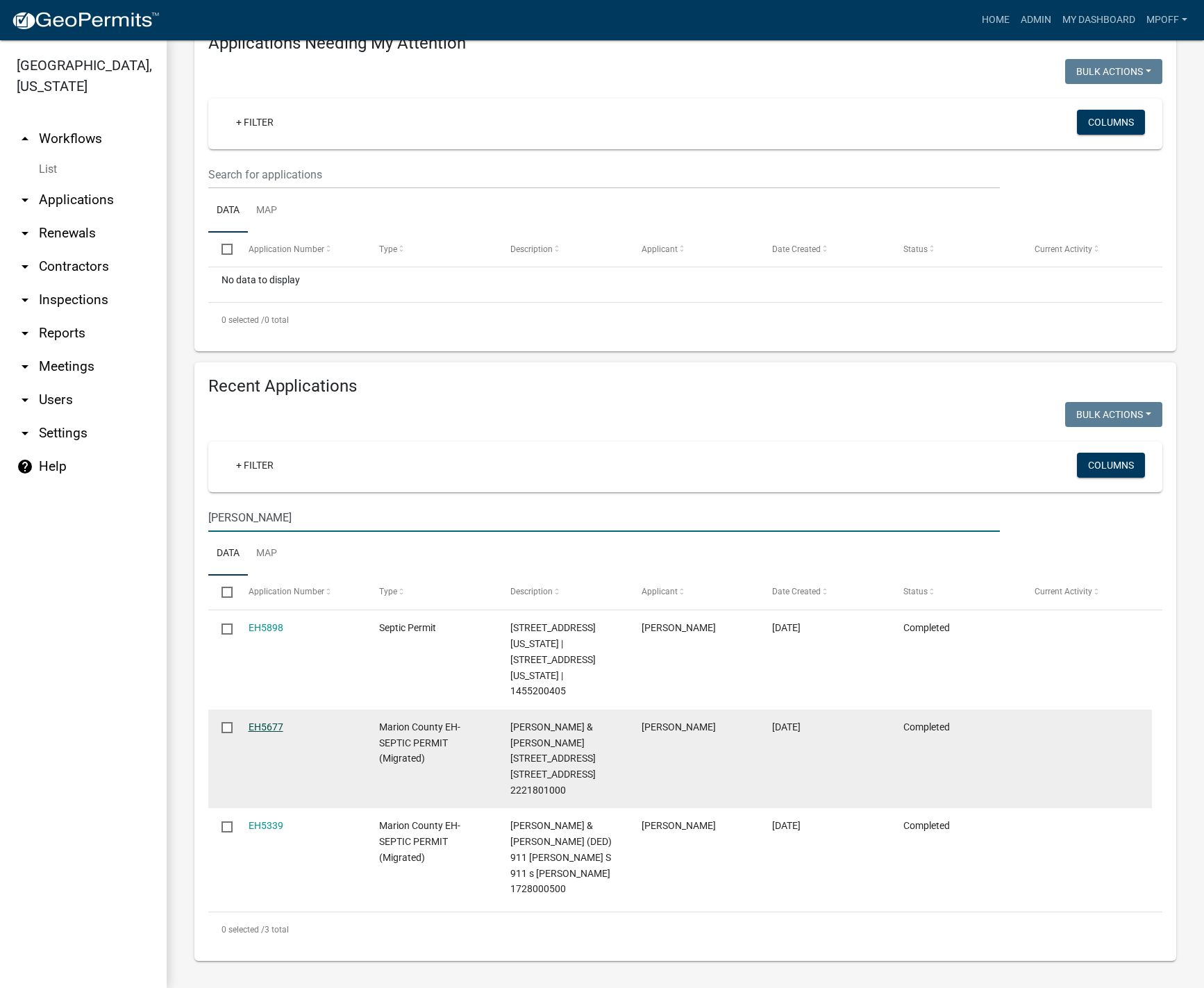
click at [262, 727] on link "EH5677" at bounding box center [266, 727] width 35 height 11
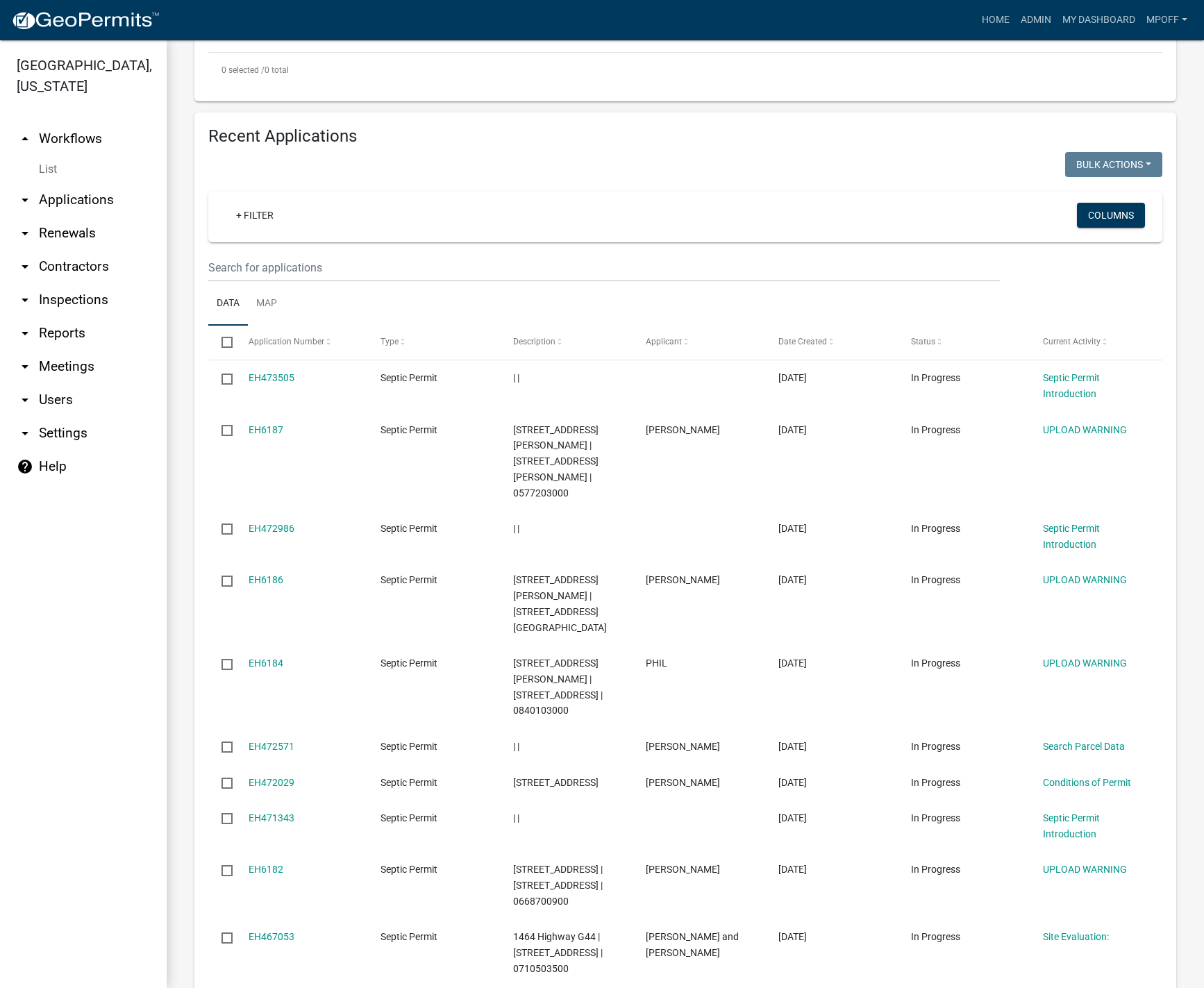
scroll to position [139, 0]
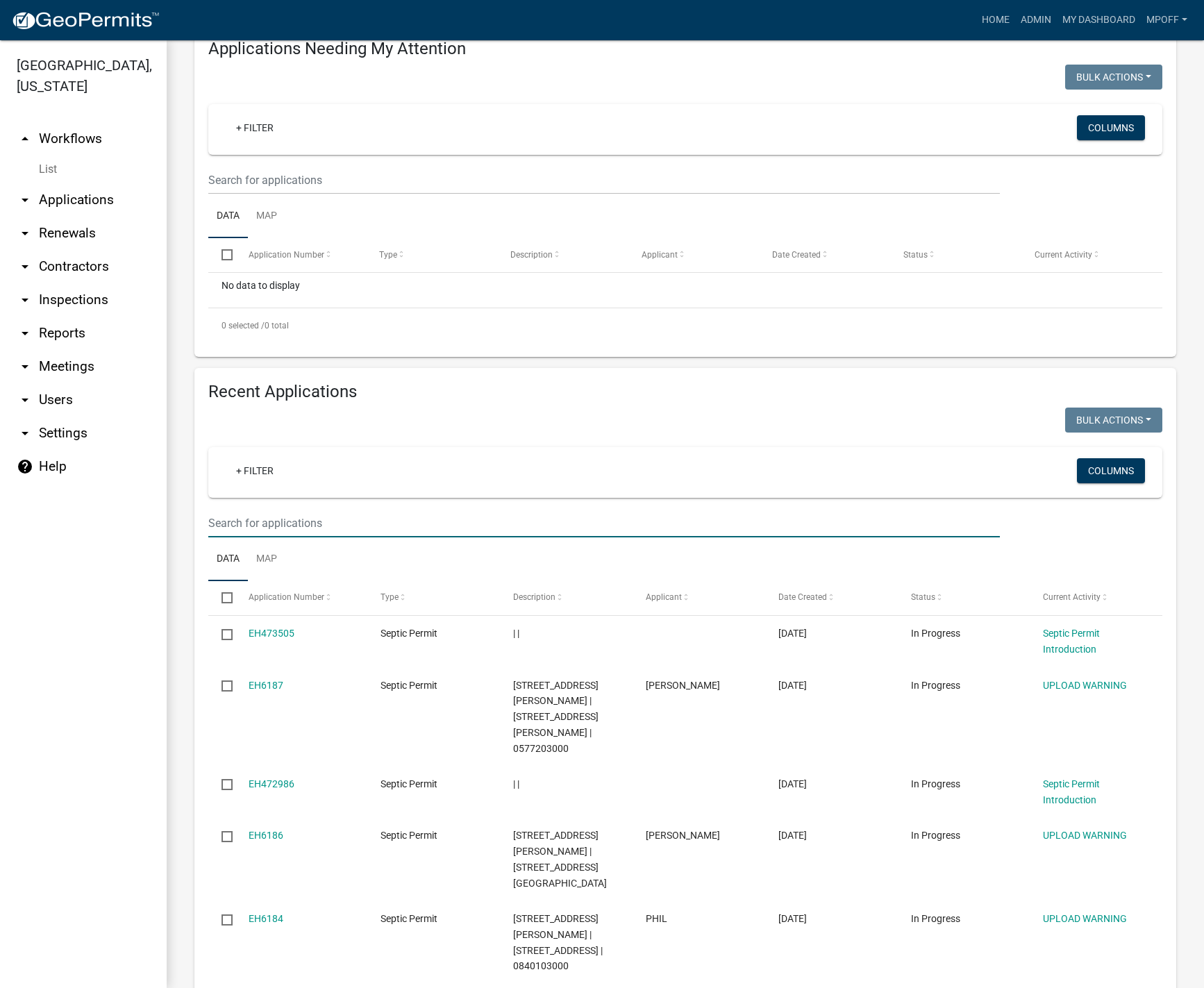
click at [298, 538] on input "text" at bounding box center [604, 523] width 791 height 29
type input "1232"
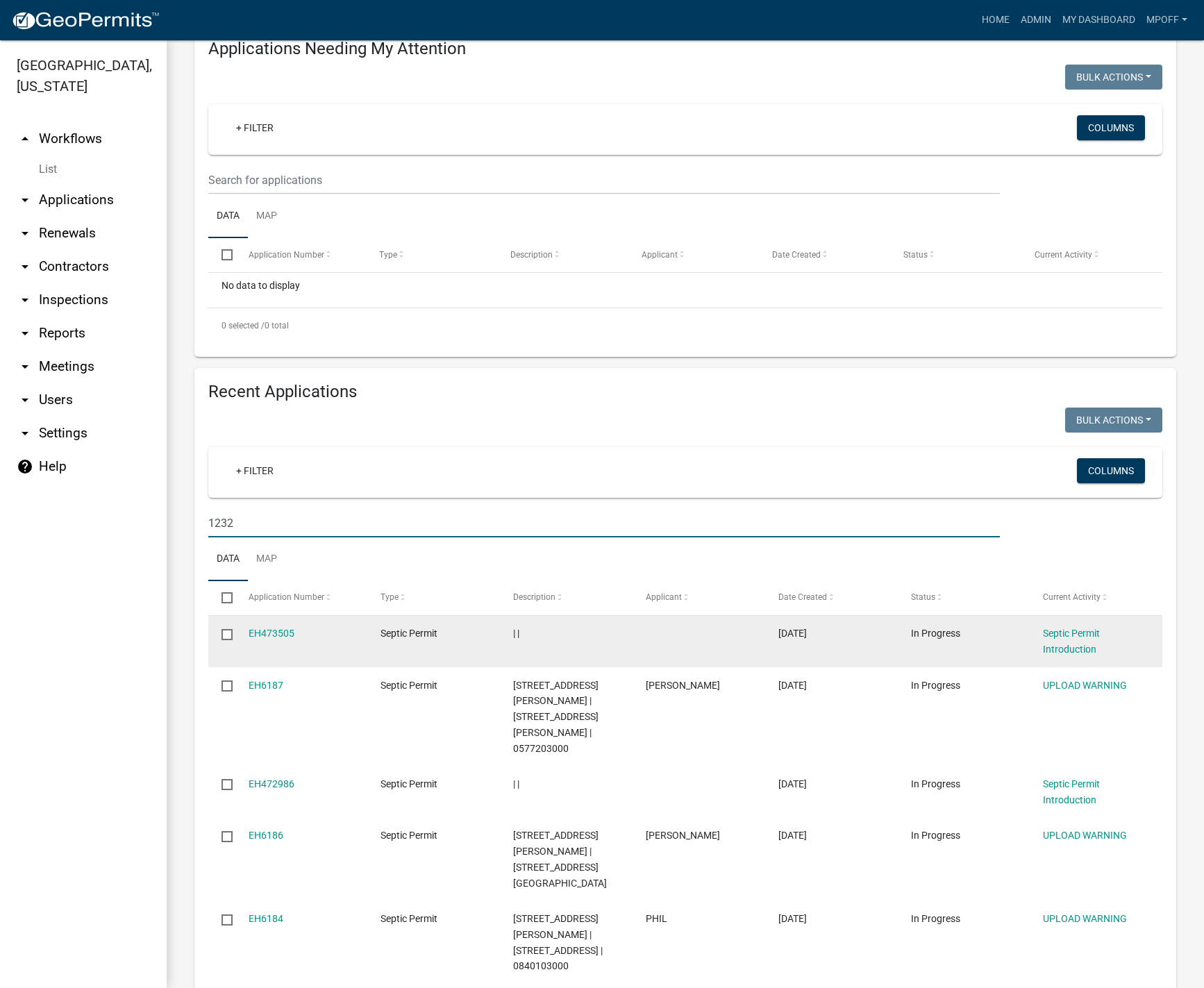
scroll to position [28, 0]
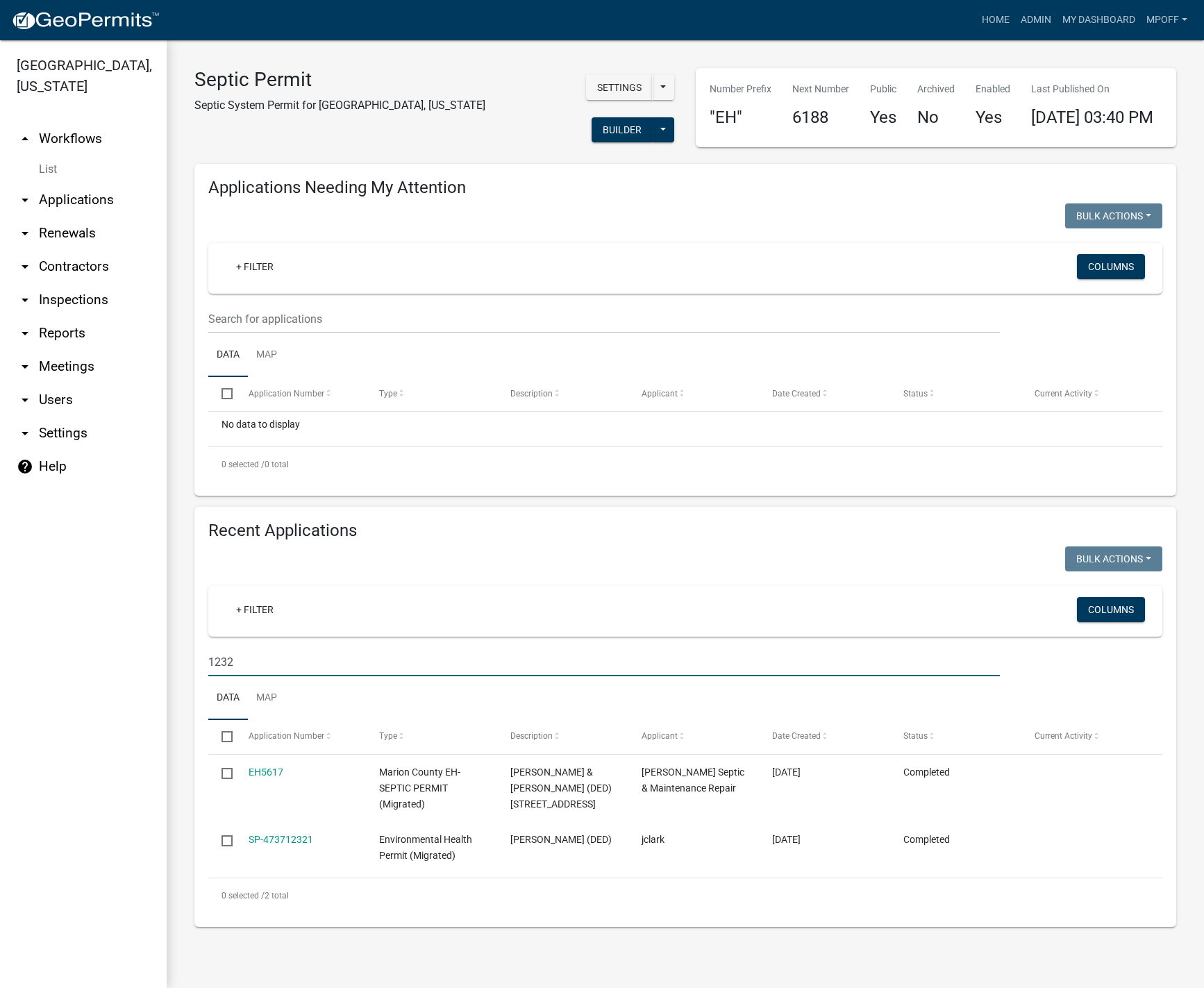
drag, startPoint x: 266, startPoint y: 679, endPoint x: 122, endPoint y: 689, distance: 144.3
click at [128, 686] on div "[GEOGRAPHIC_DATA], [US_STATE] arrow_drop_up Workflows List arrow_drop_down Appl…" at bounding box center [602, 514] width 1204 height 948
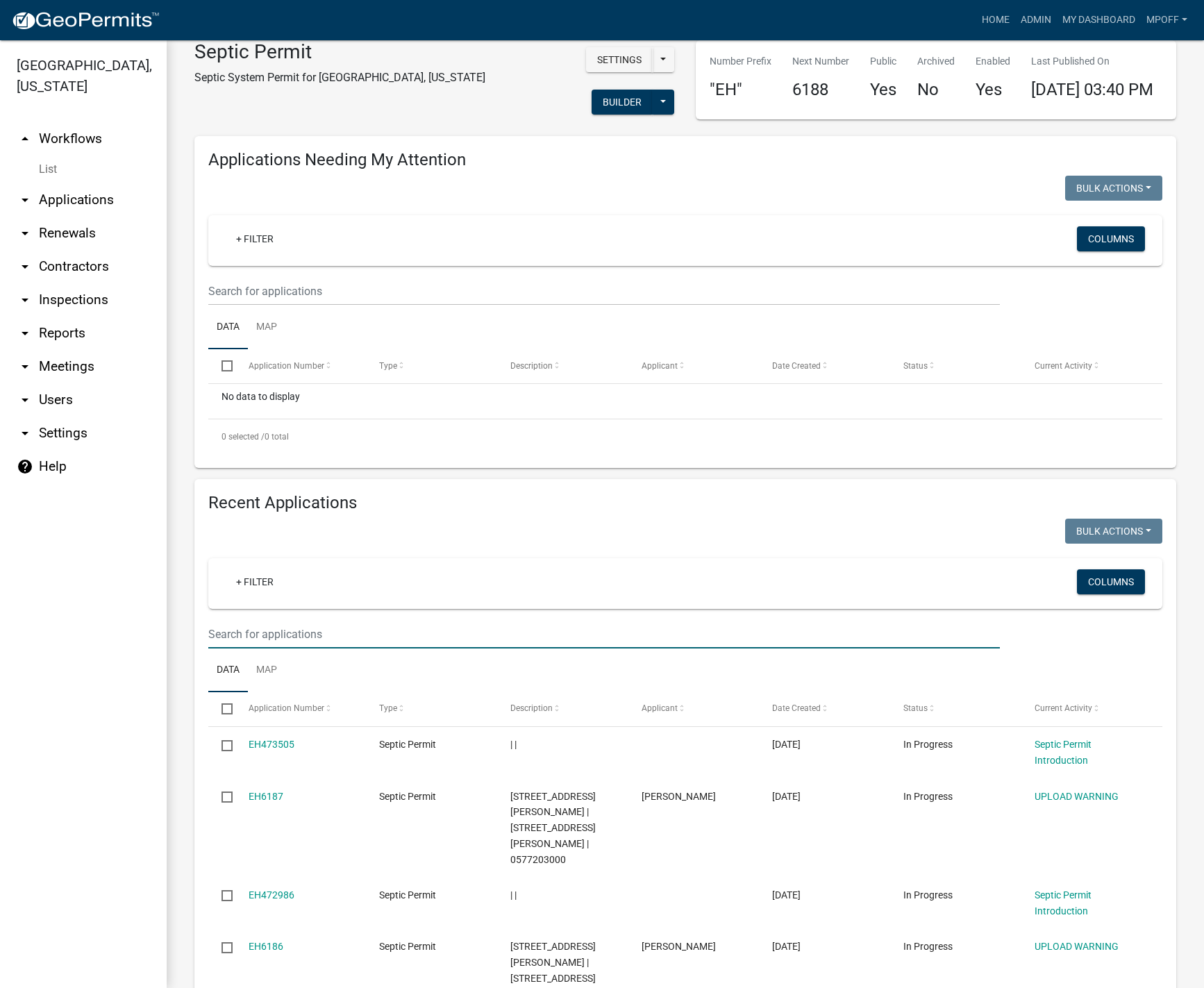
scroll to position [139, 0]
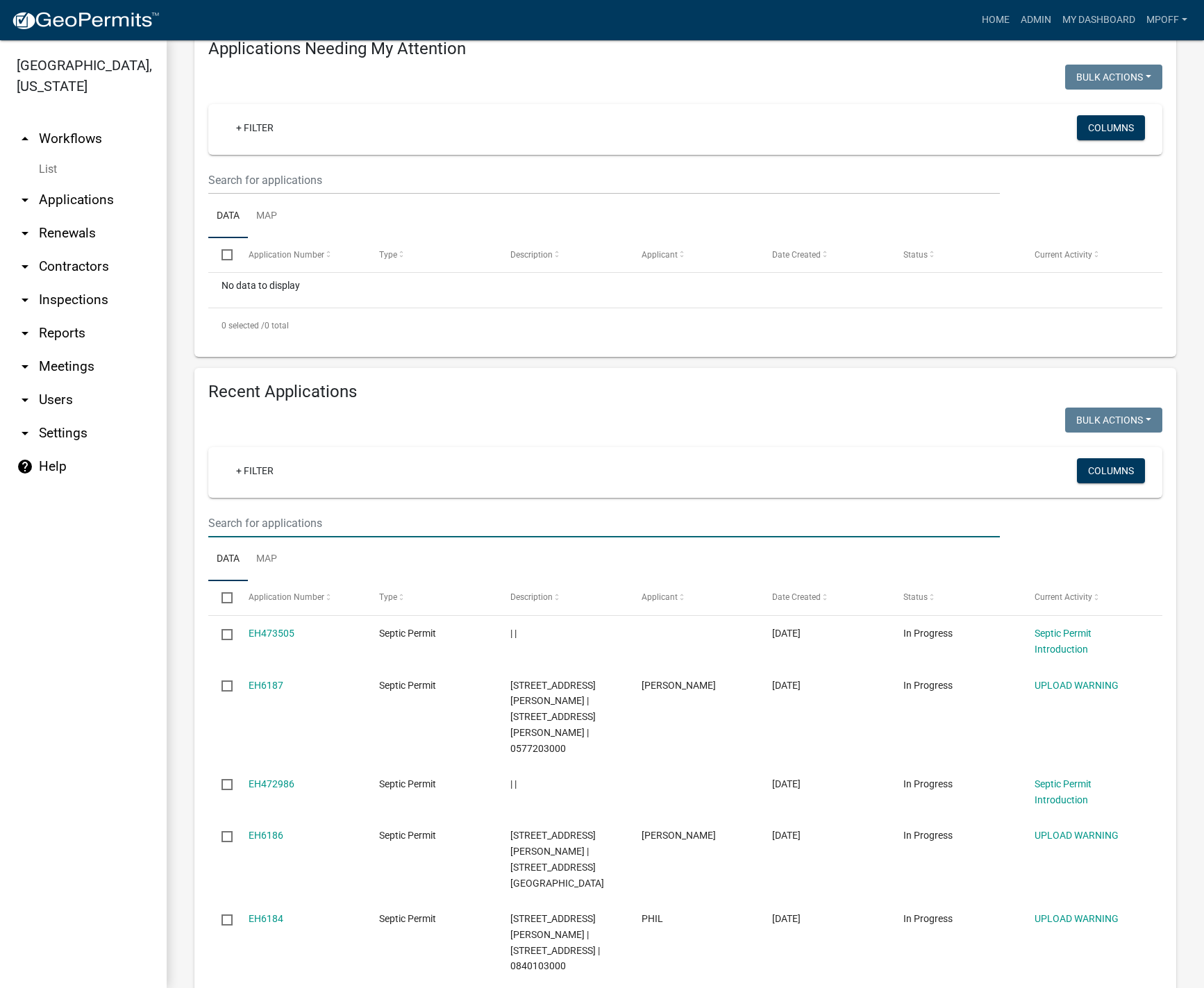
click at [66, 250] on link "arrow_drop_down Contractors" at bounding box center [83, 266] width 166 height 33
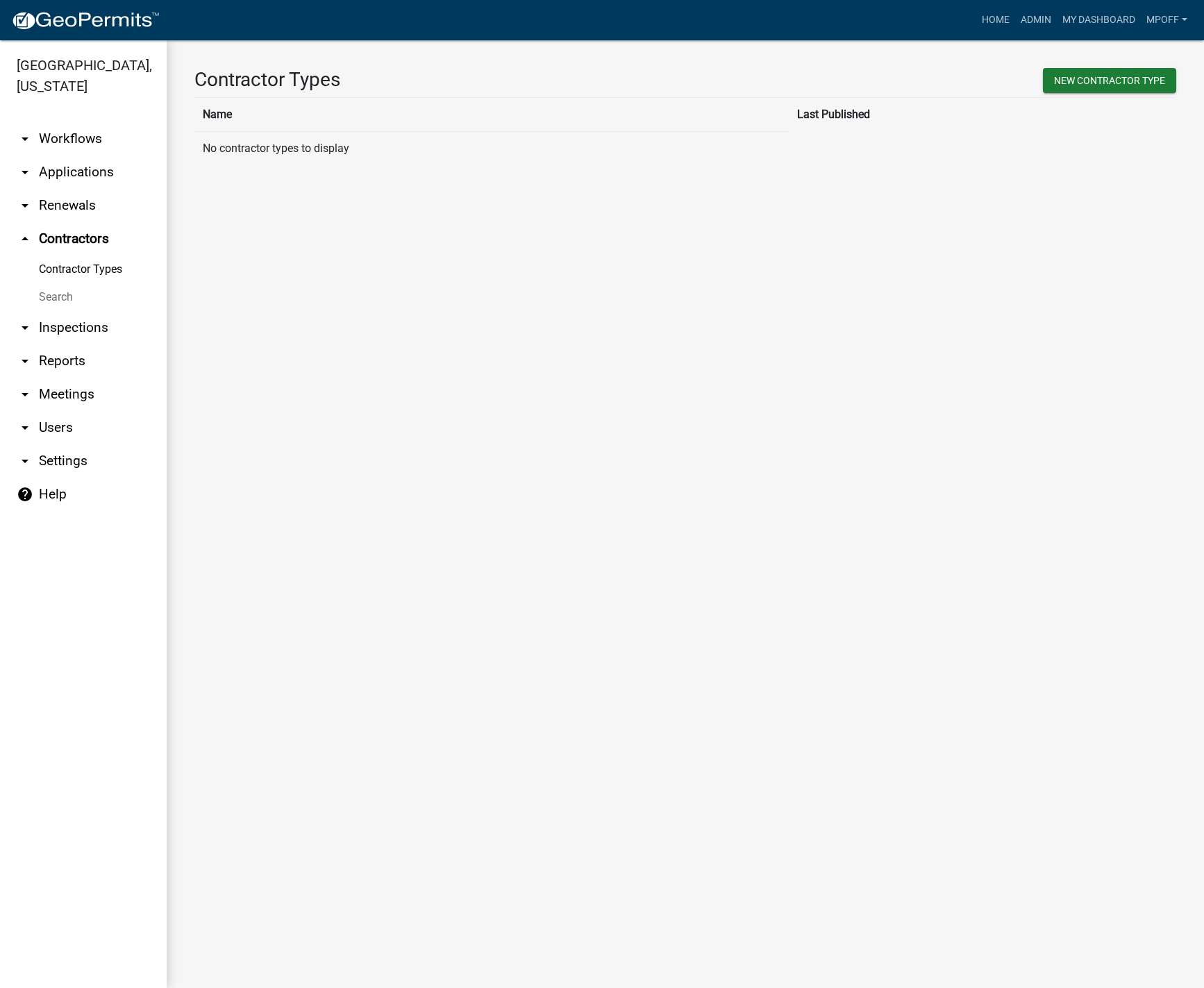
click at [73, 122] on link "arrow_drop_down Workflows" at bounding box center [83, 139] width 166 height 33
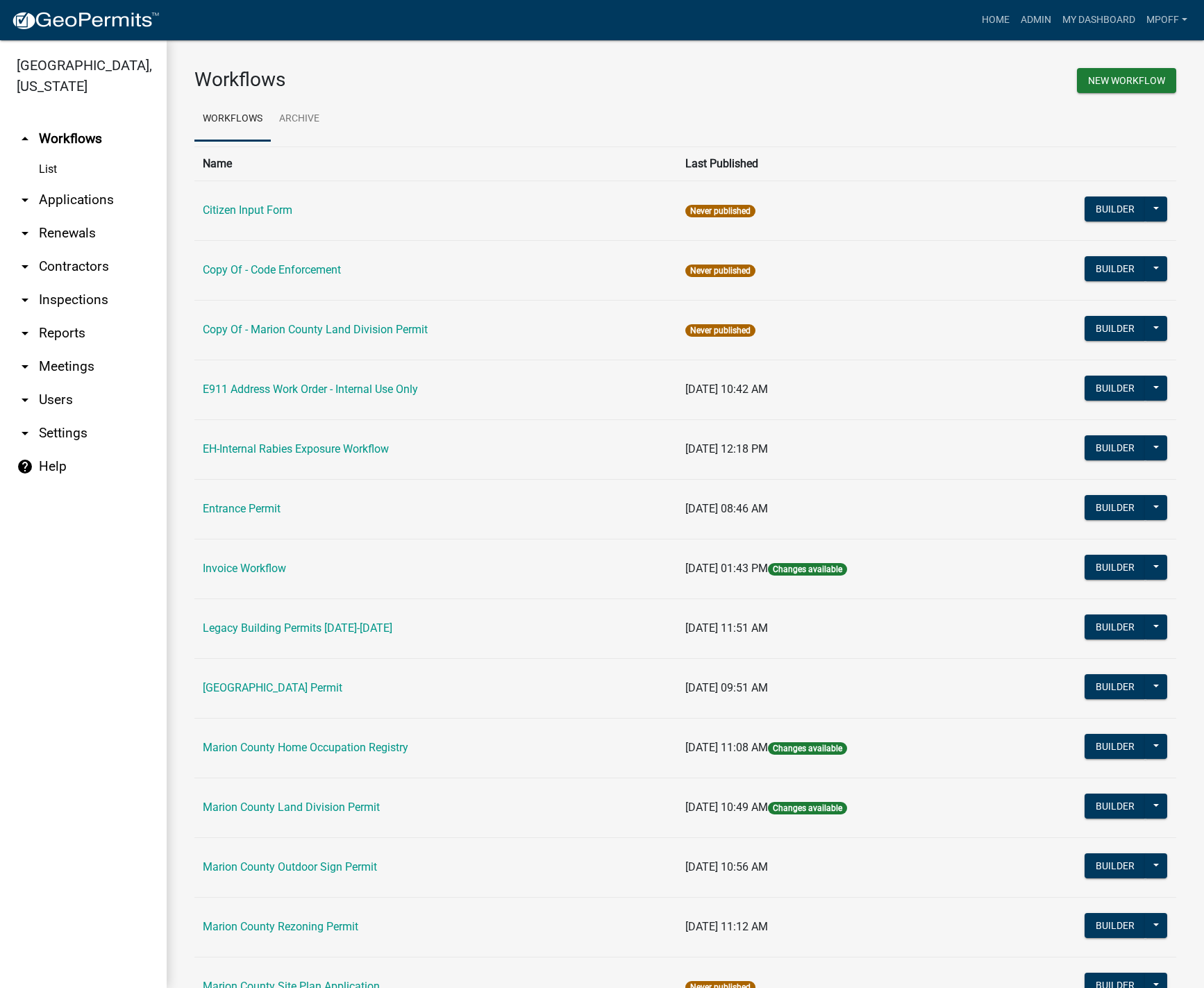
click at [54, 156] on link "List" at bounding box center [83, 170] width 166 height 28
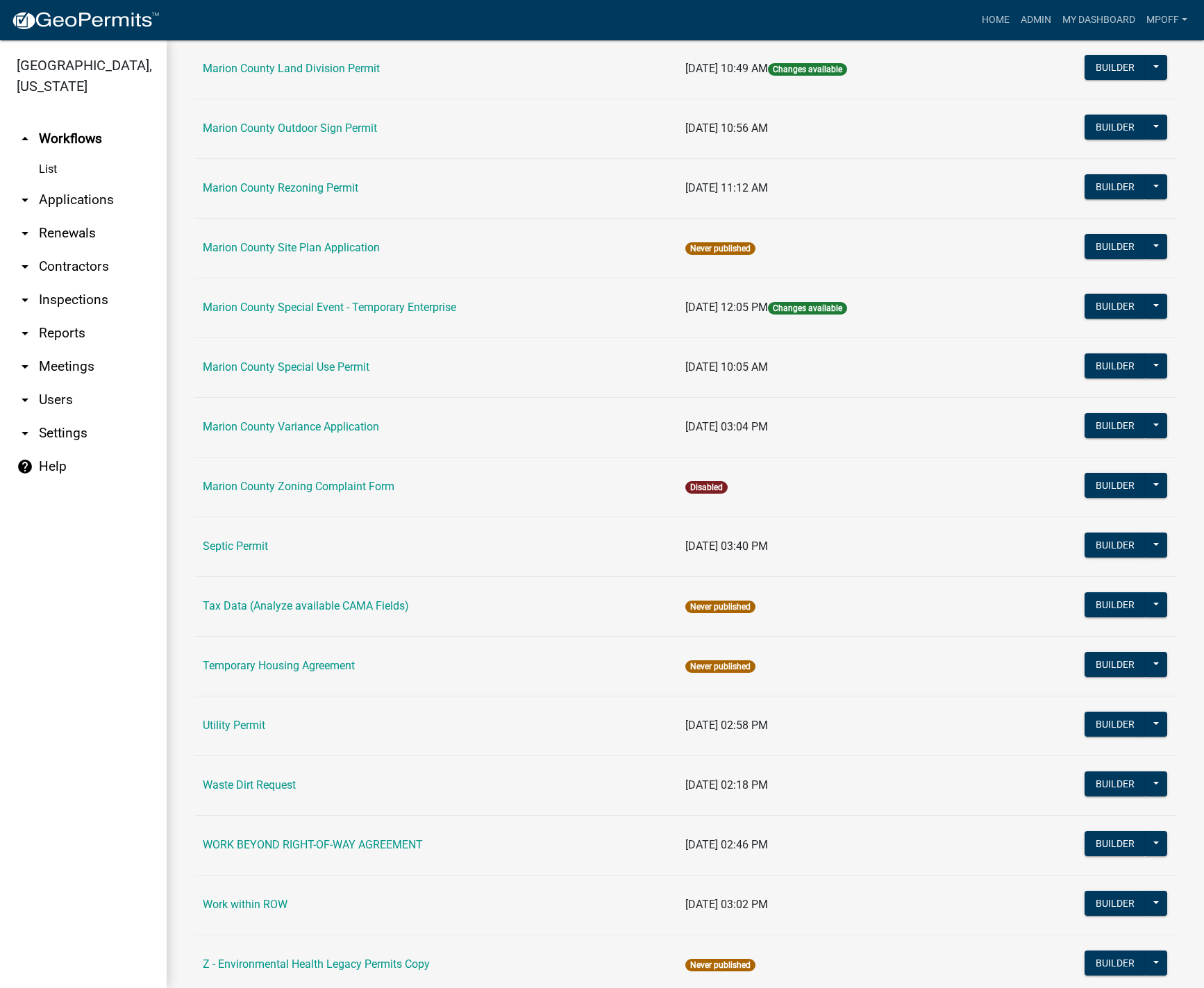
scroll to position [764, 0]
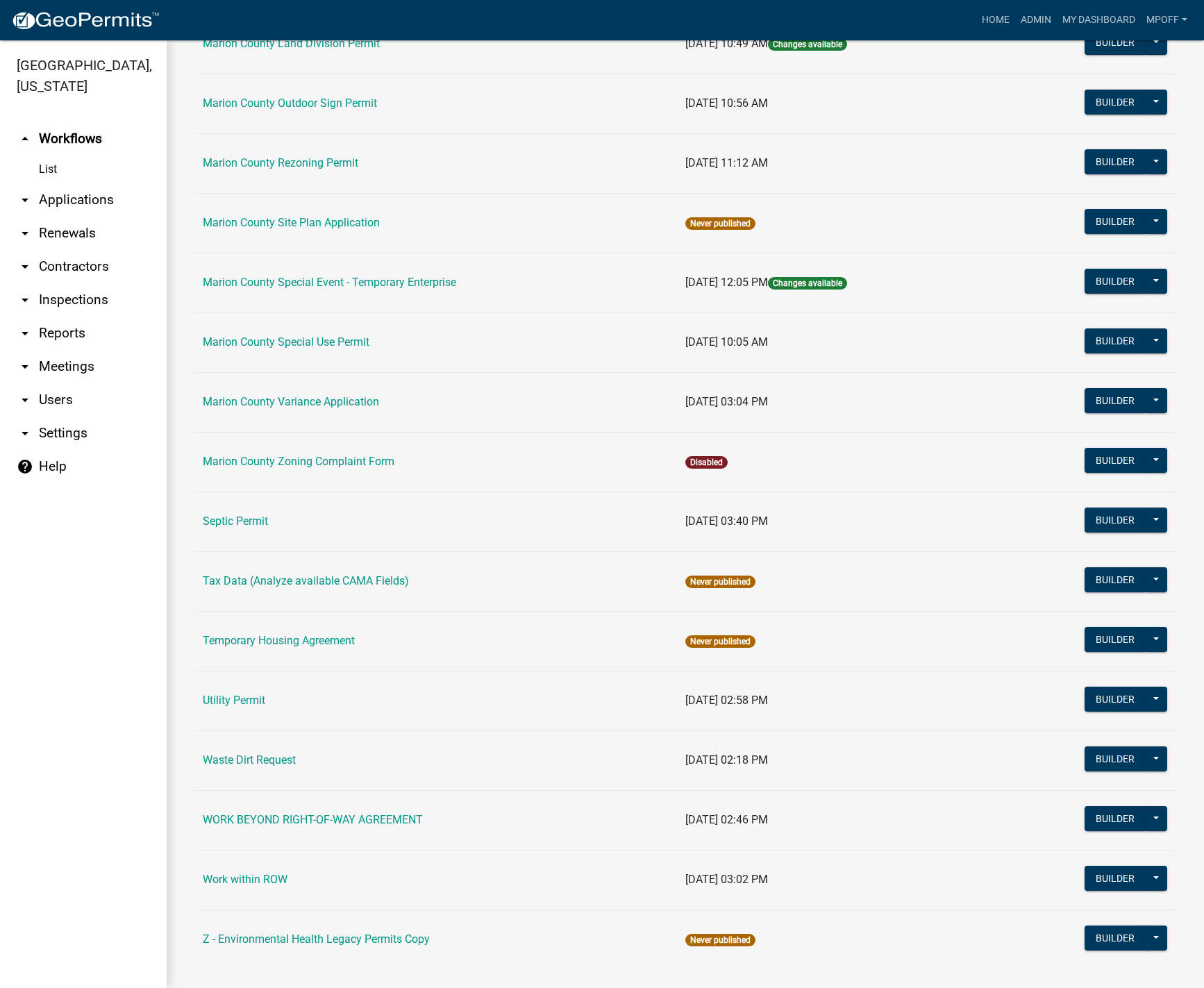
click at [241, 512] on td "Septic Permit" at bounding box center [436, 521] width 483 height 60
click at [237, 516] on link "Septic Permit" at bounding box center [236, 521] width 65 height 13
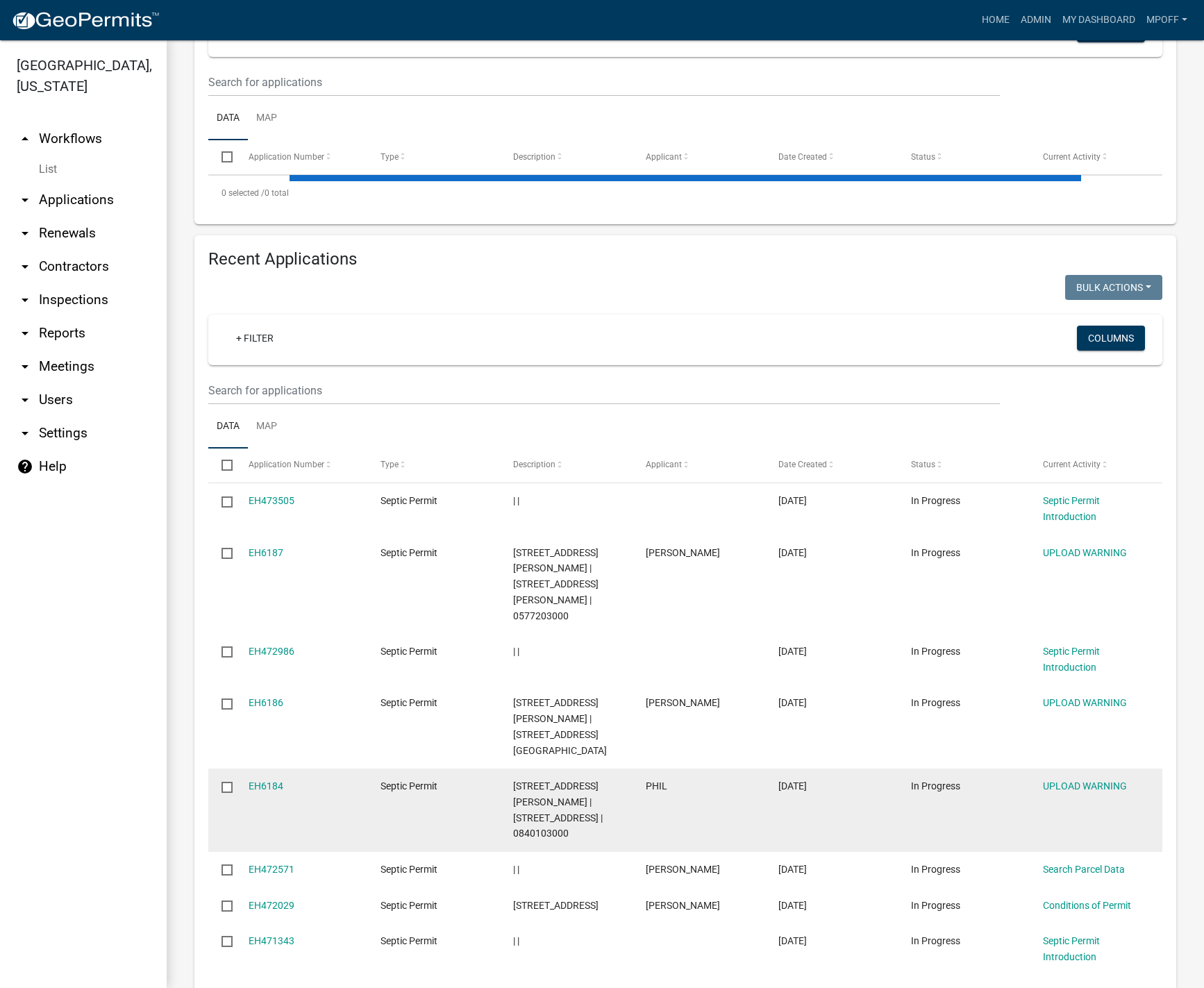
scroll to position [277, 0]
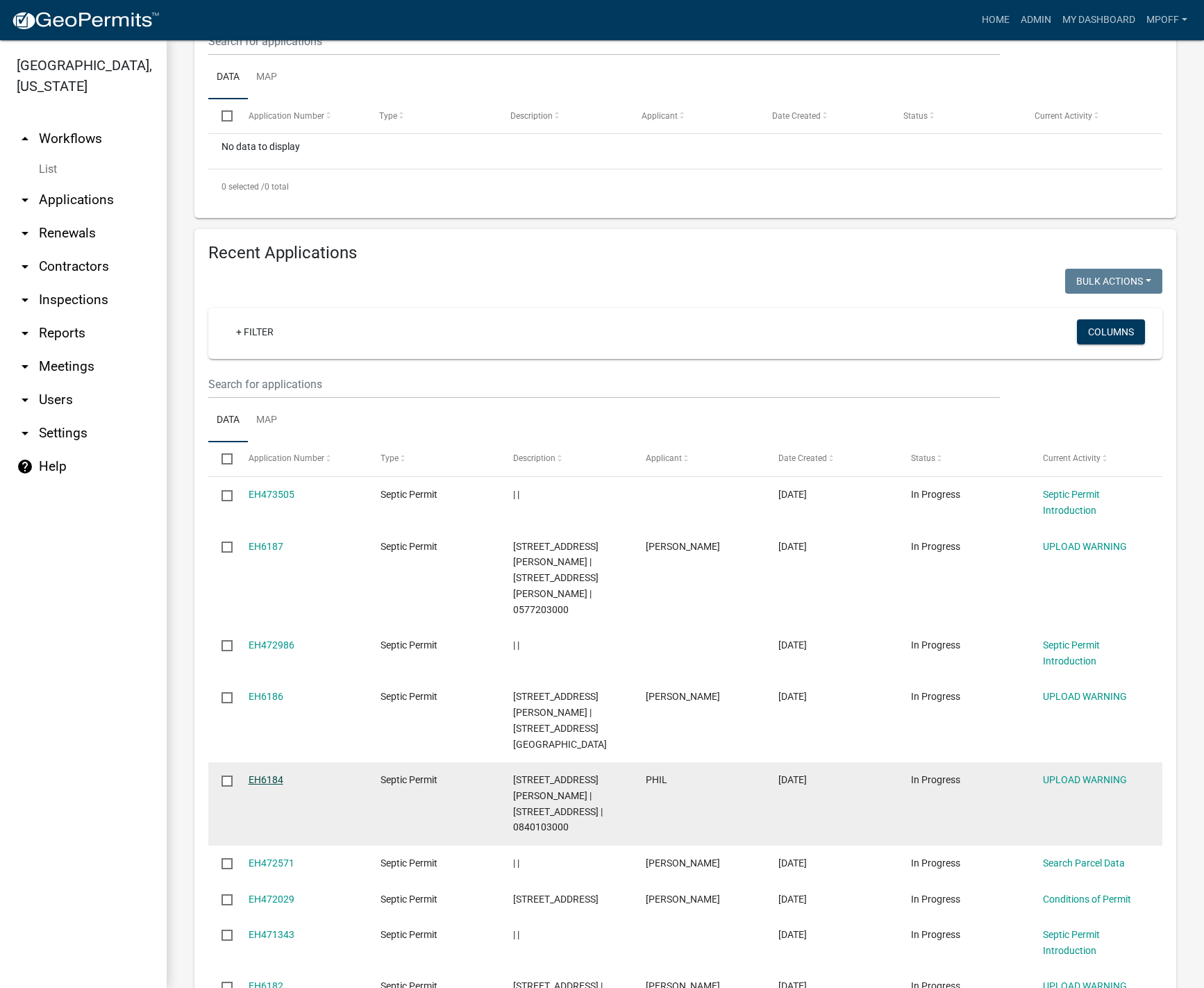
click at [272, 786] on link "EH6184" at bounding box center [266, 780] width 35 height 11
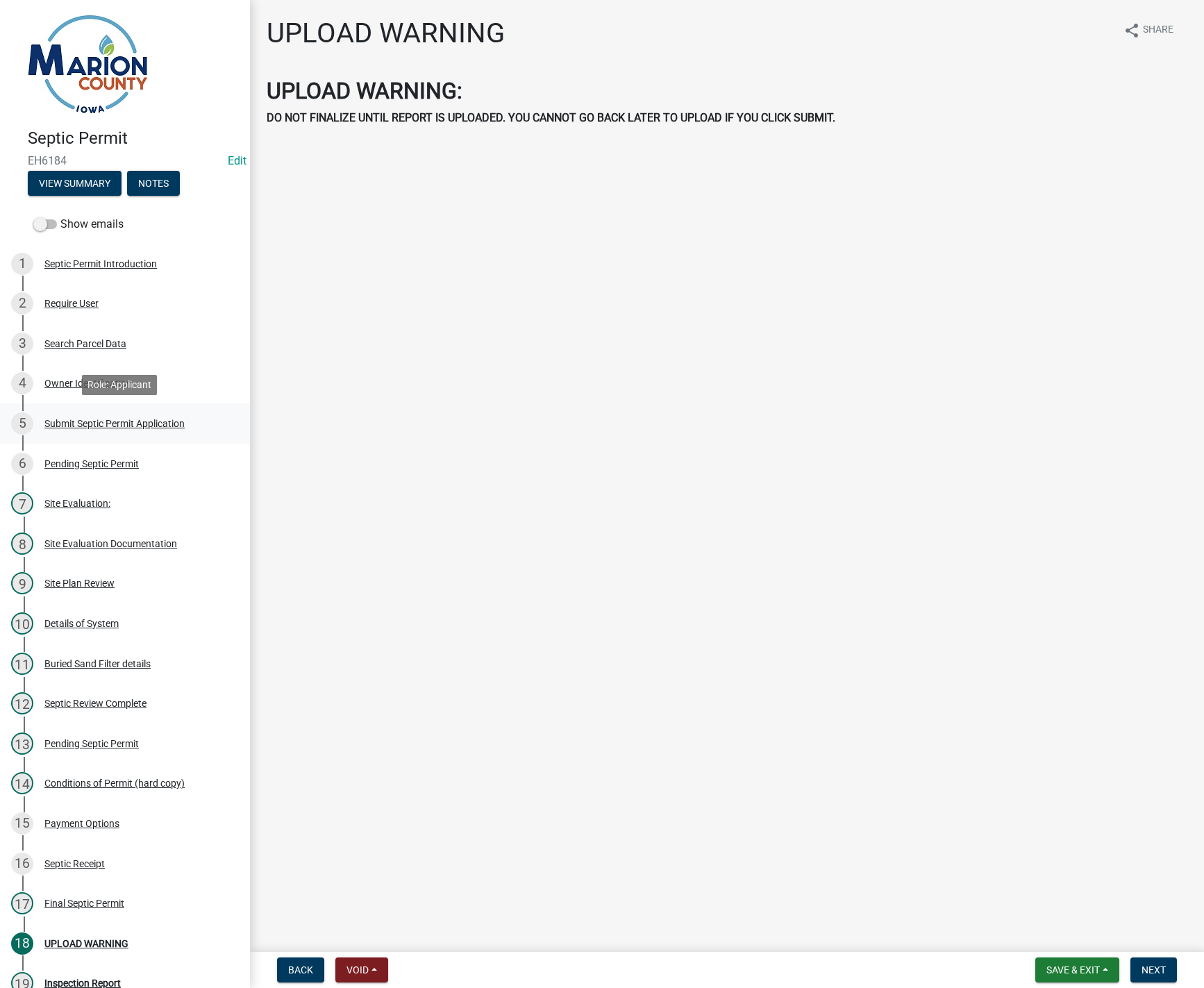
click at [142, 420] on div "Submit Septic Permit Application" at bounding box center [114, 423] width 140 height 10
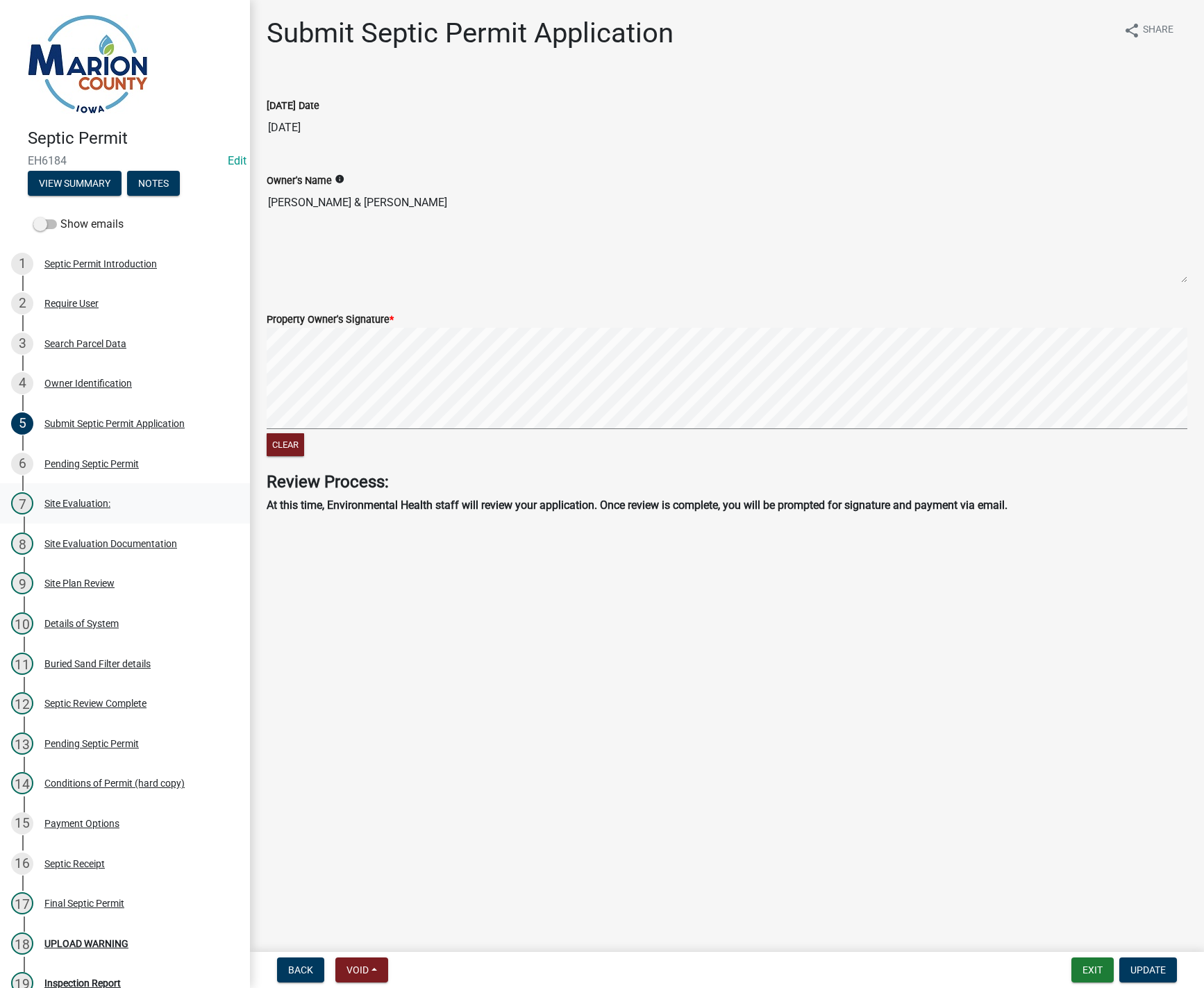
click at [63, 500] on div "Site Evaluation:" at bounding box center [77, 503] width 66 height 10
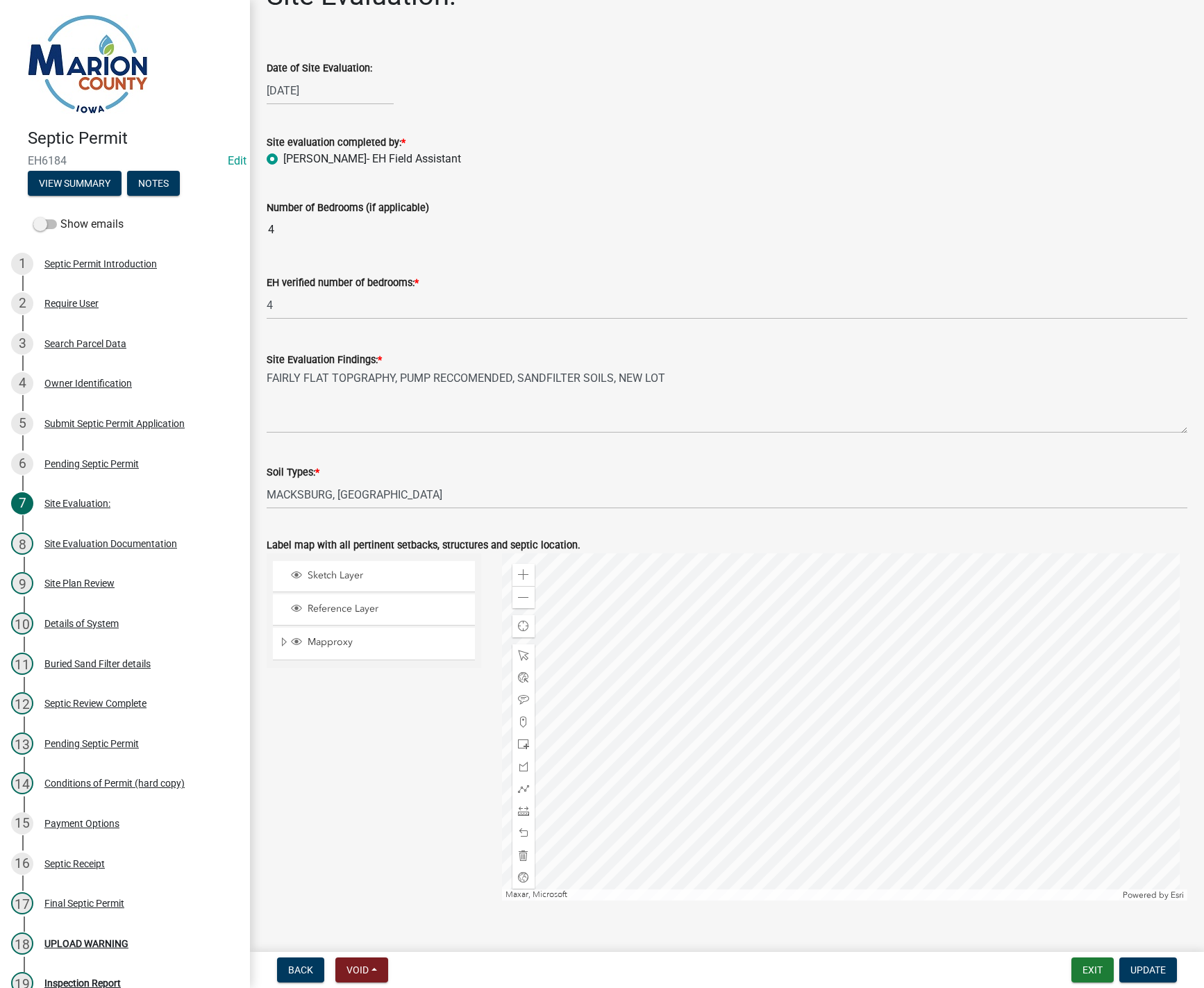
scroll to position [58, 0]
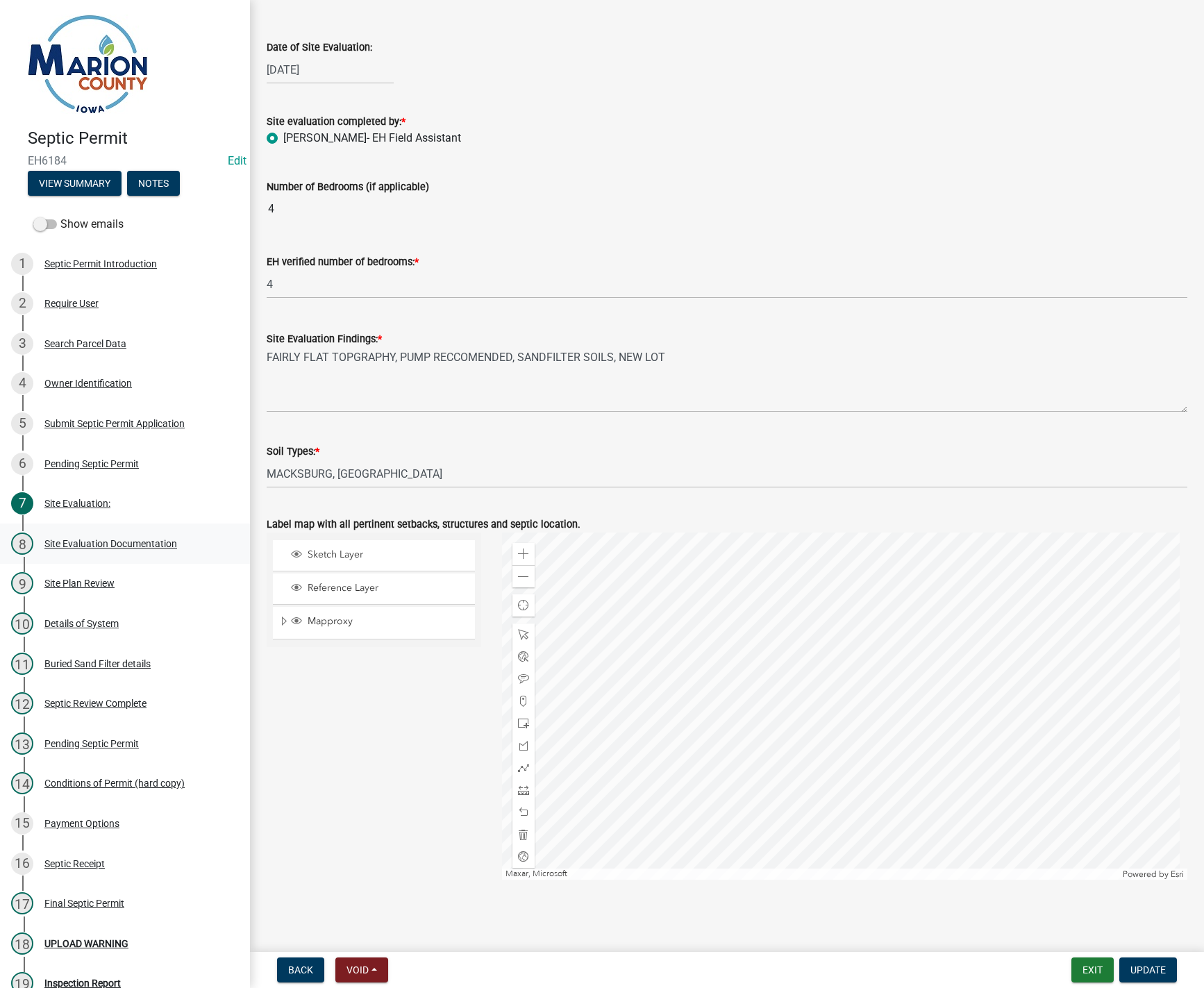
click at [104, 544] on div "Site Evaluation Documentation" at bounding box center [110, 544] width 133 height 10
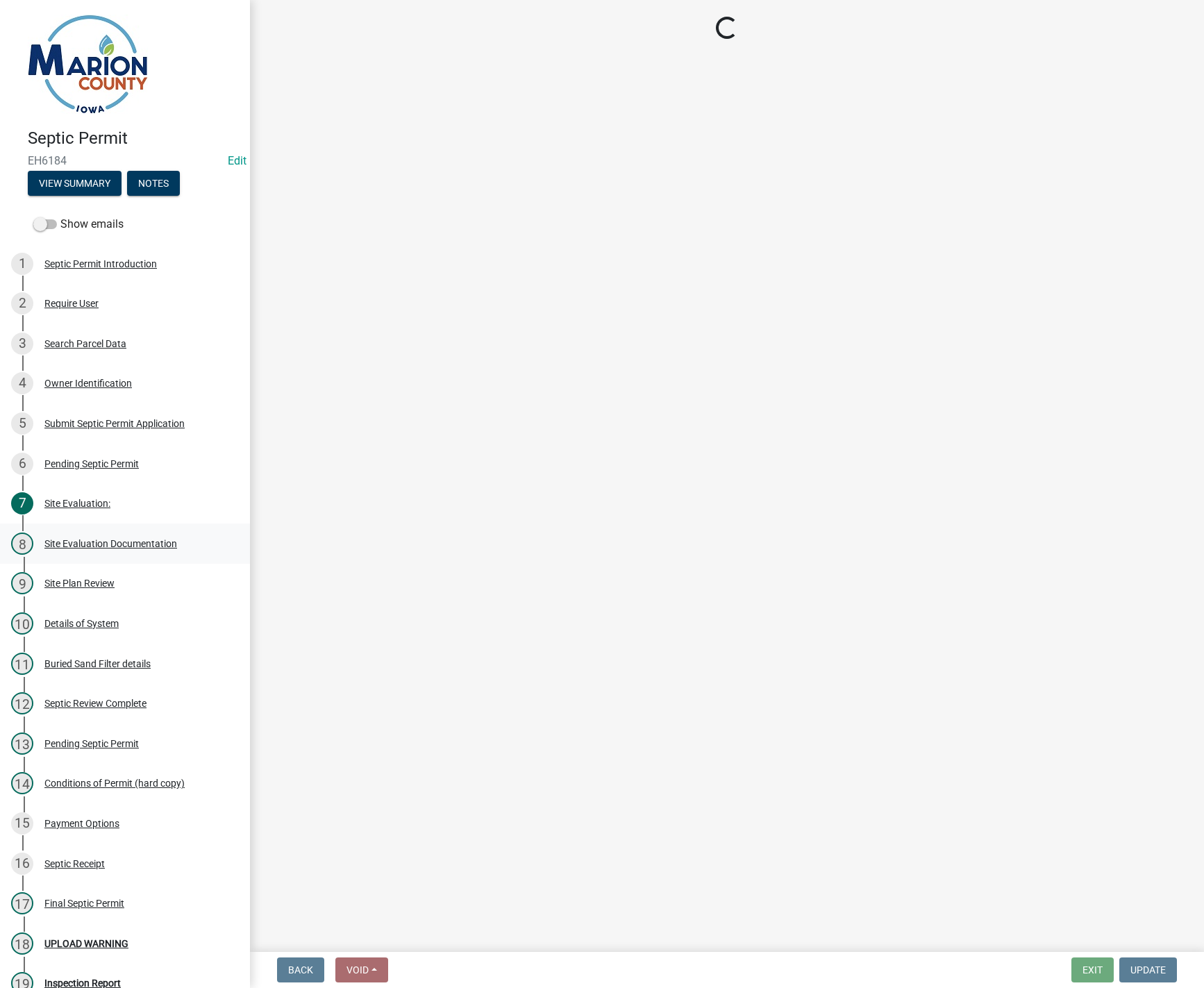
scroll to position [0, 0]
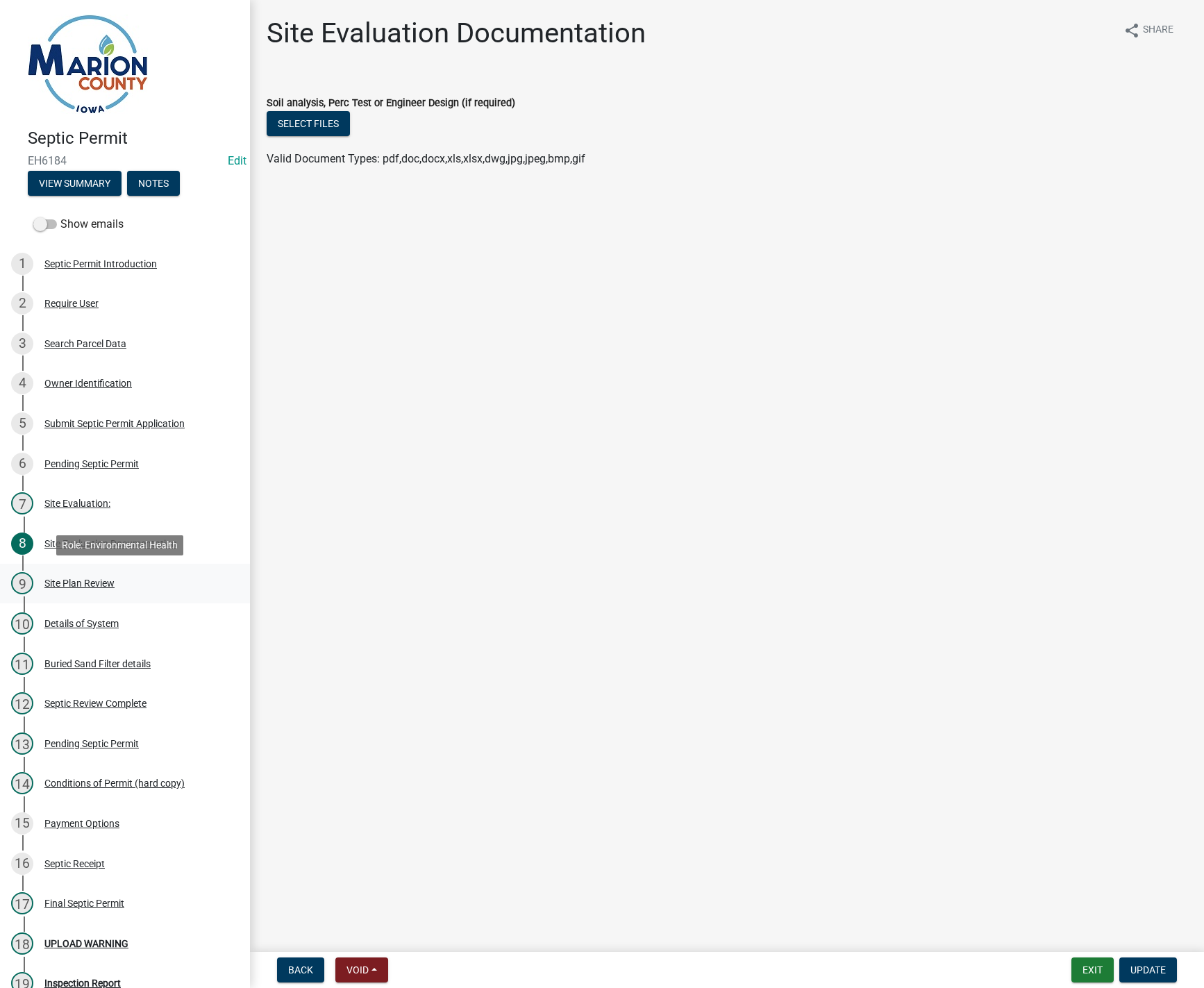
click at [92, 587] on div "Site Plan Review" at bounding box center [79, 583] width 70 height 10
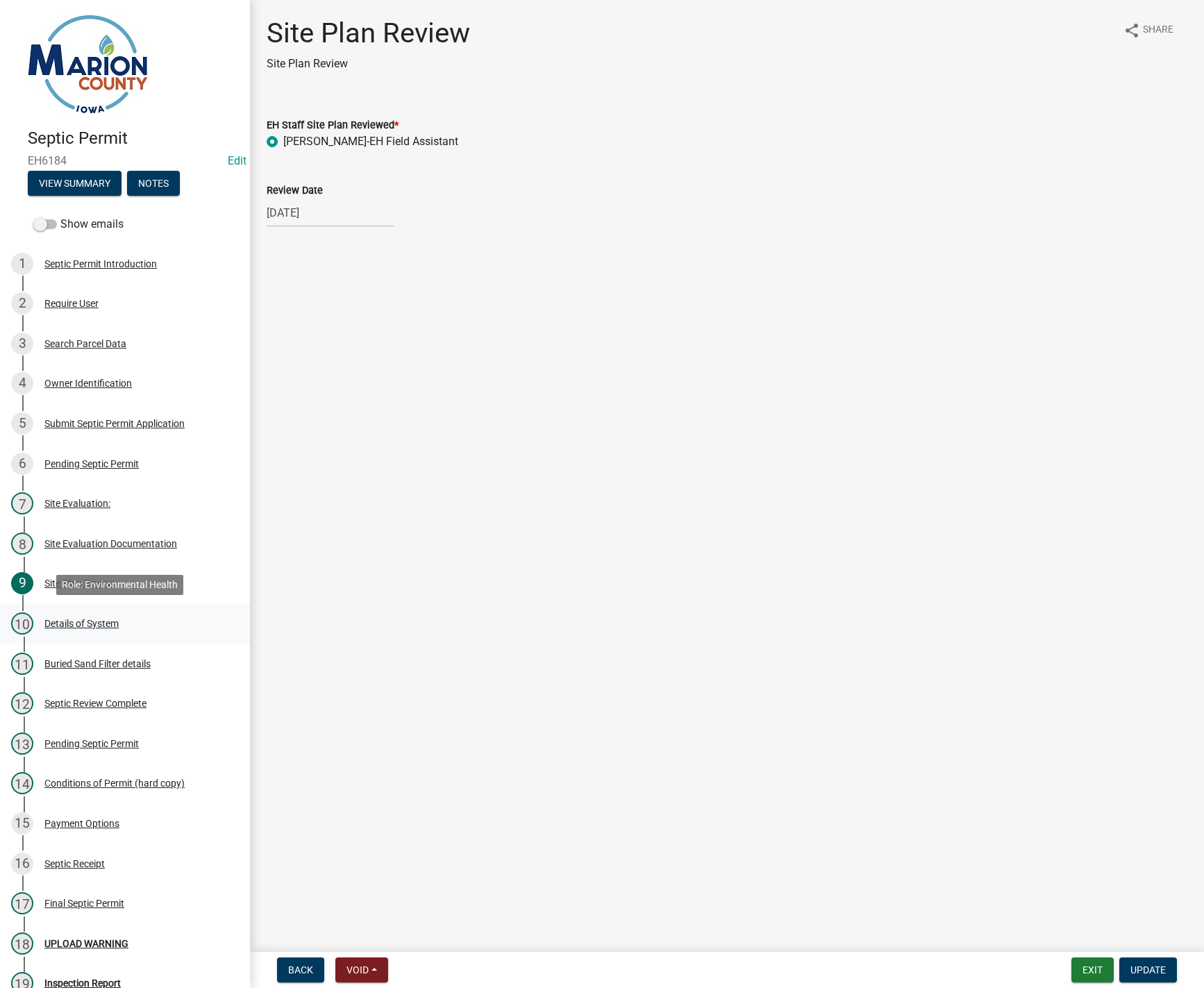
click at [73, 626] on div "Details of System" at bounding box center [81, 623] width 74 height 10
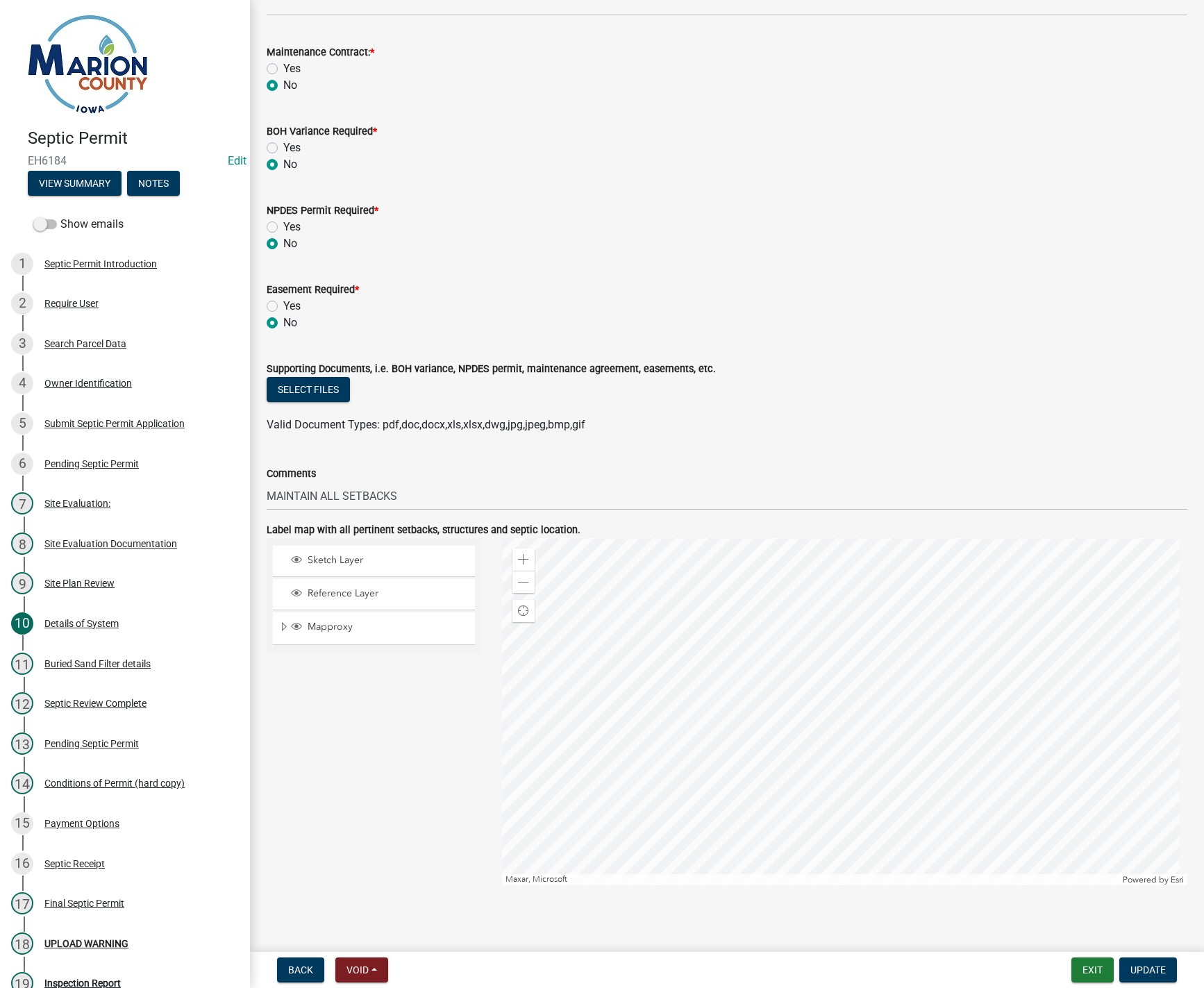
scroll to position [507, 0]
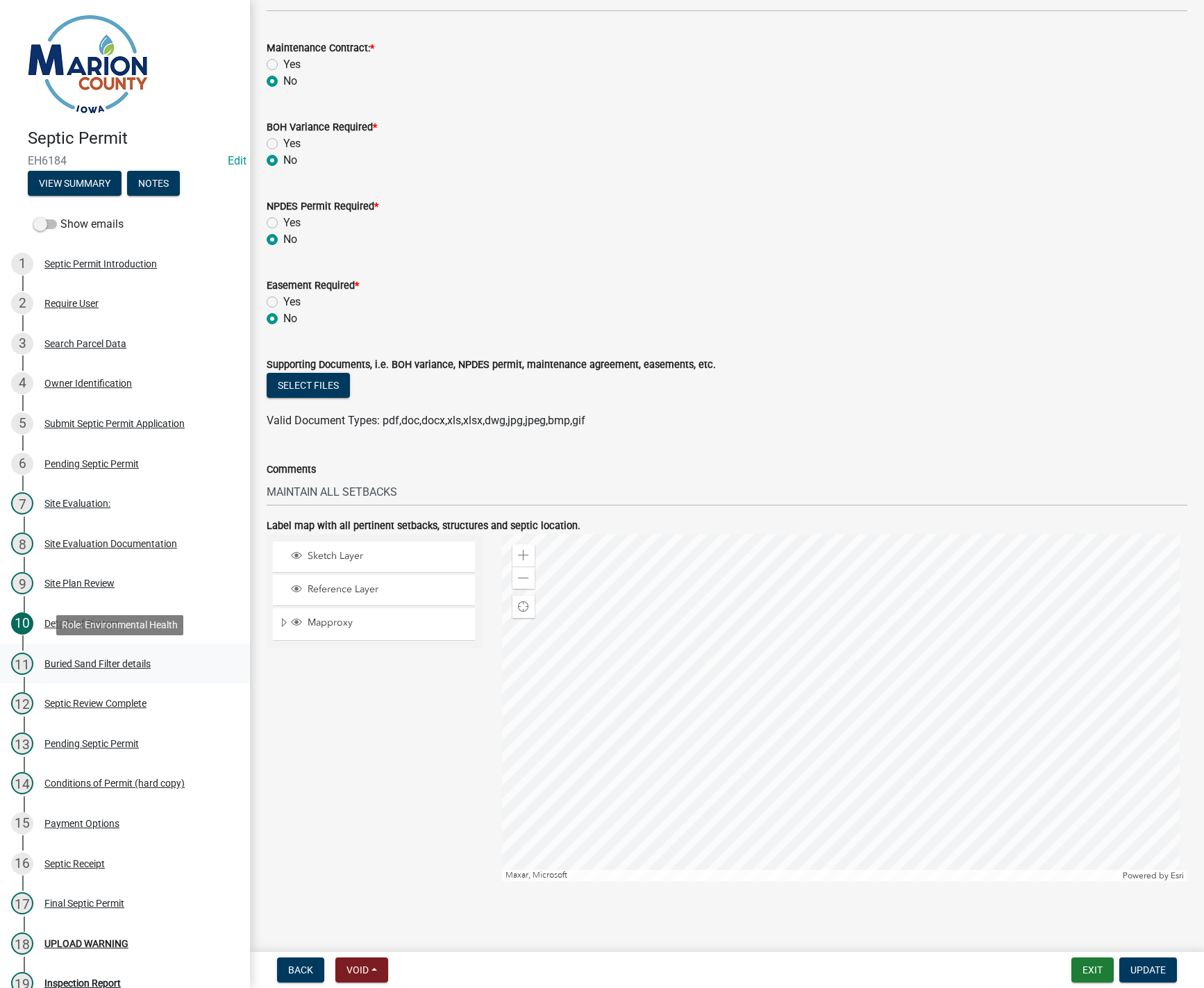
click at [63, 659] on div "Buried Sand Filter details" at bounding box center [97, 664] width 106 height 10
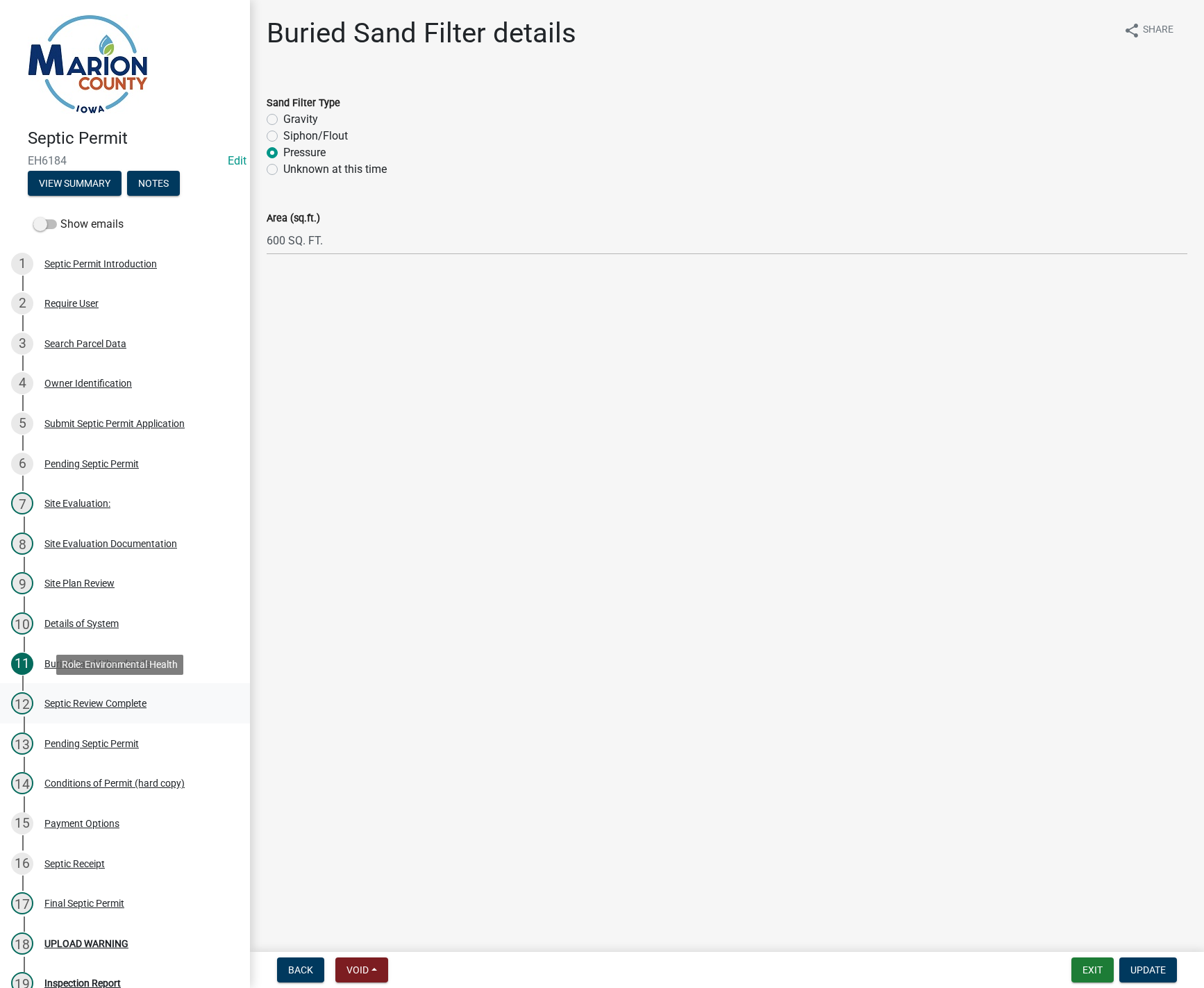
click at [74, 704] on div "Septic Review Complete" at bounding box center [95, 703] width 102 height 10
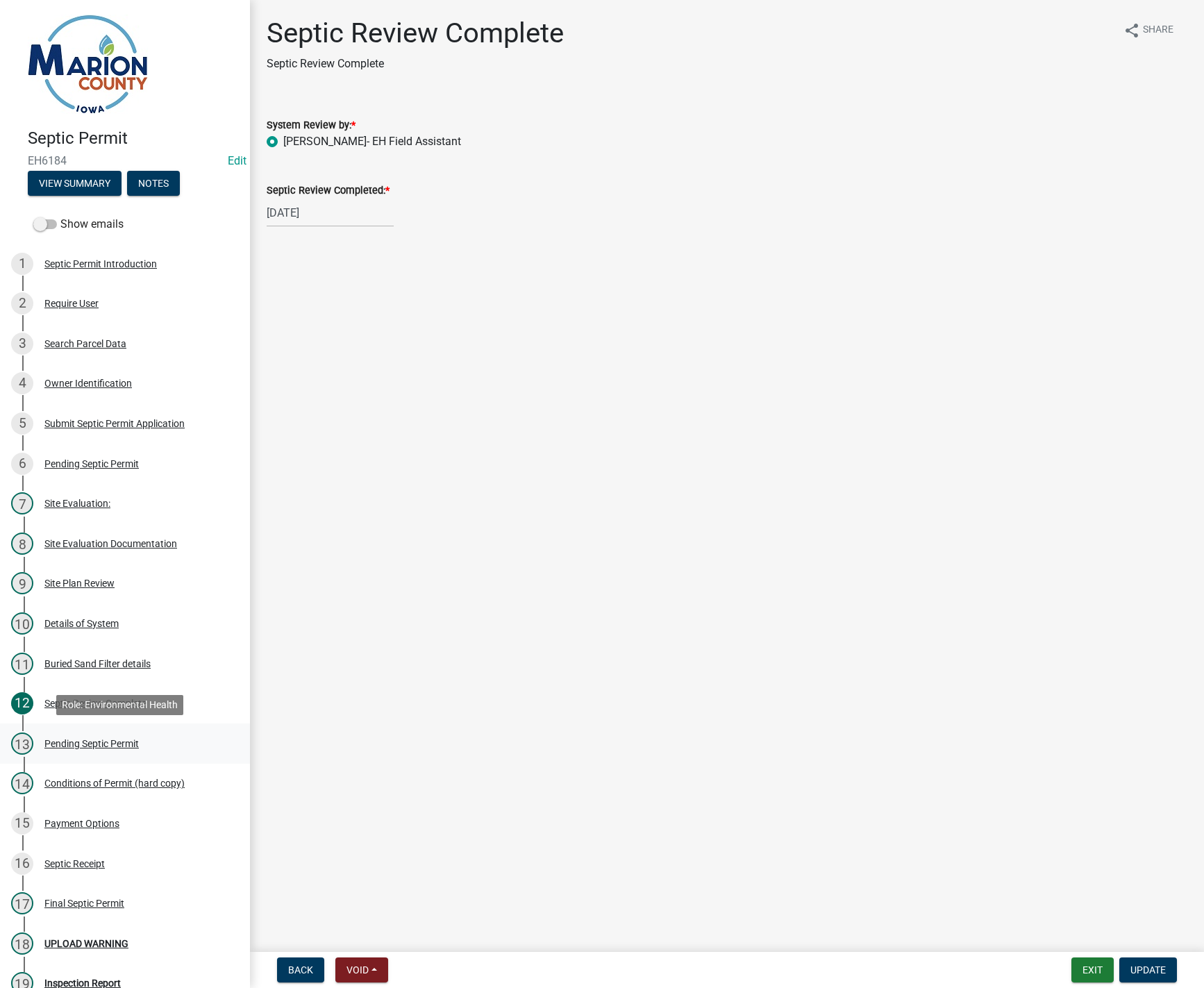
click at [86, 742] on div "Pending Septic Permit" at bounding box center [91, 744] width 95 height 10
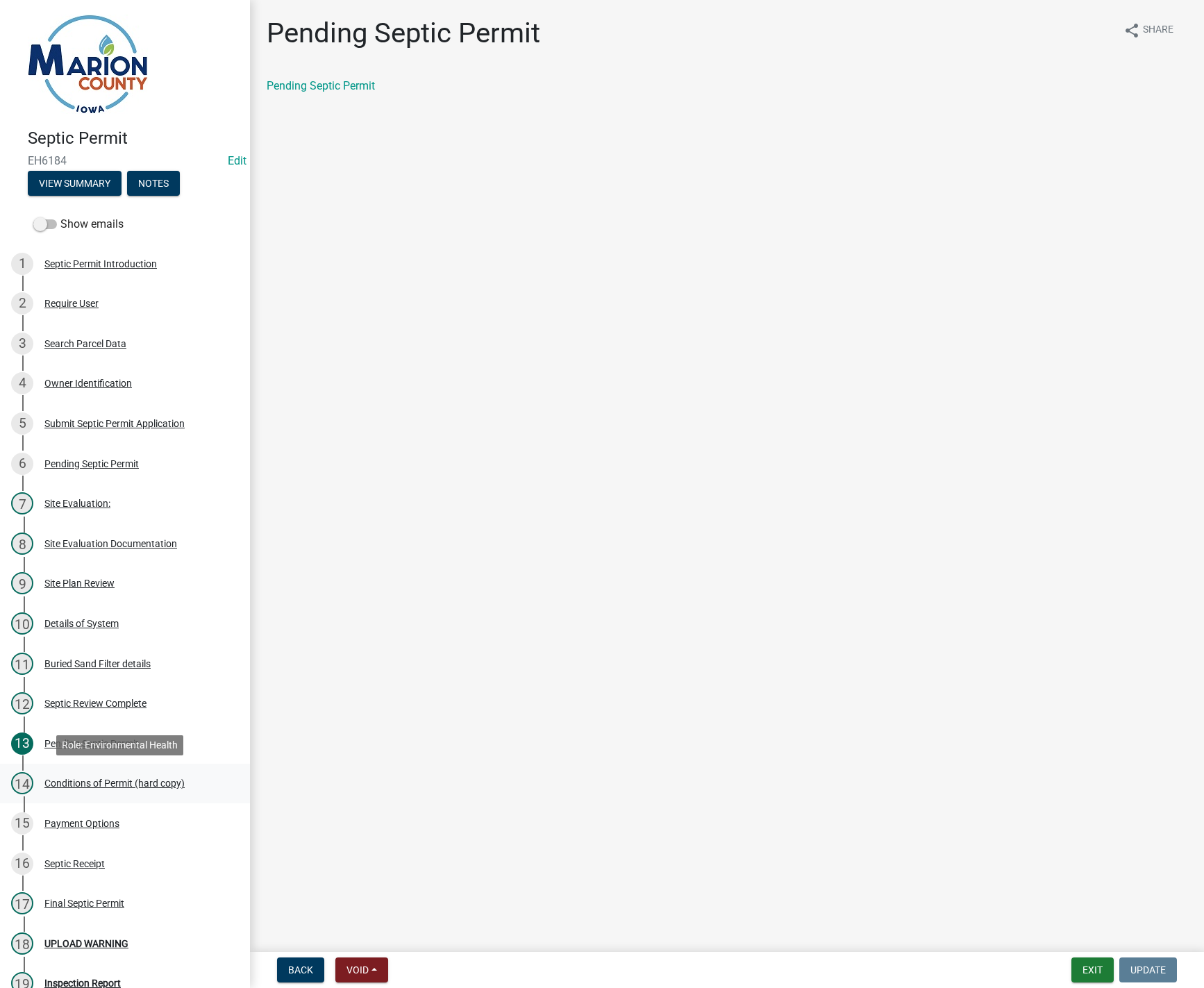
click at [98, 787] on div "Conditions of Permit (hard copy)" at bounding box center [114, 783] width 140 height 10
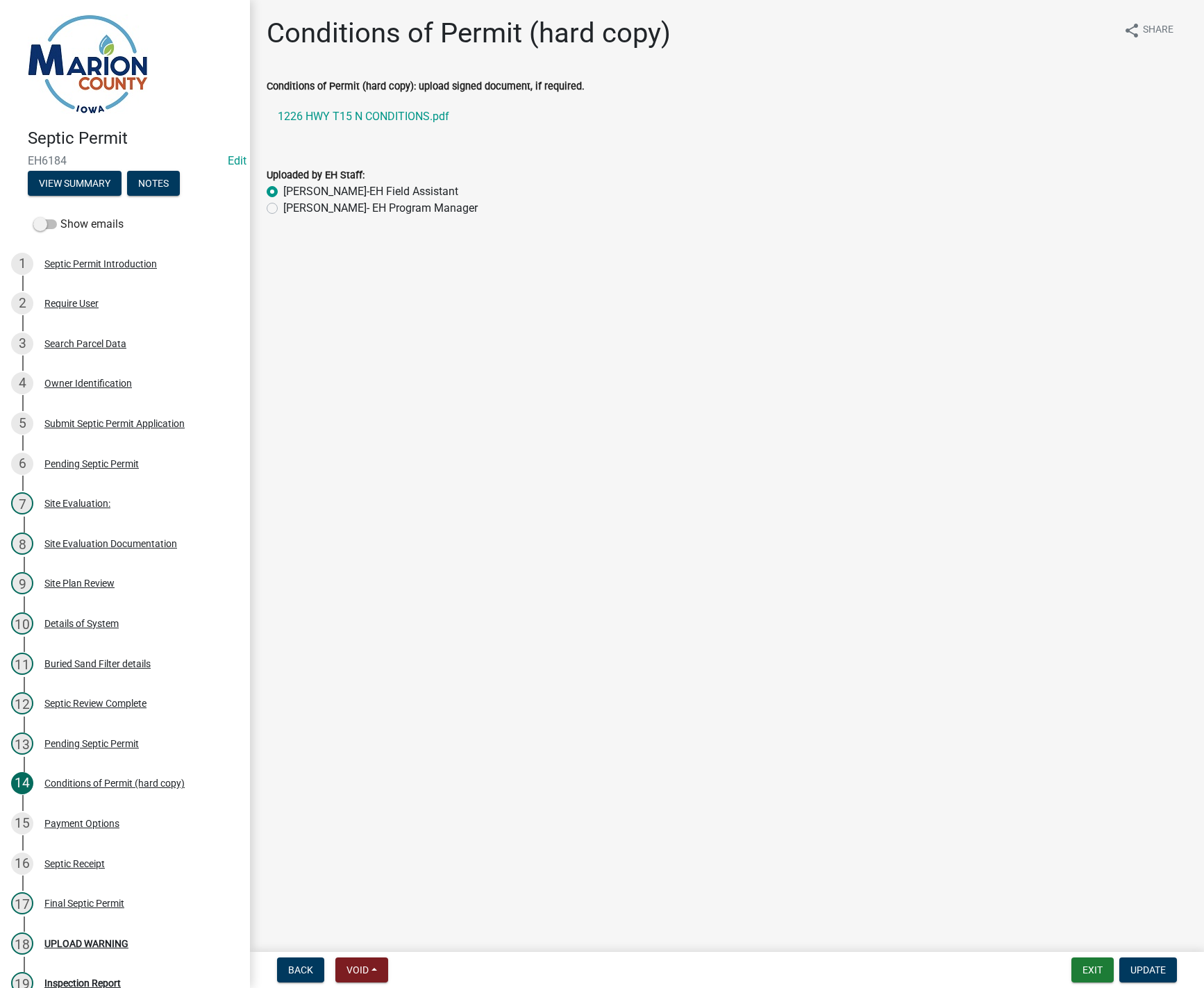
click at [82, 819] on div "Payment Options" at bounding box center [82, 824] width 75 height 10
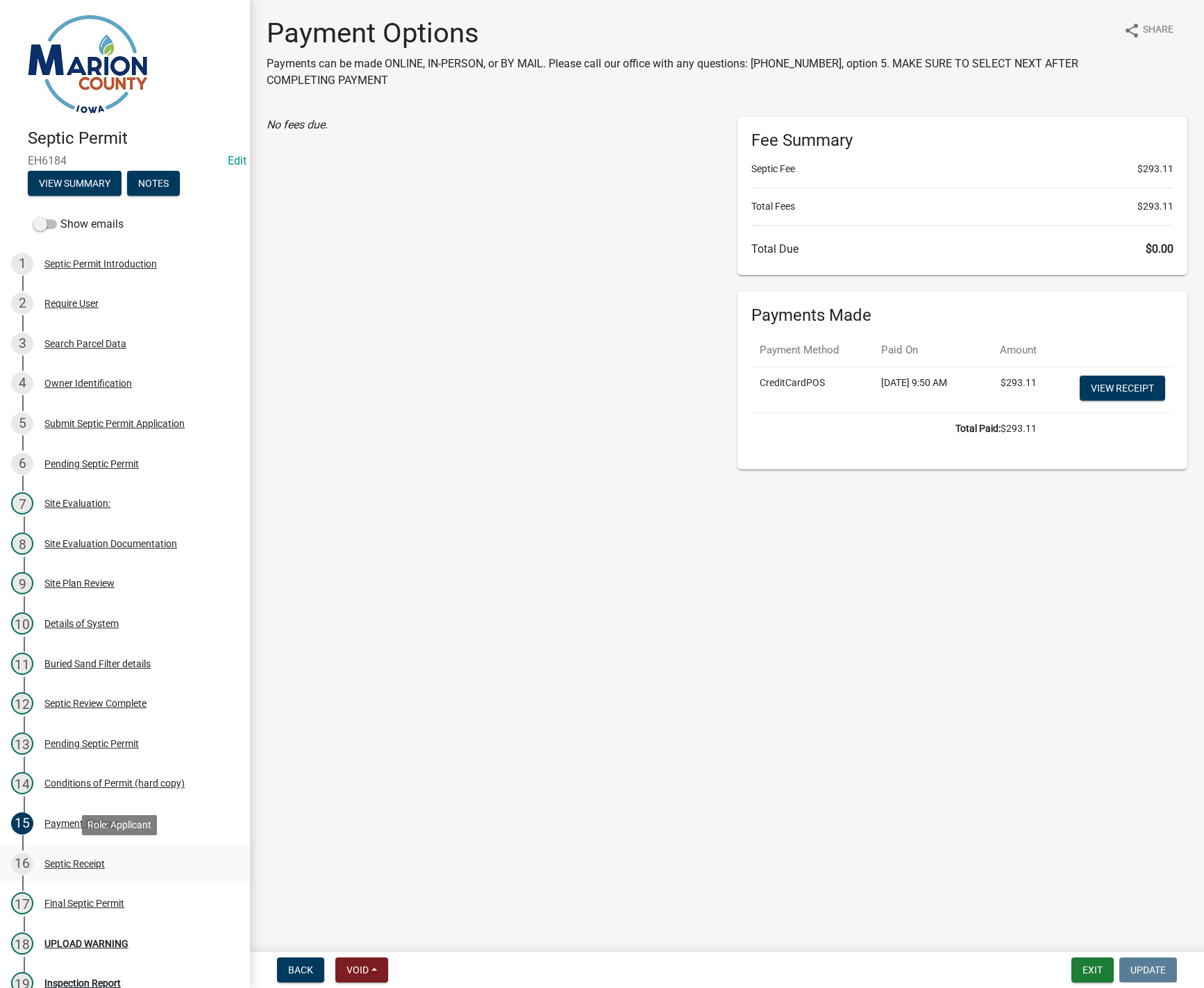
click at [77, 853] on div "16 Septic Receipt" at bounding box center [120, 863] width 217 height 22
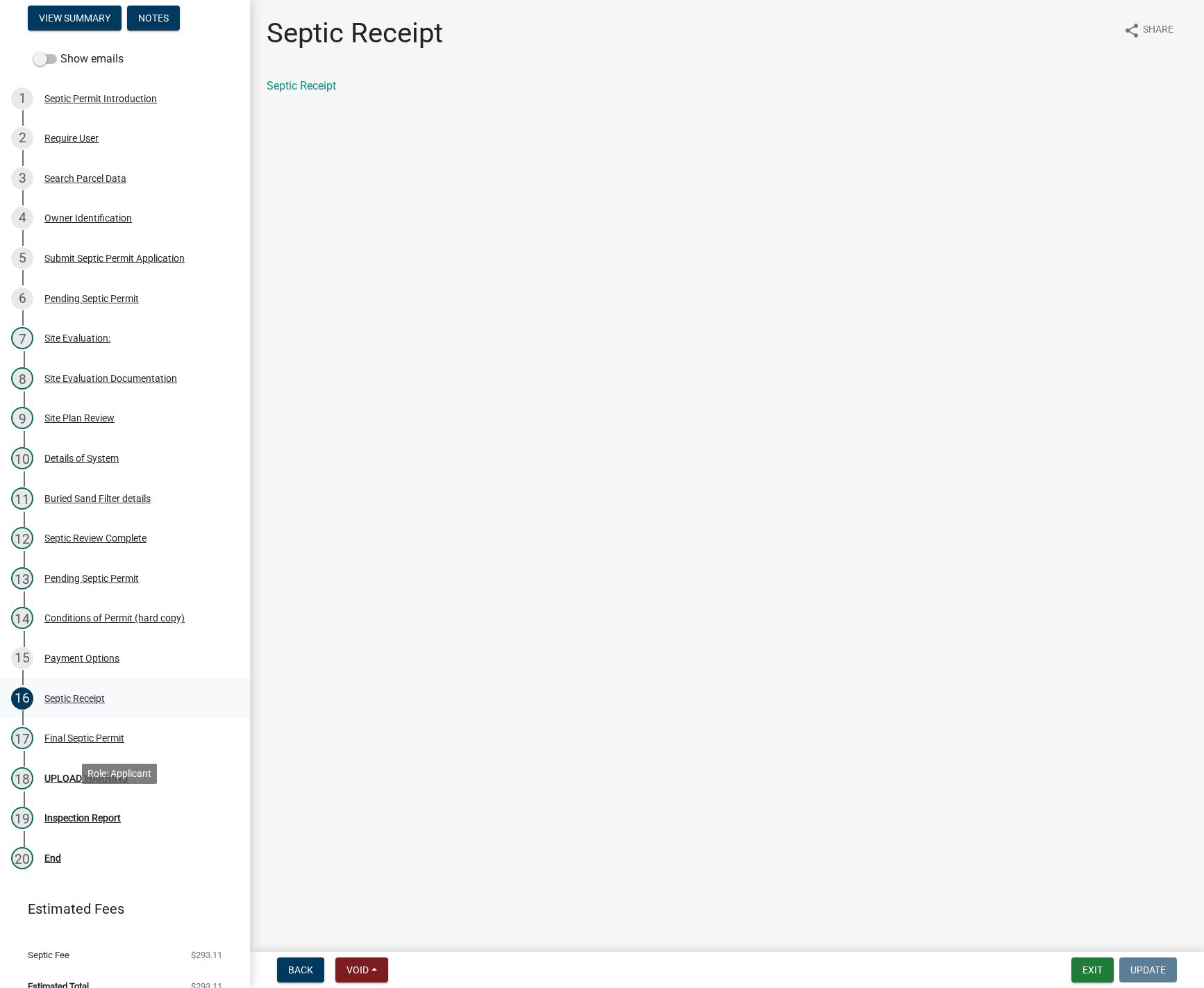
scroll to position [184, 0]
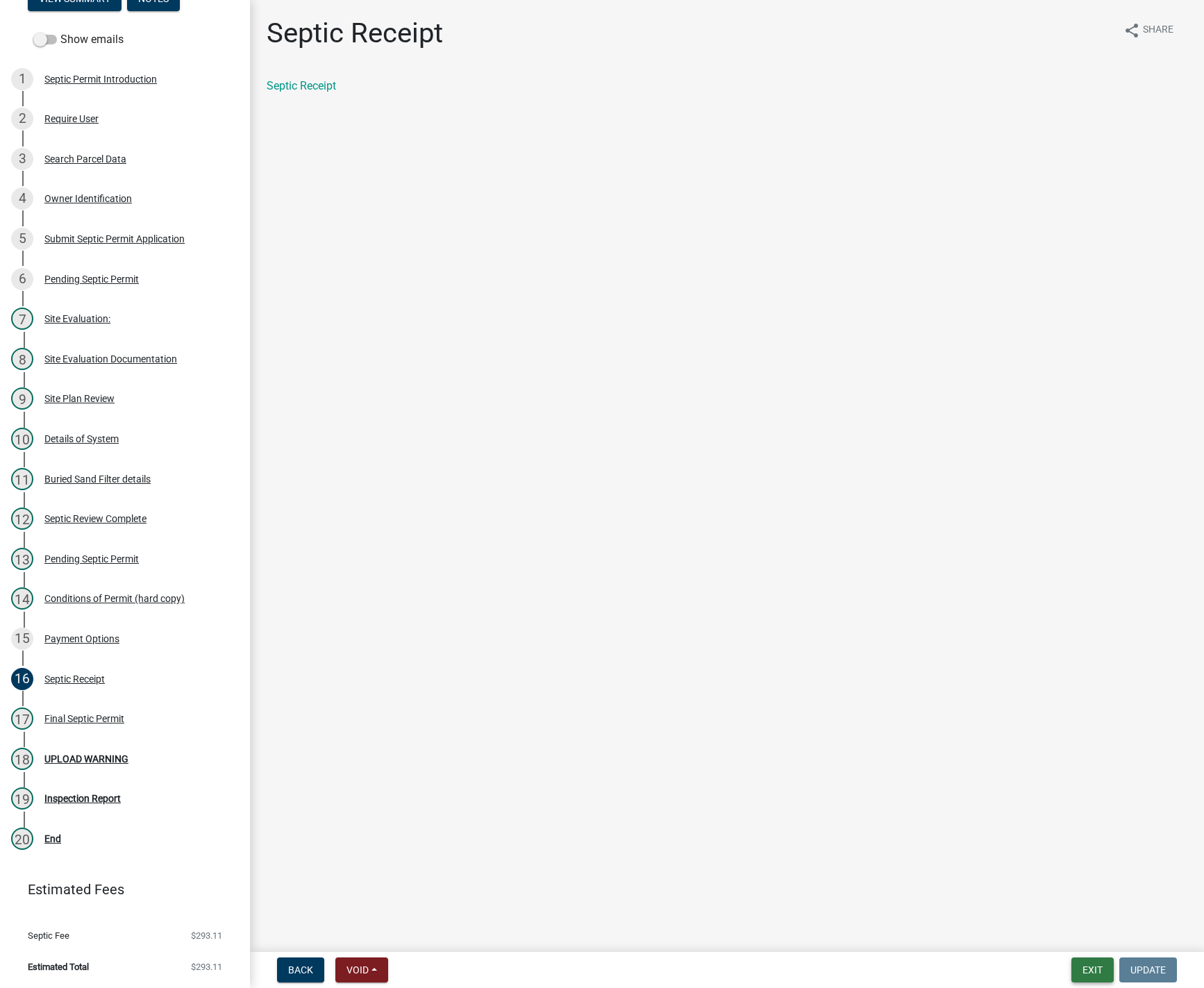
click at [1095, 970] on button "Exit" at bounding box center [1092, 970] width 42 height 25
